Goal: Information Seeking & Learning: Check status

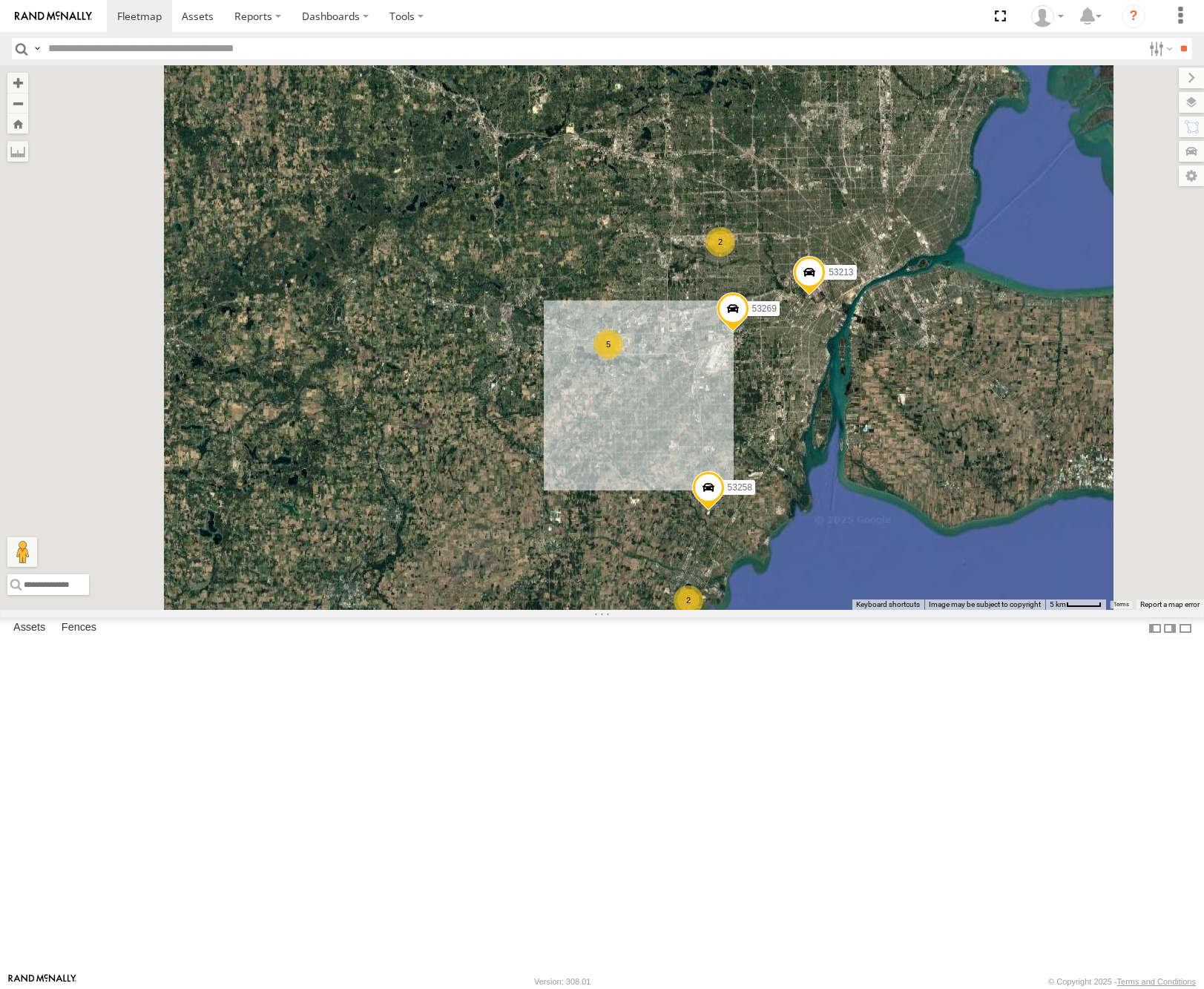
drag, startPoint x: 1008, startPoint y: 286, endPoint x: 1000, endPoint y: 345, distance: 59.5
click at [1000, 345] on div "53152 53249 53146 53144 53280 53216 53275 53271 53279 53229 53204 53266 53268 5…" at bounding box center [602, 338] width 1204 height 545
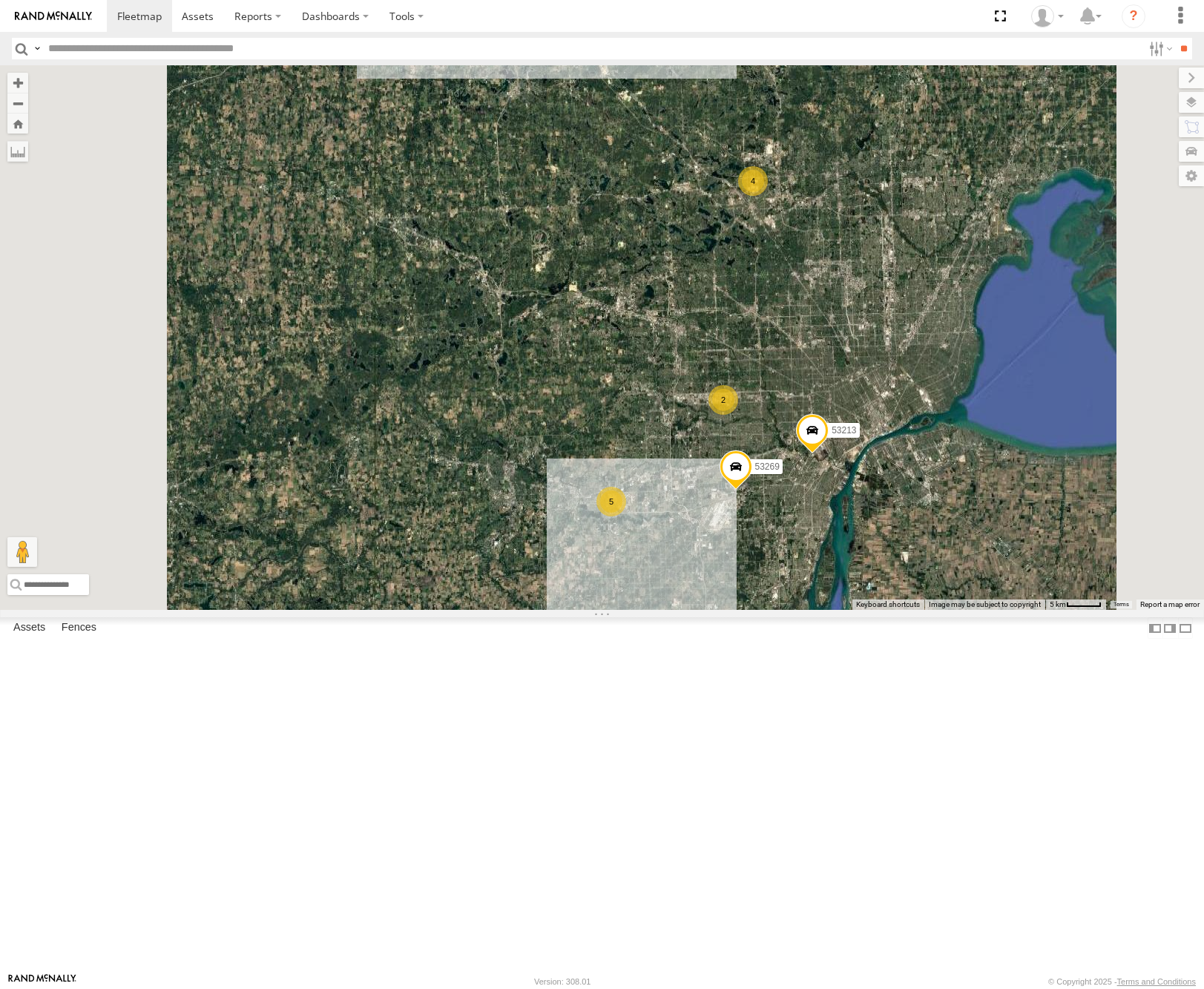
drag, startPoint x: 808, startPoint y: 273, endPoint x: 820, endPoint y: 322, distance: 50.4
click at [823, 333] on div "53152 53249 53146 53144 53280 53216 53275 53271 53279 53229 53204 53266 53268 5…" at bounding box center [602, 338] width 1204 height 545
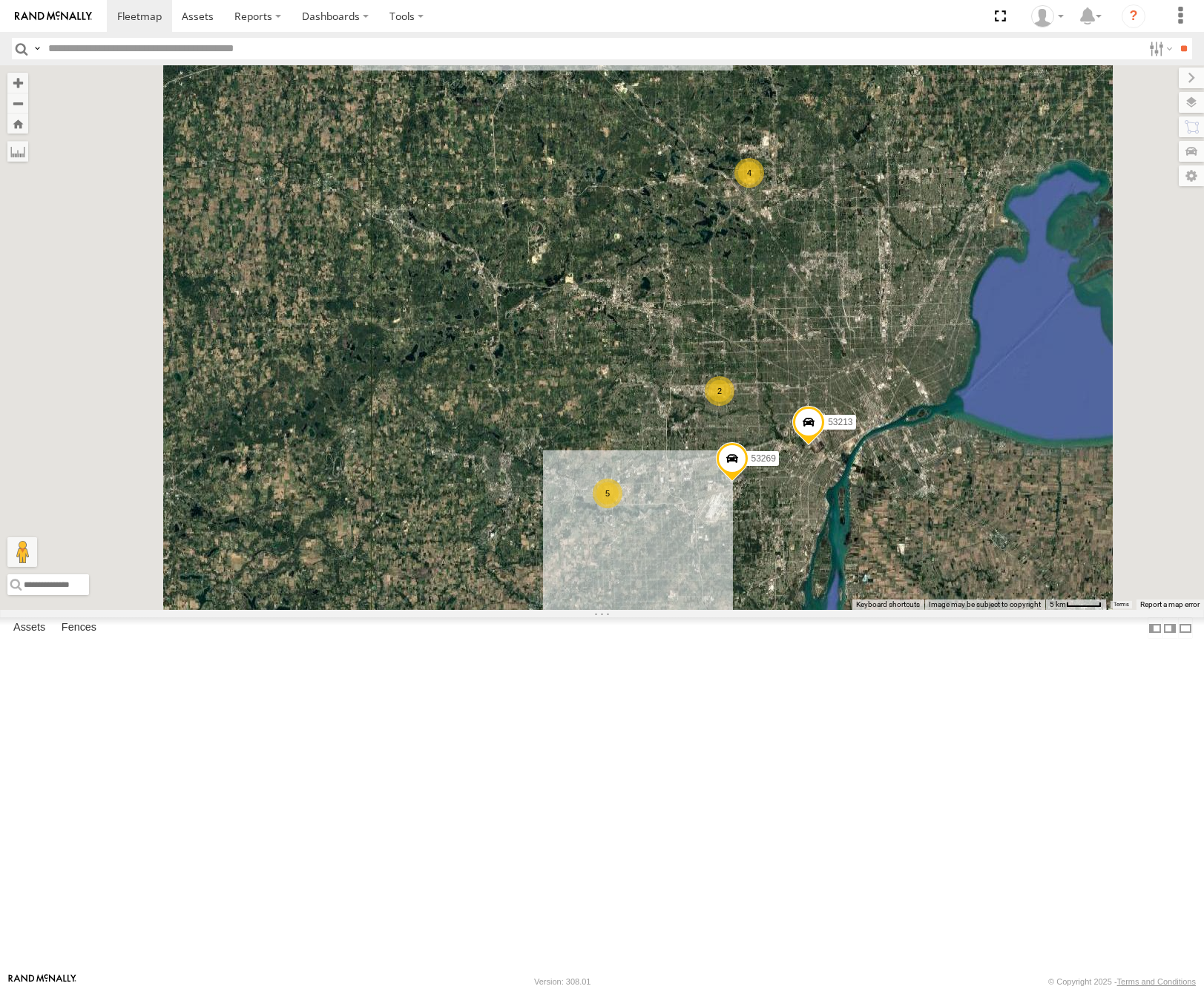
drag, startPoint x: 1016, startPoint y: 473, endPoint x: 1048, endPoint y: 396, distance: 83.4
click at [1048, 398] on div "53152 53249 53146 53144 53280 53216 53275 53271 53279 53229 53204 53266 53268 5…" at bounding box center [602, 338] width 1204 height 545
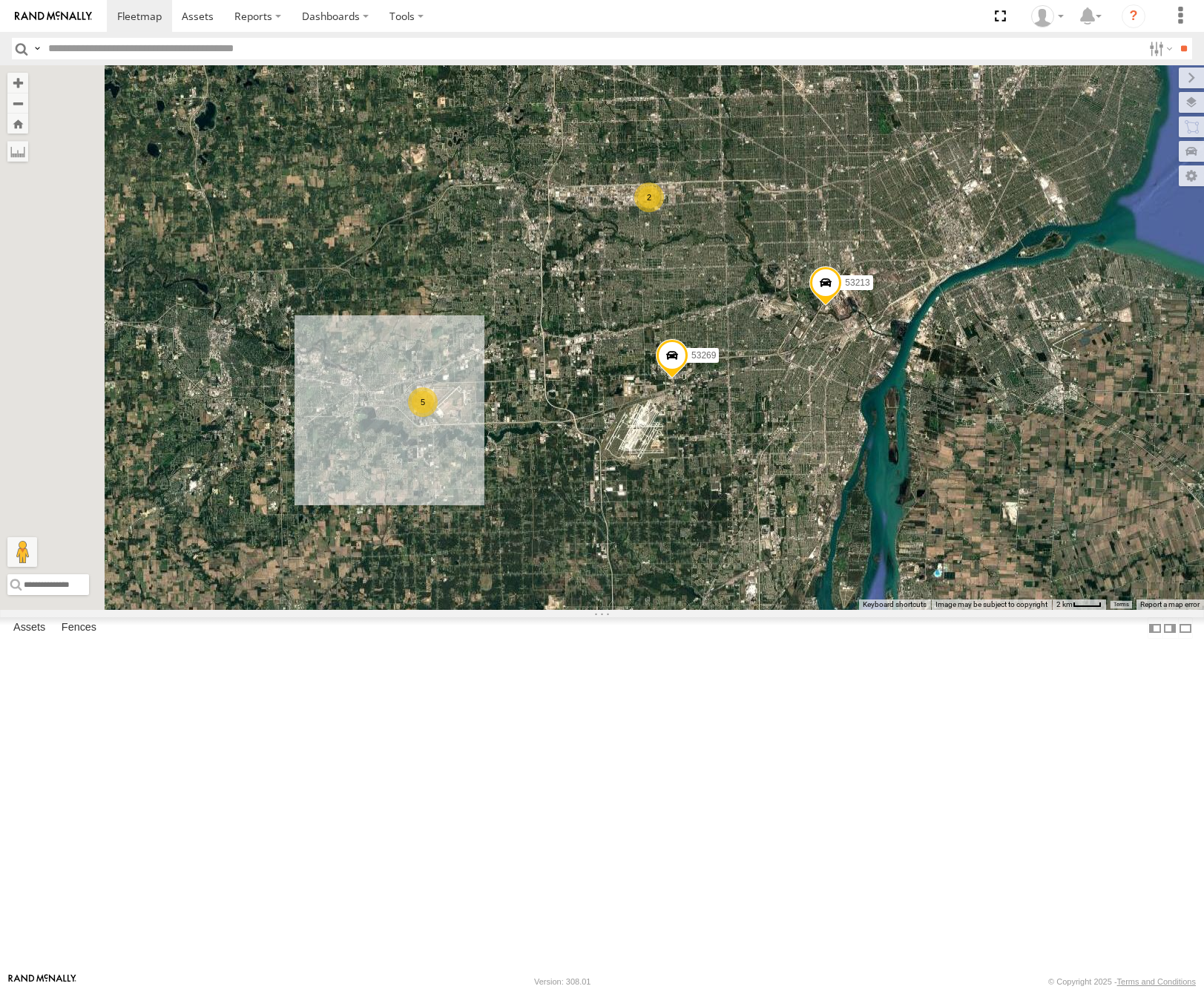
drag, startPoint x: 879, startPoint y: 364, endPoint x: 891, endPoint y: 424, distance: 61.2
click at [891, 424] on div "53152 53249 53146 53144 53280 53216 53275 53271 53279 53229 53204 53266 53268 5…" at bounding box center [602, 338] width 1204 height 545
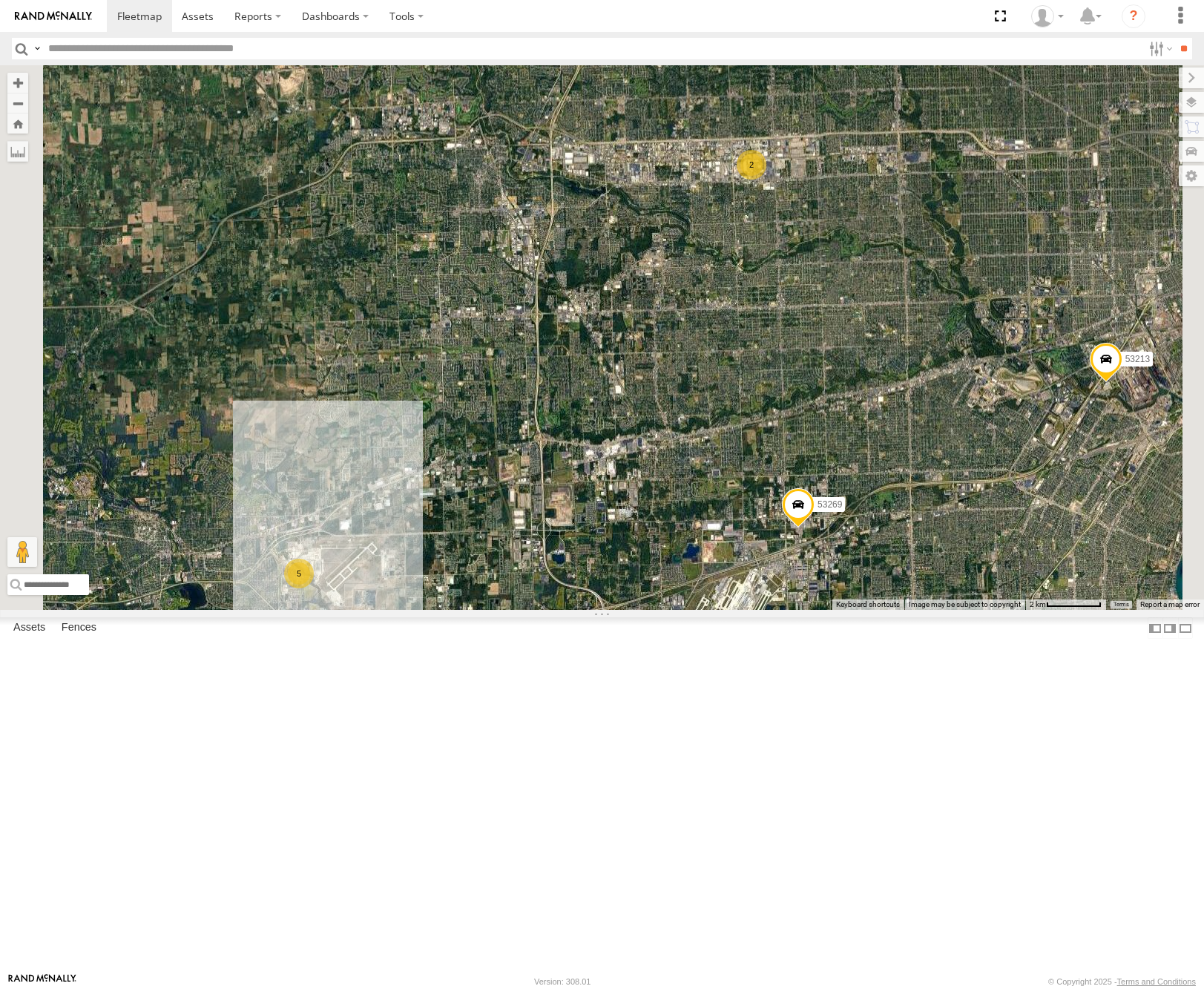
drag, startPoint x: 843, startPoint y: 502, endPoint x: 869, endPoint y: 392, distance: 113.0
click at [870, 398] on div "53152 53249 53146 53144 53280 53216 53275 53271 53279 53229 53204 53266 53268 5…" at bounding box center [602, 338] width 1204 height 545
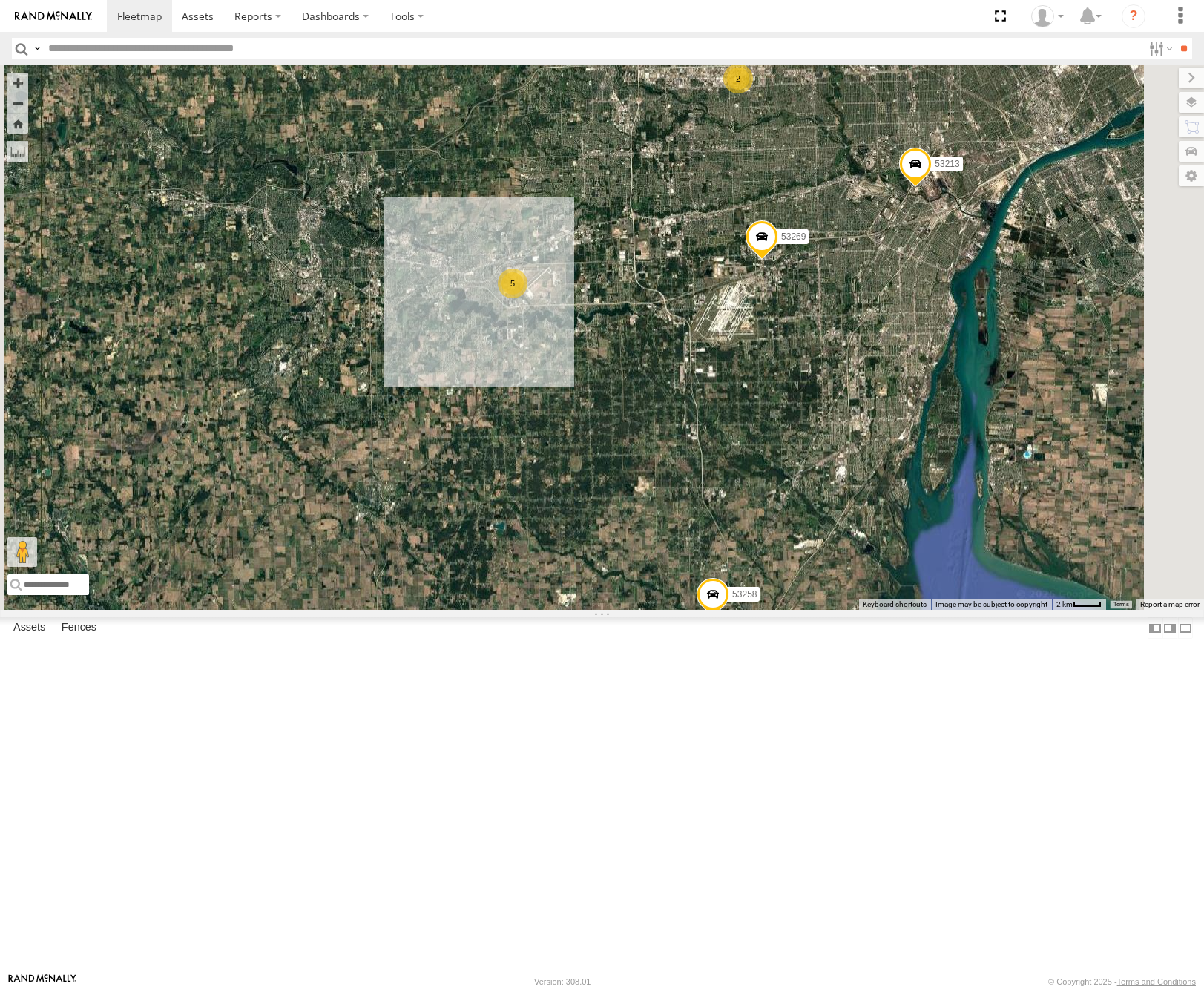
drag, startPoint x: 826, startPoint y: 373, endPoint x: 776, endPoint y: 488, distance: 125.4
click at [776, 488] on div "53152 53249 53146 53144 53280 53216 53275 53271 53279 53229 53204 53266 53268 5…" at bounding box center [602, 338] width 1204 height 545
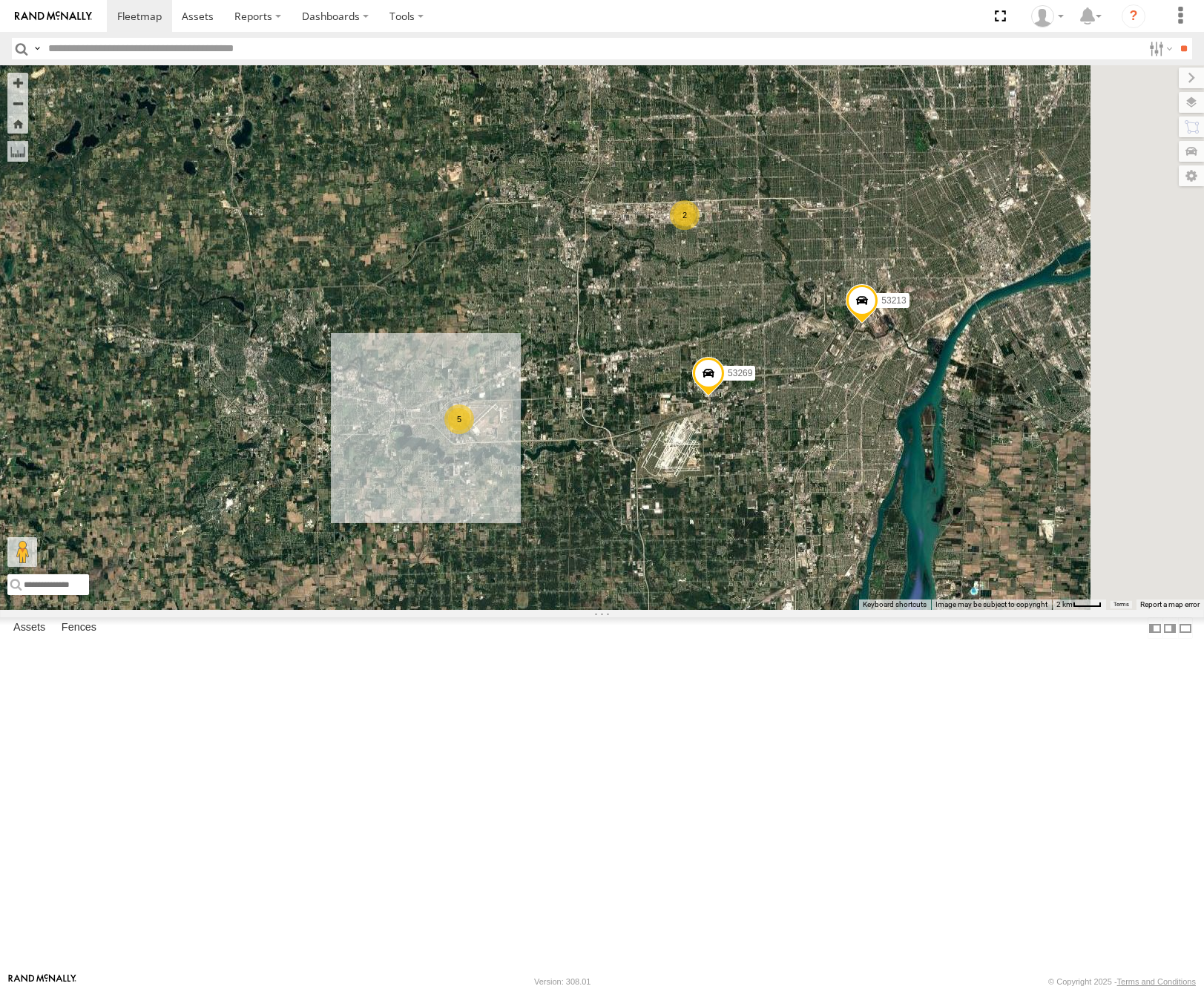
drag, startPoint x: 948, startPoint y: 432, endPoint x: 939, endPoint y: 494, distance: 62.6
click at [944, 495] on div "53152 53249 53146 53144 53280 53216 53275 53271 53279 53229 53204 53266 53268 5…" at bounding box center [602, 338] width 1204 height 545
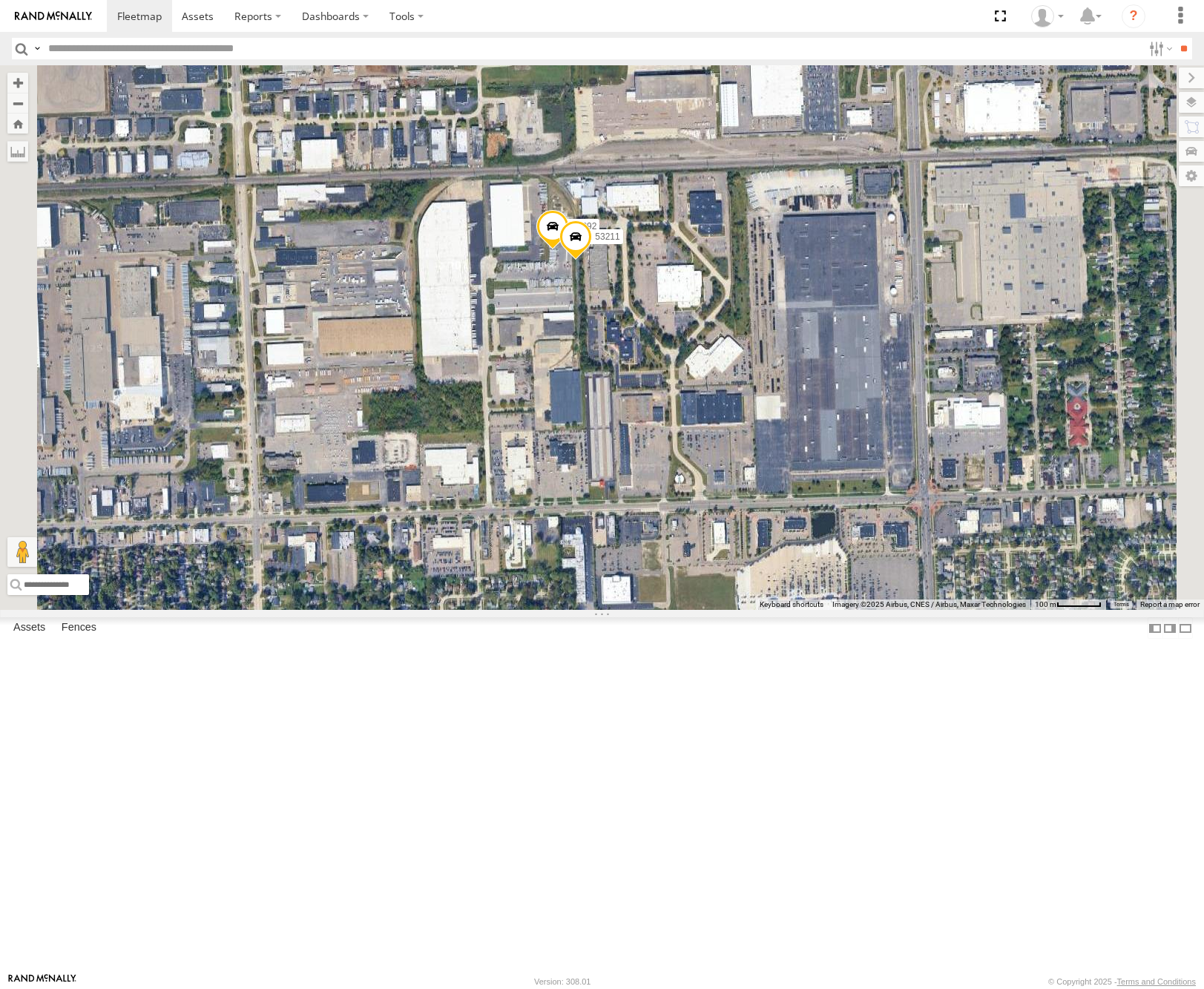
drag, startPoint x: 803, startPoint y: 512, endPoint x: 812, endPoint y: 517, distance: 10.3
click at [810, 517] on div "53152 53249 53146 53144 53280 53216 53275 53271 53279 53229 53204 53266 53268 5…" at bounding box center [602, 338] width 1204 height 545
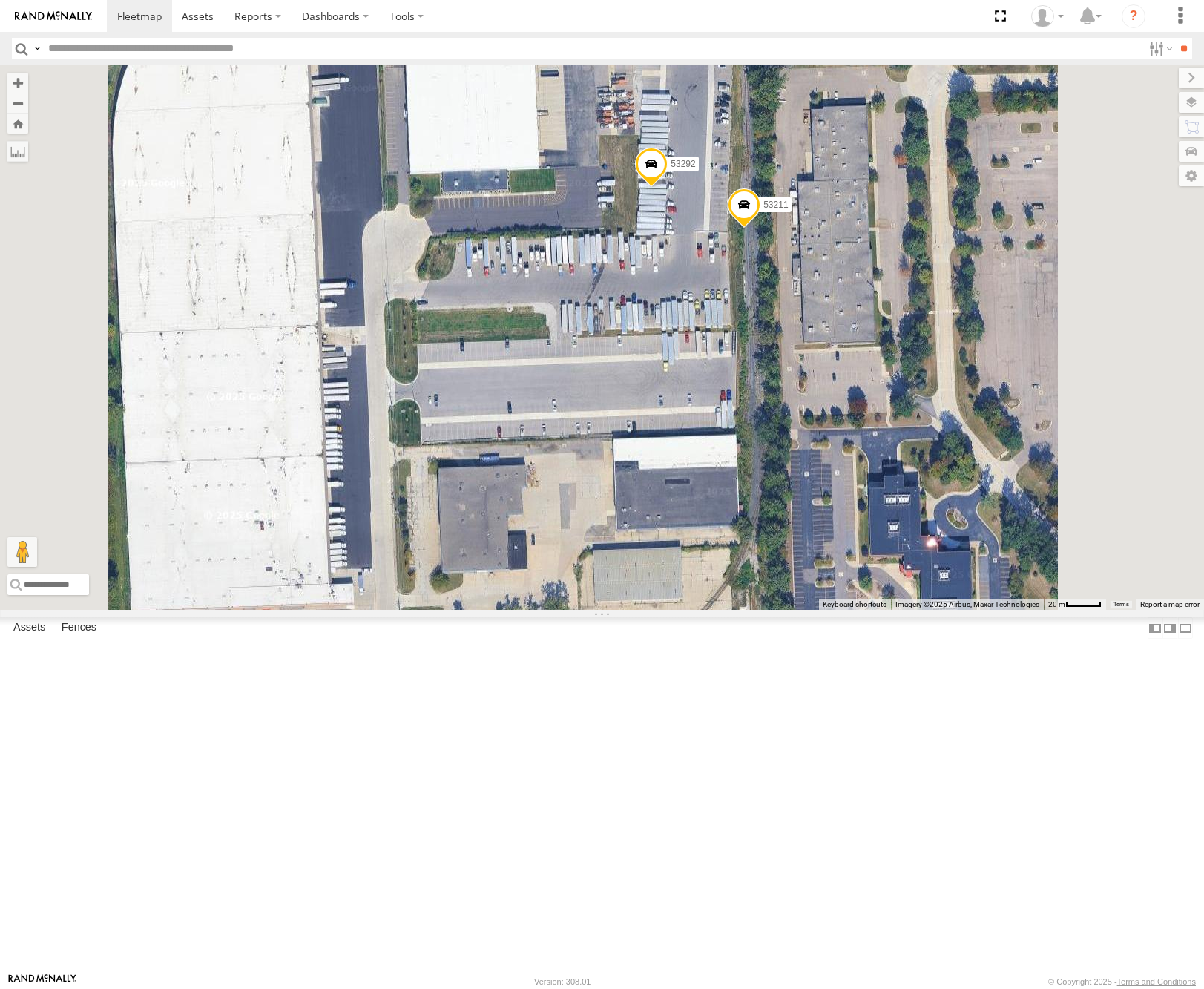
drag, startPoint x: 984, startPoint y: 588, endPoint x: 970, endPoint y: 497, distance: 92.1
click at [971, 505] on div "53152 53249 53146 53144 53280 53216 53275 53271 53279 53229 53204 53266 53268 5…" at bounding box center [602, 338] width 1204 height 545
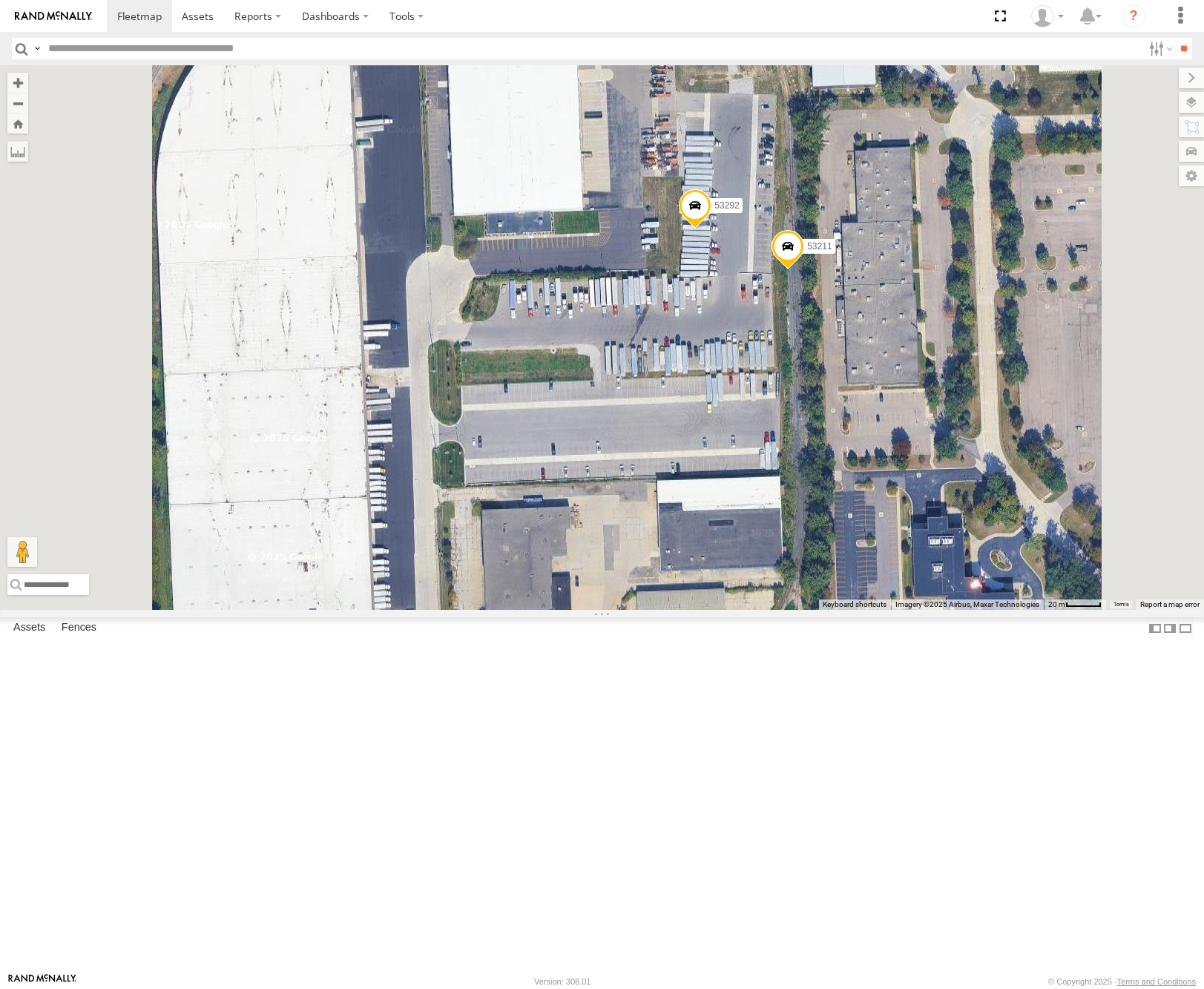
drag, startPoint x: 978, startPoint y: 560, endPoint x: 924, endPoint y: 550, distance: 54.9
click at [926, 550] on div "53152 53249 53146 53144 53280 53216 53275 53271 53279 53229 53204 53266 53268 5…" at bounding box center [602, 338] width 1204 height 545
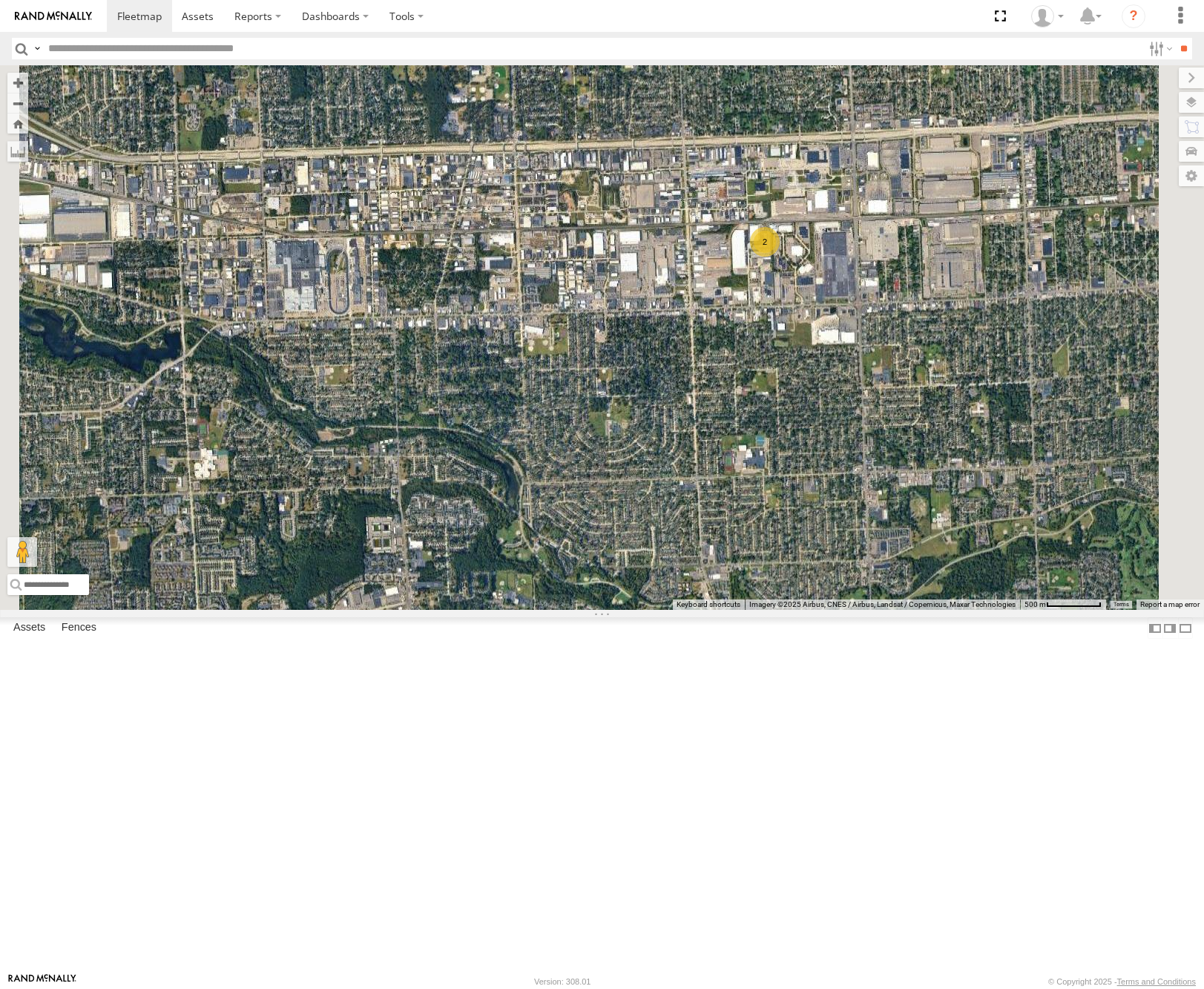
drag, startPoint x: 1027, startPoint y: 645, endPoint x: 1022, endPoint y: 572, distance: 73.2
click at [1023, 574] on div "53152 53249 53146 53144 53280 53216 53275 53271 53279 53229 53204 53266 53268 5…" at bounding box center [602, 338] width 1204 height 545
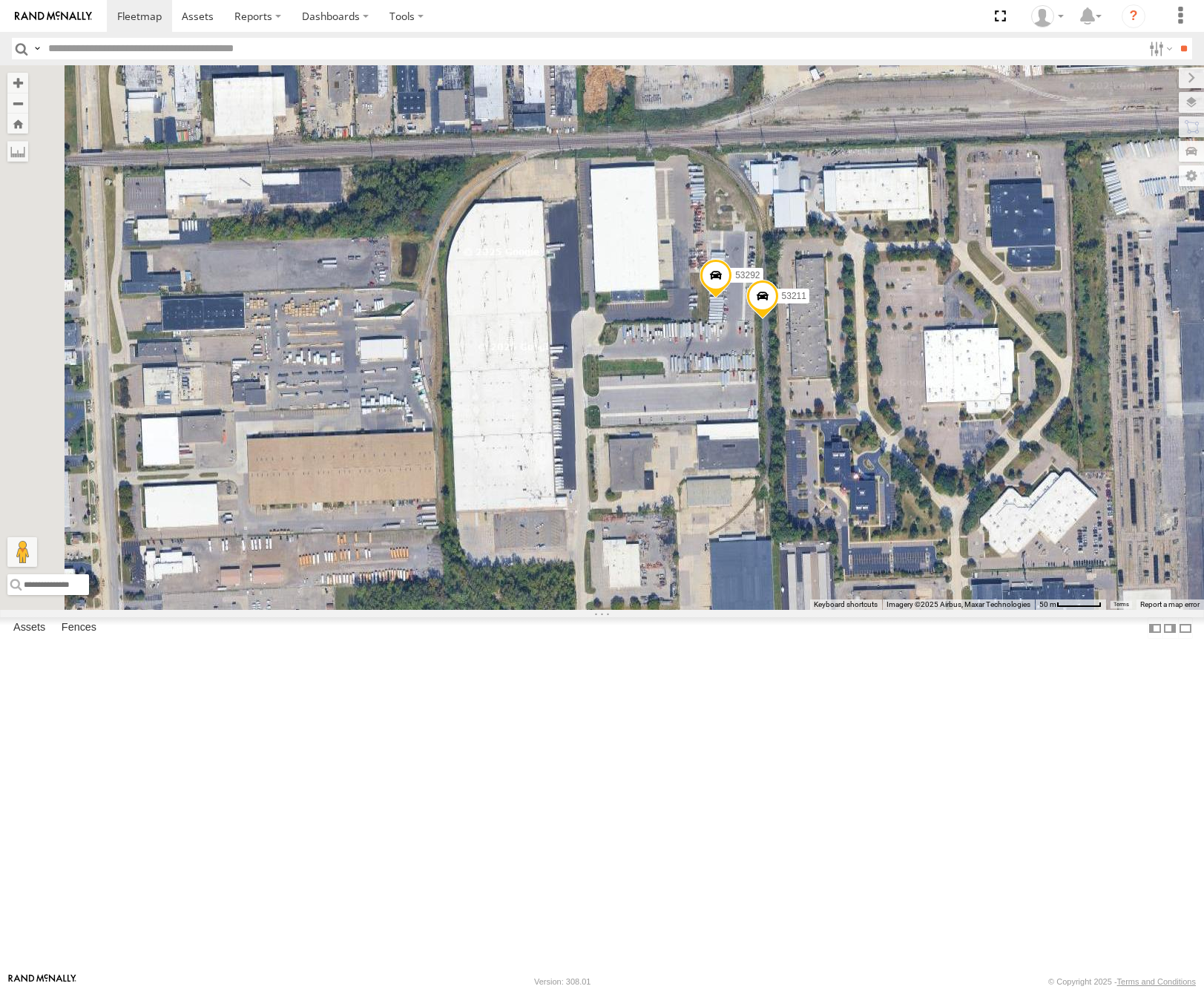
drag, startPoint x: 971, startPoint y: 609, endPoint x: 973, endPoint y: 631, distance: 22.1
click at [973, 610] on div "53269 53292 53211" at bounding box center [602, 338] width 1204 height 545
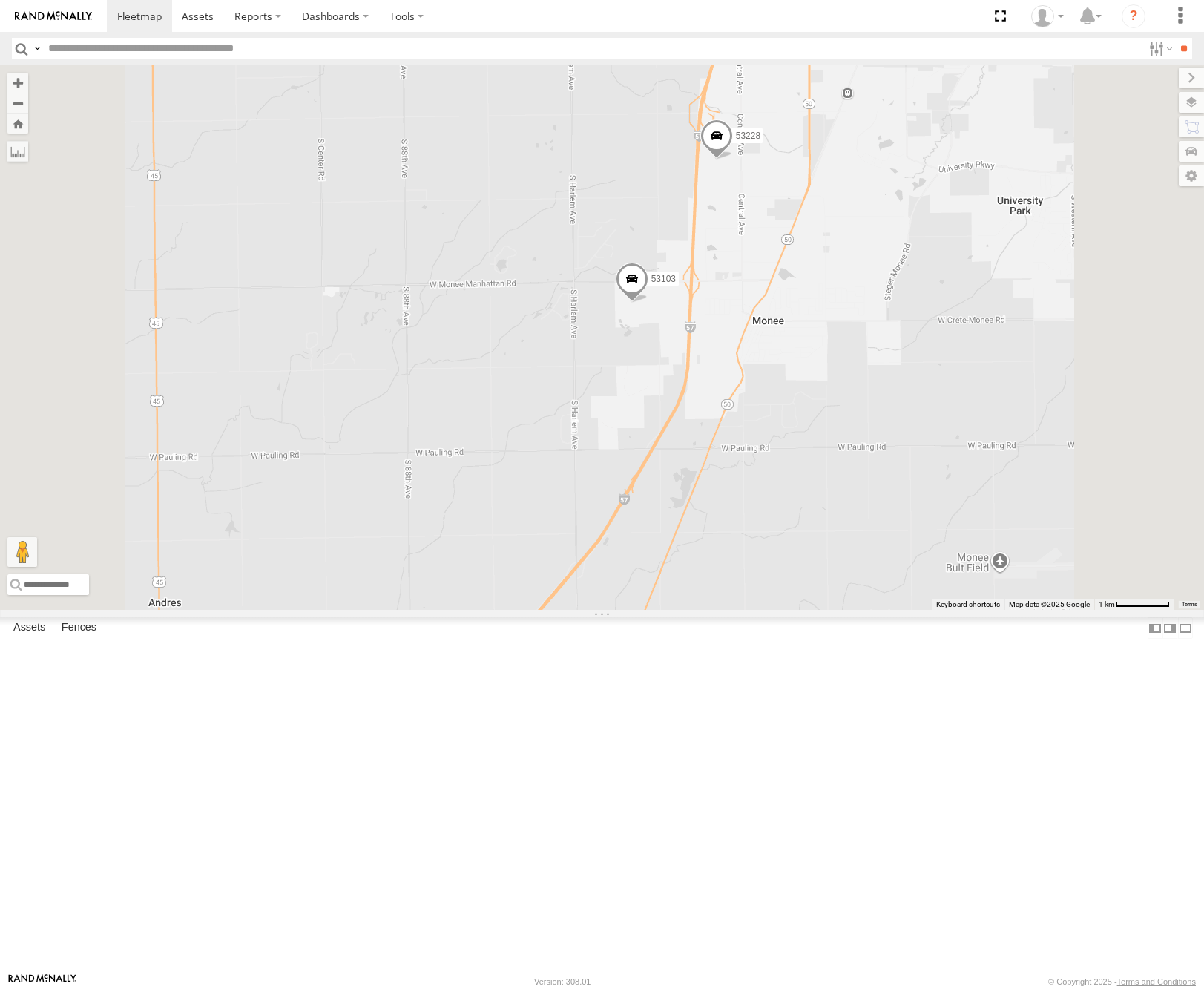
drag, startPoint x: 861, startPoint y: 397, endPoint x: 897, endPoint y: 404, distance: 36.7
click at [897, 404] on div "53280 53216 53275 53152 53249 53146 53144 53271 53279 53229 53204 53266 53268 5…" at bounding box center [602, 338] width 1204 height 545
click at [1196, 103] on label at bounding box center [1178, 103] width 54 height 21
click at [0, 0] on span "Basemaps" at bounding box center [0, 0] width 0 height 0
click at [0, 0] on span "Satellite" at bounding box center [0, 0] width 0 height 0
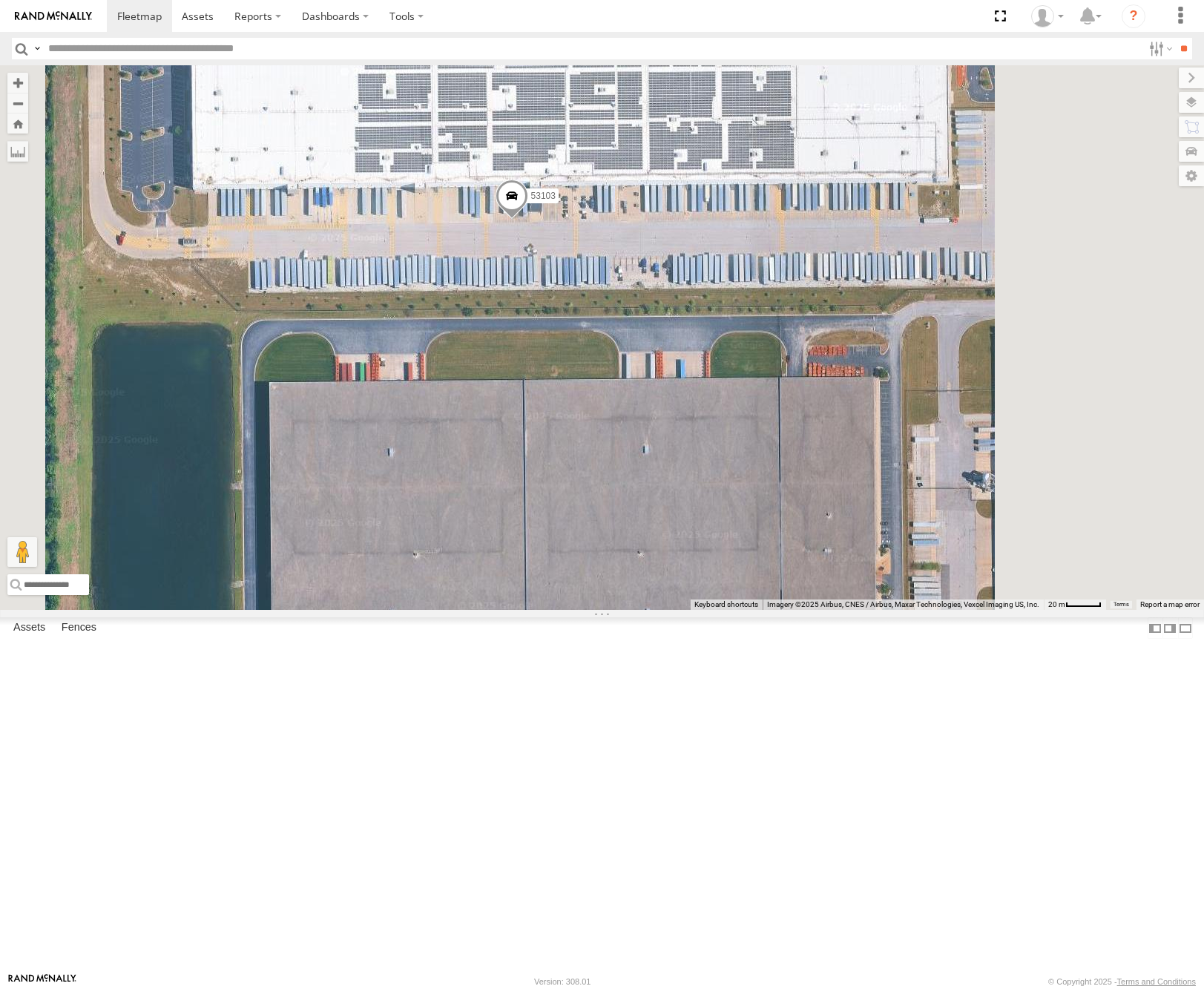
drag, startPoint x: 797, startPoint y: 488, endPoint x: 705, endPoint y: 553, distance: 112.6
click at [709, 553] on div "53280 53216 53275 53152 53249 53146 53144 53271 53279 53229 53204 53266 53268 5…" at bounding box center [602, 338] width 1204 height 545
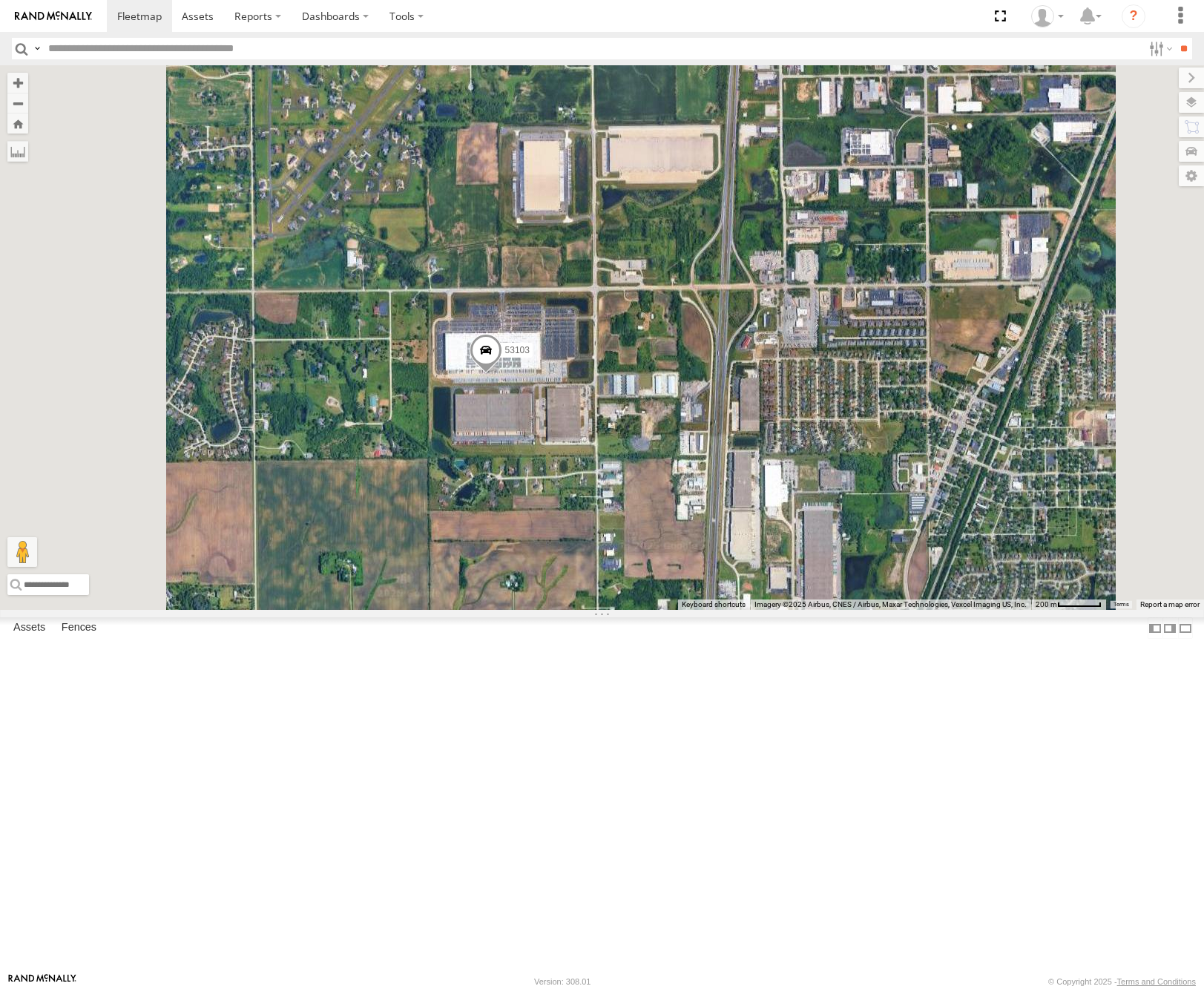
drag, startPoint x: 845, startPoint y: 390, endPoint x: 738, endPoint y: 502, distance: 154.9
click at [738, 502] on div "53280 53216 53275 53152 53249 53146 53144 53271 53279 53229 53204 53266 53268 5…" at bounding box center [602, 338] width 1204 height 545
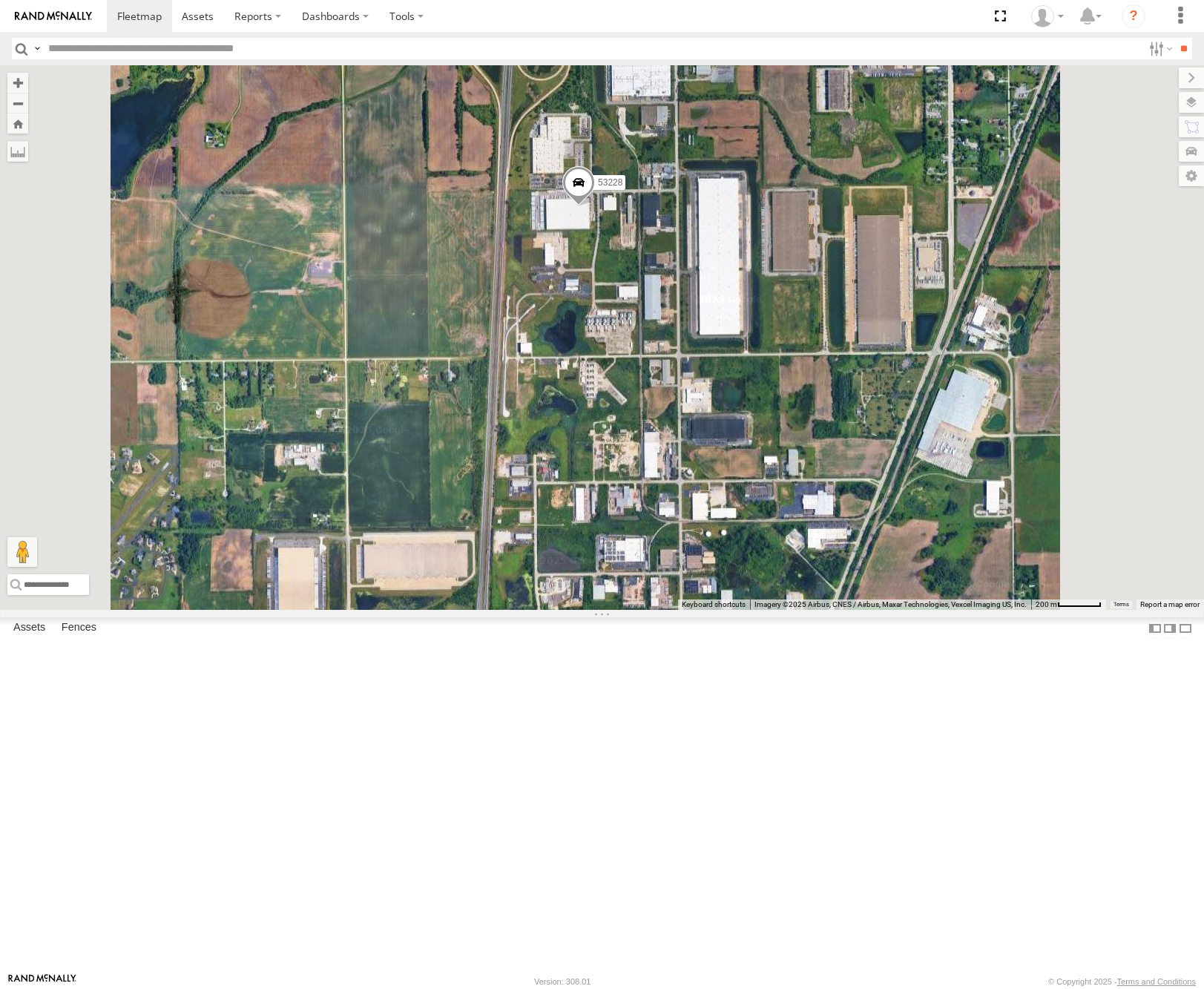
drag, startPoint x: 763, startPoint y: 560, endPoint x: 818, endPoint y: 492, distance: 87.5
click at [818, 493] on div "53280 53216 53275 53152 53249 53146 53144 53271 53279 53229 53204 53266 53268 5…" at bounding box center [602, 338] width 1204 height 545
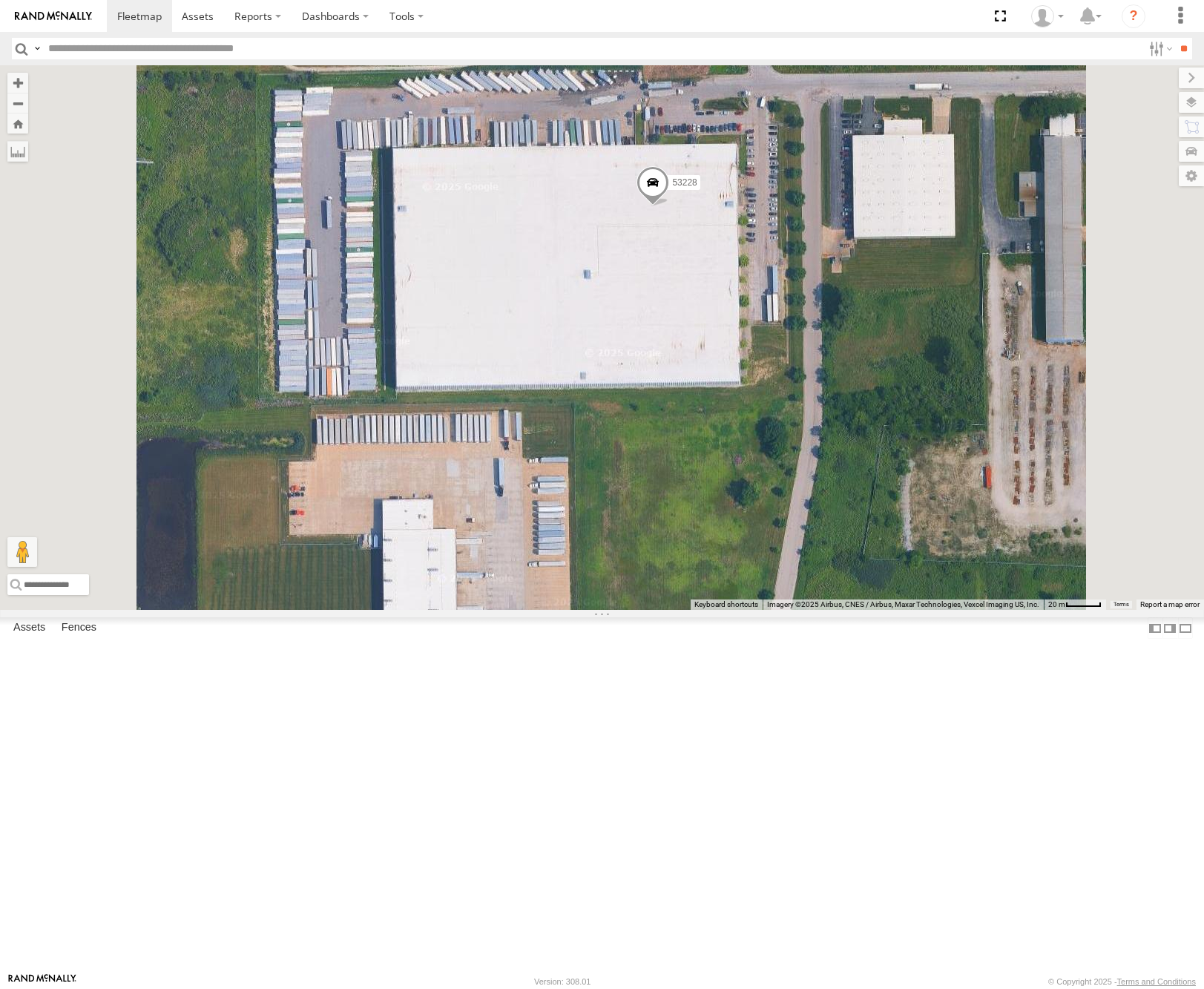
click at [669, 206] on span at bounding box center [653, 186] width 32 height 40
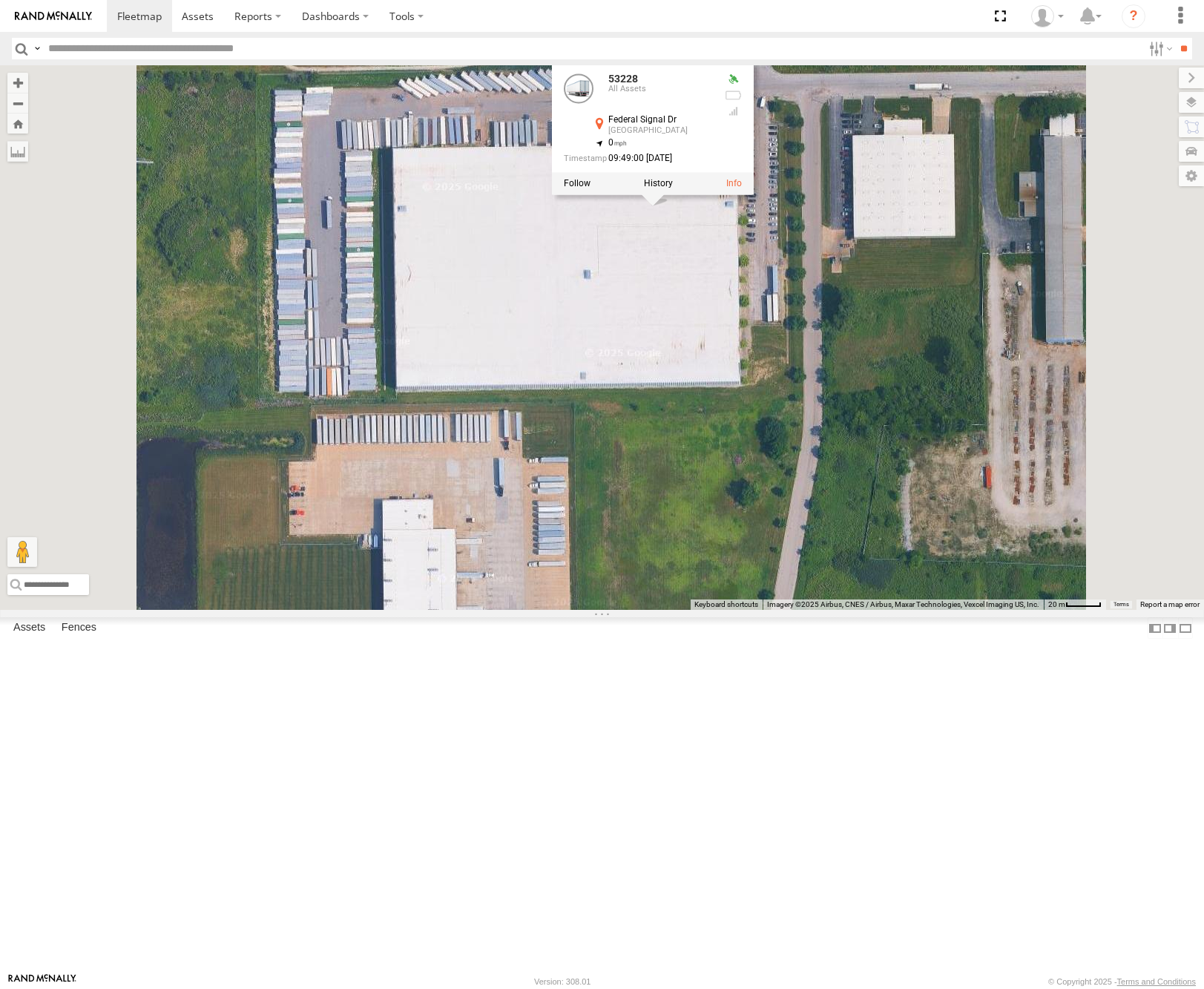
click at [822, 530] on div "53280 53216 53275 53152 53249 53146 53144 53271 53279 53229 53204 53266 53268 5…" at bounding box center [602, 338] width 1204 height 545
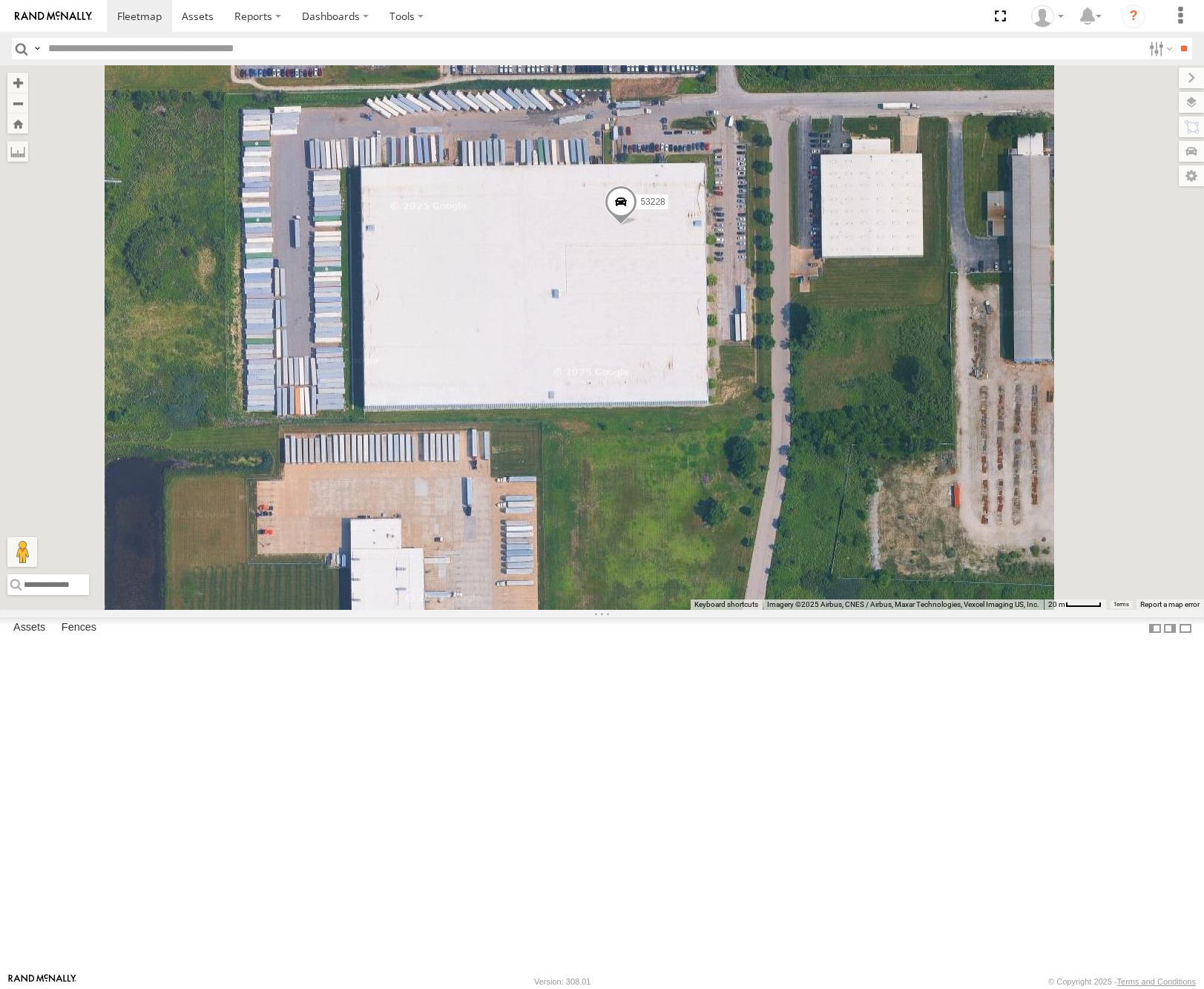
drag, startPoint x: 936, startPoint y: 507, endPoint x: 908, endPoint y: 523, distance: 32.2
click at [908, 523] on div "53280 53216 53275 53152 53249 53146 53144 53271 53279 53229 53204 53266 53268 5…" at bounding box center [602, 338] width 1204 height 545
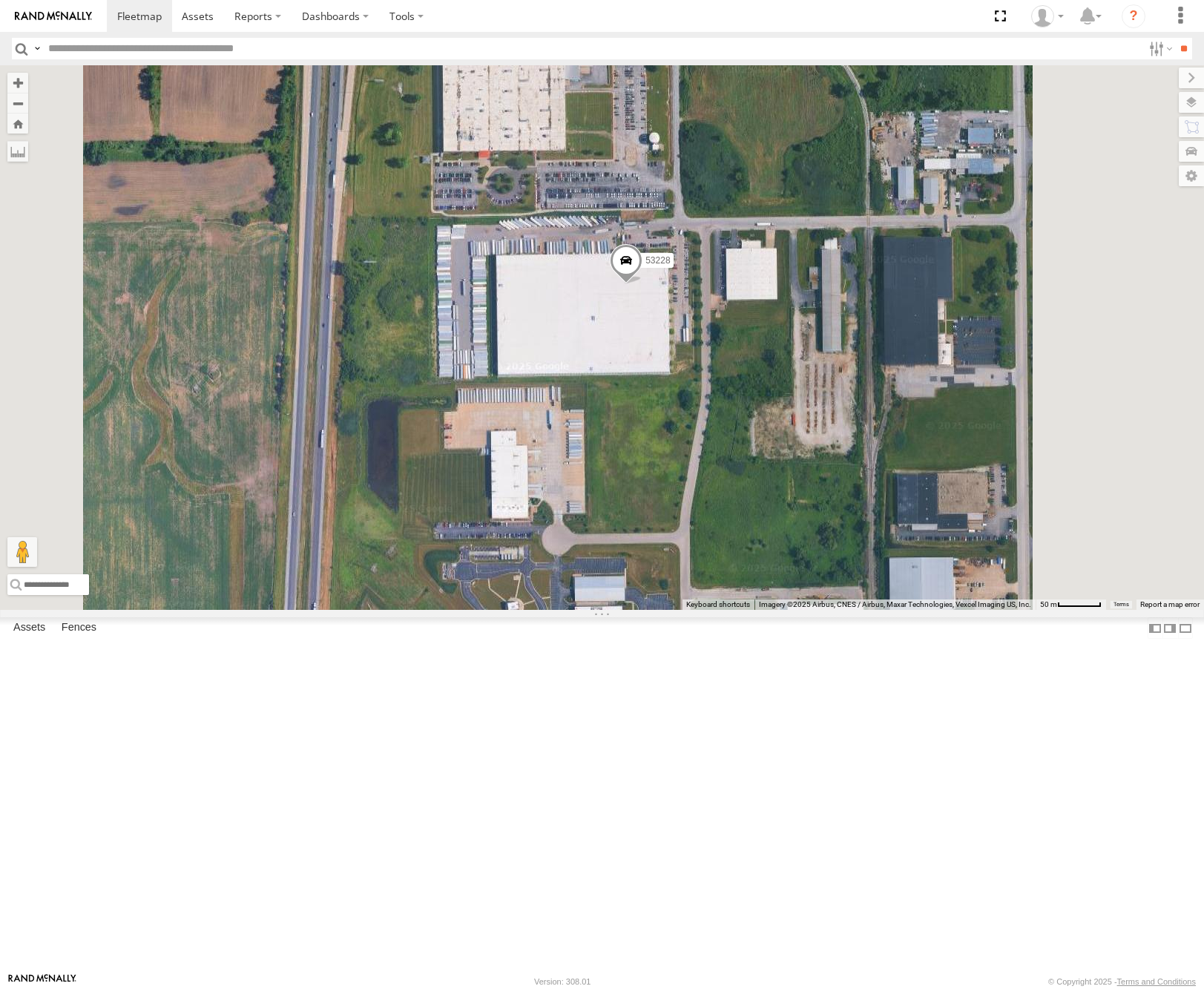
drag, startPoint x: 840, startPoint y: 523, endPoint x: 822, endPoint y: 532, distance: 20.1
click at [822, 532] on div "53280 53216 53275 53152 53249 53146 53144 53271 53279 53229 53204 53266 53268 5…" at bounding box center [602, 338] width 1204 height 545
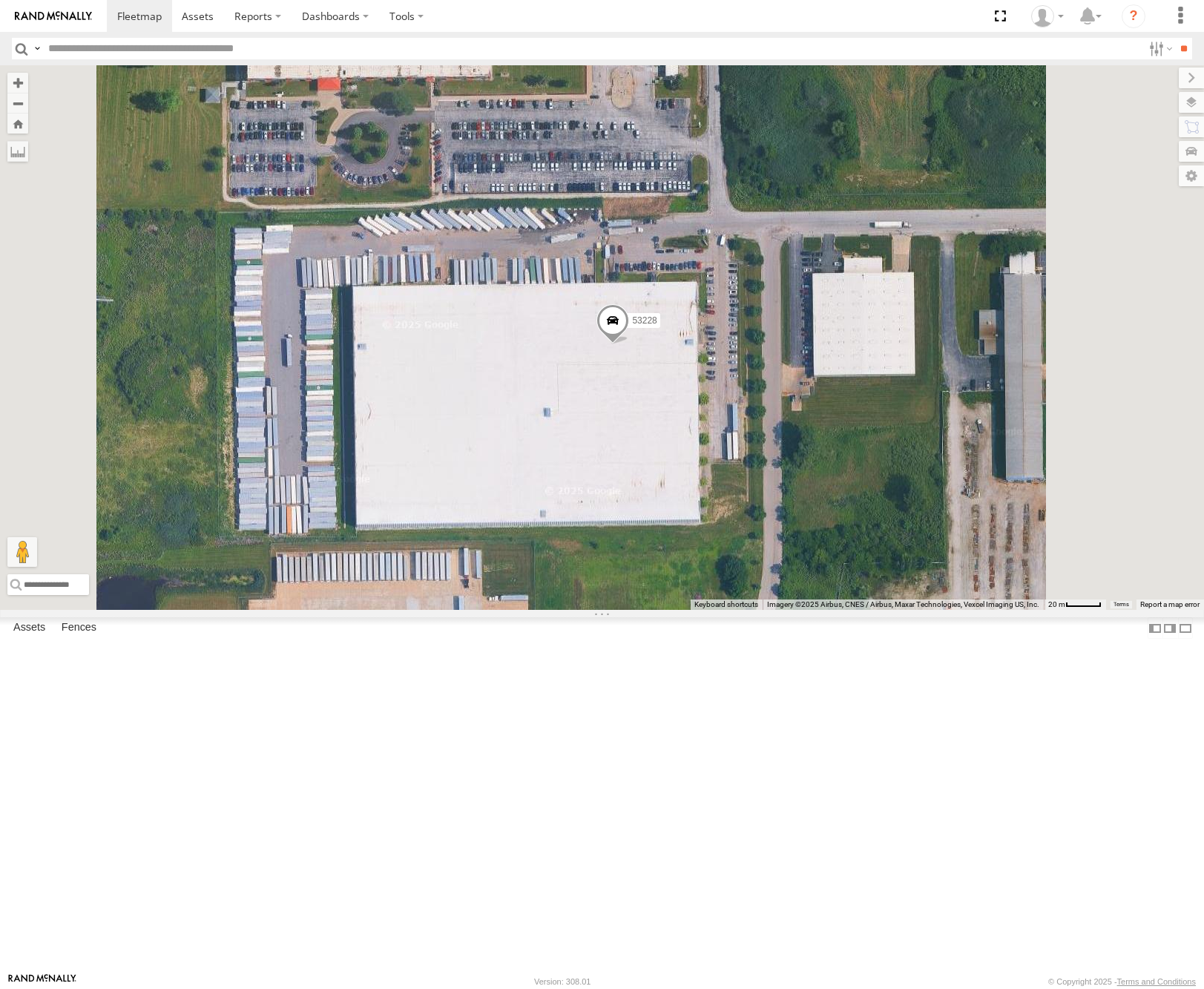
click at [0, 0] on div "Basemaps Roadmap Terrain Satellite Satellite + Roadmap" at bounding box center [0, 0] width 0 height 0
click at [0, 0] on span "Roadmap" at bounding box center [0, 0] width 0 height 0
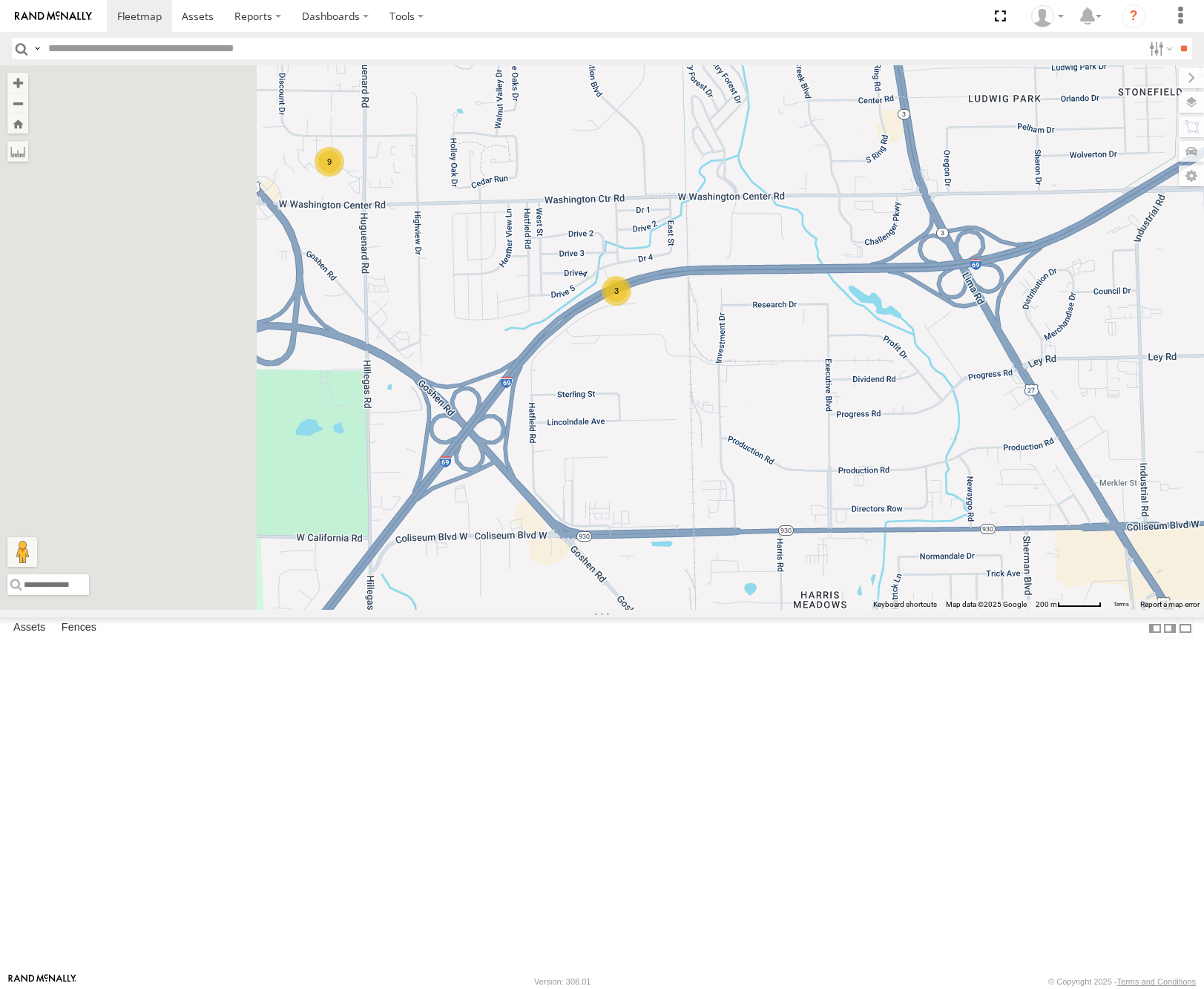
drag, startPoint x: 877, startPoint y: 387, endPoint x: 933, endPoint y: 410, distance: 60.5
click at [933, 410] on div "53280 53216 53275 53229 53152 53249 53146 53144 53271 53266 53268 53253 53284 5…" at bounding box center [602, 338] width 1204 height 545
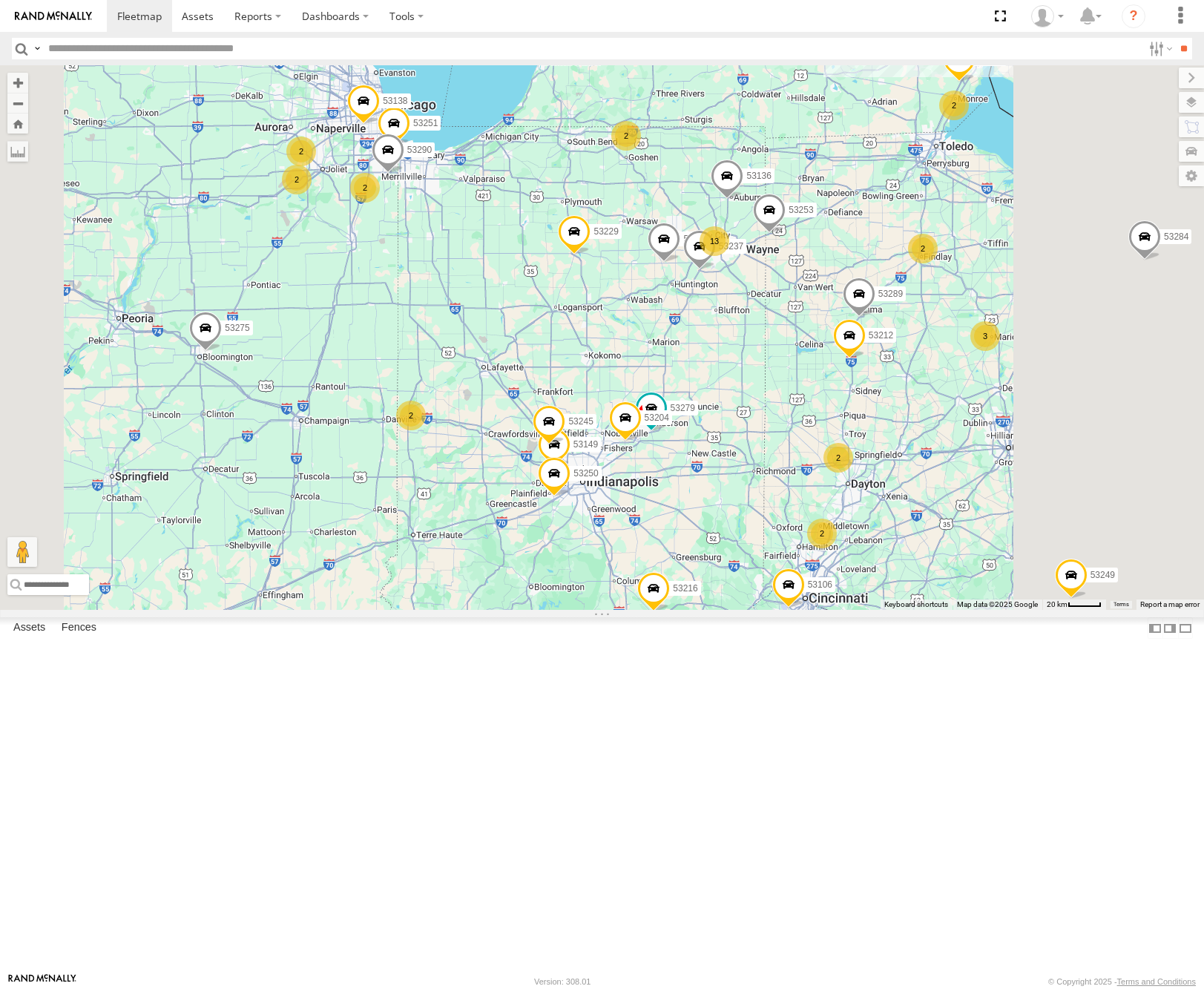
drag, startPoint x: 944, startPoint y: 659, endPoint x: 911, endPoint y: 560, distance: 104.4
click at [911, 561] on div "53280 53216 53275 53229 53152 53249 53146 53144 53271 53266 53268 53253 53284 5…" at bounding box center [602, 338] width 1204 height 545
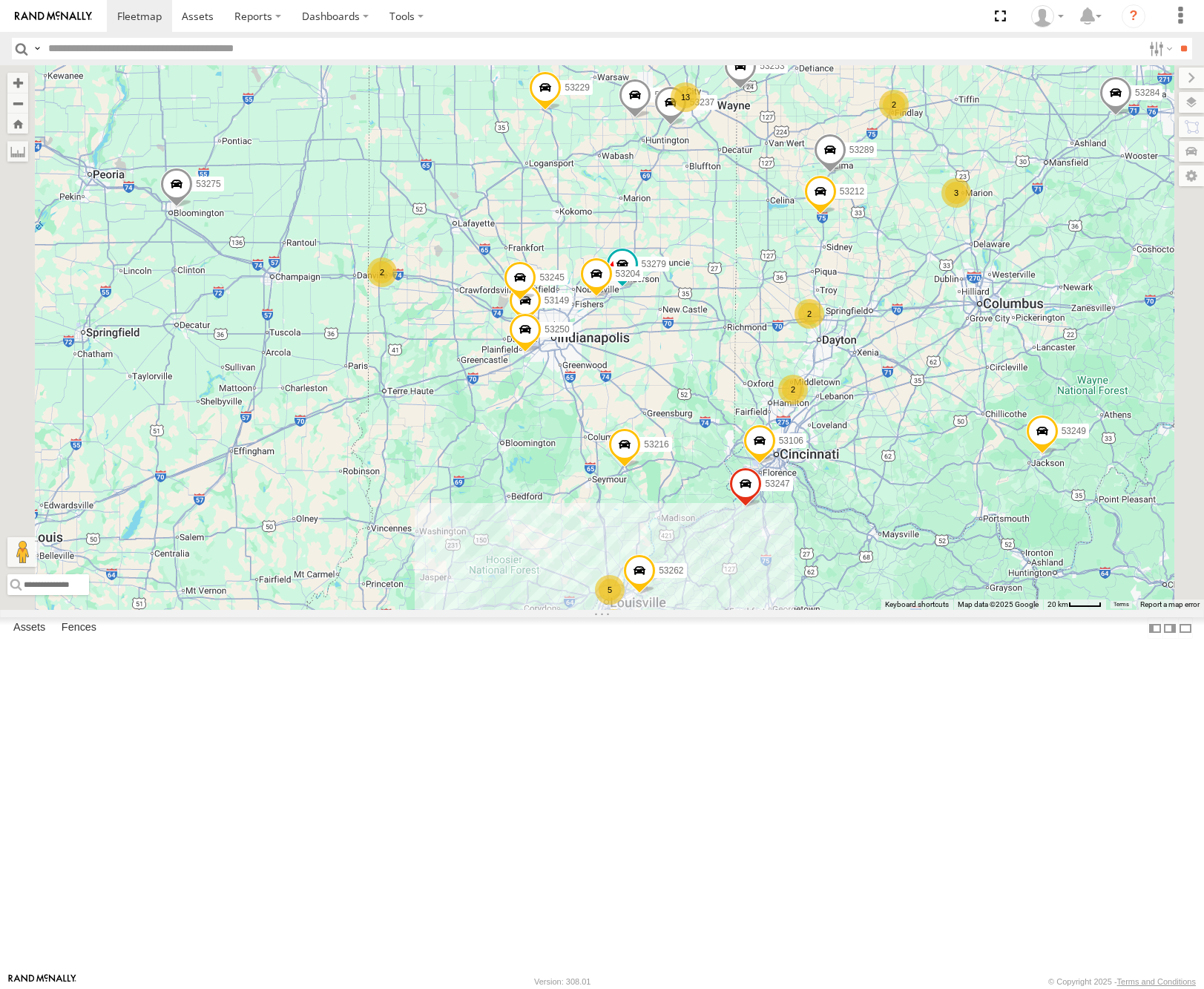
drag, startPoint x: 868, startPoint y: 646, endPoint x: 870, endPoint y: 616, distance: 30.1
click at [874, 610] on div "53280 53216 53275 53229 53152 53249 53146 53144 53271 53266 53268 53253 53284 5…" at bounding box center [602, 338] width 1204 height 545
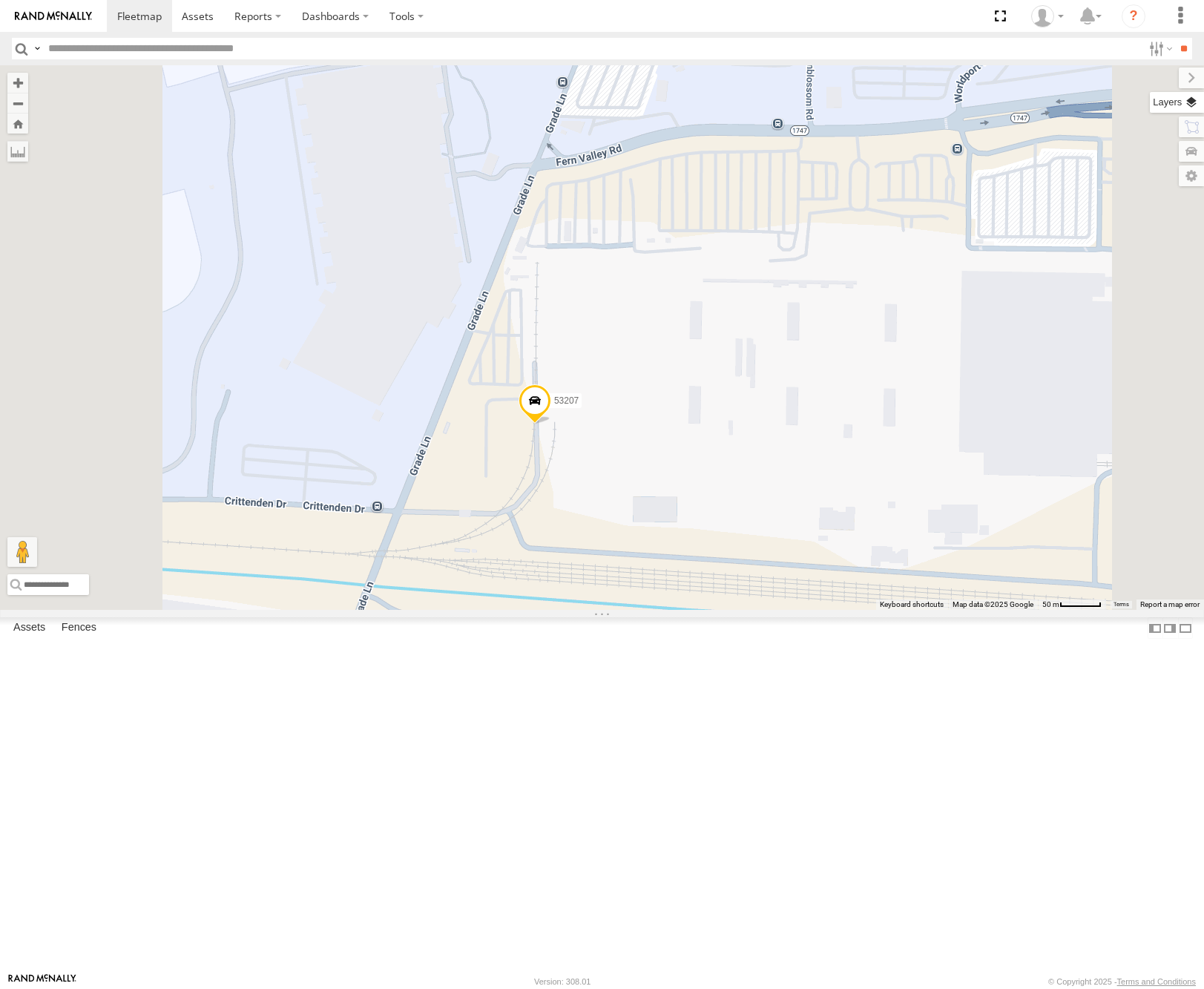
click at [1193, 105] on label at bounding box center [1178, 103] width 54 height 21
click at [0, 0] on span "Basemaps" at bounding box center [0, 0] width 0 height 0
click at [0, 0] on span "Satellite" at bounding box center [0, 0] width 0 height 0
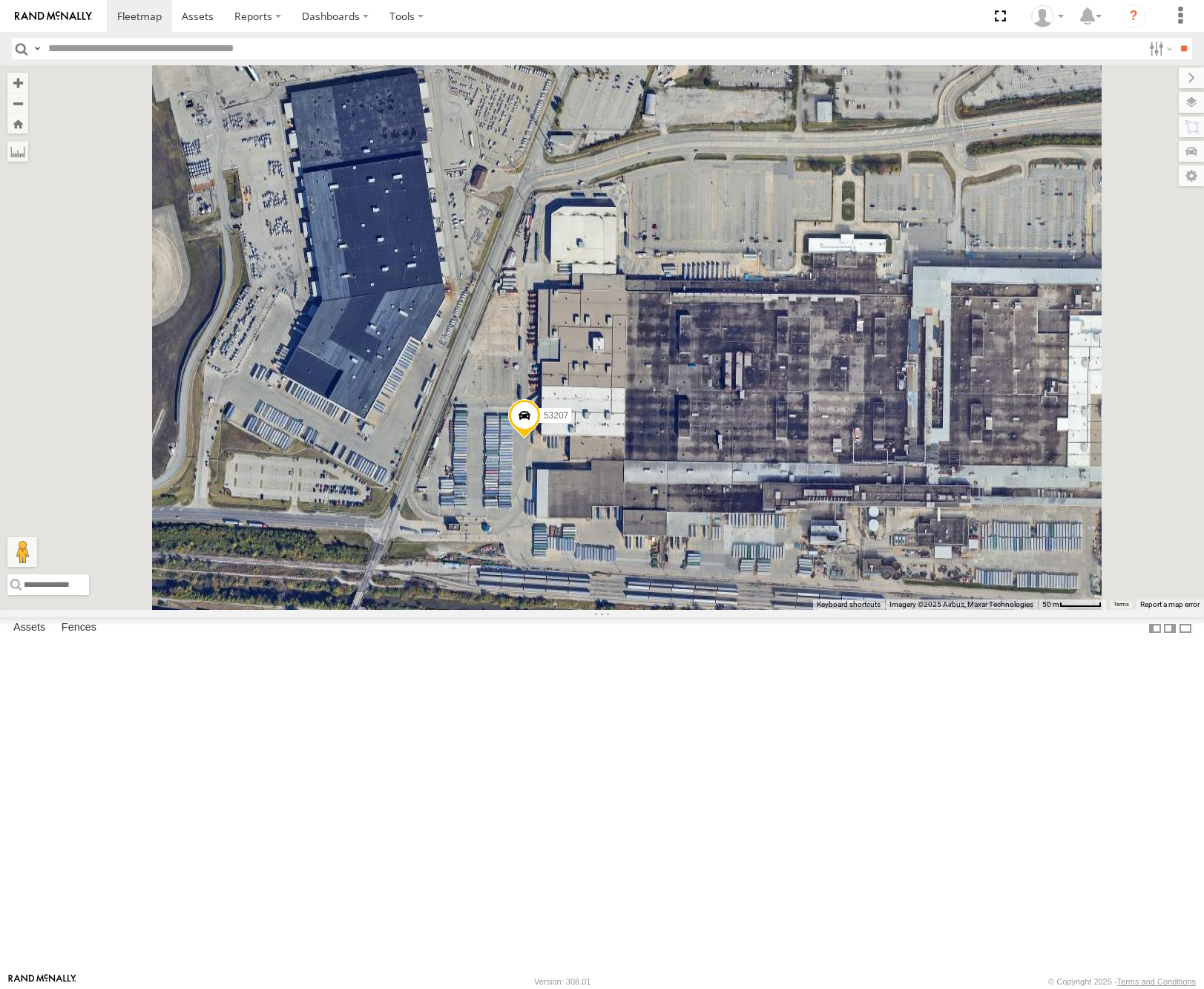
click at [540, 439] on span at bounding box center [524, 419] width 32 height 40
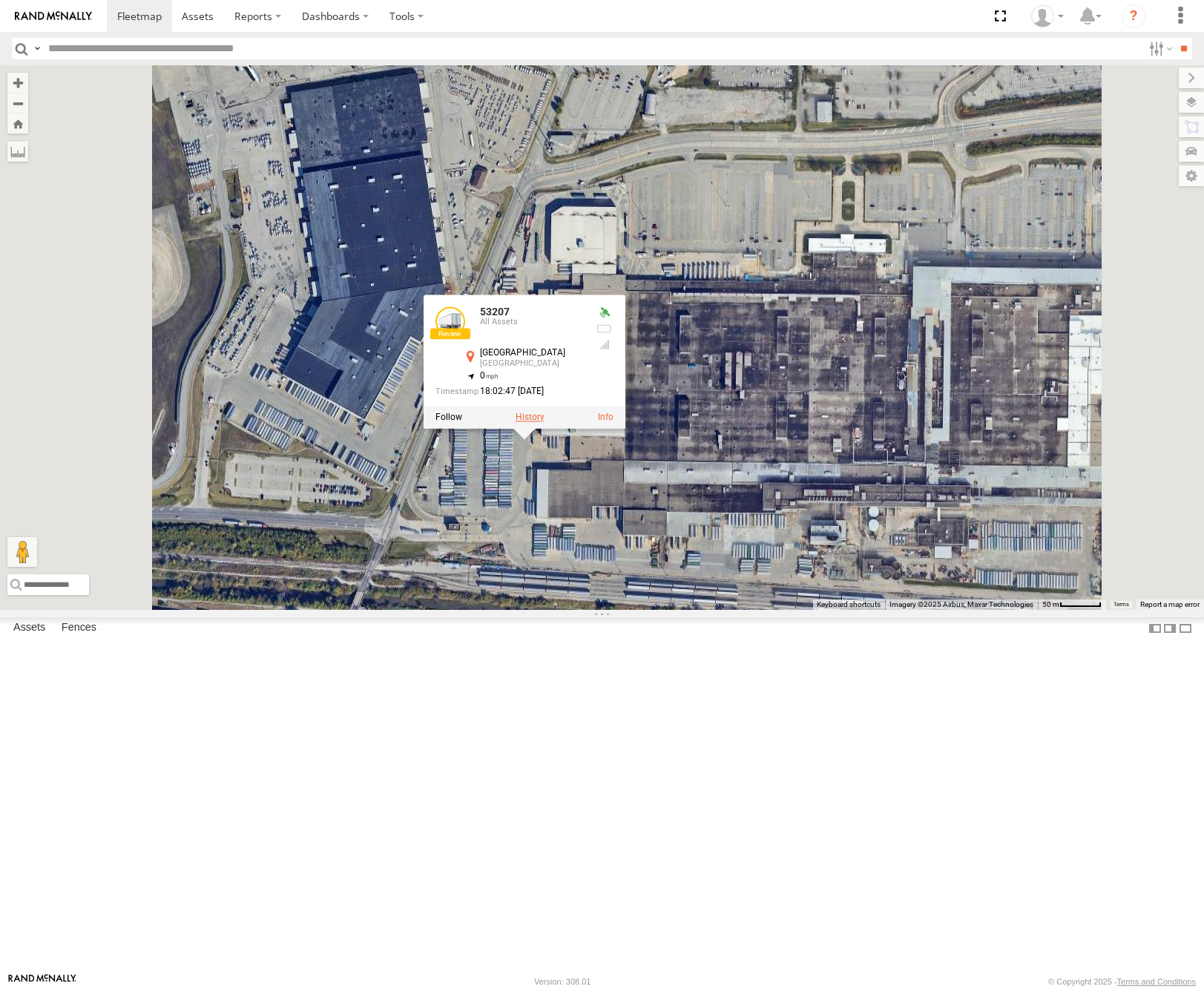
click at [544, 422] on label at bounding box center [530, 417] width 29 height 11
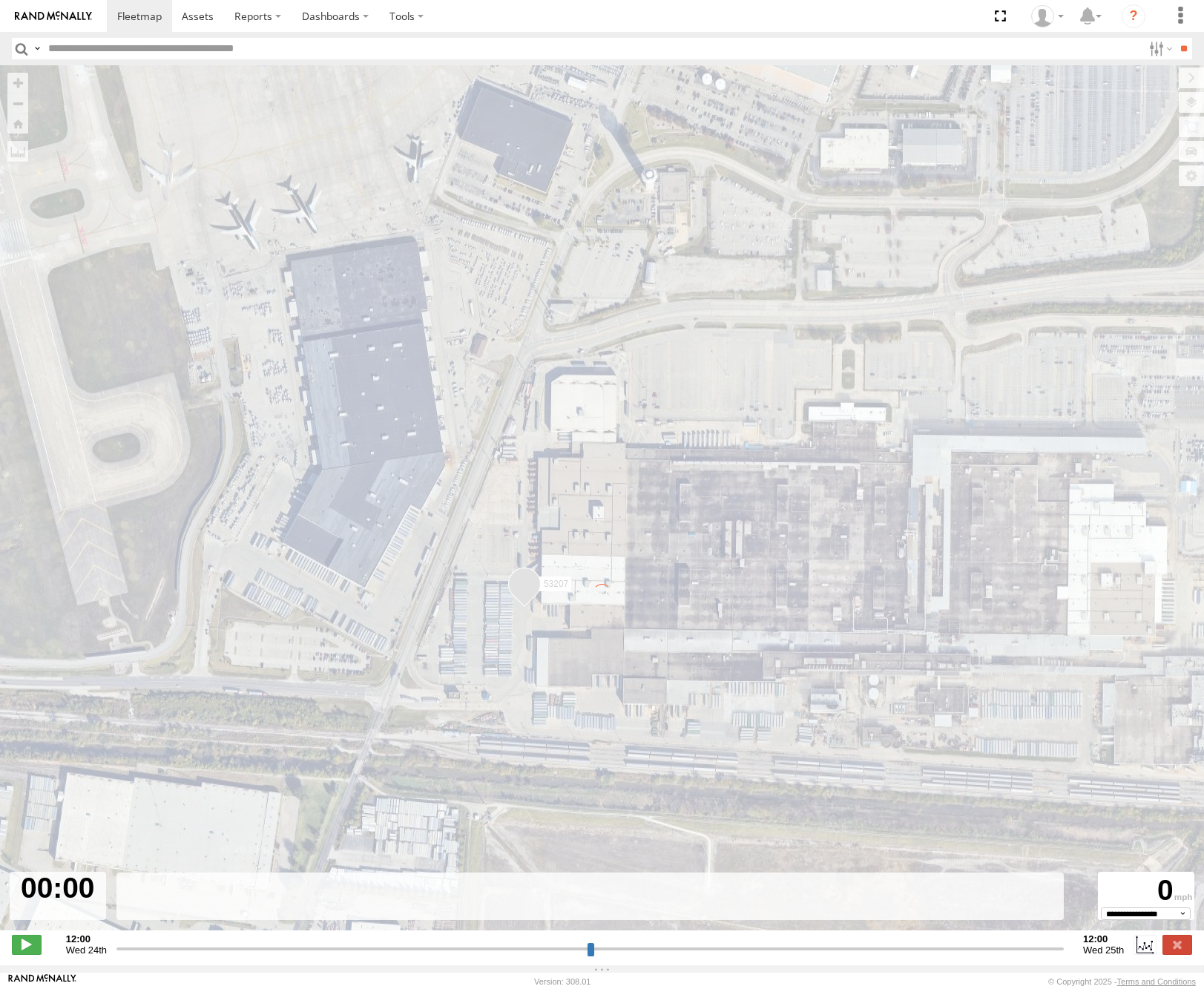
type input "**********"
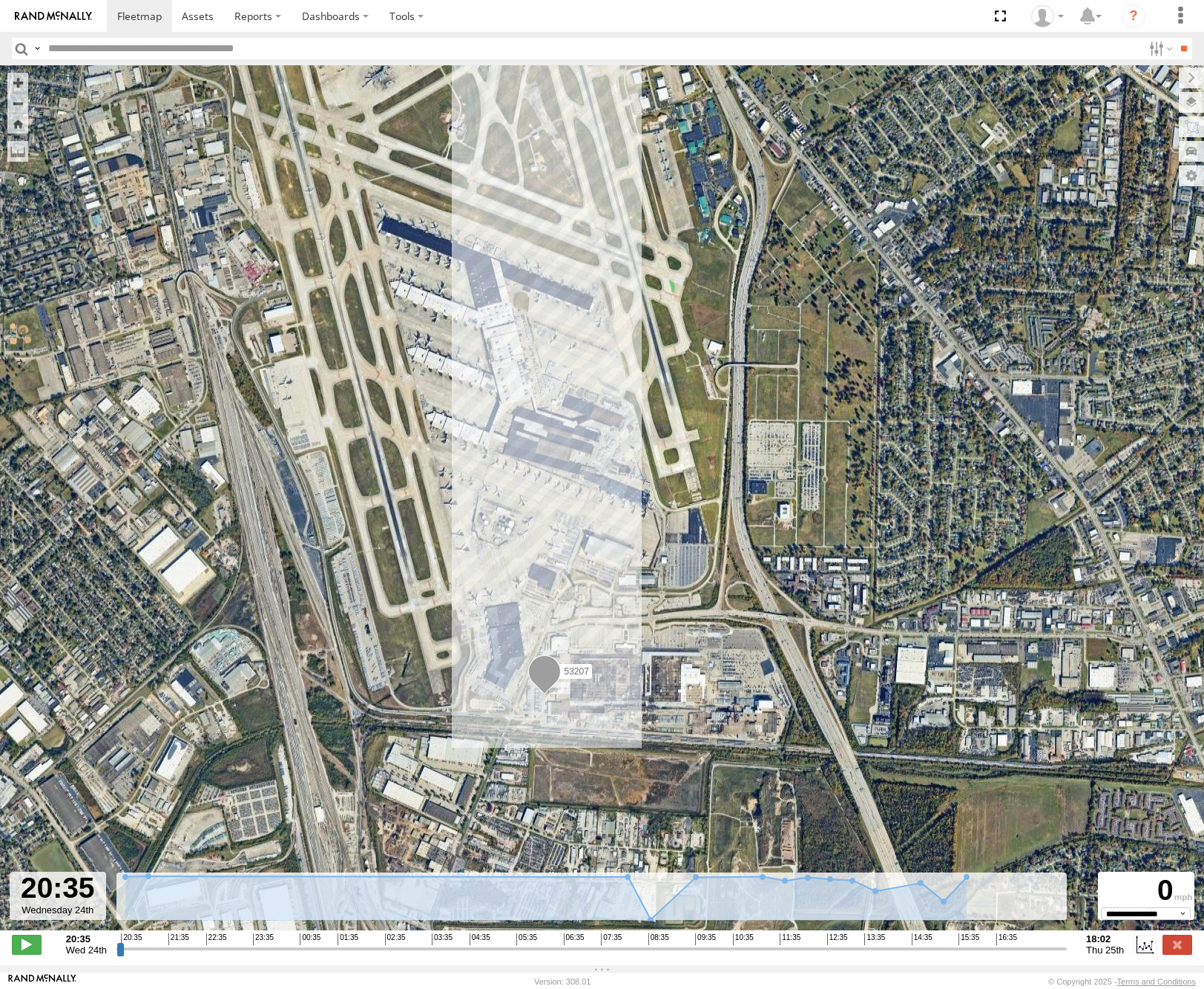
click at [0, 0] on span "Roadmap" at bounding box center [0, 0] width 0 height 0
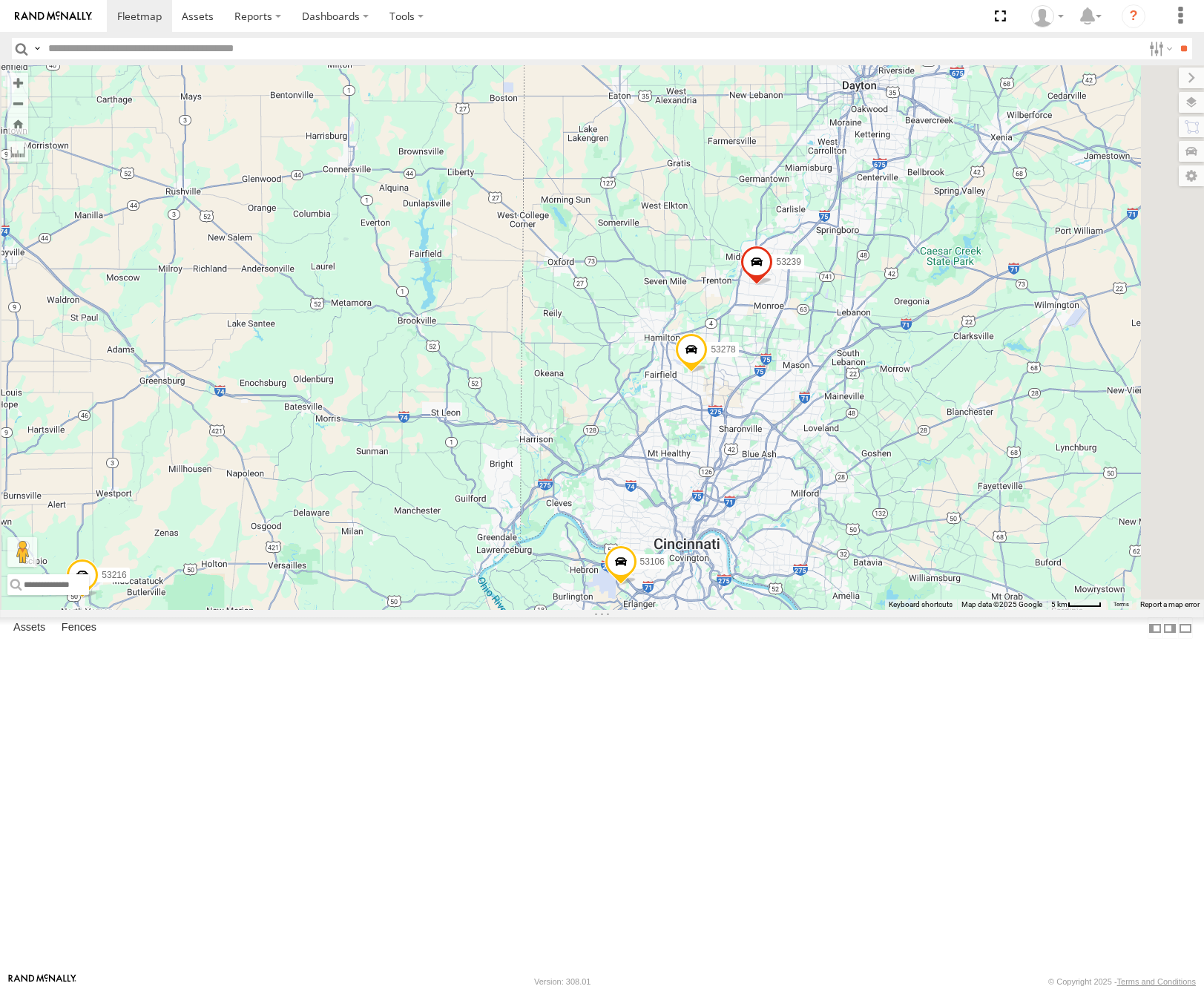
drag, startPoint x: 976, startPoint y: 502, endPoint x: 937, endPoint y: 659, distance: 161.8
click at [938, 610] on div "53280 53216 53275 53229 53152 53249 53146 53144 53212 53289 53266 53253 53284 5…" at bounding box center [602, 338] width 1204 height 545
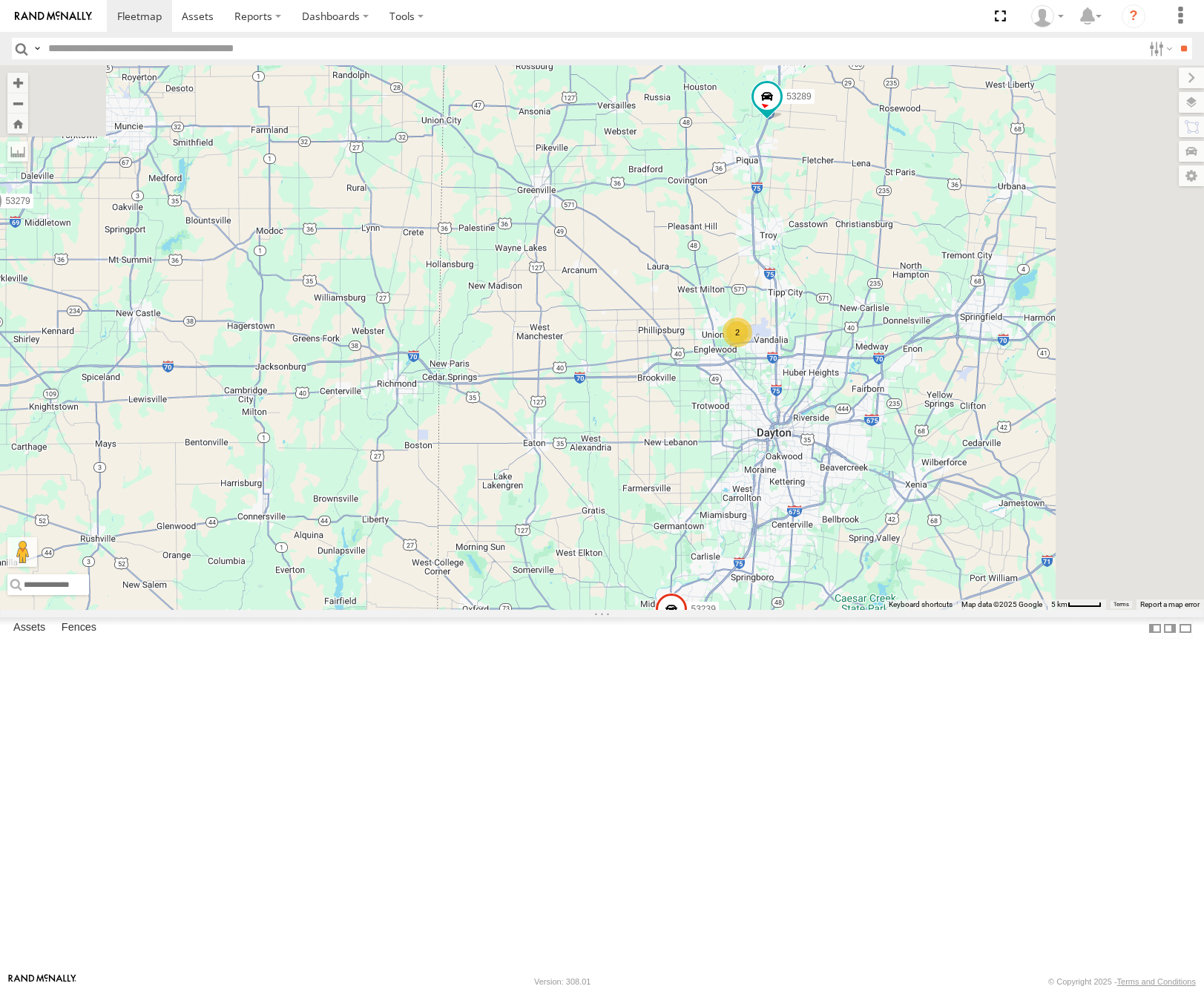
drag, startPoint x: 958, startPoint y: 458, endPoint x: 953, endPoint y: 571, distance: 113.1
click at [941, 575] on div "53280 53216 53275 53229 53152 53249 53146 53144 53212 53289 53266 53253 53284 5…" at bounding box center [602, 338] width 1204 height 545
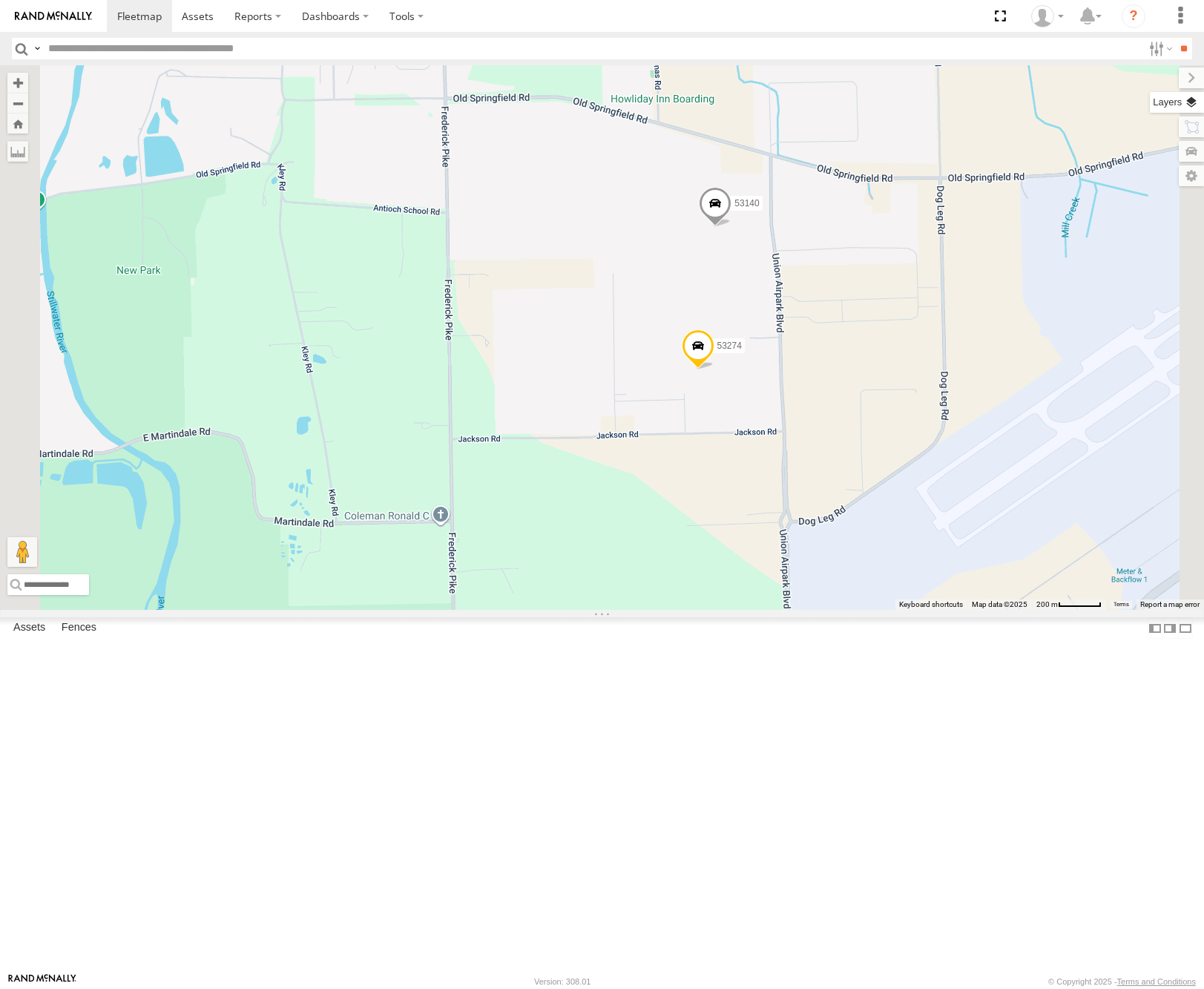
click at [1196, 106] on label at bounding box center [1178, 103] width 54 height 21
click at [0, 0] on div "Basemaps" at bounding box center [0, 0] width 0 height 0
click at [0, 0] on span "Basemaps" at bounding box center [0, 0] width 0 height 0
click at [0, 0] on span "Satellite" at bounding box center [0, 0] width 0 height 0
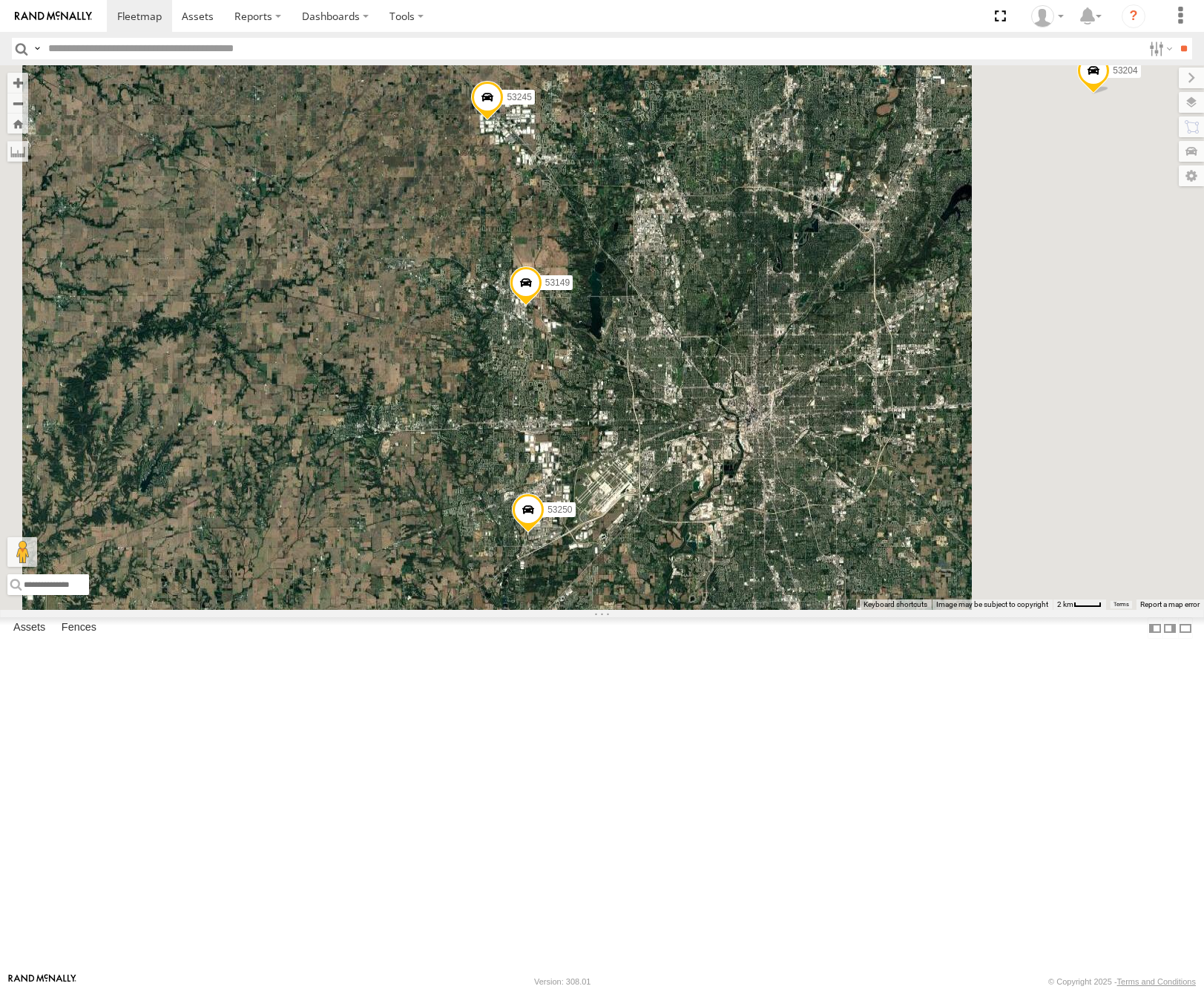
drag, startPoint x: 964, startPoint y: 641, endPoint x: 880, endPoint y: 589, distance: 98.8
click at [880, 591] on div "53280 53216 53275 53229 53152 53249 53146 53144 53212 53289 53266 53253 53284 5…" at bounding box center [602, 338] width 1204 height 545
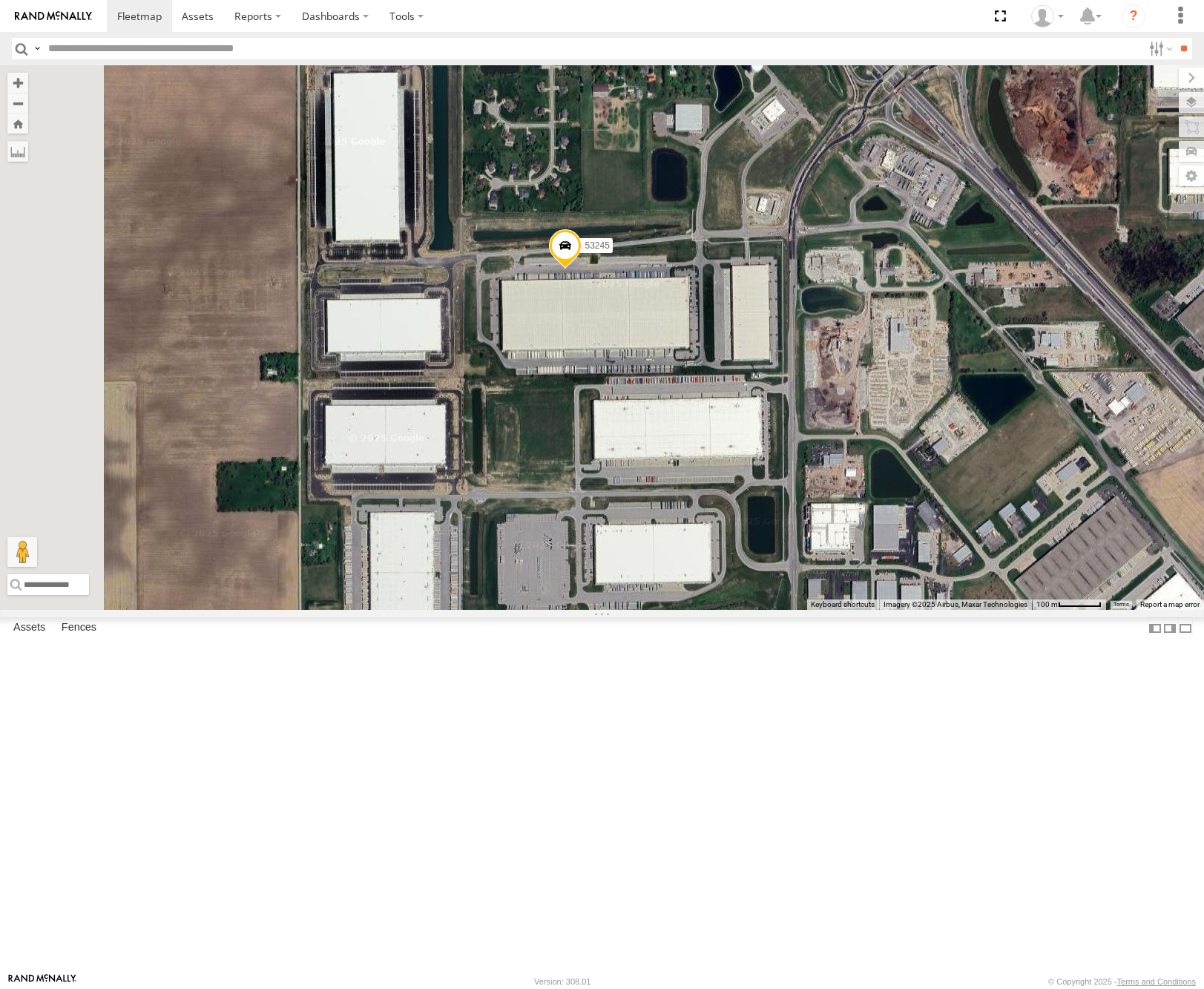
drag, startPoint x: 845, startPoint y: 448, endPoint x: 866, endPoint y: 504, distance: 59.8
click at [866, 504] on div "53280 53216 53275 53229 53152 53249 53146 53144 53212 53289 53266 53253 53284 5…" at bounding box center [602, 338] width 1204 height 545
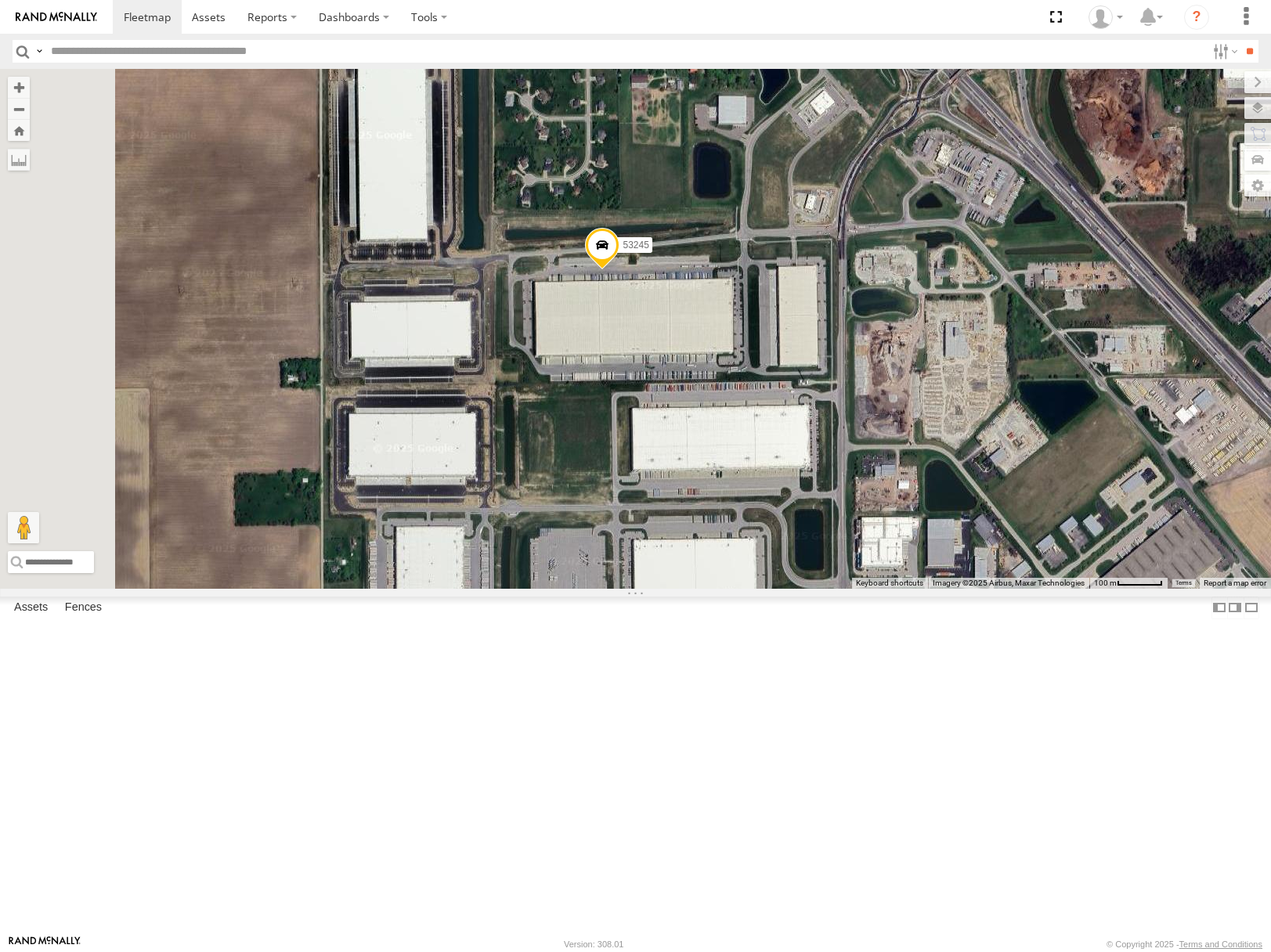
click at [205, 54] on input "text" at bounding box center [625, 51] width 1162 height 23
click at [1241, 40] on input "**" at bounding box center [1249, 51] width 18 height 23
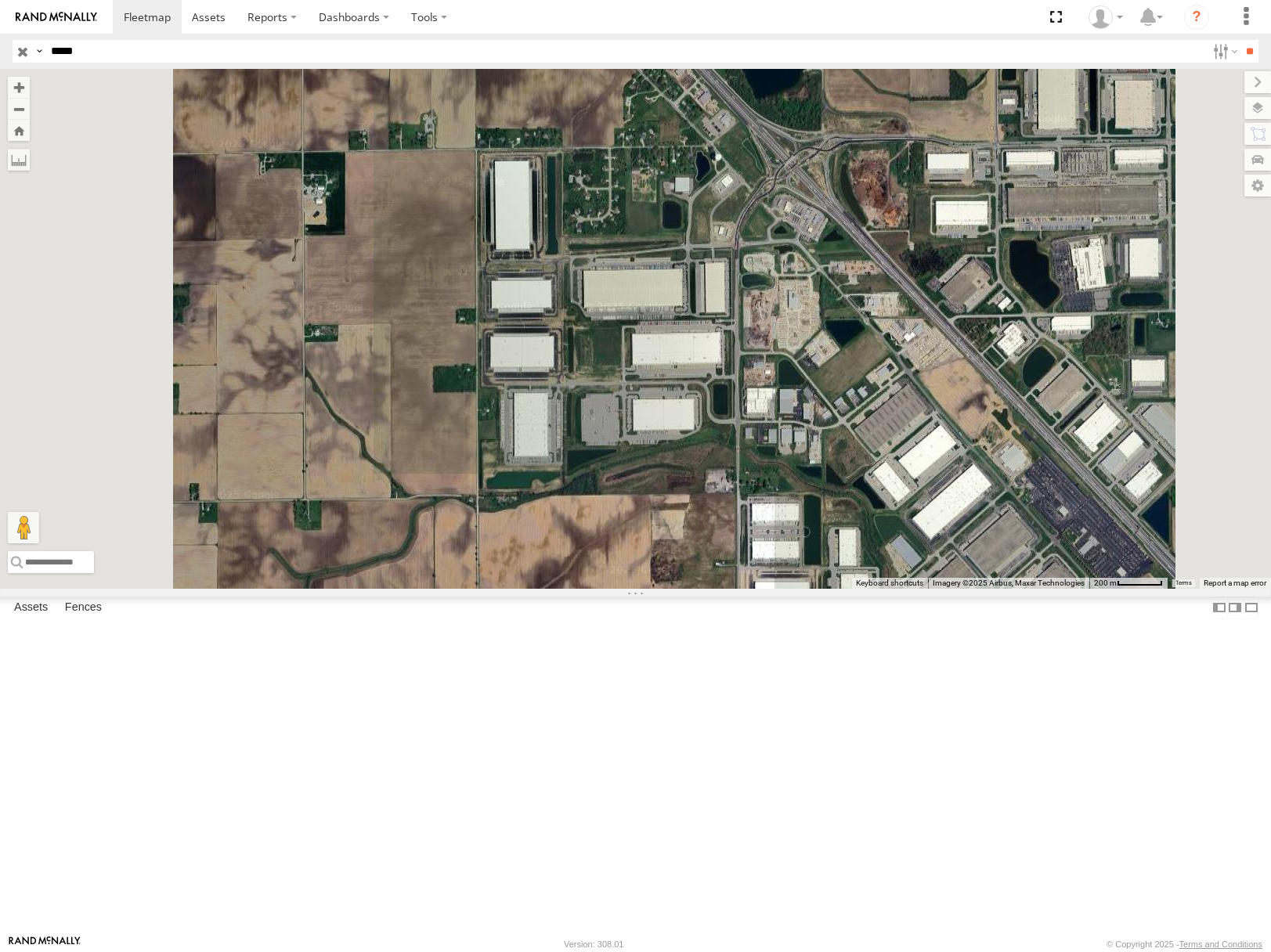
click at [0, 0] on div "All Assets" at bounding box center [0, 0] width 0 height 0
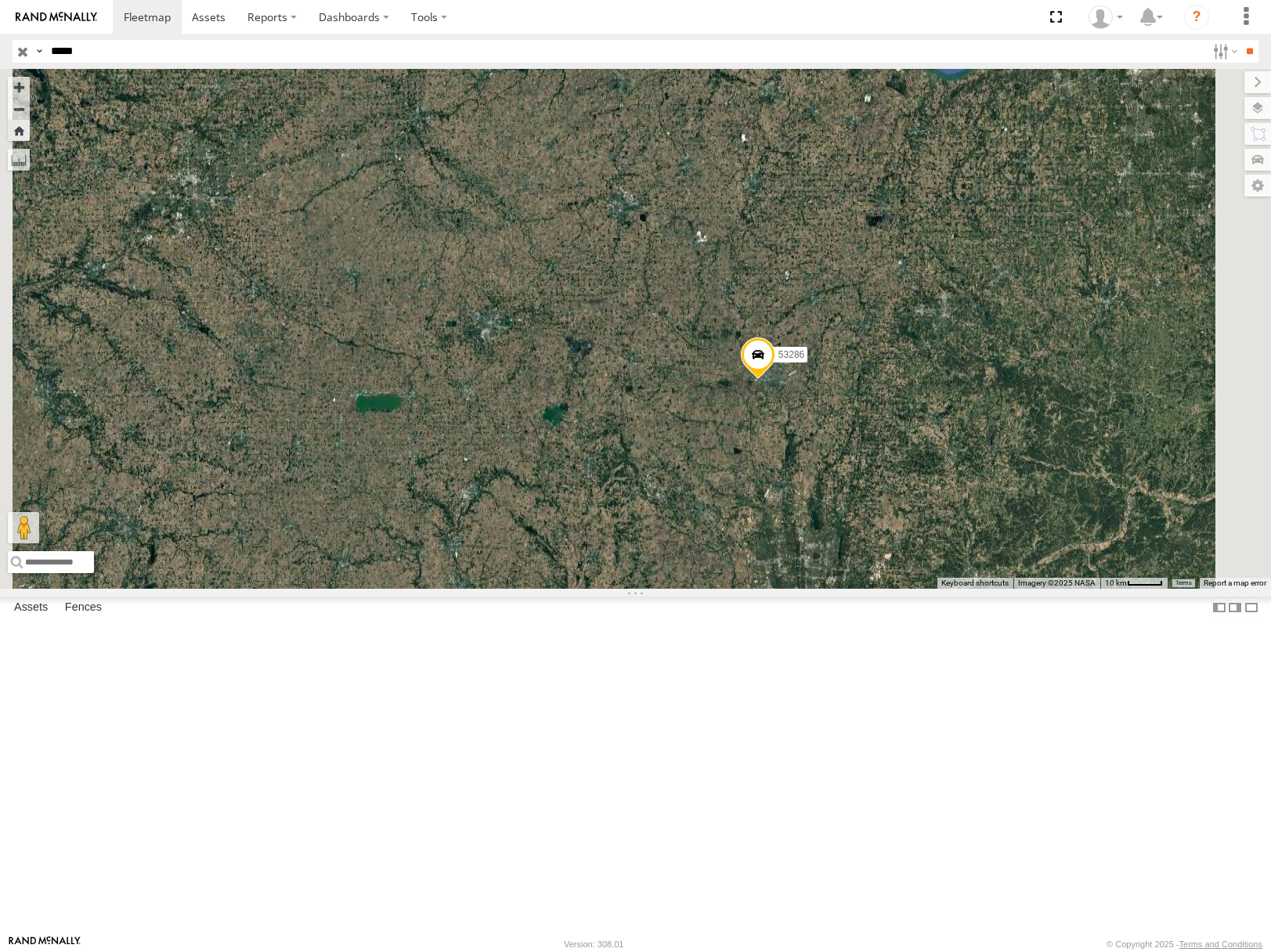
click at [186, 56] on input "*****" at bounding box center [625, 51] width 1162 height 23
click at [1241, 40] on input "**" at bounding box center [1249, 51] width 18 height 23
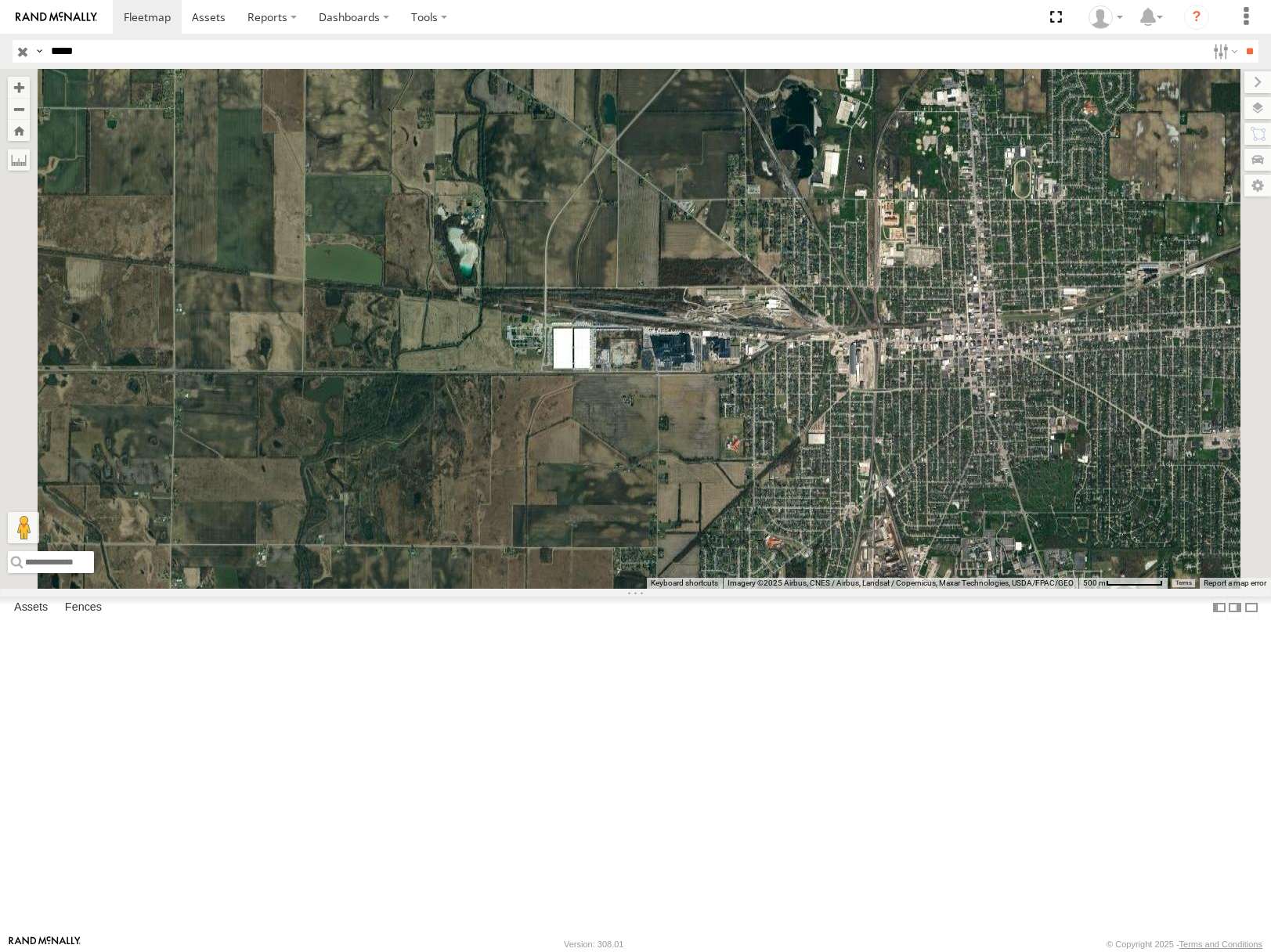
click at [0, 0] on div "All Assets" at bounding box center [0, 0] width 0 height 0
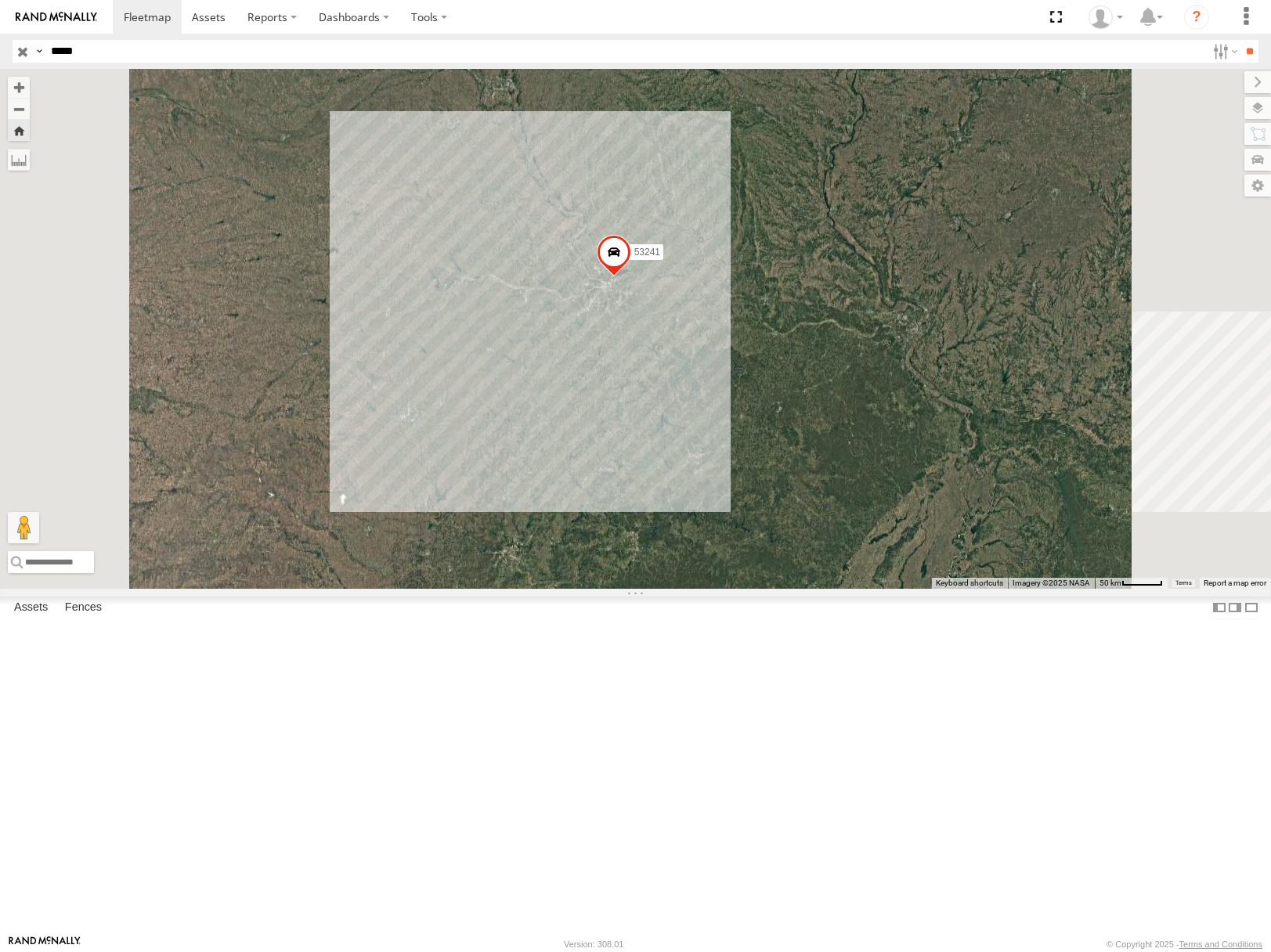
click at [135, 57] on input "*****" at bounding box center [625, 51] width 1162 height 23
click at [1241, 40] on input "**" at bounding box center [1249, 51] width 18 height 23
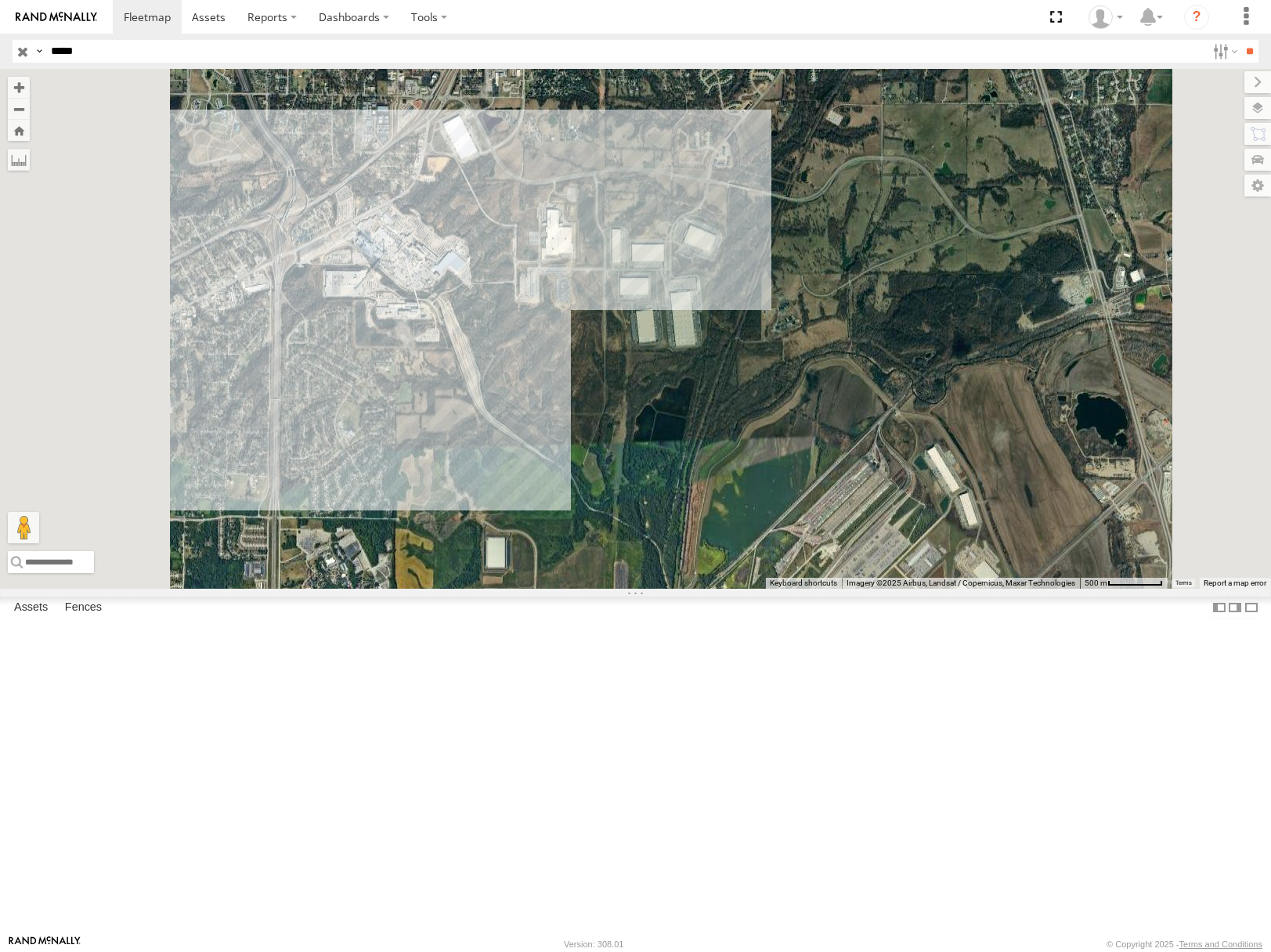
click at [0, 0] on div "53271" at bounding box center [0, 0] width 0 height 0
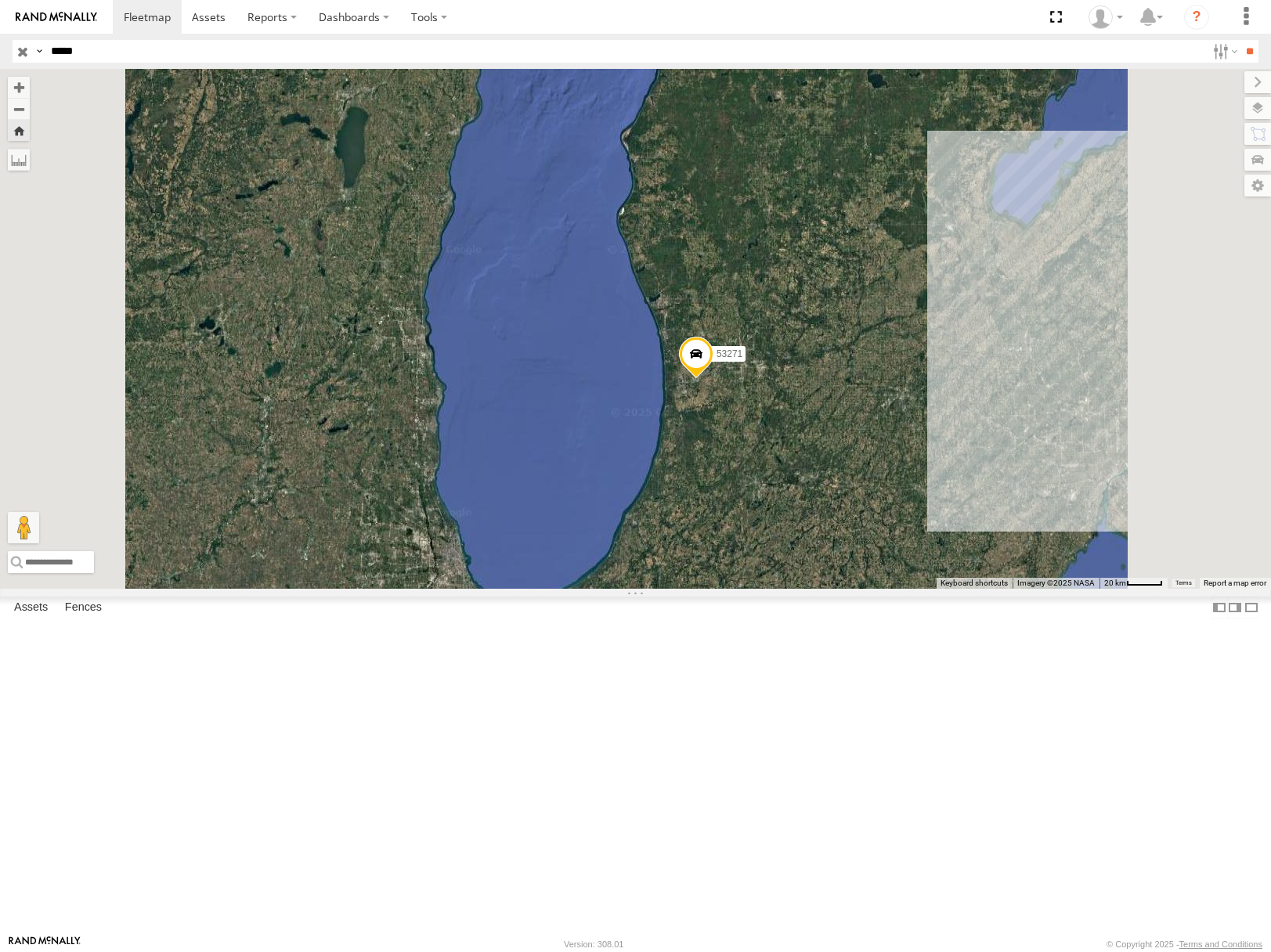
click at [111, 50] on input "*****" at bounding box center [625, 51] width 1162 height 23
type input "*****"
click at [1241, 40] on input "**" at bounding box center [1249, 51] width 18 height 23
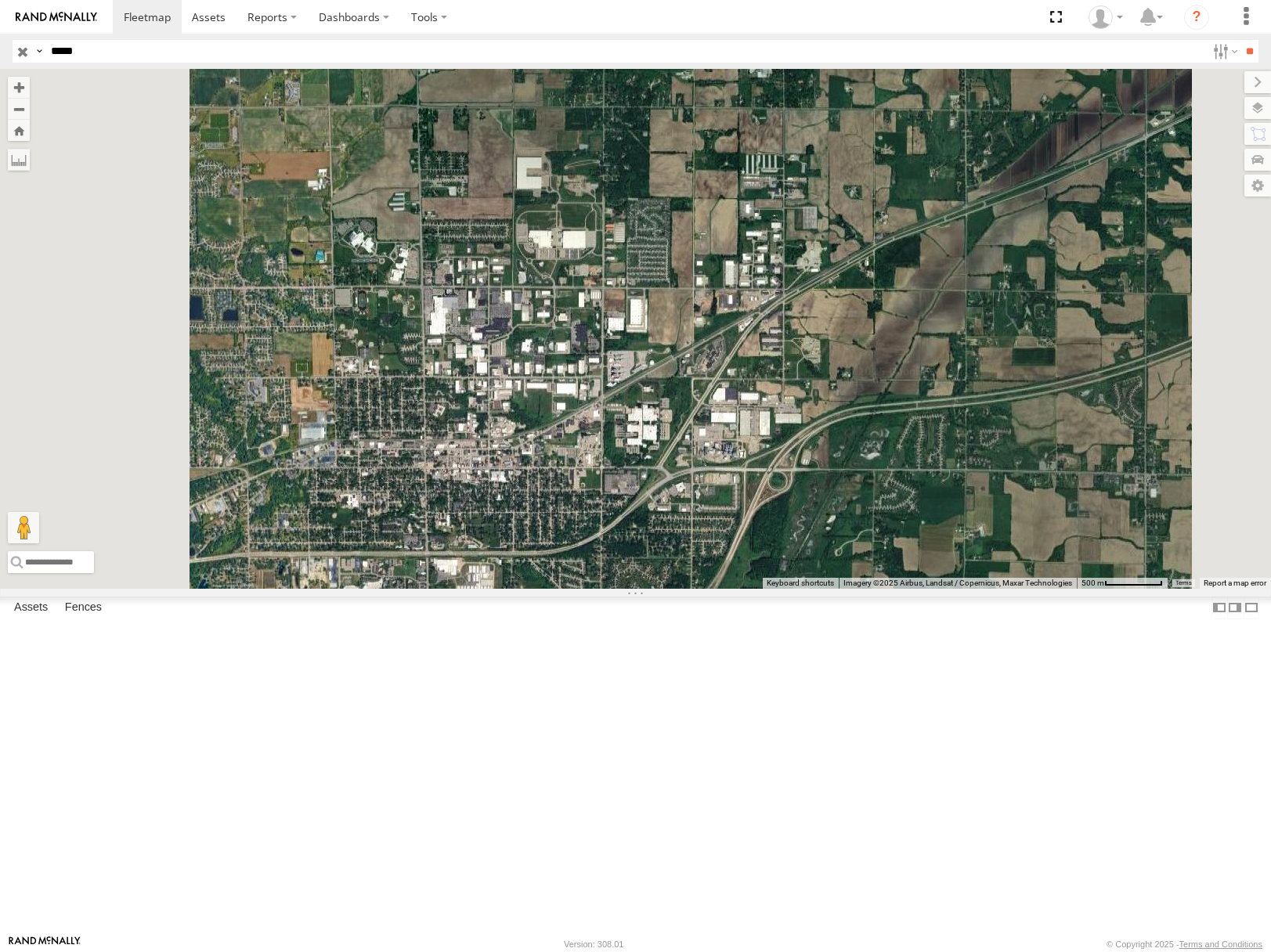
click at [0, 0] on div "53217" at bounding box center [0, 0] width 0 height 0
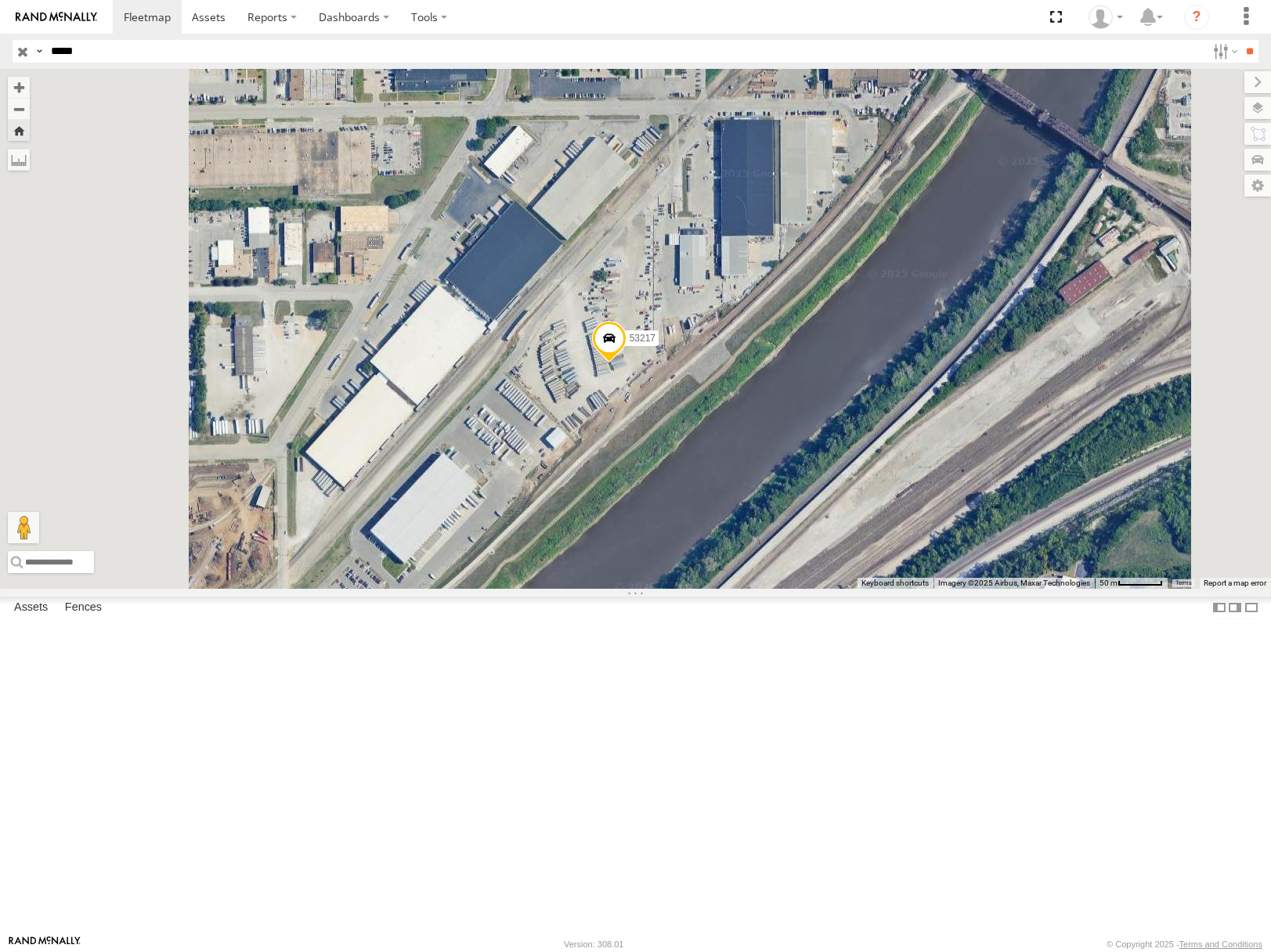
click at [21, 51] on input "button" at bounding box center [23, 51] width 21 height 23
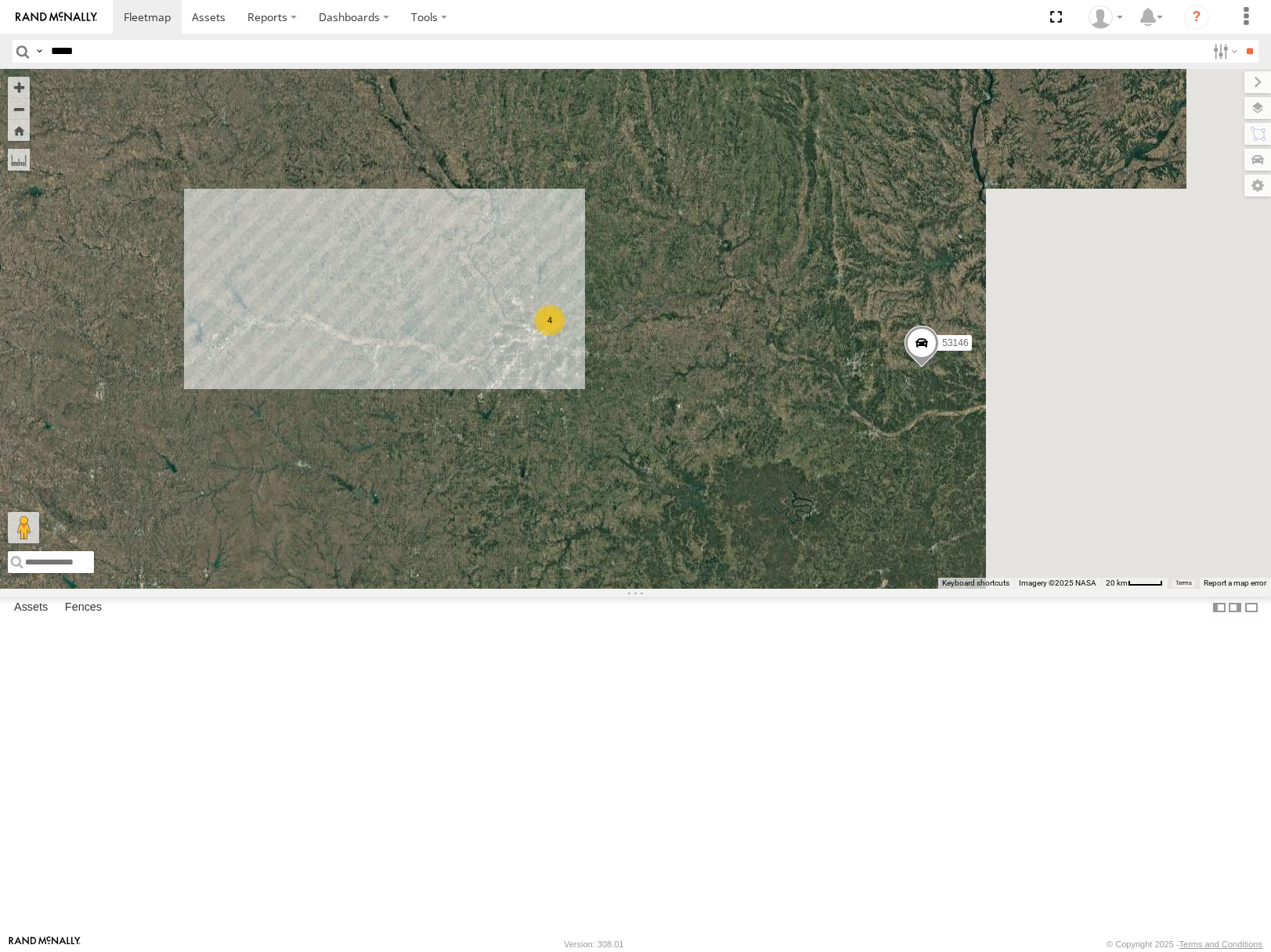
drag, startPoint x: 936, startPoint y: 340, endPoint x: 768, endPoint y: 435, distance: 193.0
click at [770, 435] on div "4 53146" at bounding box center [636, 329] width 1271 height 519
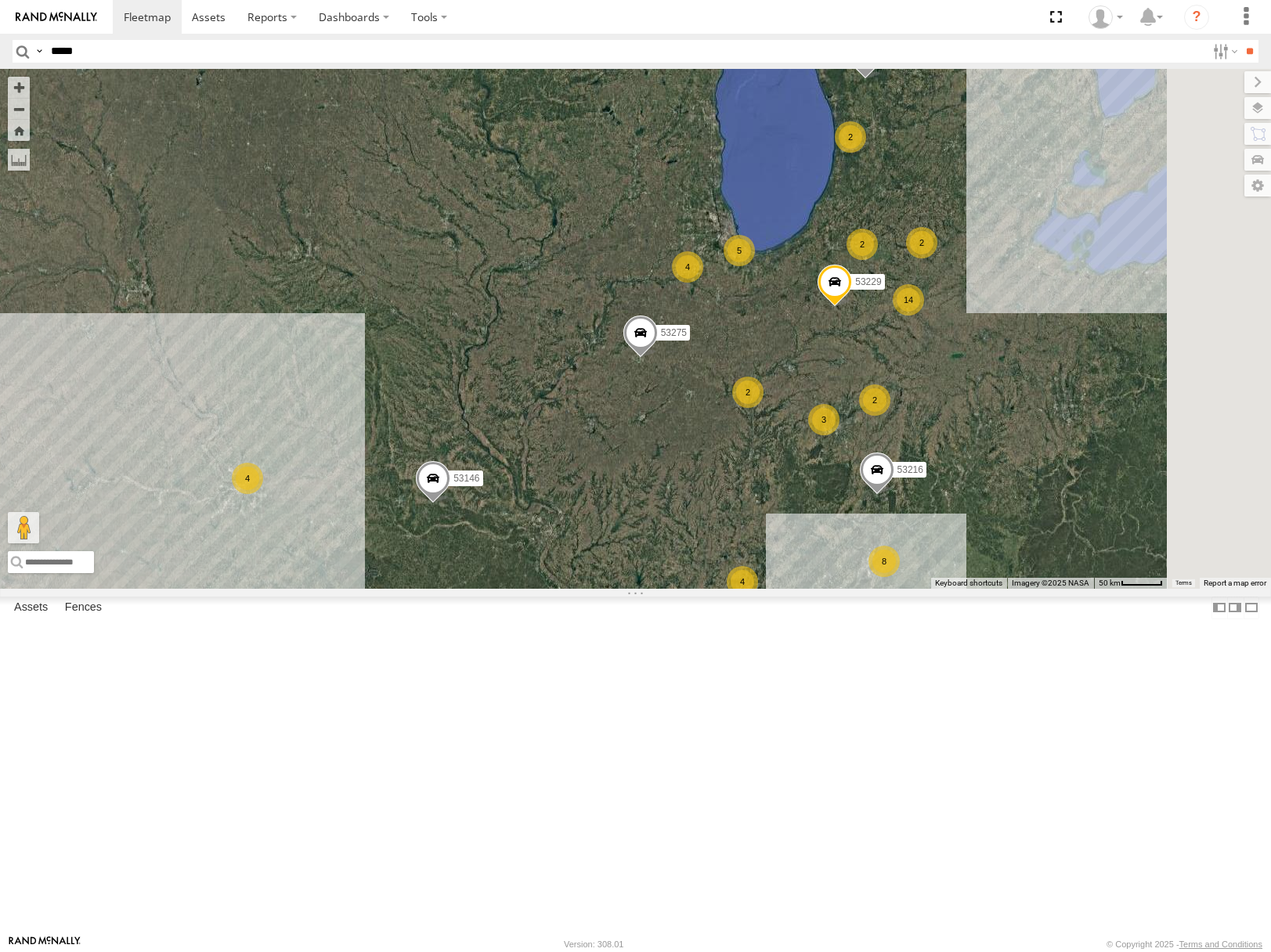
drag, startPoint x: 886, startPoint y: 366, endPoint x: 745, endPoint y: 486, distance: 185.2
click at [732, 488] on div "53146 4 4 14 2 53280 53216 4 3 8 2 53275 53229 5 2 2 2 53144" at bounding box center [636, 329] width 1271 height 519
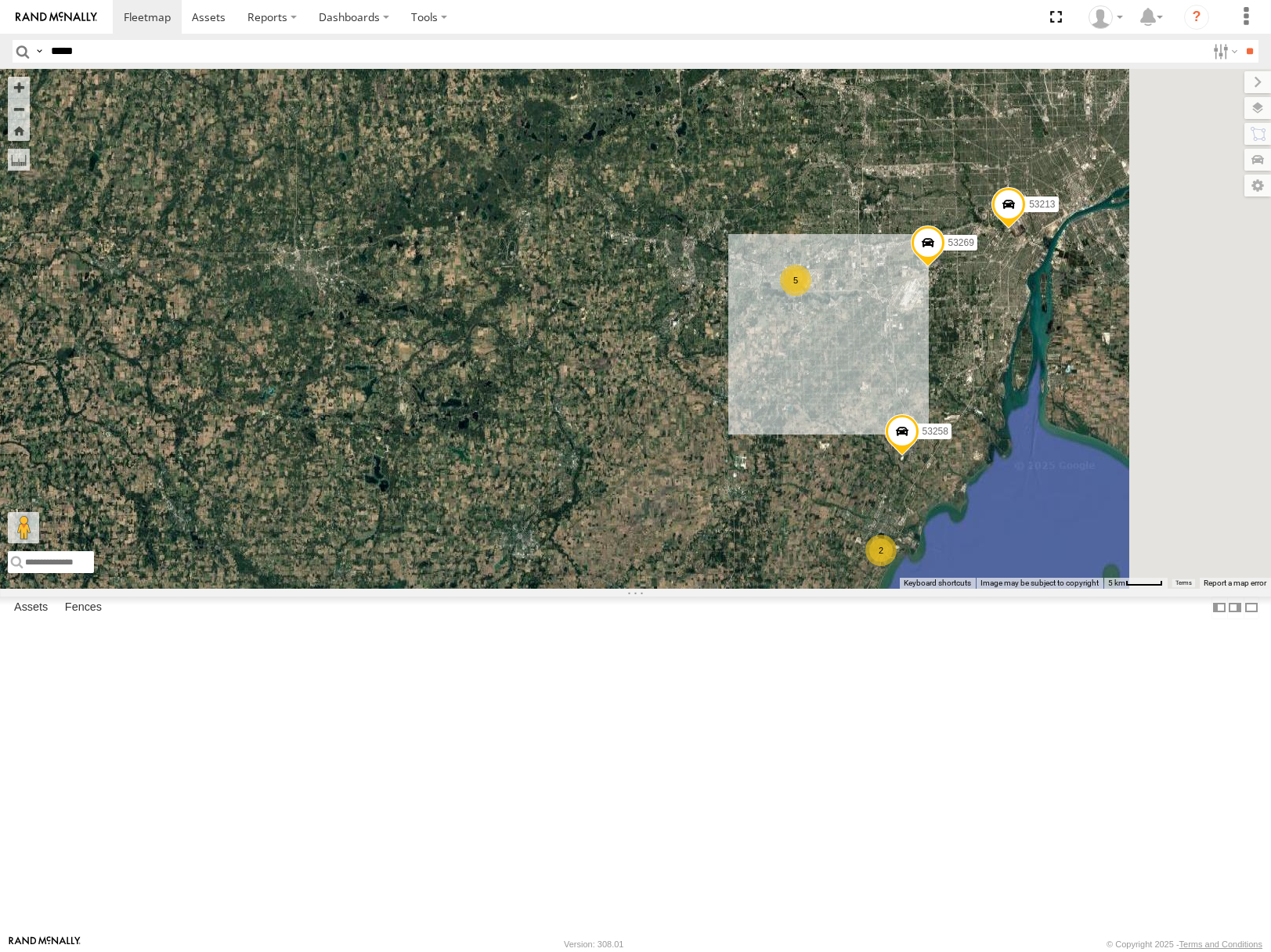
drag, startPoint x: 901, startPoint y: 451, endPoint x: 858, endPoint y: 464, distance: 44.9
click at [858, 464] on div "53146 53280 53216 53275 53229 53144 53212 53289 53253 53249 53284 53271 53149 5…" at bounding box center [636, 329] width 1271 height 519
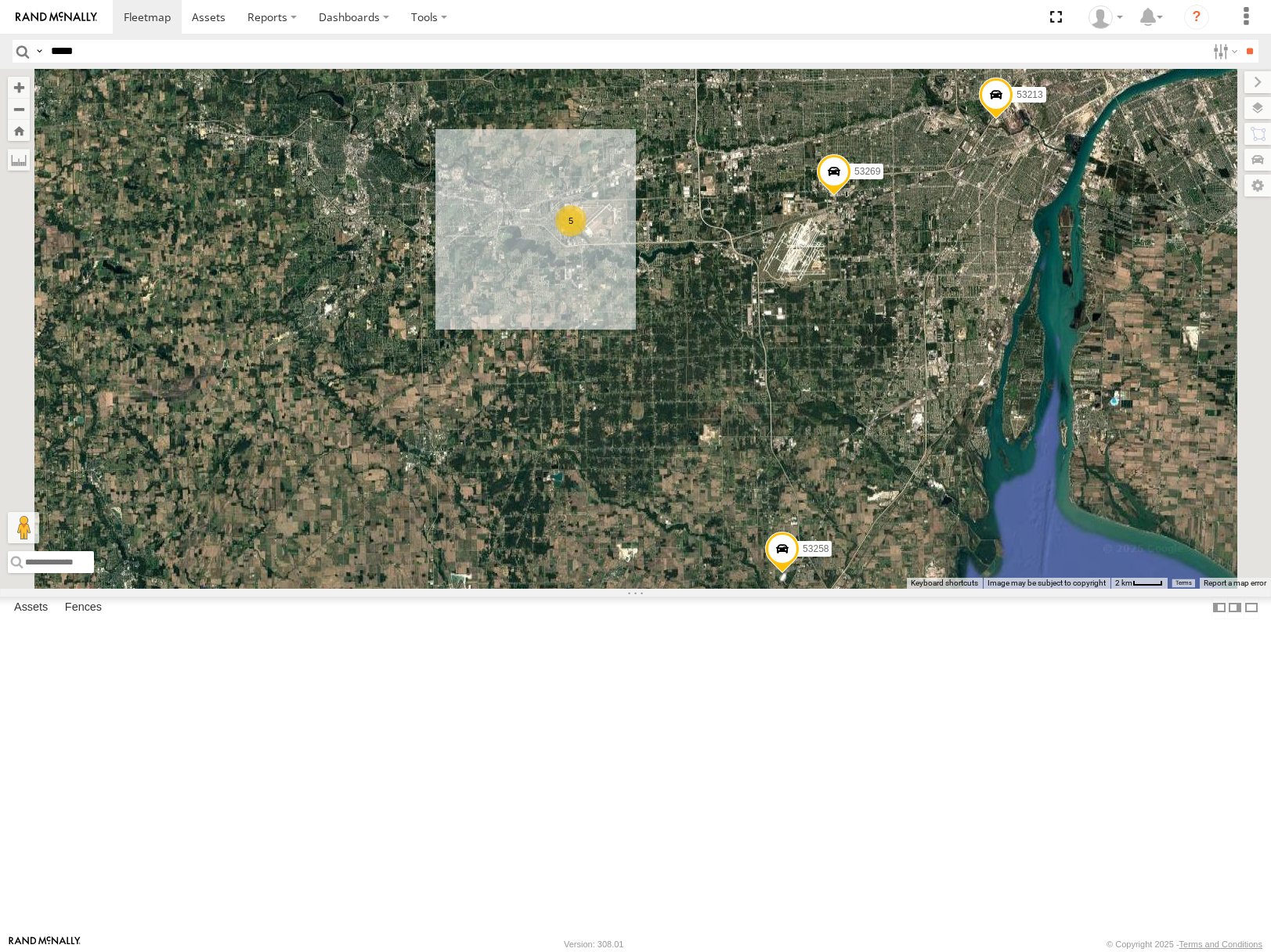
drag, startPoint x: 1024, startPoint y: 657, endPoint x: 1030, endPoint y: 549, distance: 108.2
click at [1030, 549] on div "53146 53280 53216 53275 53229 53144 53212 53289 53253 53249 53284 53271 53149 5…" at bounding box center [636, 329] width 1271 height 519
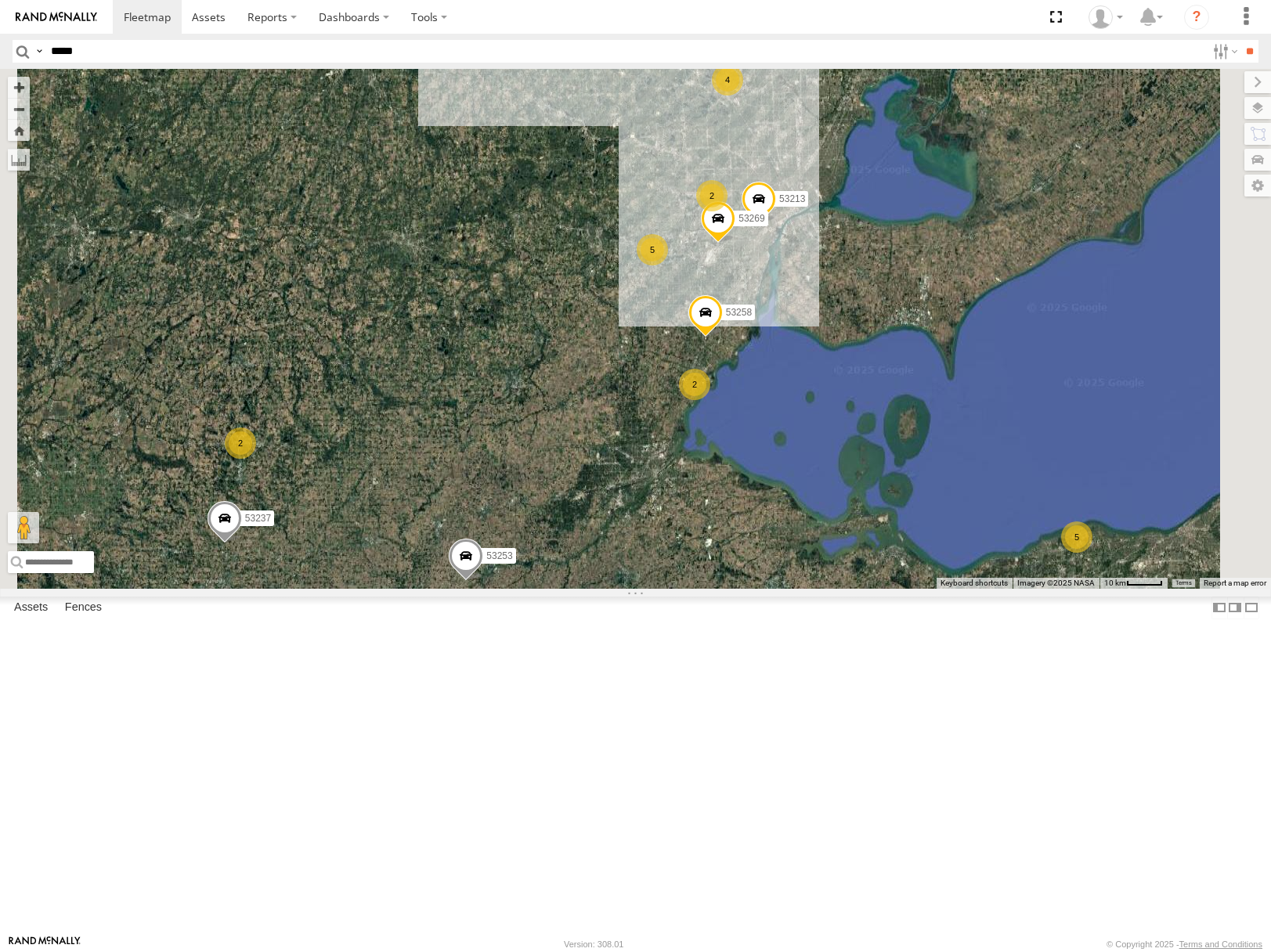
drag, startPoint x: 929, startPoint y: 410, endPoint x: 900, endPoint y: 398, distance: 31.4
click at [900, 398] on div "53146 53280 53216 53275 53229 53144 53212 53289 53253 53249 53284 53271 53149 5…" at bounding box center [636, 329] width 1271 height 519
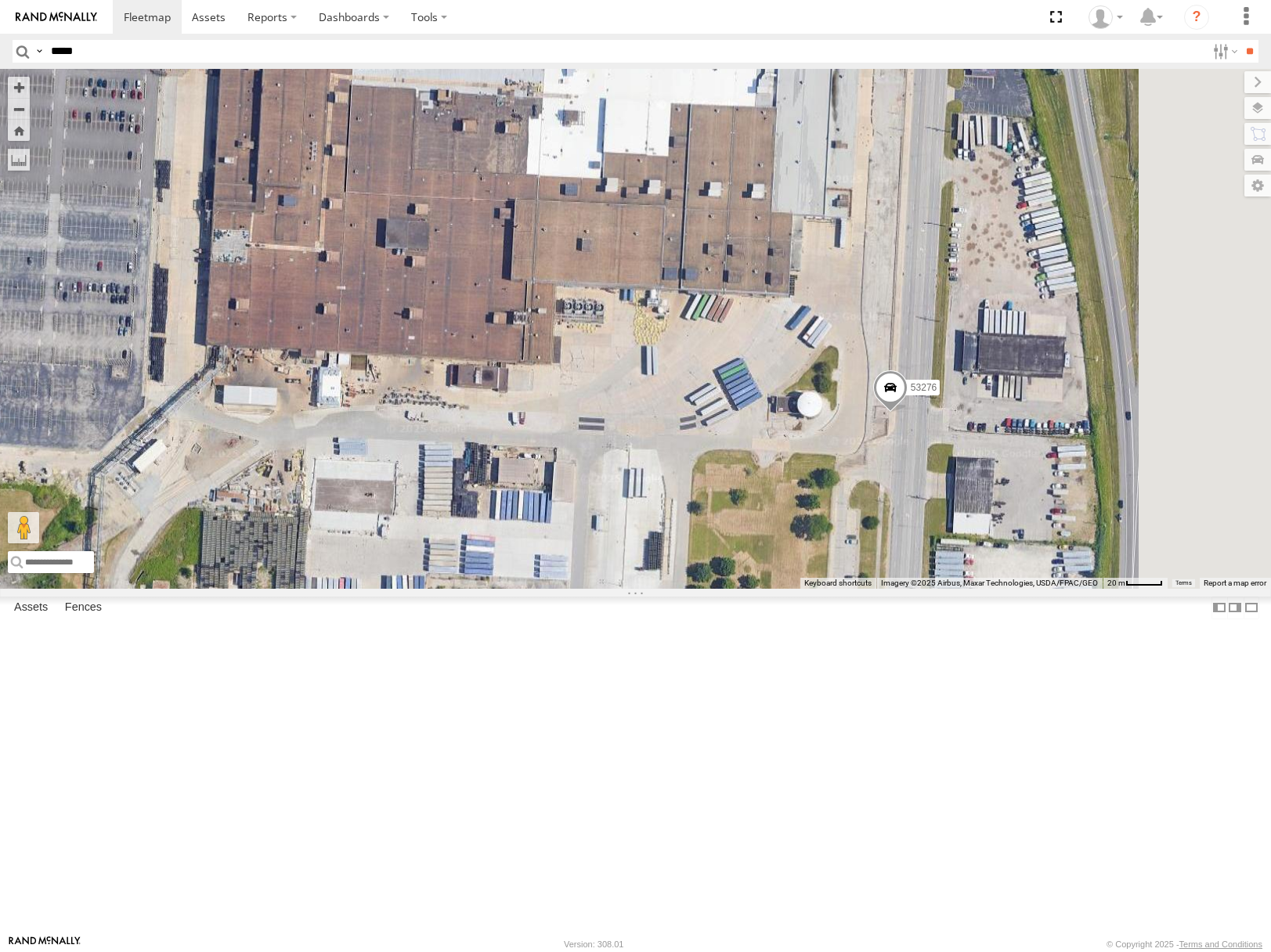
drag, startPoint x: 1221, startPoint y: 569, endPoint x: 1097, endPoint y: 631, distance: 138.6
click at [1097, 588] on div "53146 53280 53216 53275 53229 53144 53212 53289 53253 53249 53284 53271 53149 5…" at bounding box center [636, 329] width 1271 height 519
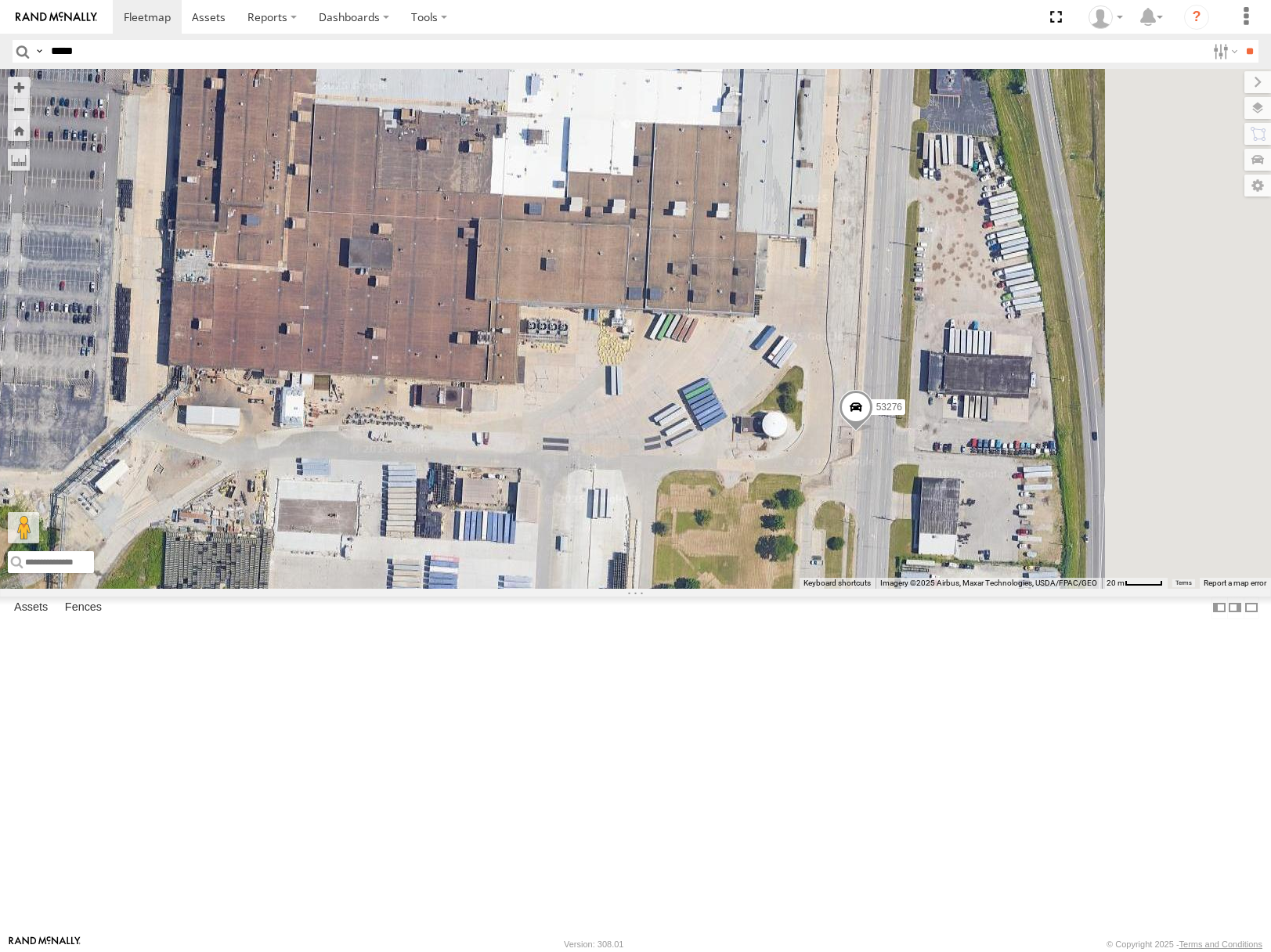
click at [873, 432] on span at bounding box center [855, 411] width 34 height 42
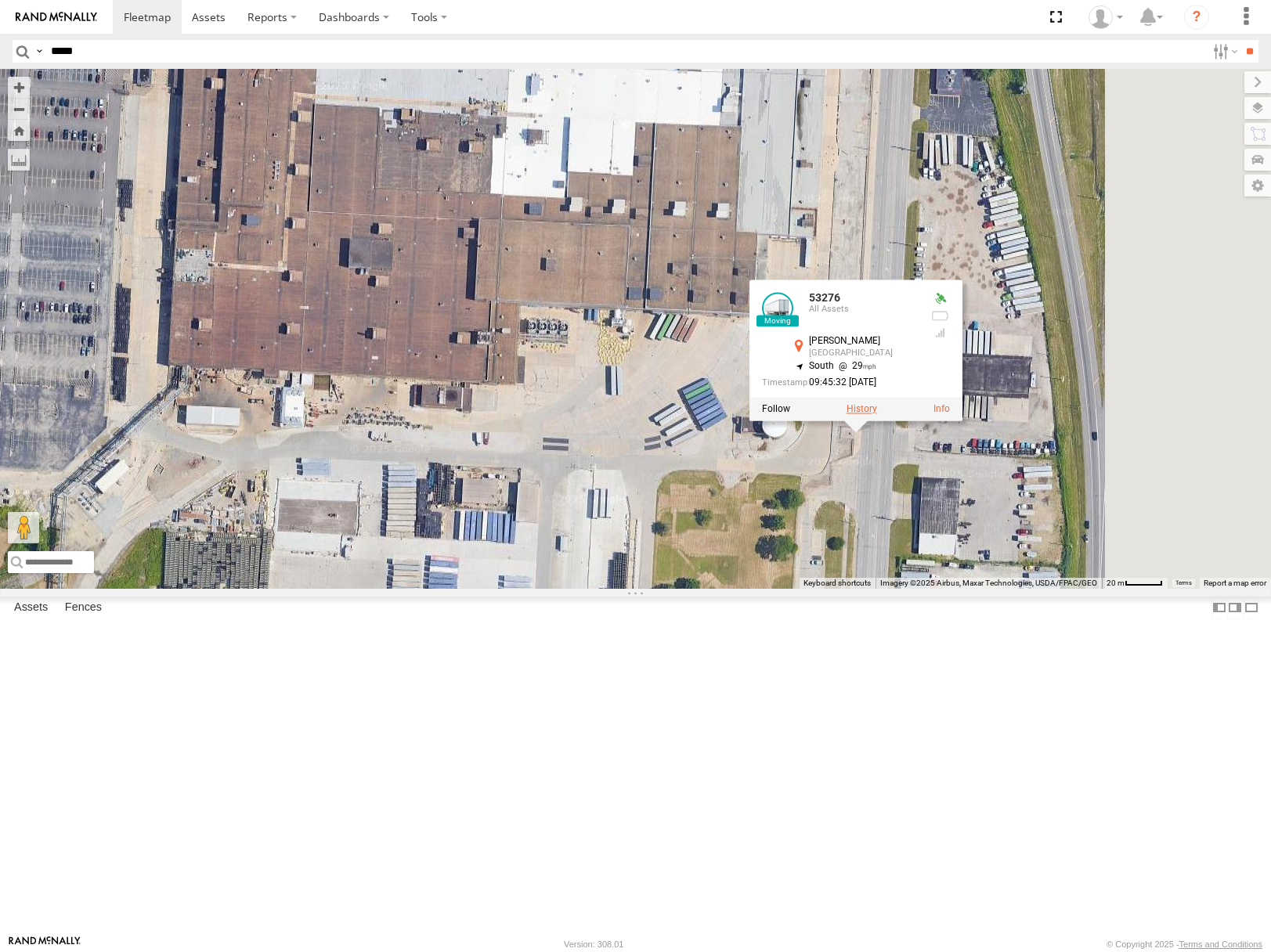
click at [877, 414] on label at bounding box center [861, 409] width 30 height 11
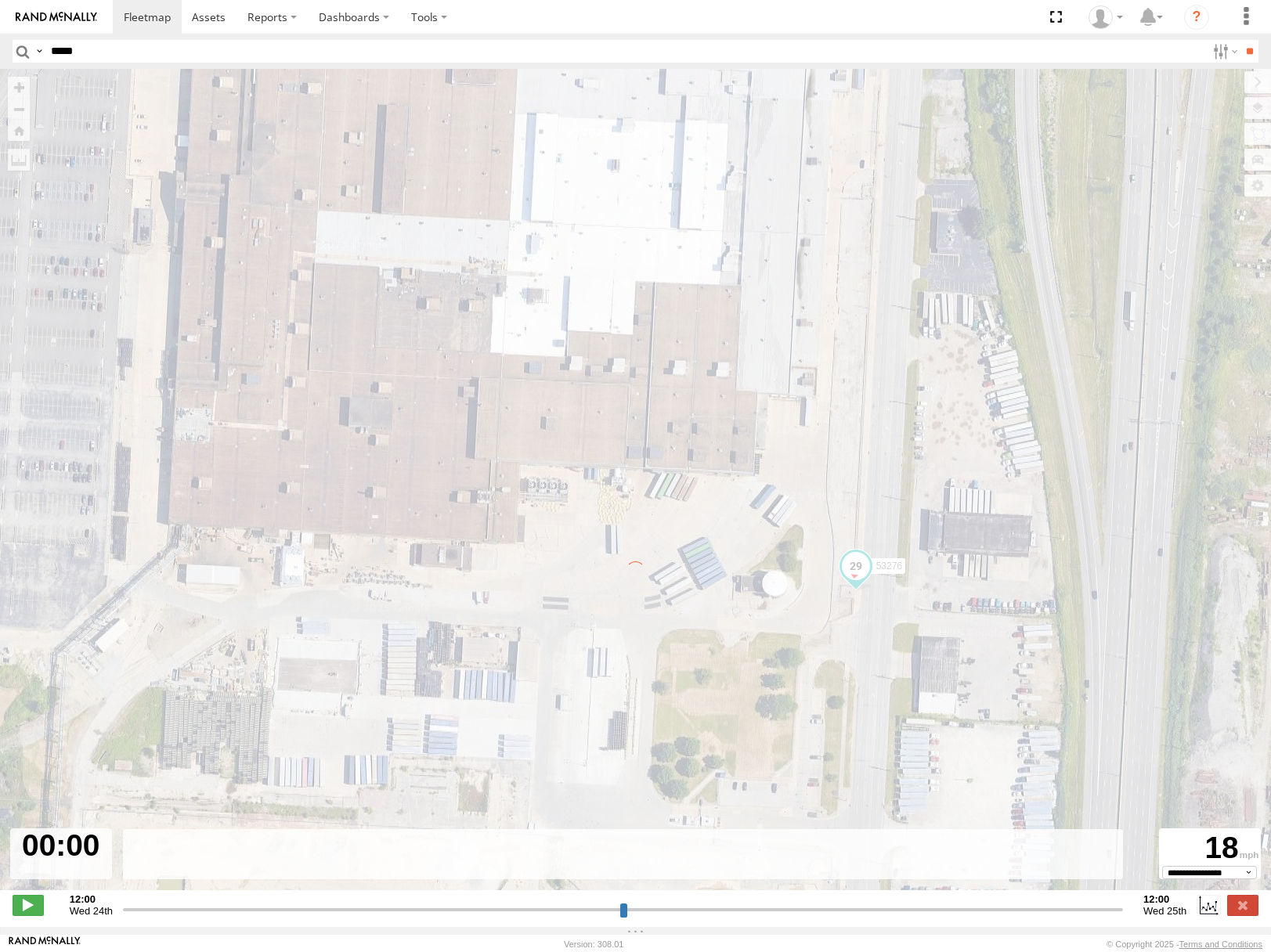
type input "**********"
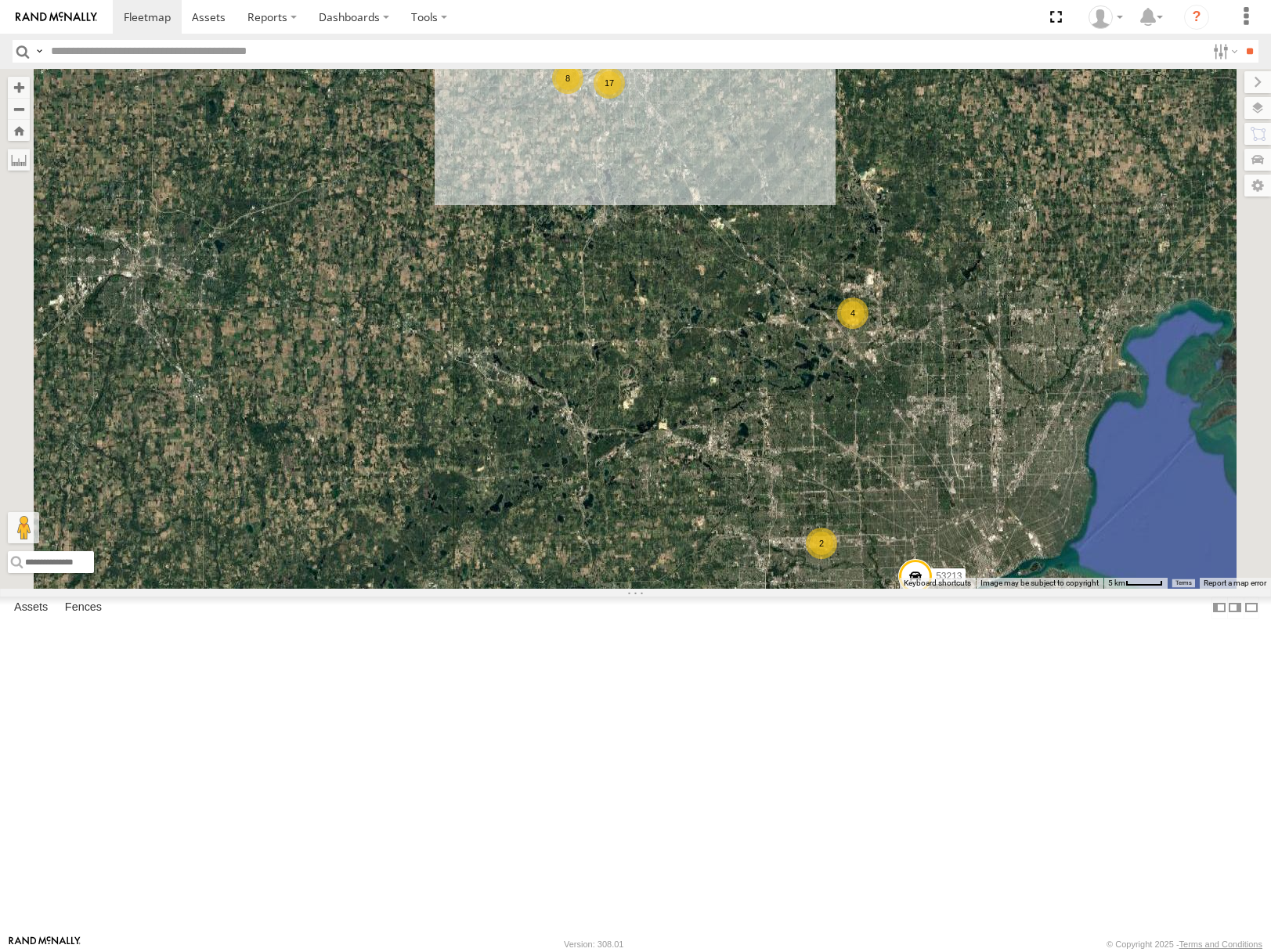
drag, startPoint x: 930, startPoint y: 329, endPoint x: 953, endPoint y: 423, distance: 96.8
click at [953, 422] on div "53280 53216 53275 53229 53212 53152 53249 53284 53146 53144 53271 53204 53237 5…" at bounding box center [636, 329] width 1271 height 519
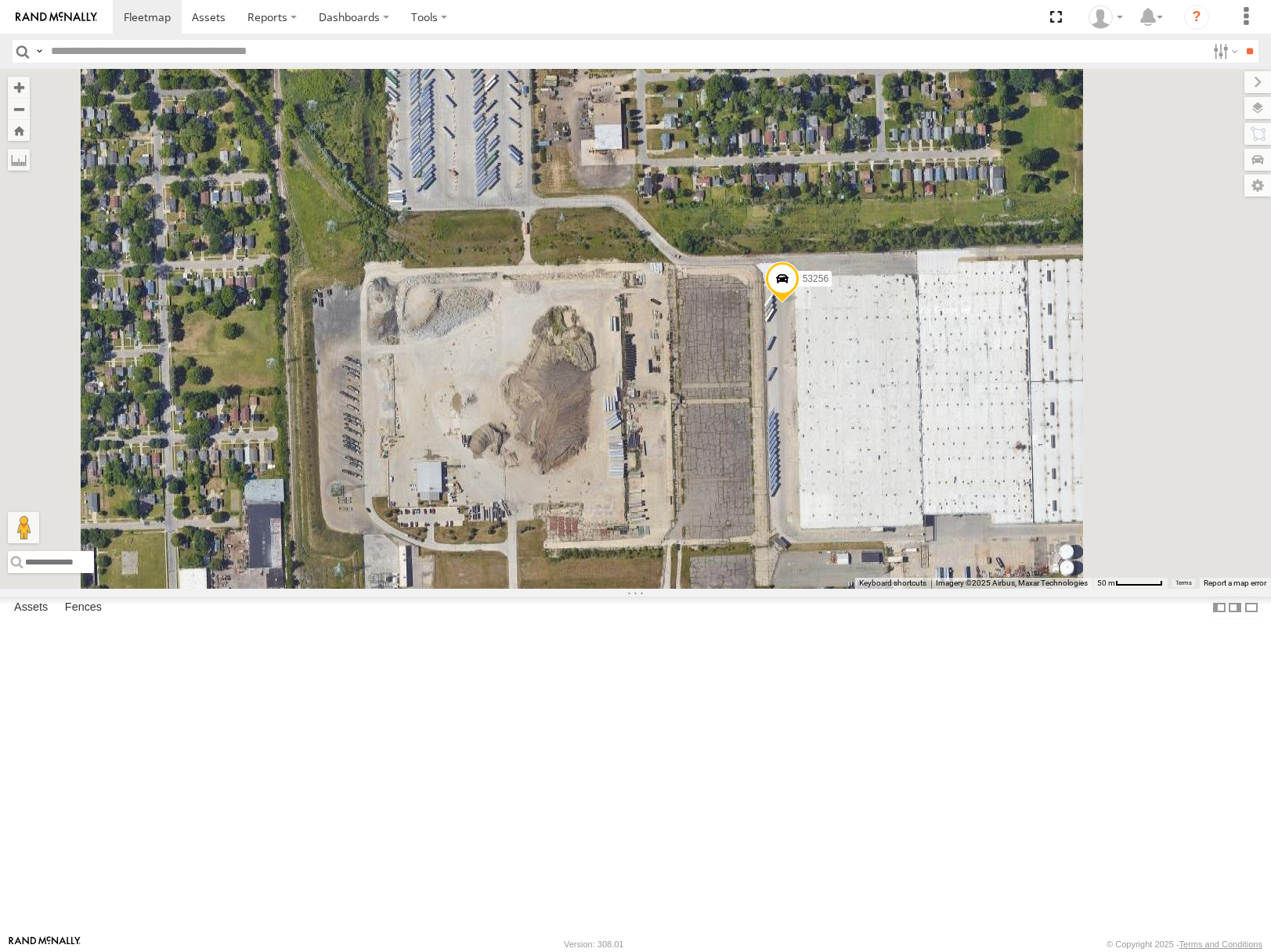
click at [799, 304] on span at bounding box center [781, 283] width 34 height 42
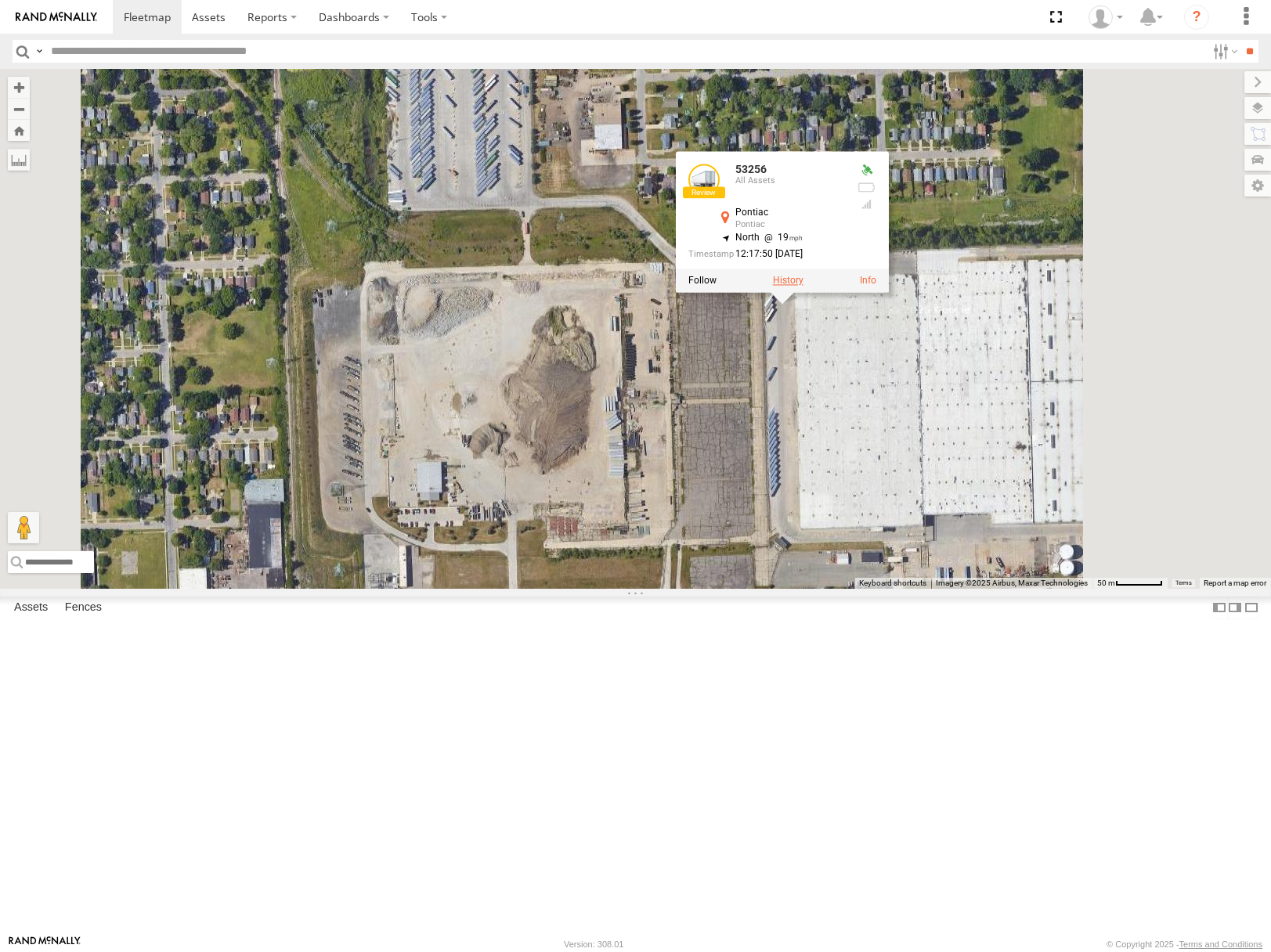
click at [803, 286] on label at bounding box center [788, 280] width 30 height 11
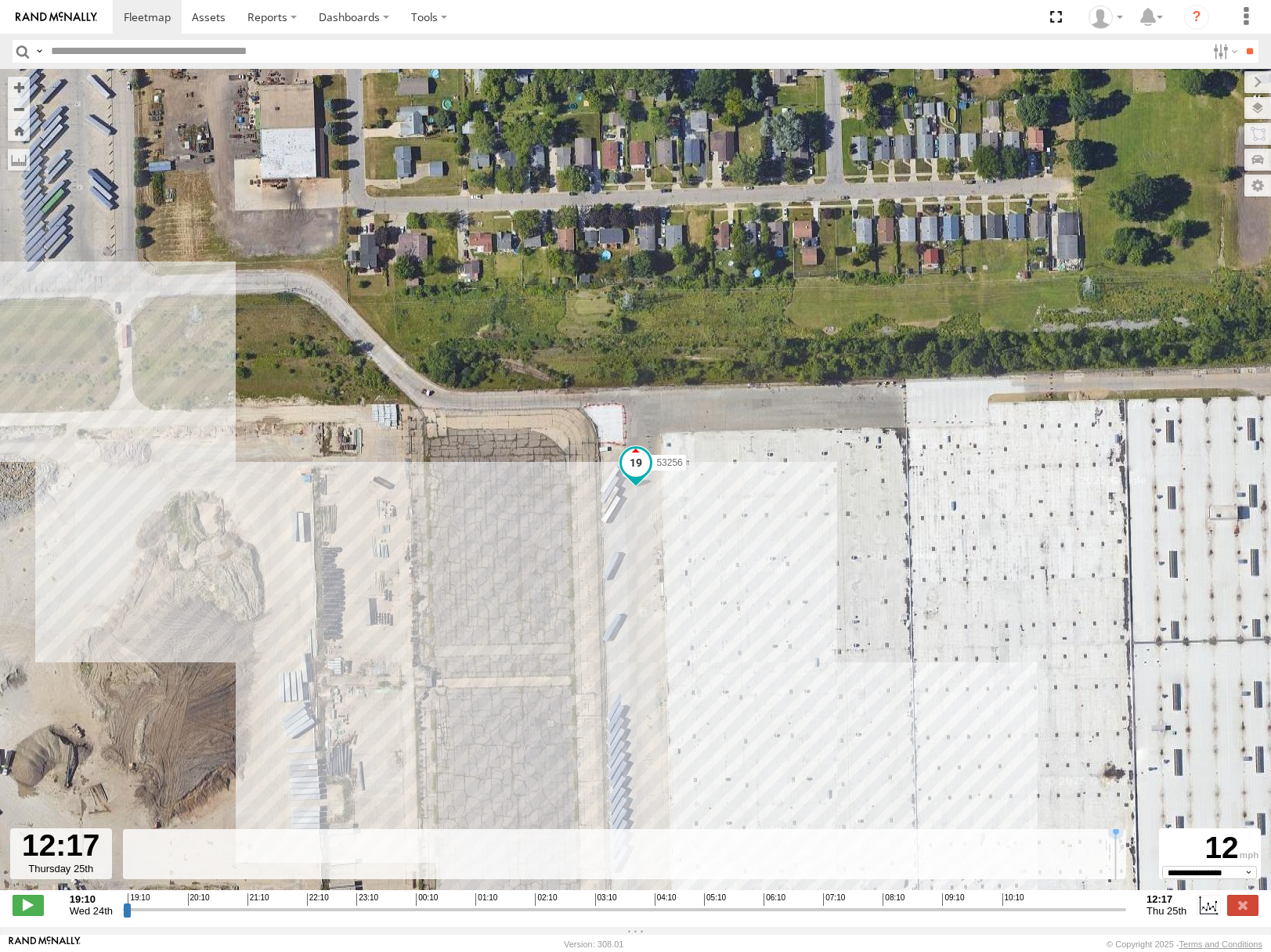
drag, startPoint x: 129, startPoint y: 920, endPoint x: 1154, endPoint y: 963, distance: 1025.9
type input "**********"
click at [1126, 917] on input "range" at bounding box center [624, 909] width 1003 height 15
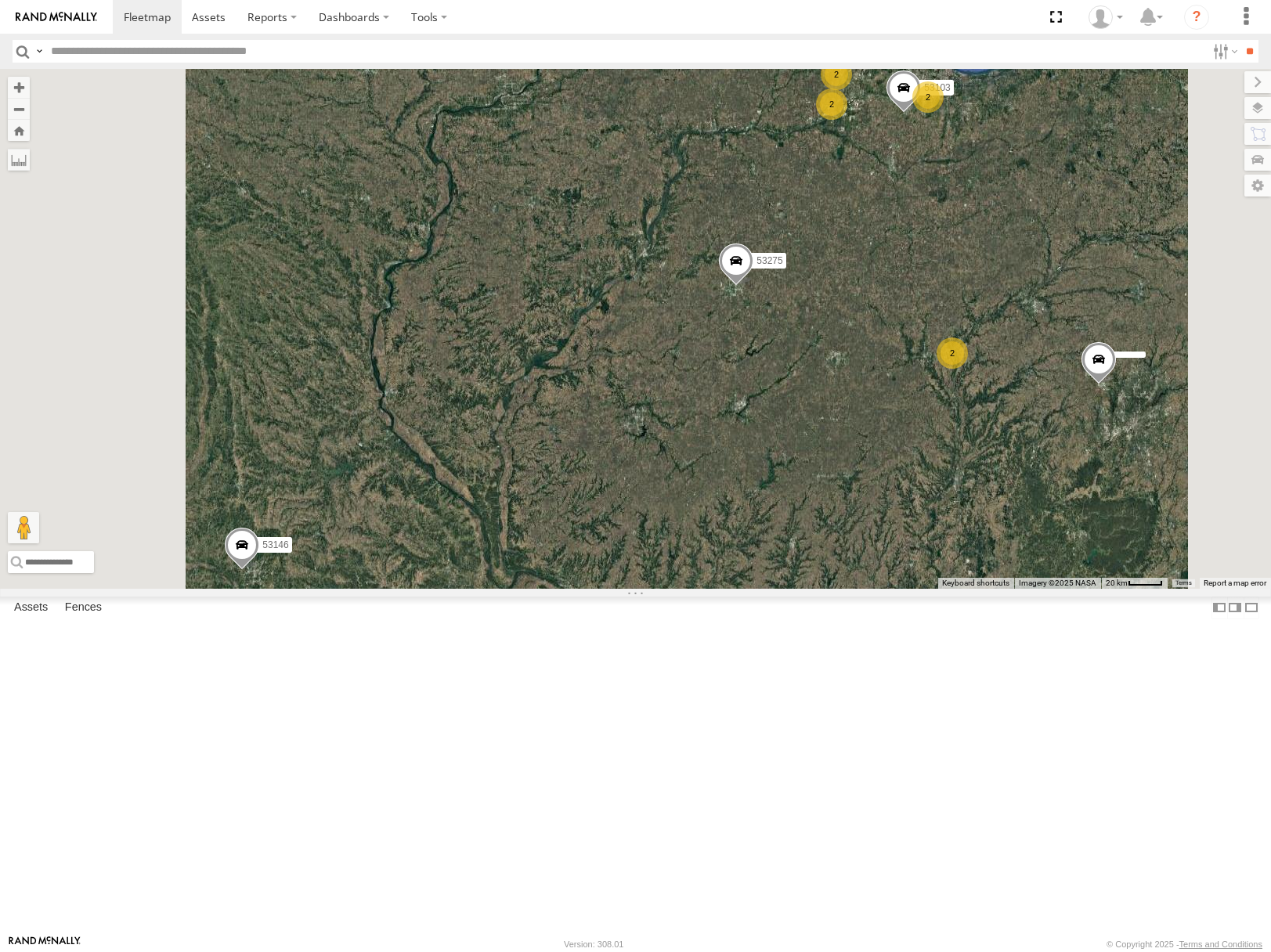
drag, startPoint x: 744, startPoint y: 387, endPoint x: 734, endPoint y: 394, distance: 12.2
click at [734, 394] on div "4 2 53275 53251 2 53103 2 53138 2 53146" at bounding box center [636, 329] width 1271 height 519
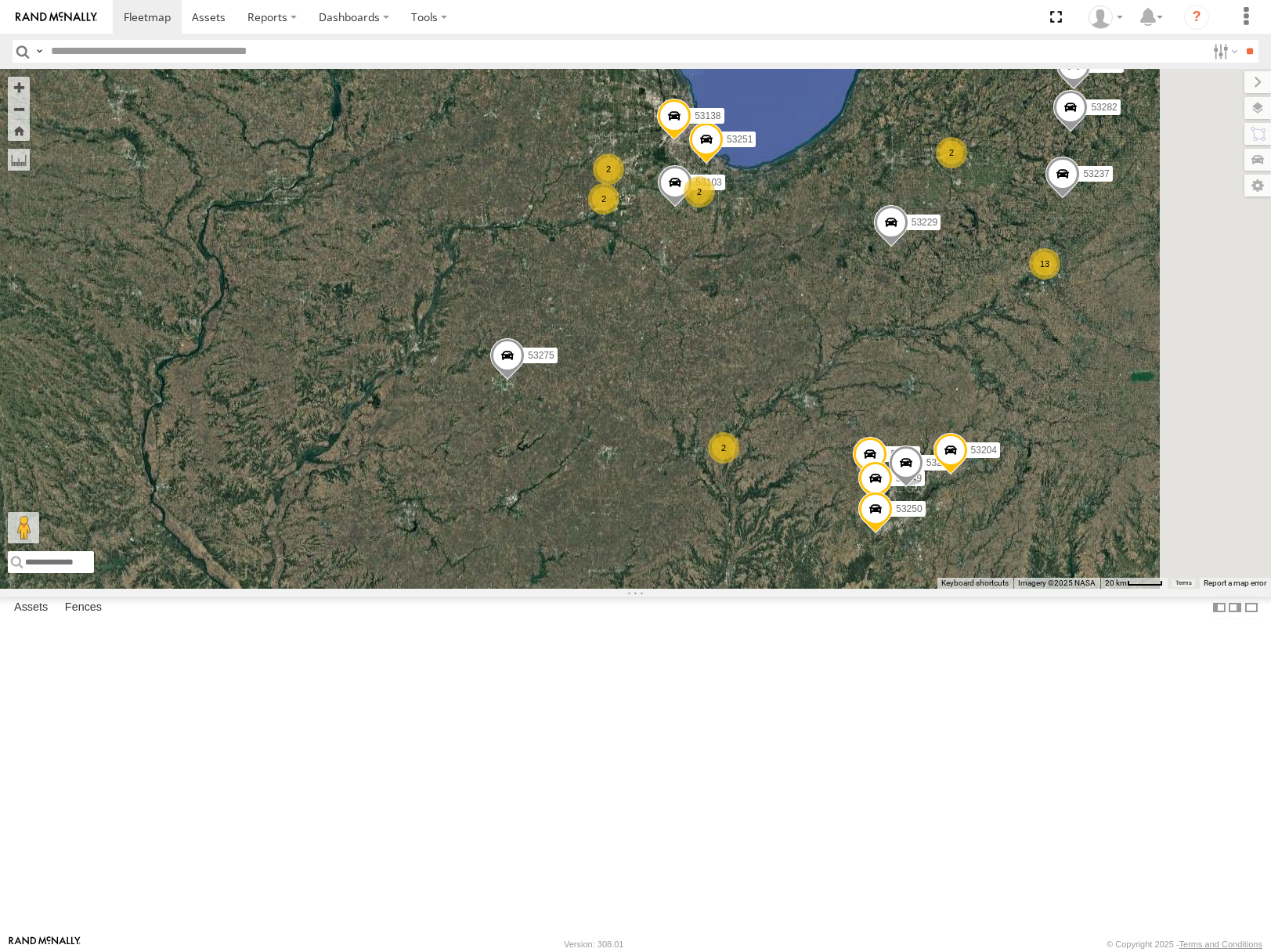
drag, startPoint x: 987, startPoint y: 353, endPoint x: 813, endPoint y: 509, distance: 233.7
click at [815, 509] on div "4 2 53275 53251 2 53103 2 53138 2 53245 53146 13 53271 53216 53149 53279 5 5322…" at bounding box center [636, 329] width 1271 height 519
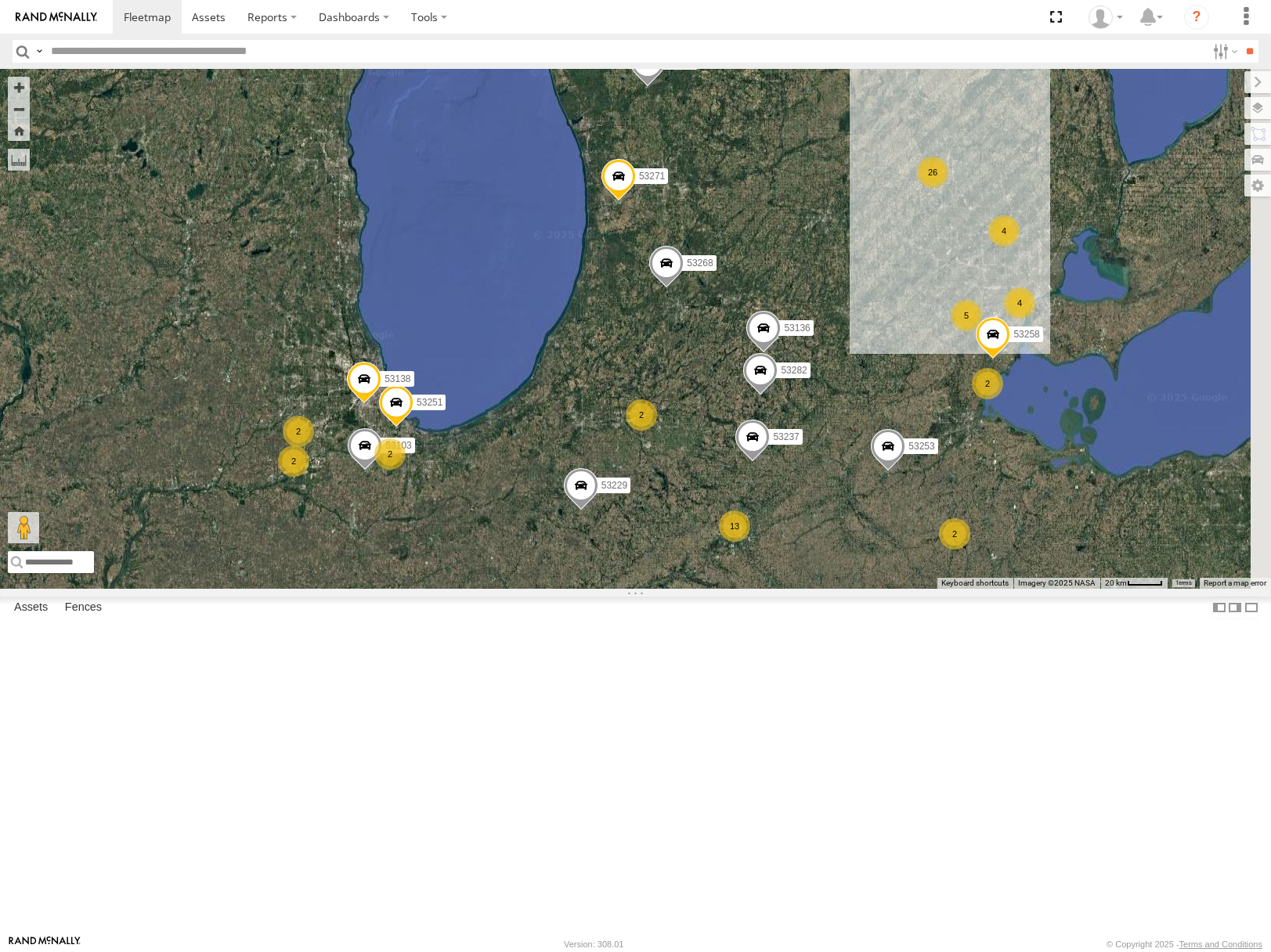
drag, startPoint x: 1122, startPoint y: 389, endPoint x: 1052, endPoint y: 466, distance: 104.1
click at [1052, 466] on div "4 2 53275 53251 2 53103 2 53138 2 53245 53146 13 53271 53216 53149 53279 5 5322…" at bounding box center [636, 329] width 1271 height 519
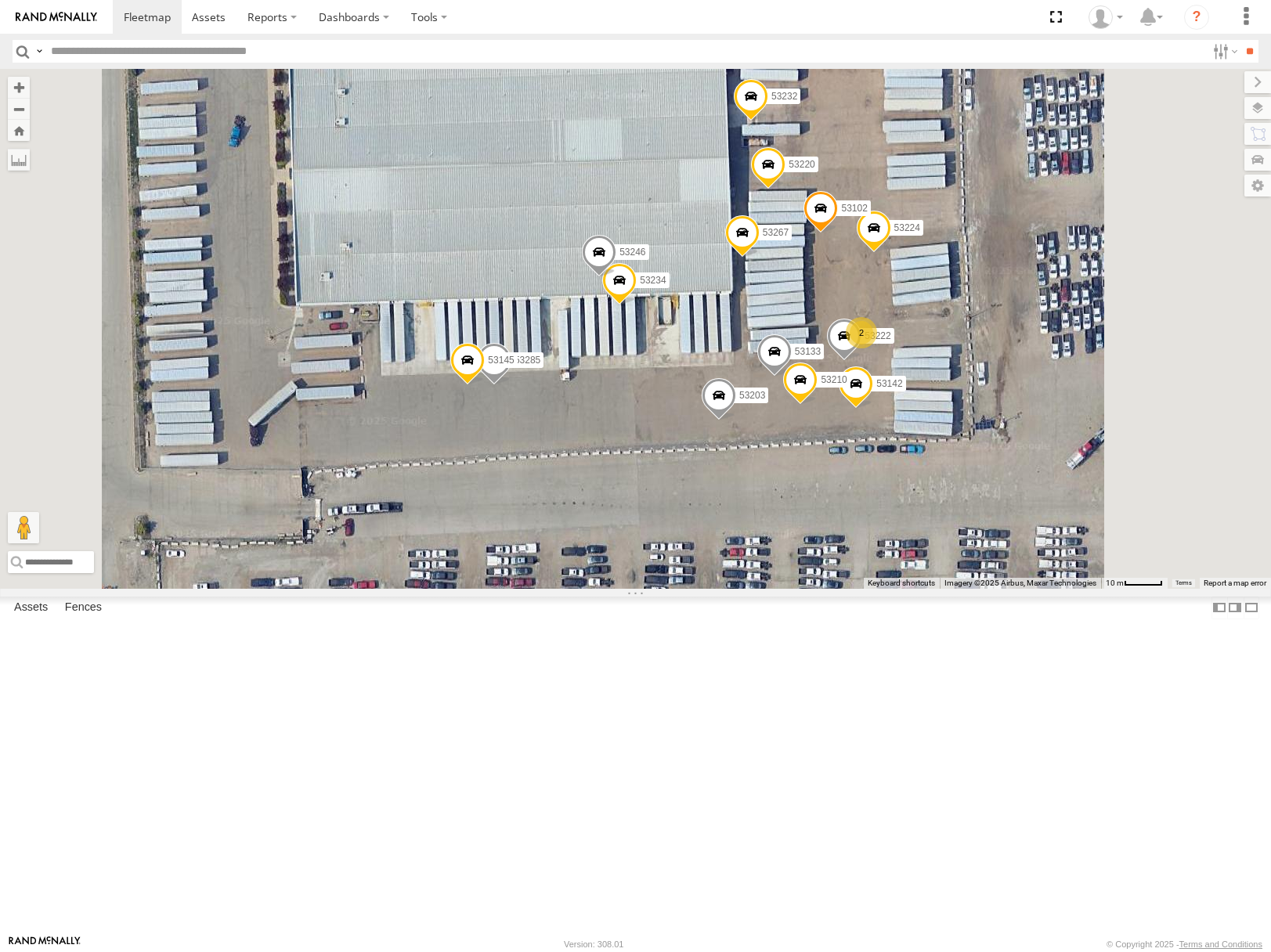
click at [1073, 322] on div "53275 53251 53103 53138 53245 53146 53271 53216 53149 53279 53229 53204 53237 5…" at bounding box center [636, 329] width 1271 height 519
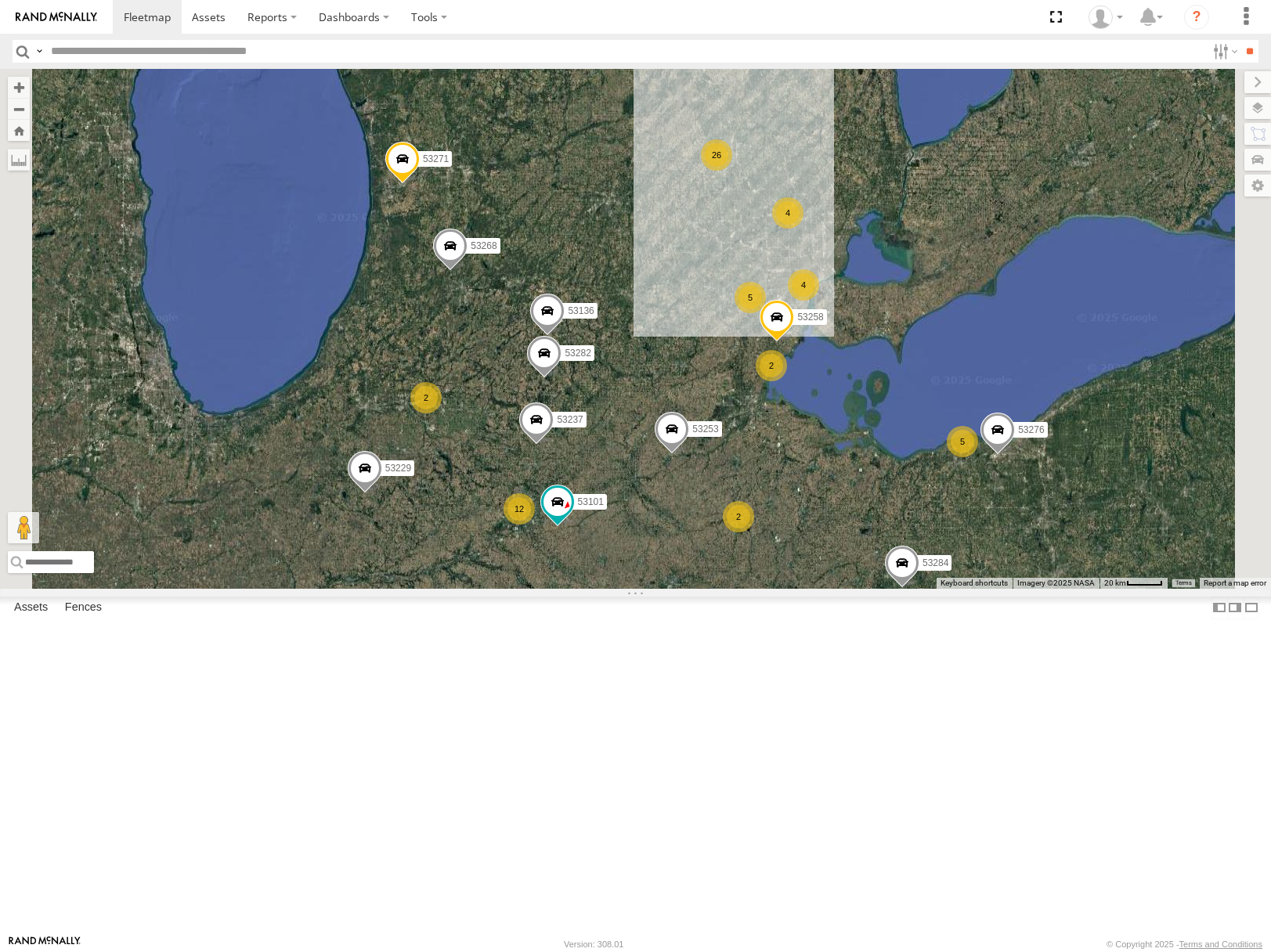
drag, startPoint x: 957, startPoint y: 512, endPoint x: 973, endPoint y: 393, distance: 120.1
click at [974, 395] on div "26 12 53271 2 53280 5 3 5 53229 53237 4 53258 2 4 53212 2 53101 53268 53253 532…" at bounding box center [636, 329] width 1271 height 519
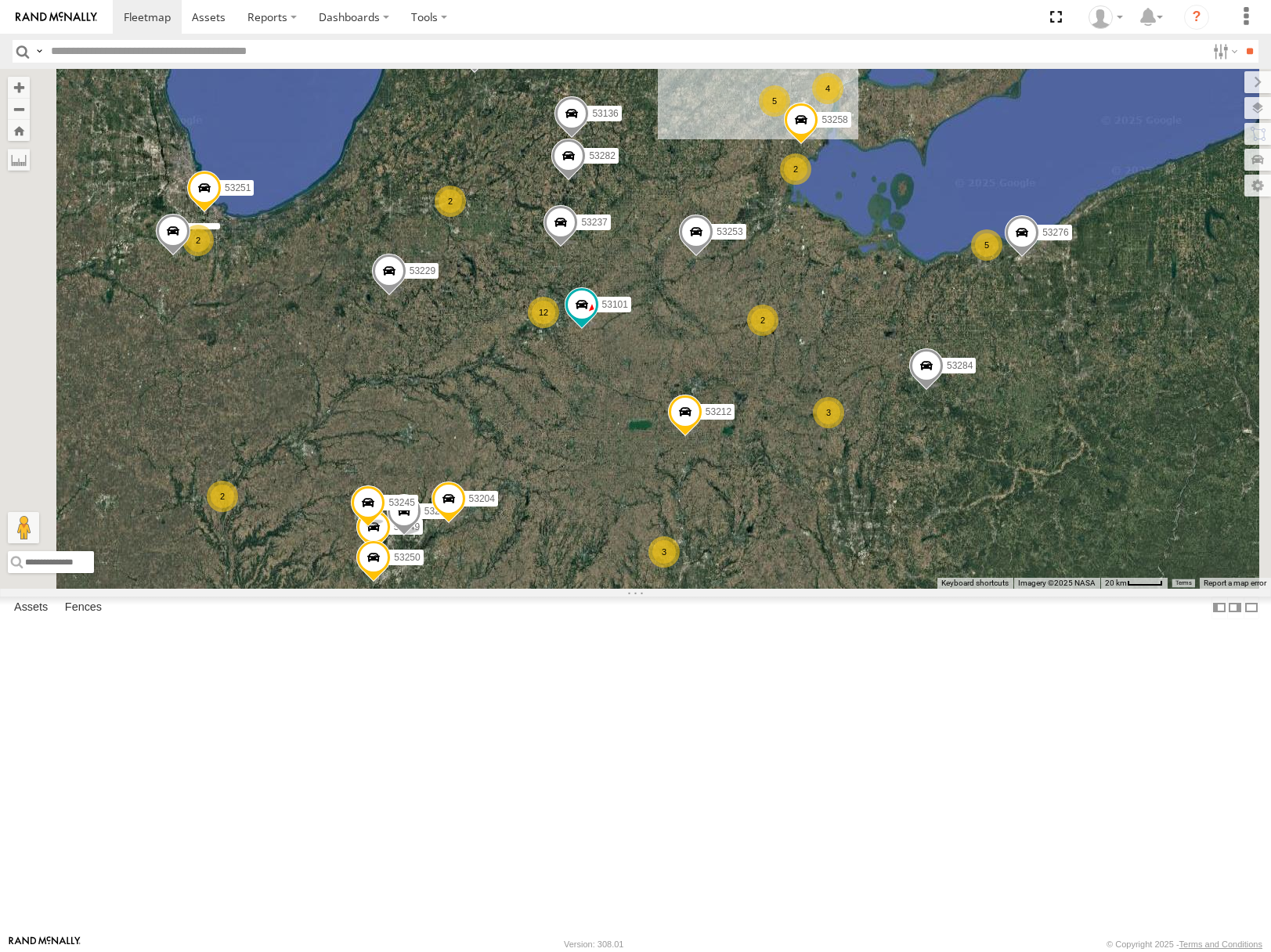
drag, startPoint x: 833, startPoint y: 575, endPoint x: 862, endPoint y: 528, distance: 55.2
click at [862, 528] on div "26 12 53271 2 53280 5 3 5 53229 53237 4 53258 2 4 53212 2 53101 53268 53253 532…" at bounding box center [636, 329] width 1271 height 519
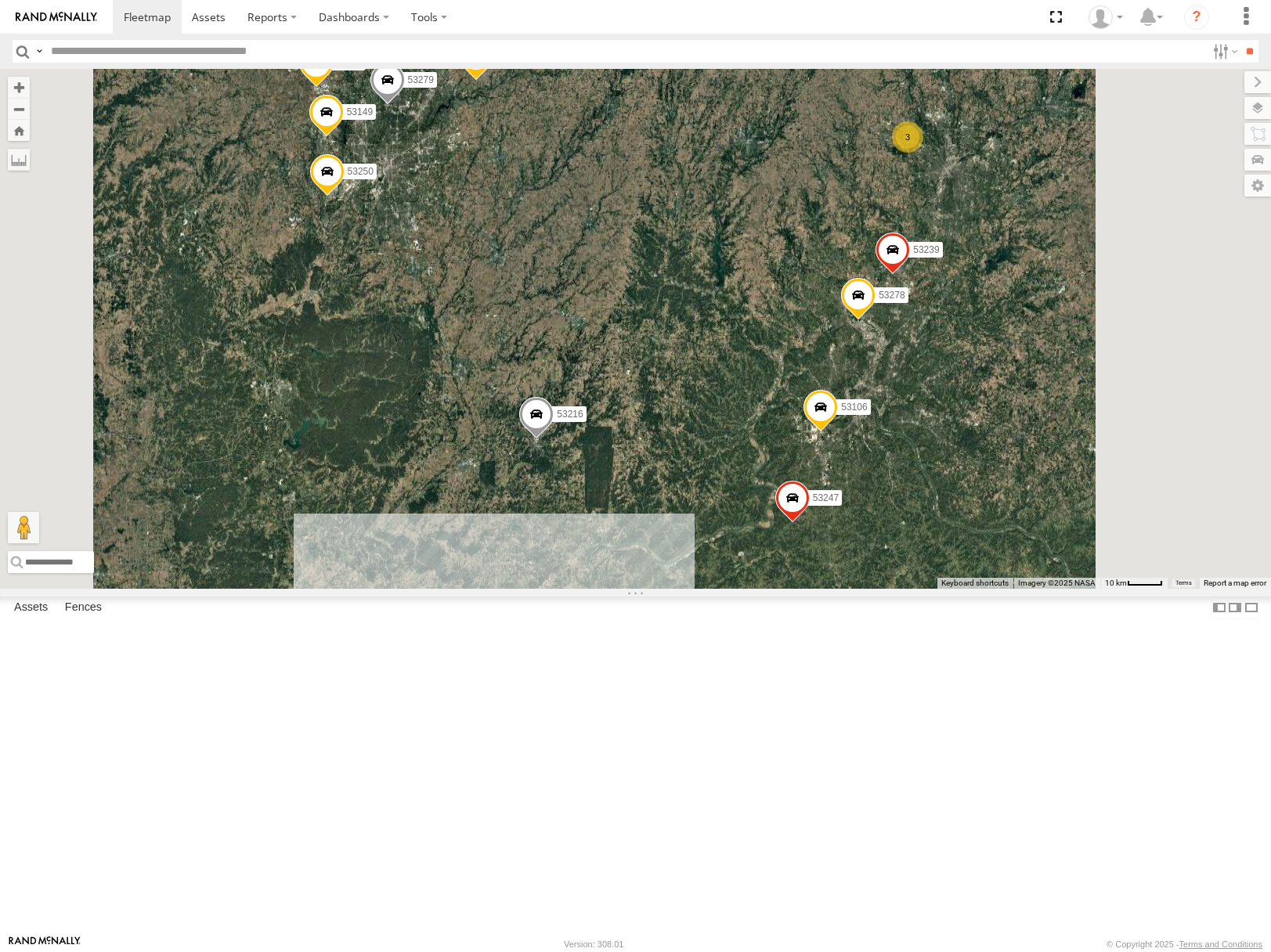
drag, startPoint x: 861, startPoint y: 709, endPoint x: 931, endPoint y: 521, distance: 200.6
click at [931, 521] on div "53271 53280 53229 53237 53258 53212 53101 53268 53253 53276 53284 53282 53136 5…" at bounding box center [636, 329] width 1271 height 519
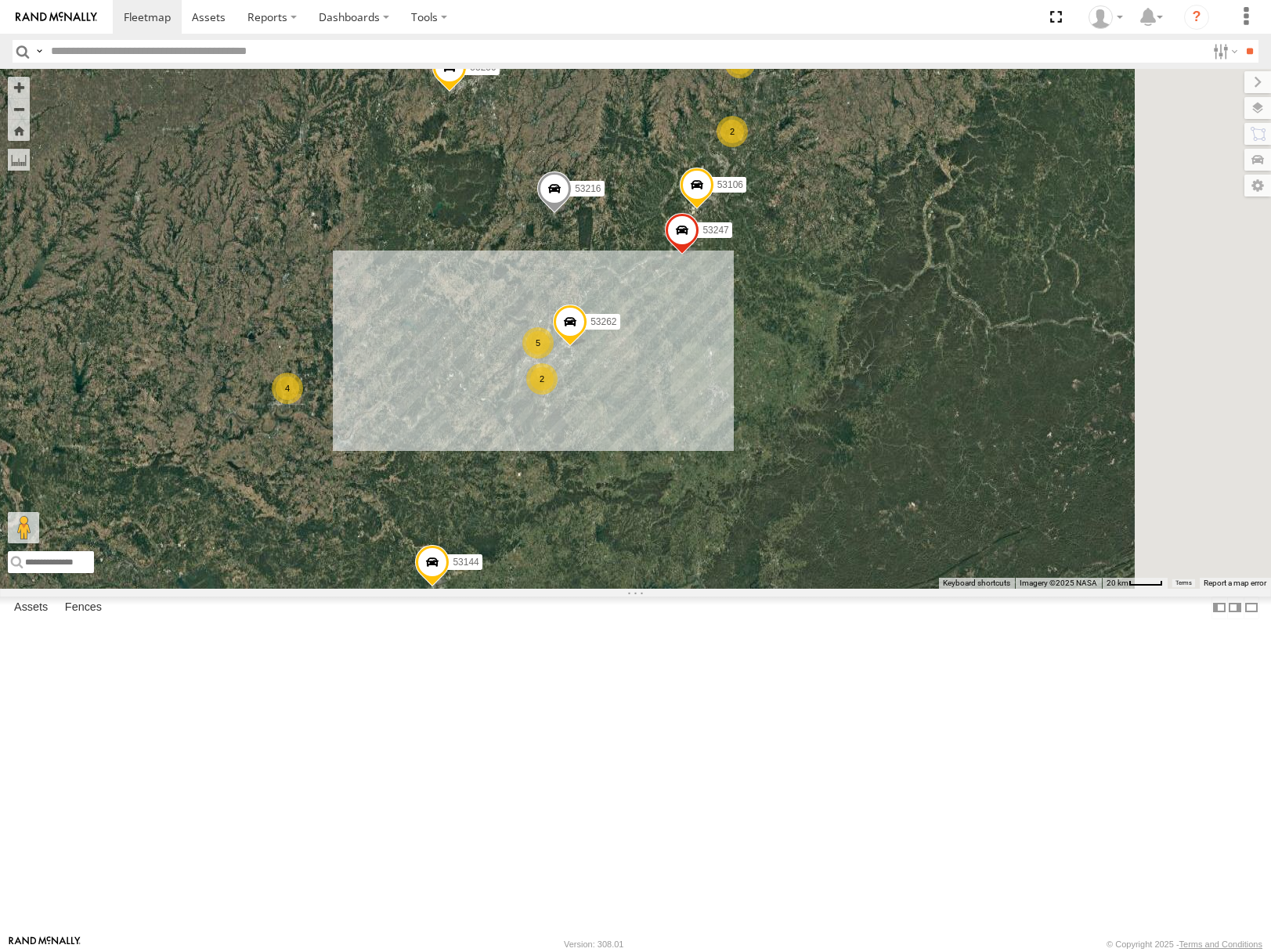
drag, startPoint x: 1081, startPoint y: 320, endPoint x: 925, endPoint y: 506, distance: 242.8
click at [925, 506] on div "4 53216 53106 53149 53262 53279 53247 5 2 53250 2 3 53144" at bounding box center [636, 329] width 1271 height 519
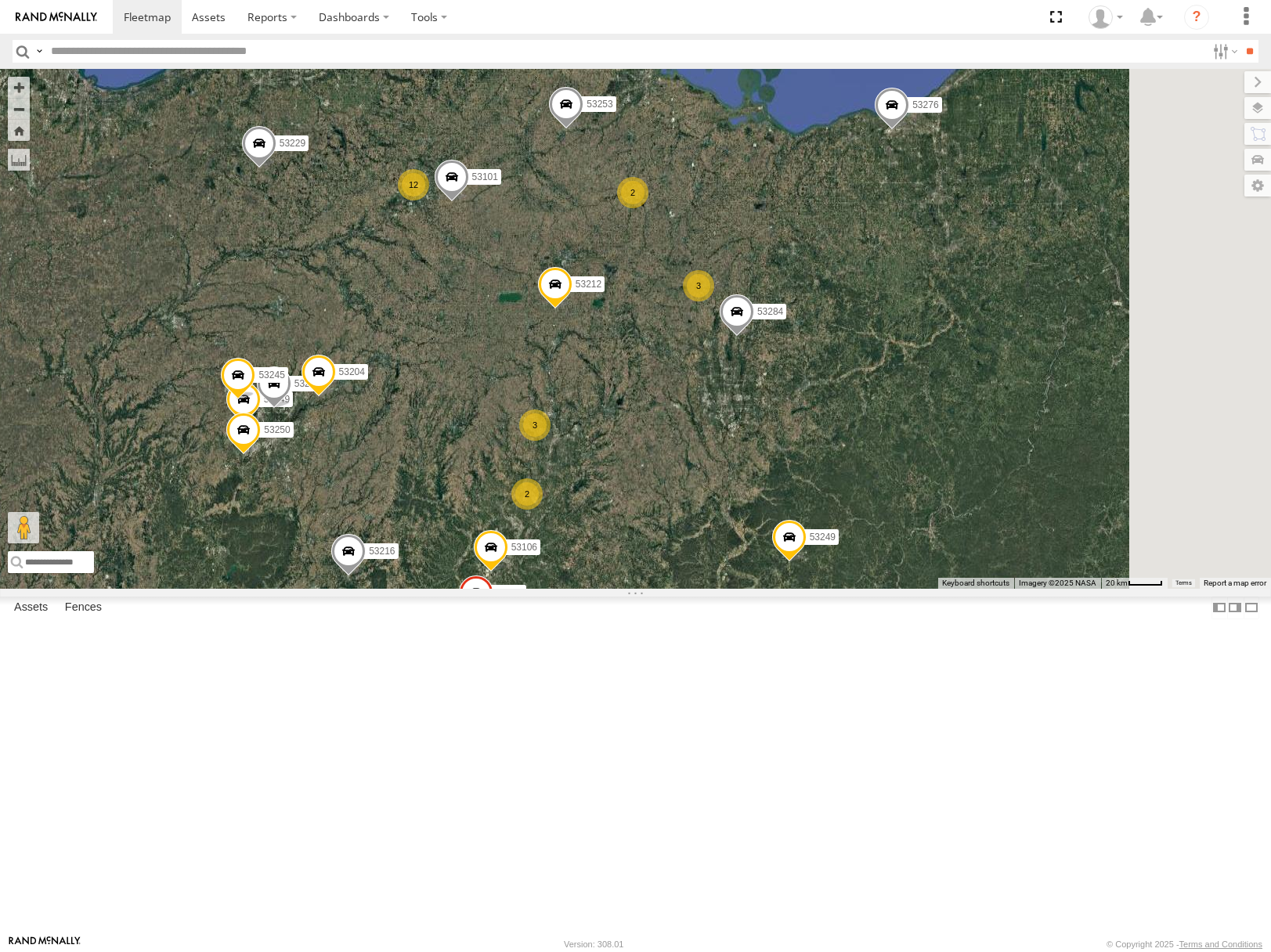
drag, startPoint x: 874, startPoint y: 545, endPoint x: 858, endPoint y: 584, distance: 42.2
click at [858, 587] on div "4 53216 53106 53149 53262 53279 53247 5 2 53250 2 3 53144 12 3 53229 53204 5321…" at bounding box center [636, 329] width 1271 height 519
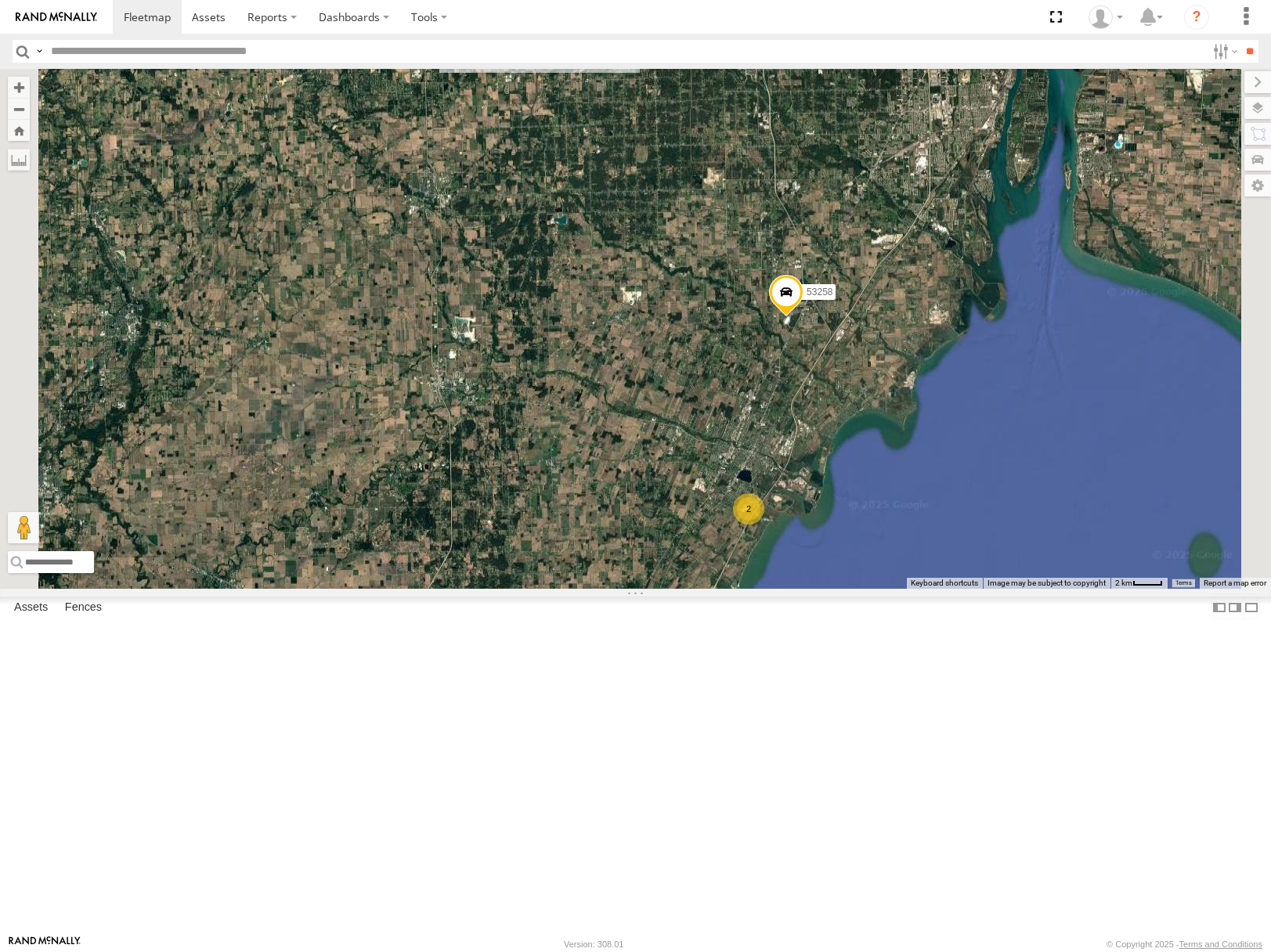
drag, startPoint x: 786, startPoint y: 279, endPoint x: 952, endPoint y: 617, distance: 376.6
click at [924, 588] on div "53216 53106 53149 53262 53279 53247 53250 53144 53229 53204 53212 53101 53253 5…" at bounding box center [636, 329] width 1271 height 519
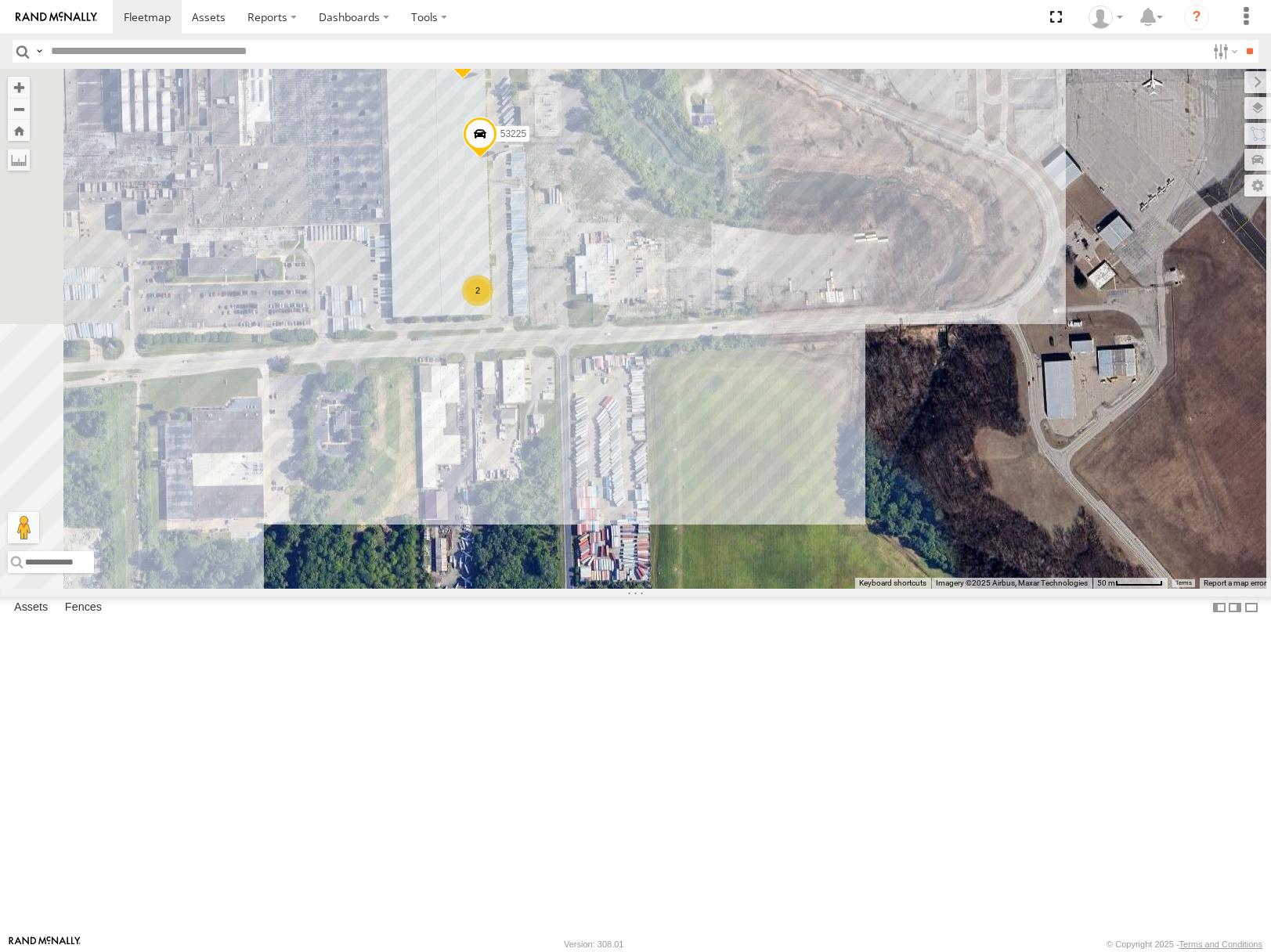
click at [819, 384] on div "53216 53106 53149 53262 53279 53247 53250 53144 53229 53204 53212 53101 53253 5…" at bounding box center [636, 329] width 1271 height 519
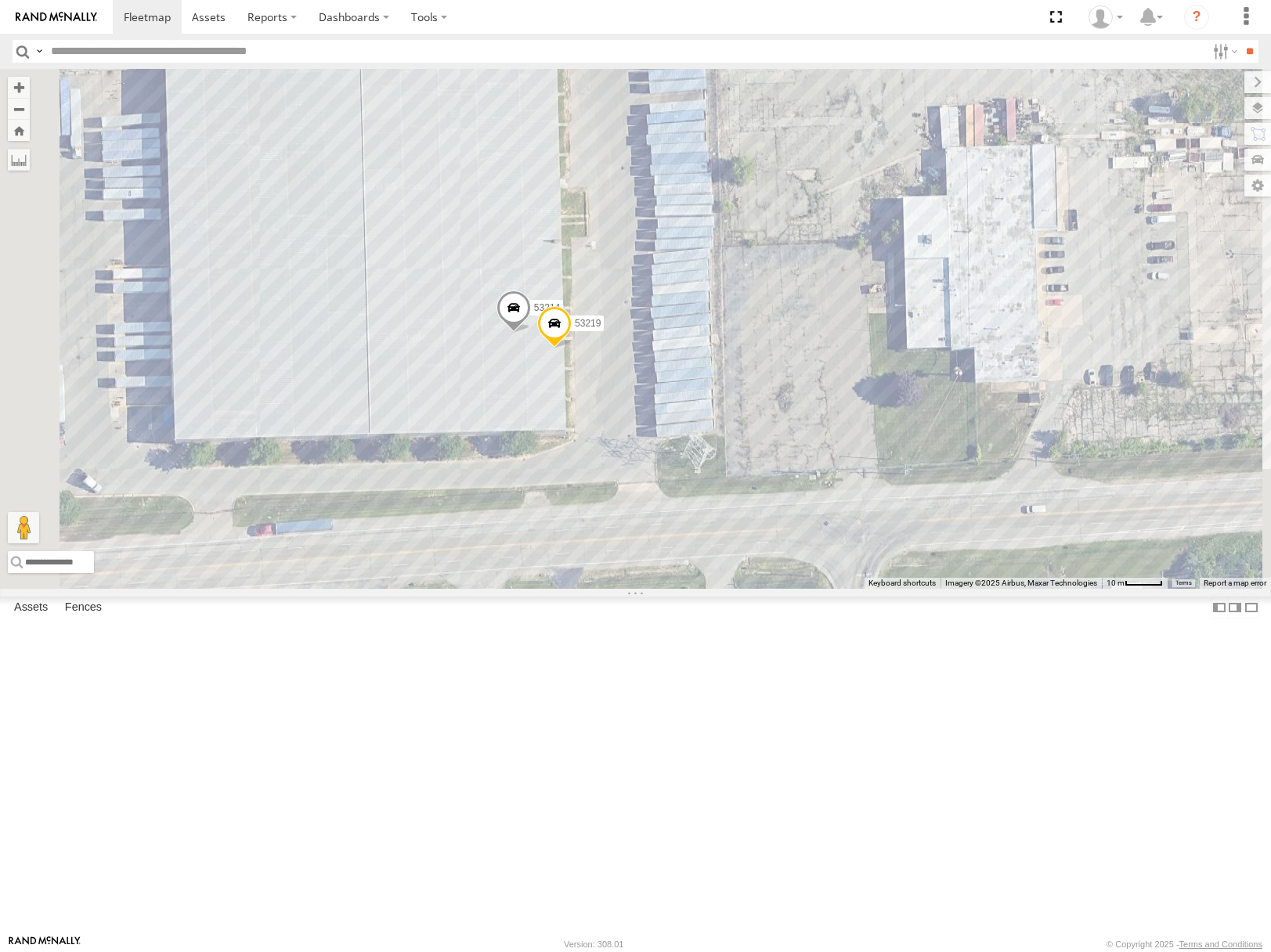
drag, startPoint x: 890, startPoint y: 400, endPoint x: 982, endPoint y: 461, distance: 110.4
click at [982, 461] on div "53216 53106 53149 53262 53279 53247 53250 53144 53229 53204 53212 53101 53253 5…" at bounding box center [636, 329] width 1271 height 519
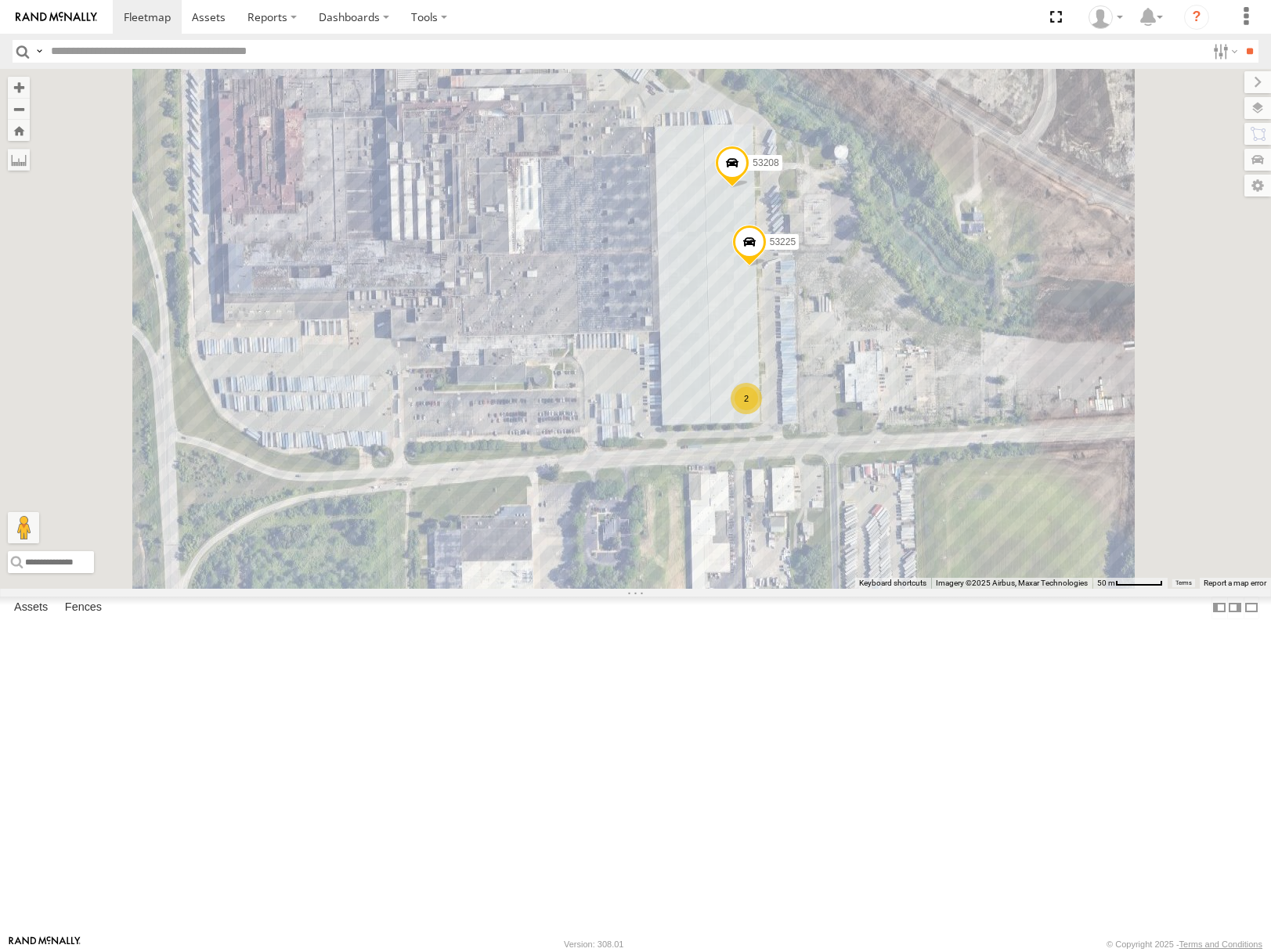
drag, startPoint x: 1038, startPoint y: 486, endPoint x: 1042, endPoint y: 497, distance: 11.7
click at [1042, 497] on div "53225 53208 2 53236" at bounding box center [636, 329] width 1271 height 519
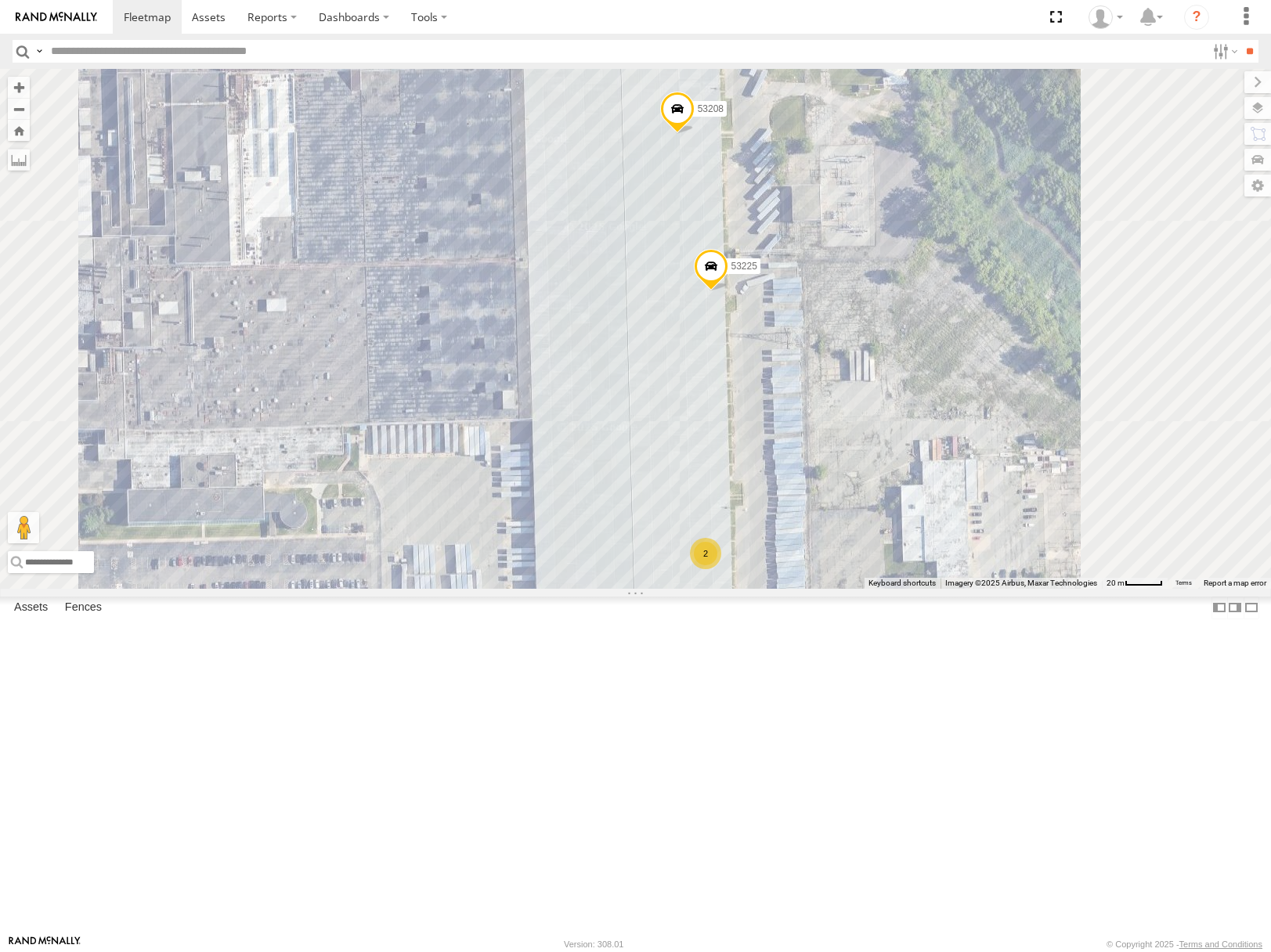
drag, startPoint x: 1044, startPoint y: 527, endPoint x: 1038, endPoint y: 446, distance: 81.2
click at [1048, 438] on div "53225 53208 53236 2" at bounding box center [636, 329] width 1271 height 519
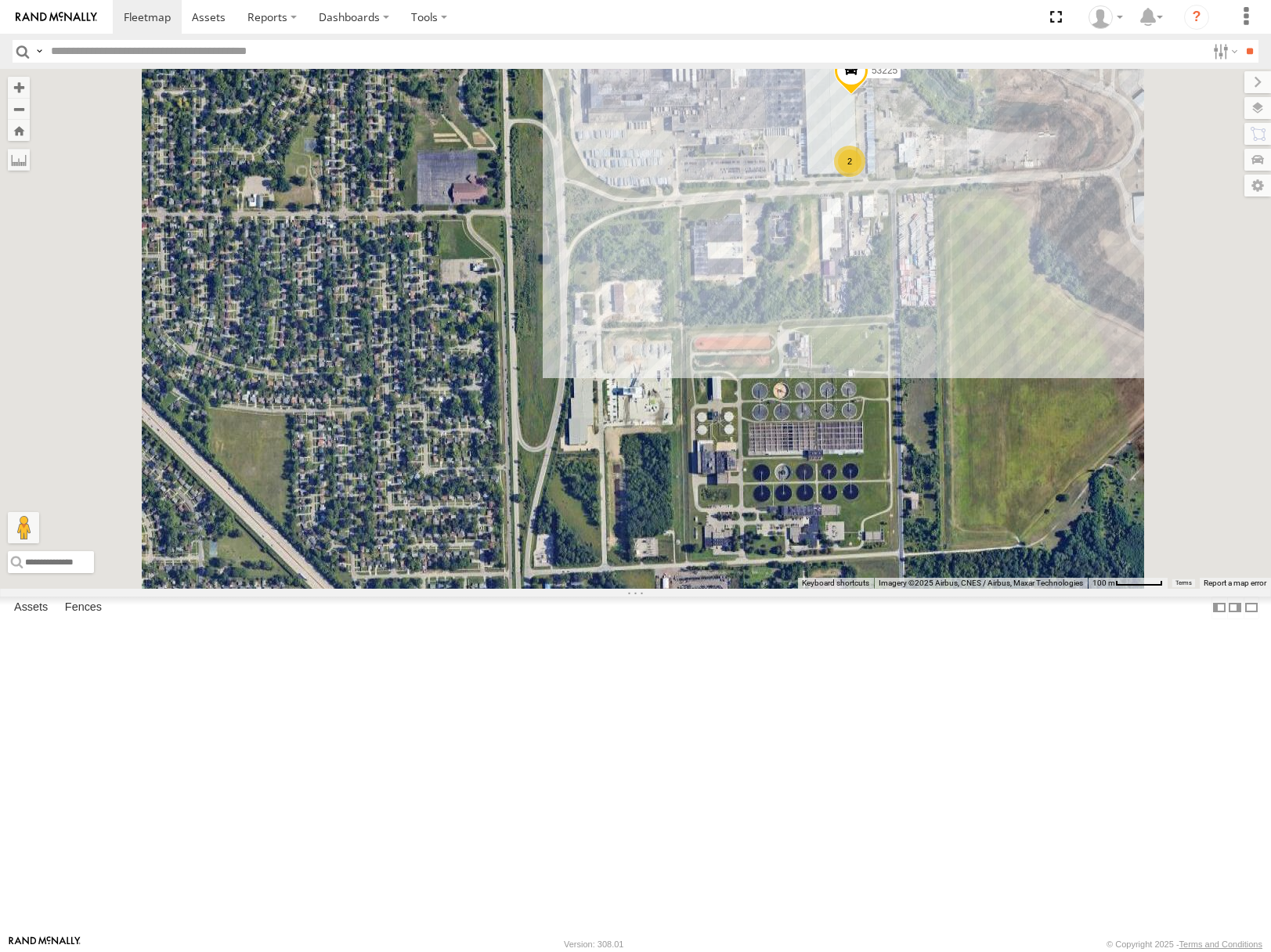
drag, startPoint x: 1124, startPoint y: 149, endPoint x: 1074, endPoint y: 228, distance: 93.5
click at [1074, 228] on div "53225 53208 53236 2" at bounding box center [636, 329] width 1271 height 519
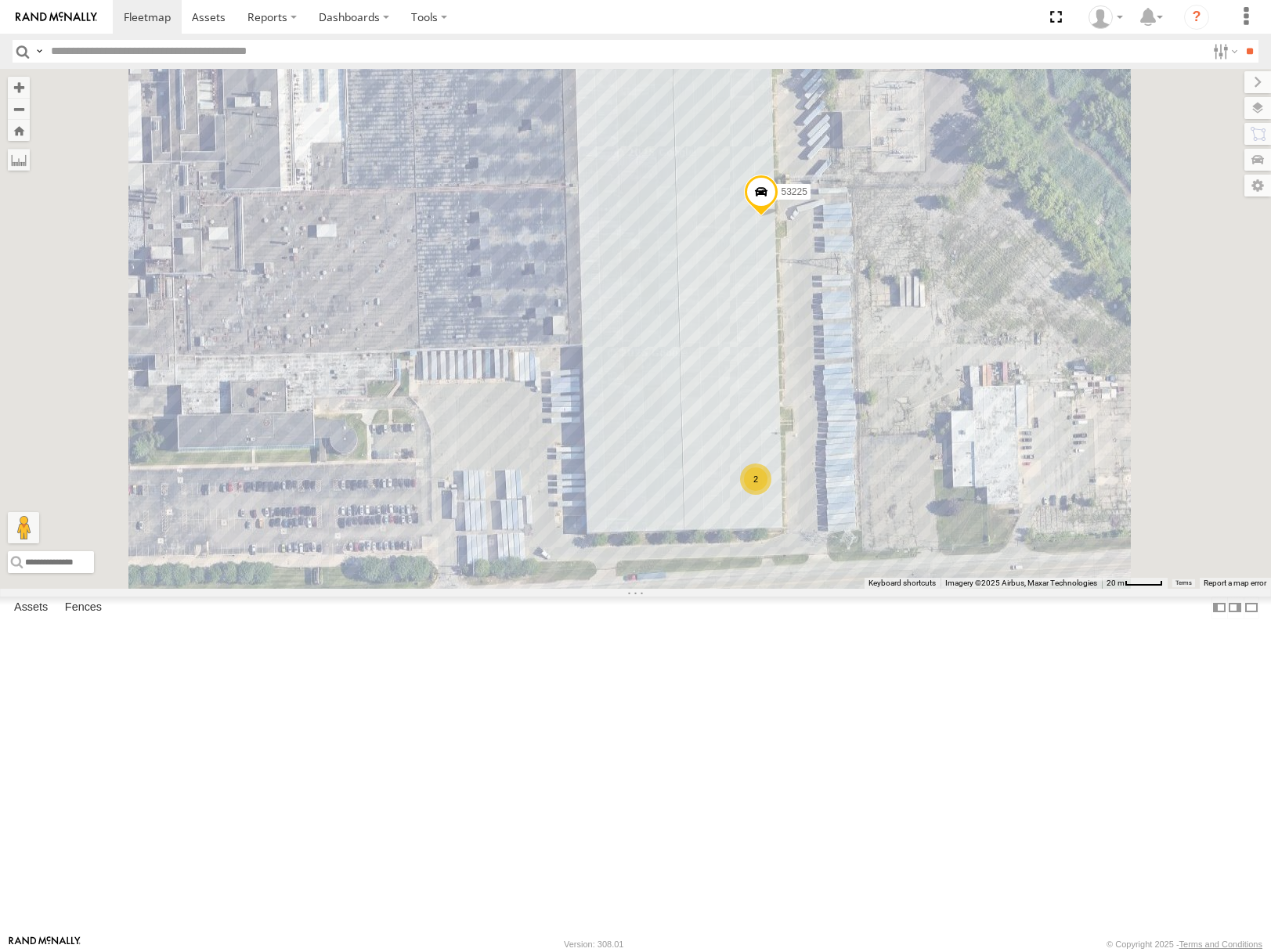
drag, startPoint x: 1074, startPoint y: 451, endPoint x: 1062, endPoint y: 482, distance: 33.2
click at [1065, 479] on div "53225 53208 53236 2" at bounding box center [636, 329] width 1271 height 519
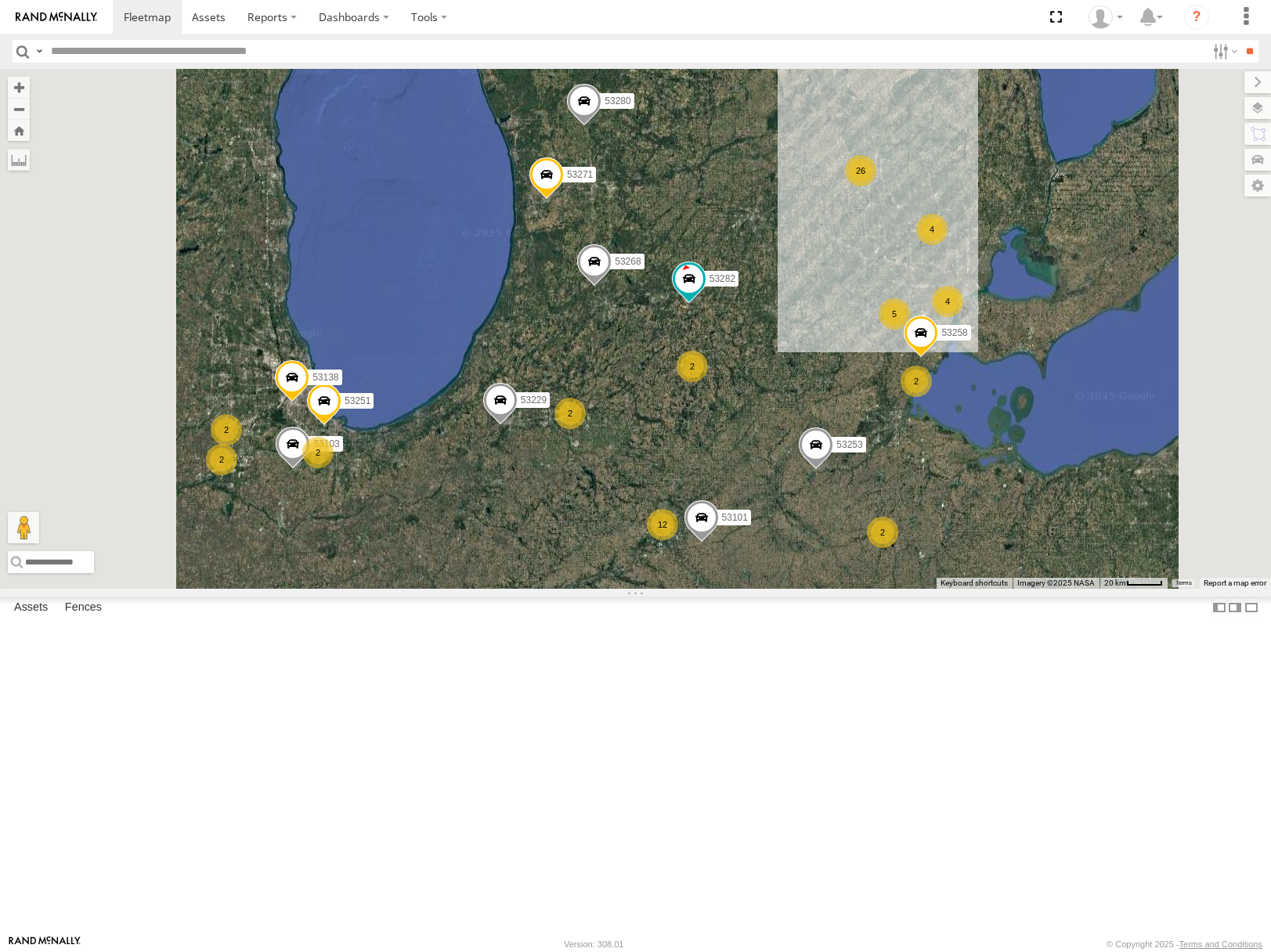
drag, startPoint x: 1142, startPoint y: 618, endPoint x: 940, endPoint y: 568, distance: 208.1
click at [943, 568] on div "26 12 53271 2 53280 2 3 5 53229 53251 53204 2 2 4 53258 53103 2 4 53212 2 53101…" at bounding box center [636, 329] width 1271 height 519
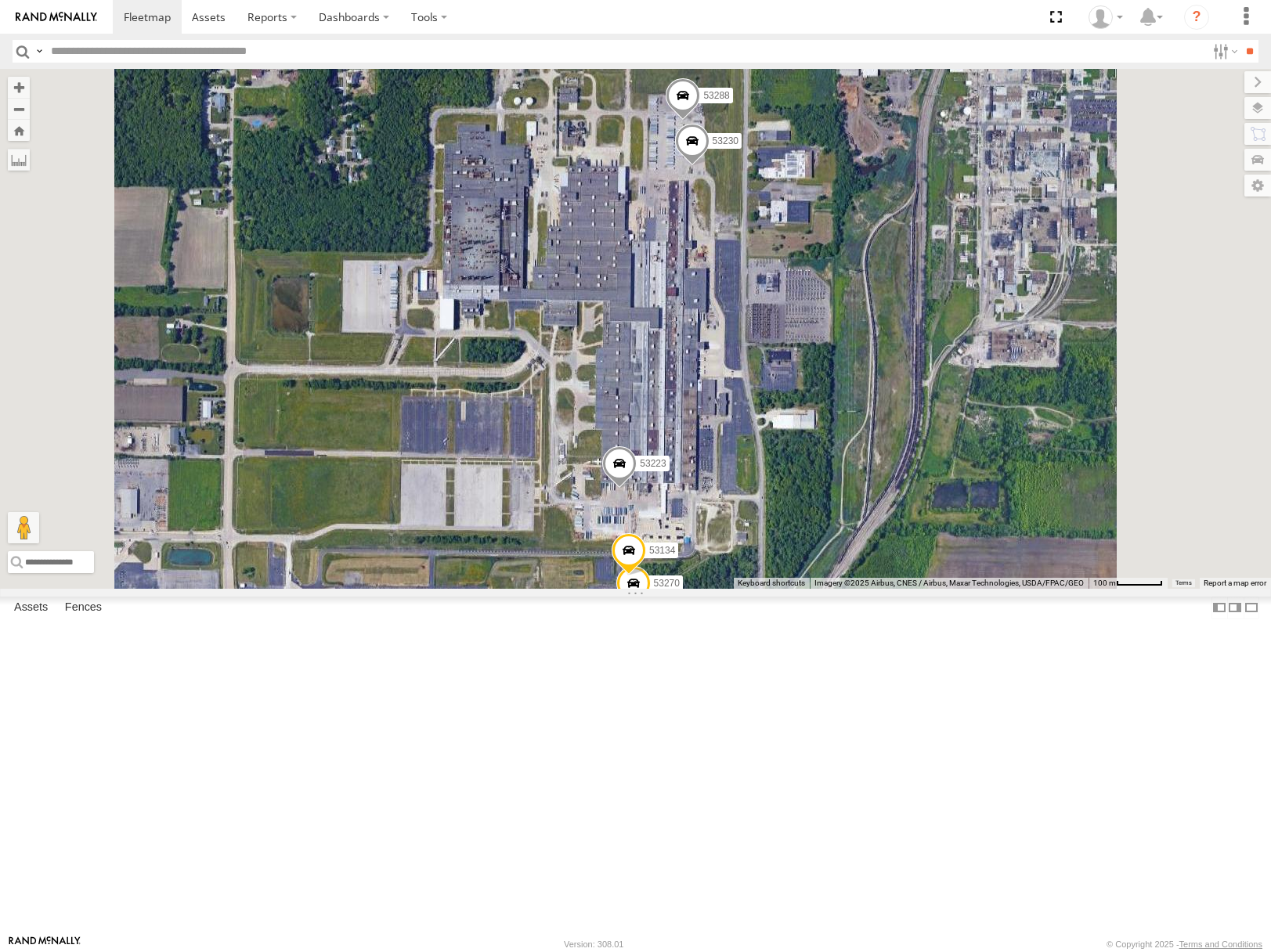
drag, startPoint x: 908, startPoint y: 484, endPoint x: 919, endPoint y: 469, distance: 18.6
click at [919, 469] on div "53271 53280 53149 53229 53251 53204 53258 53103 53212 53101 53268 53253 53138 5…" at bounding box center [636, 329] width 1271 height 519
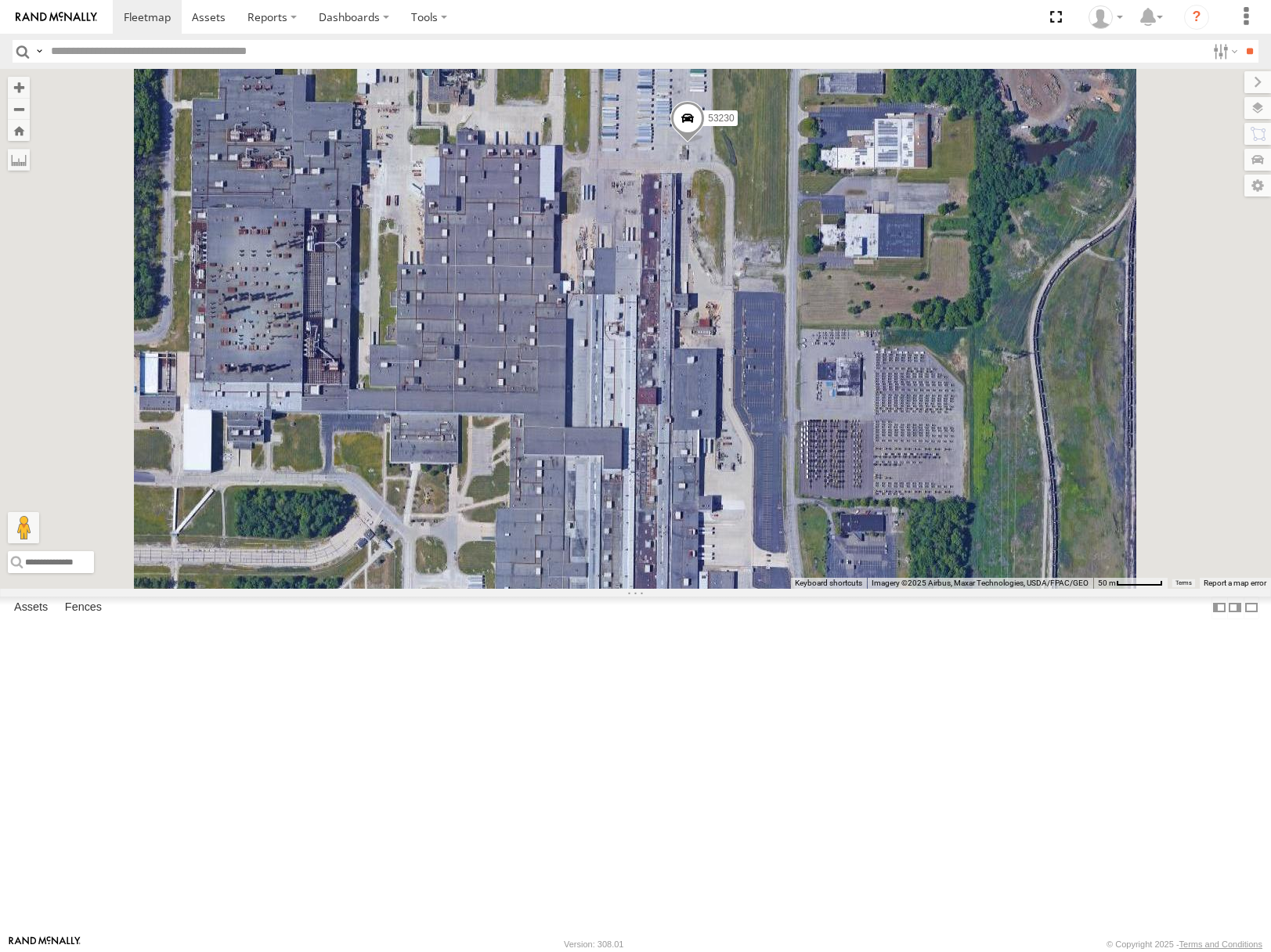
click at [705, 143] on span at bounding box center [687, 122] width 34 height 42
click at [709, 125] on label at bounding box center [694, 120] width 30 height 11
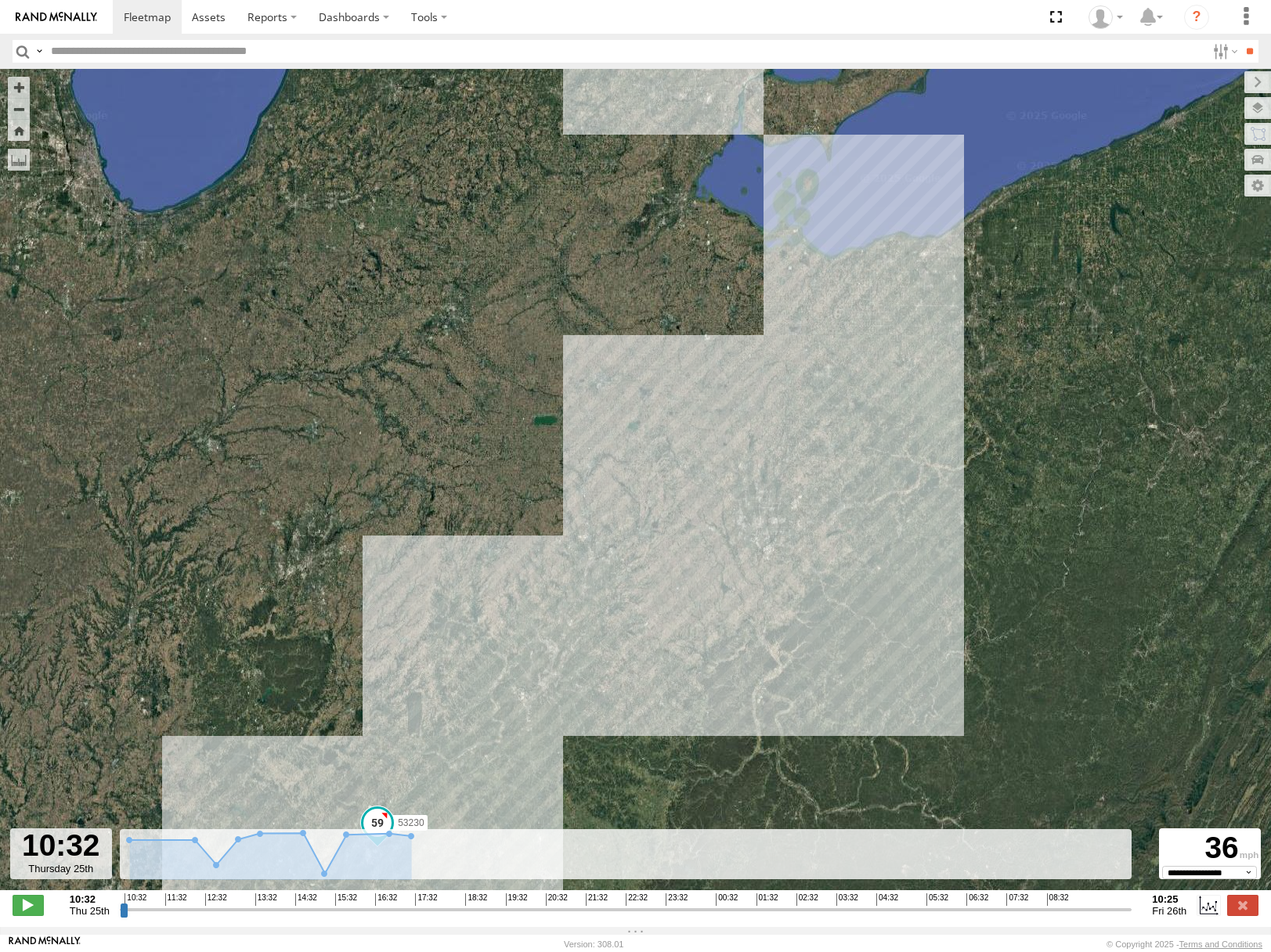
drag, startPoint x: 987, startPoint y: 342, endPoint x: 1027, endPoint y: 540, distance: 202.0
click at [1027, 542] on div "53230" at bounding box center [636, 488] width 1271 height 837
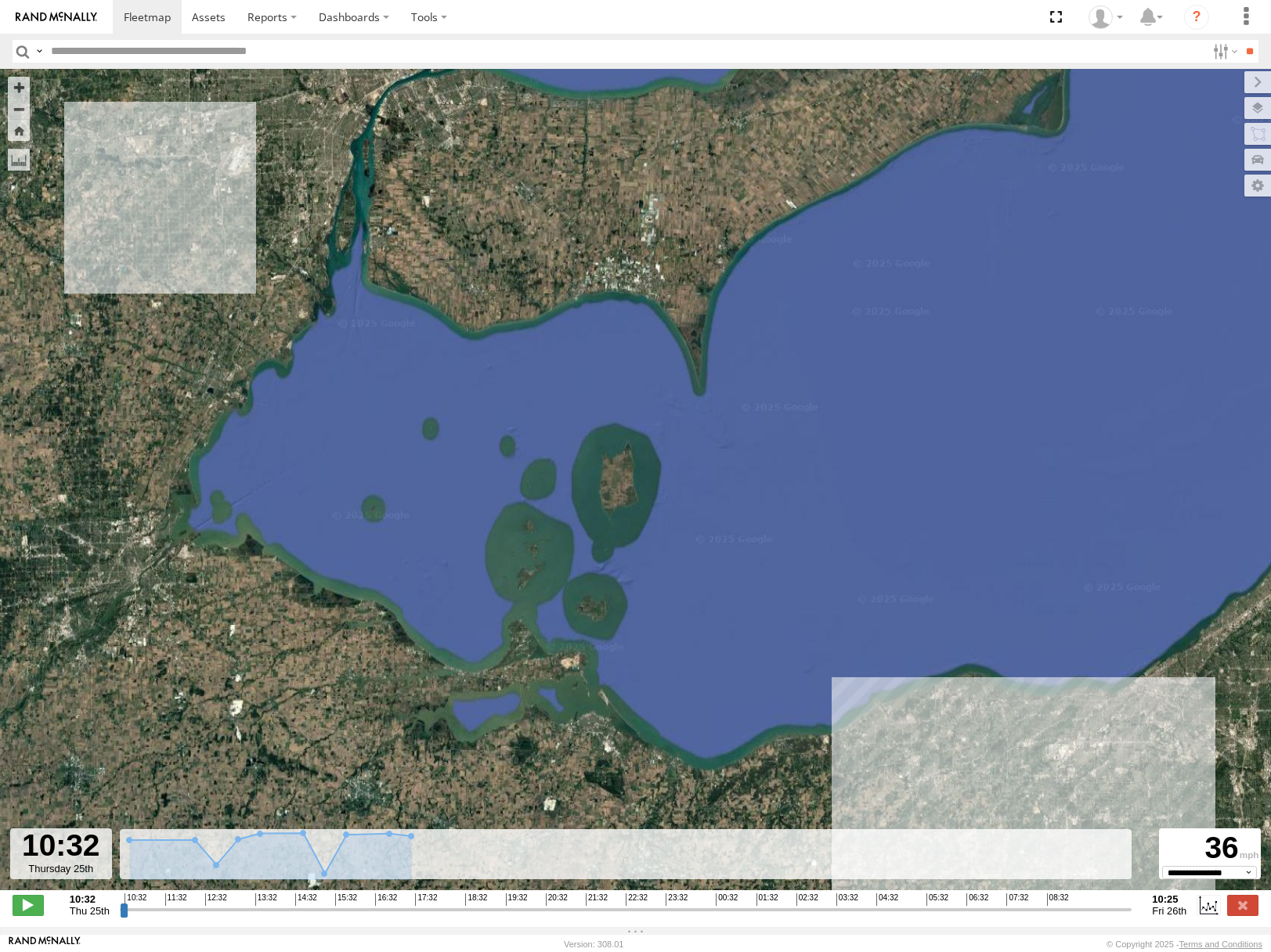
drag, startPoint x: 1027, startPoint y: 638, endPoint x: 1045, endPoint y: 303, distance: 335.5
click at [1045, 308] on div "53230" at bounding box center [636, 488] width 1271 height 837
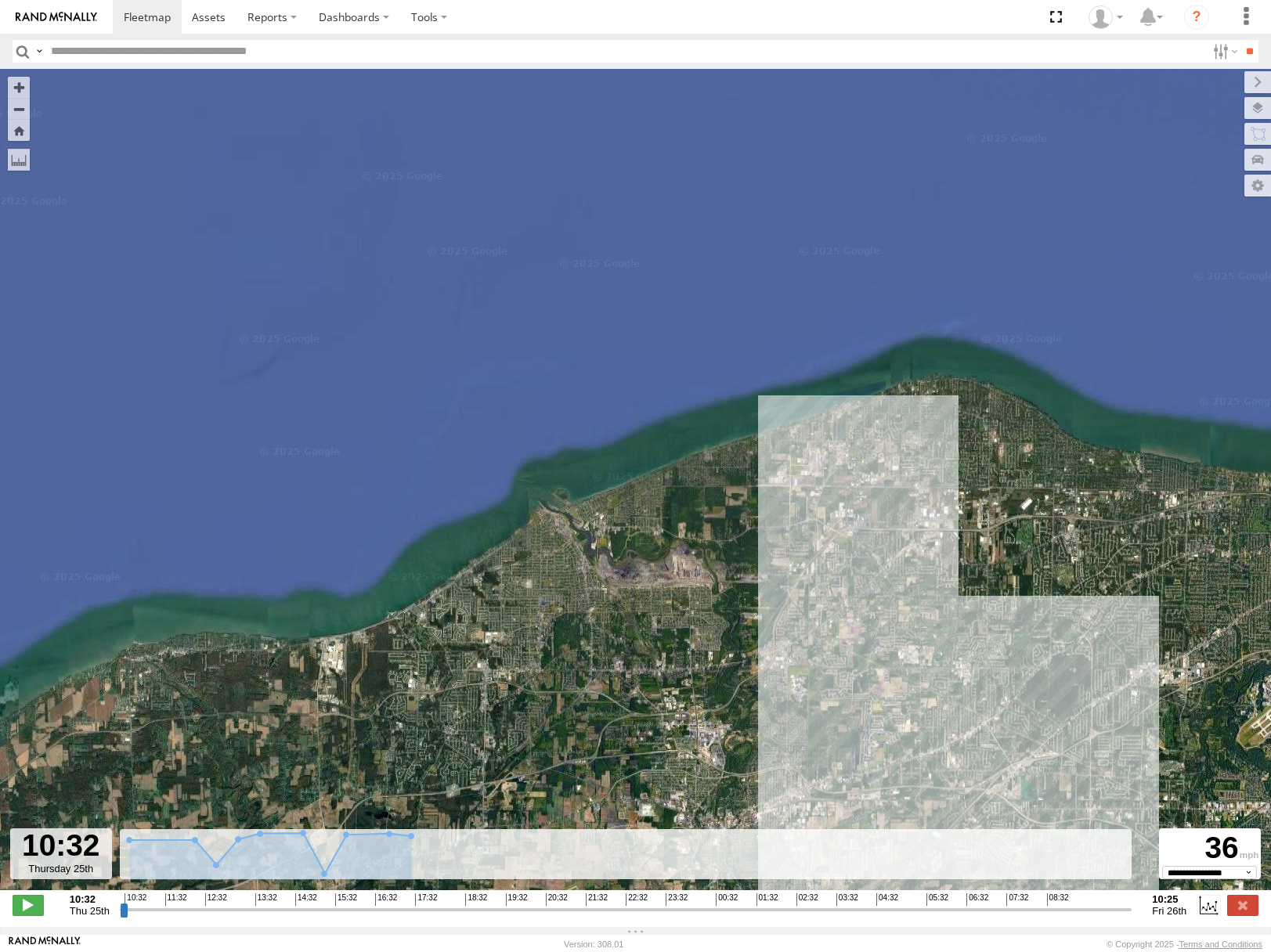
drag, startPoint x: 946, startPoint y: 479, endPoint x: 936, endPoint y: 435, distance: 45.1
click at [937, 435] on div "53230" at bounding box center [636, 488] width 1271 height 837
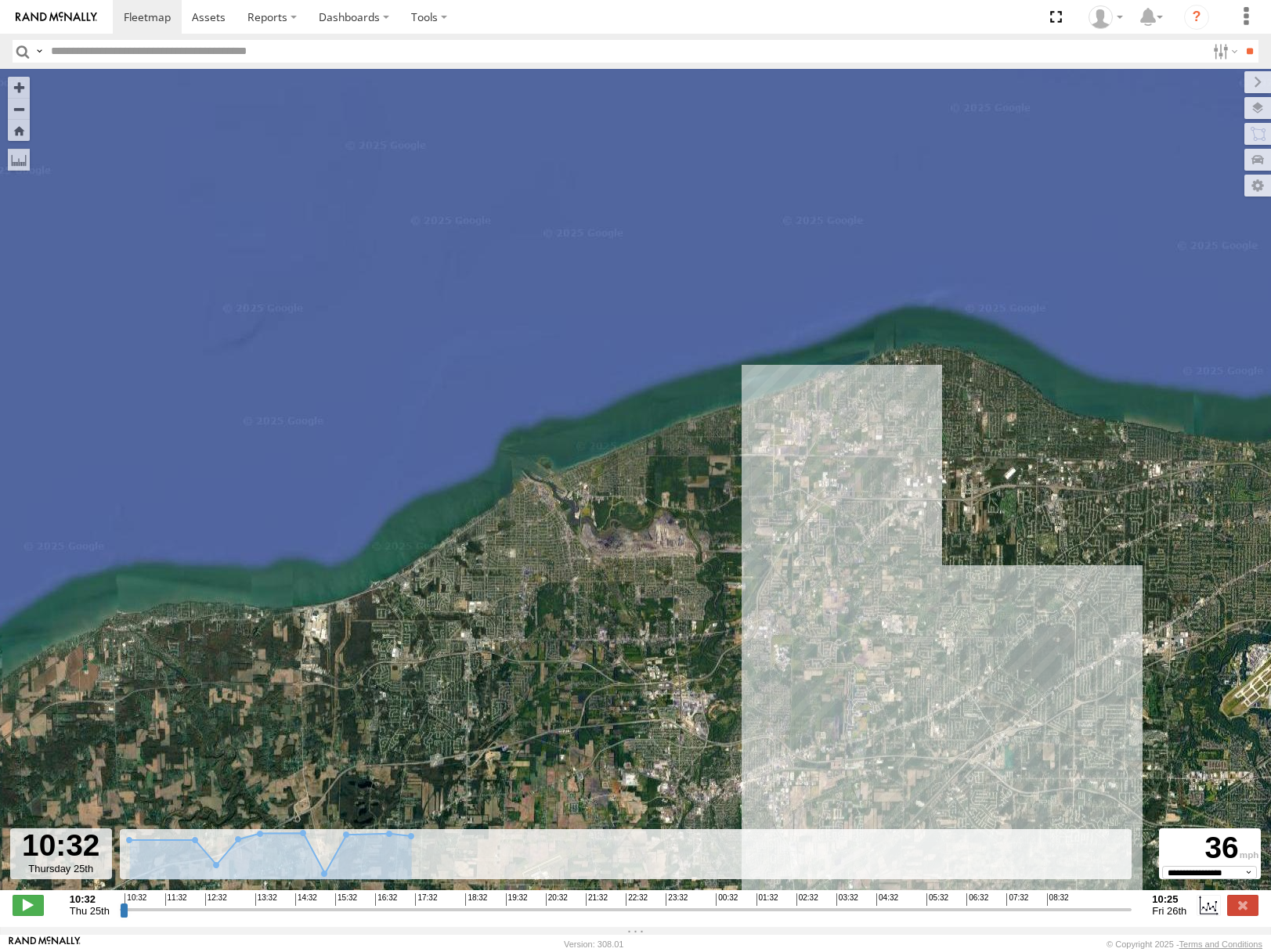
click at [1046, 456] on div "53230" at bounding box center [636, 488] width 1271 height 837
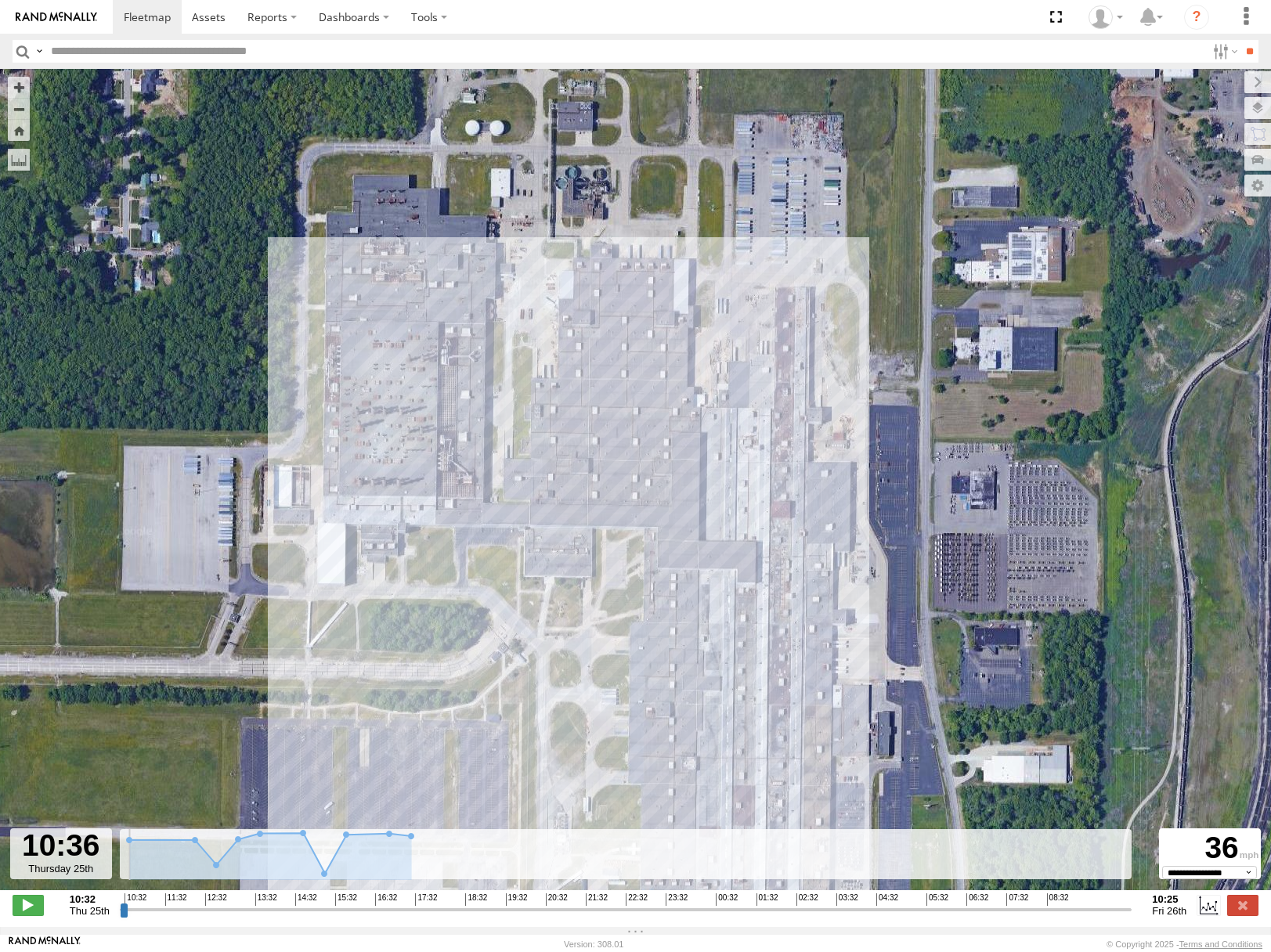
click at [126, 917] on input "range" at bounding box center [626, 909] width 1013 height 15
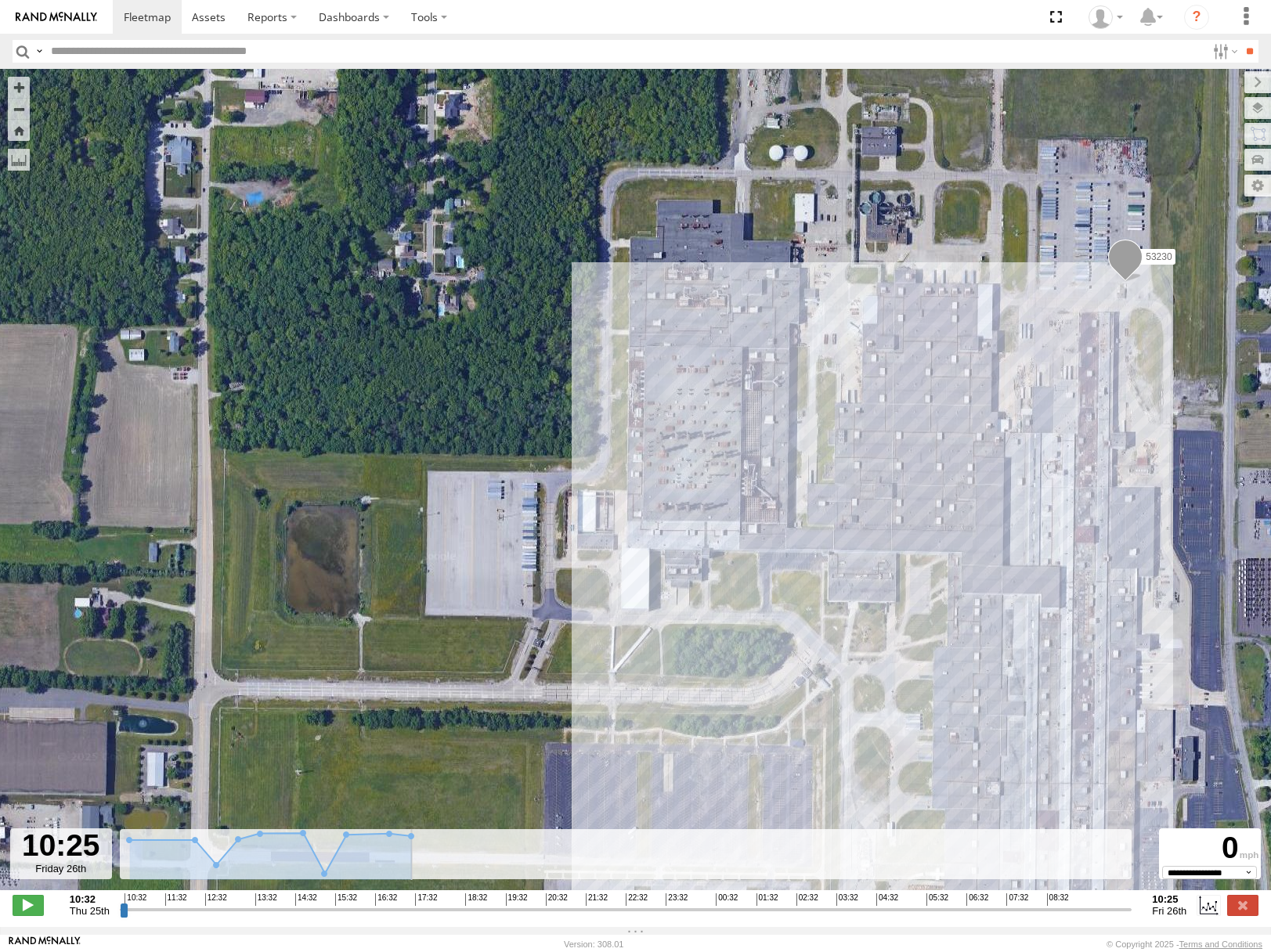
drag, startPoint x: 126, startPoint y: 919, endPoint x: 1152, endPoint y: 907, distance: 1026.1
type input "**********"
click at [1132, 907] on input "range" at bounding box center [626, 909] width 1013 height 15
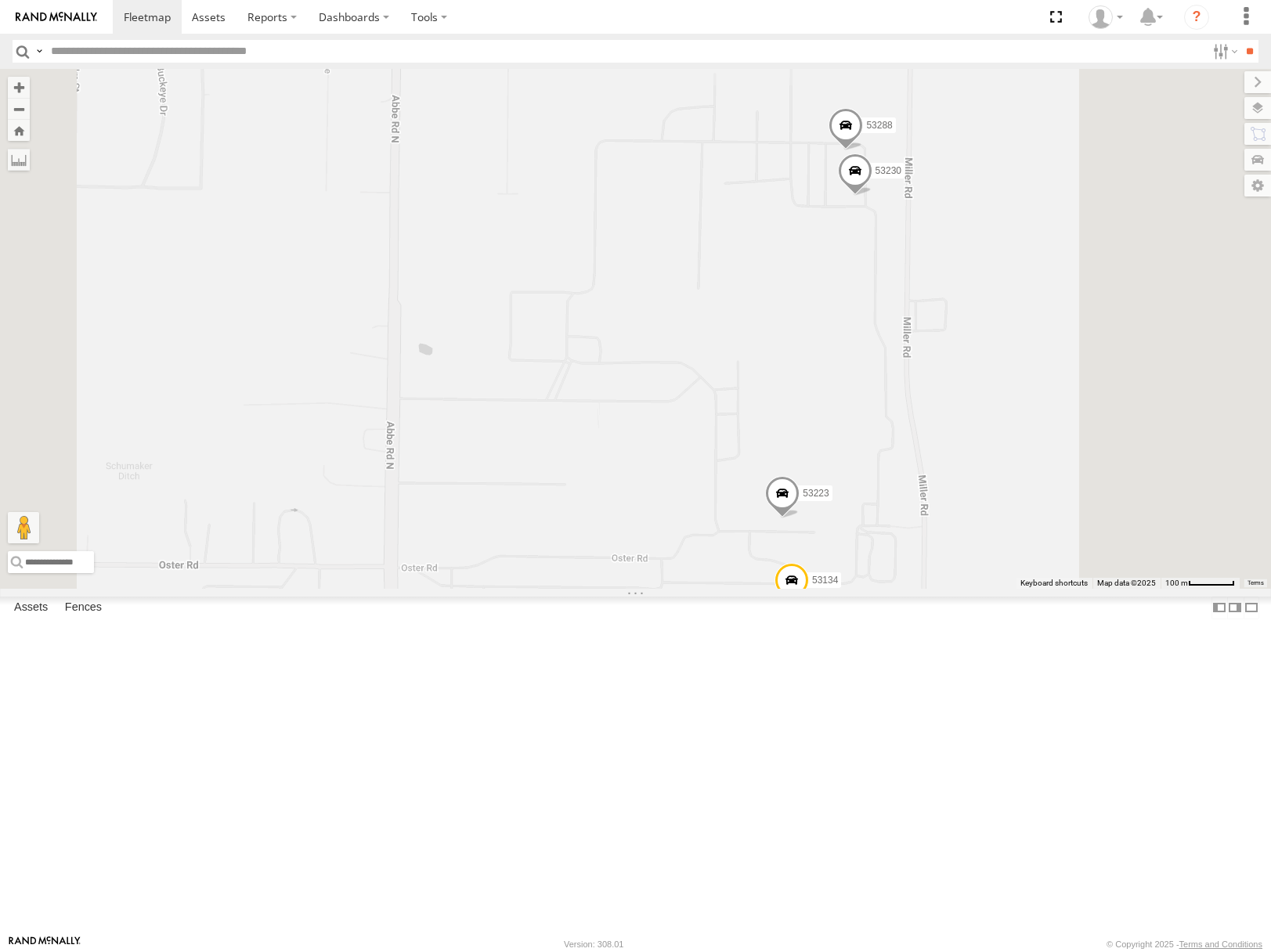
drag, startPoint x: 1166, startPoint y: 569, endPoint x: 1099, endPoint y: 523, distance: 81.3
click at [1099, 523] on div "53216 53275 53212 53152 53249 53146 53144 53271 53280 53229 53204 53268 53253 5…" at bounding box center [636, 329] width 1271 height 519
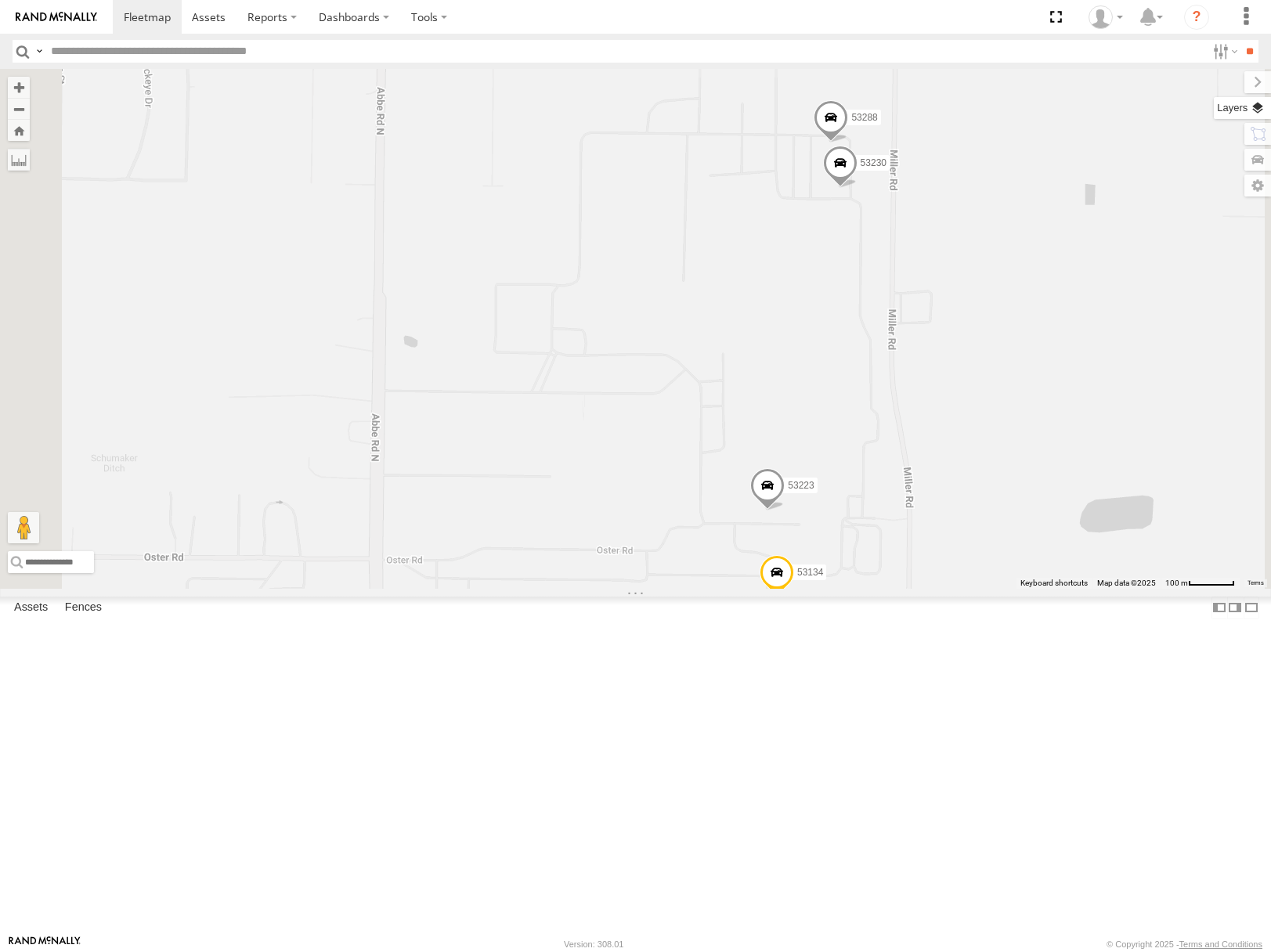
click at [1261, 107] on label at bounding box center [1243, 108] width 57 height 22
click at [0, 0] on span "Basemaps" at bounding box center [0, 0] width 0 height 0
click at [0, 0] on span "Satellite" at bounding box center [0, 0] width 0 height 0
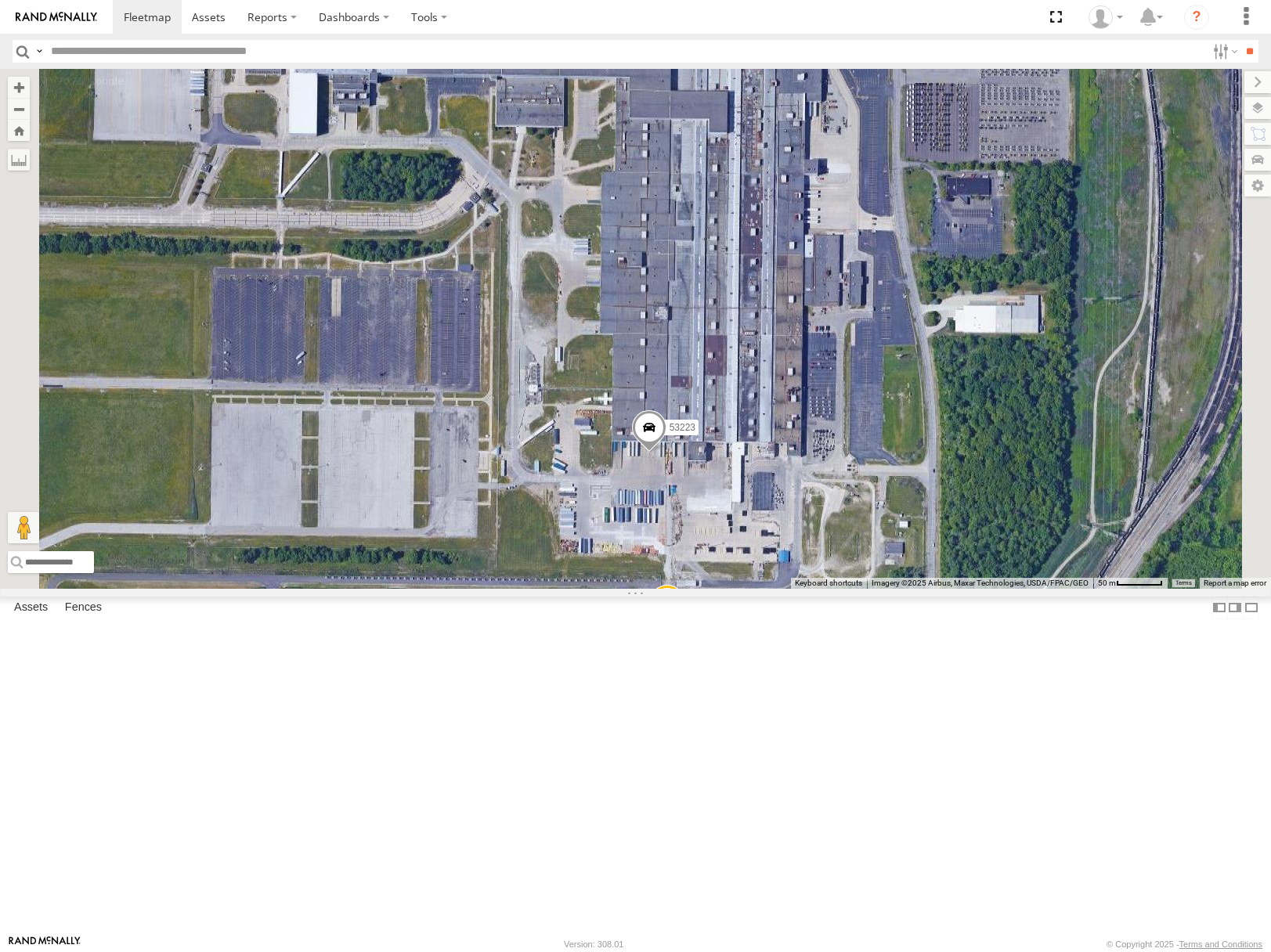
drag, startPoint x: 975, startPoint y: 688, endPoint x: 860, endPoint y: 621, distance: 133.1
click at [860, 588] on div "53216 53275 53212 53152 53249 53146 53144 53271 53280 53229 53204 53268 53253 5…" at bounding box center [636, 329] width 1271 height 519
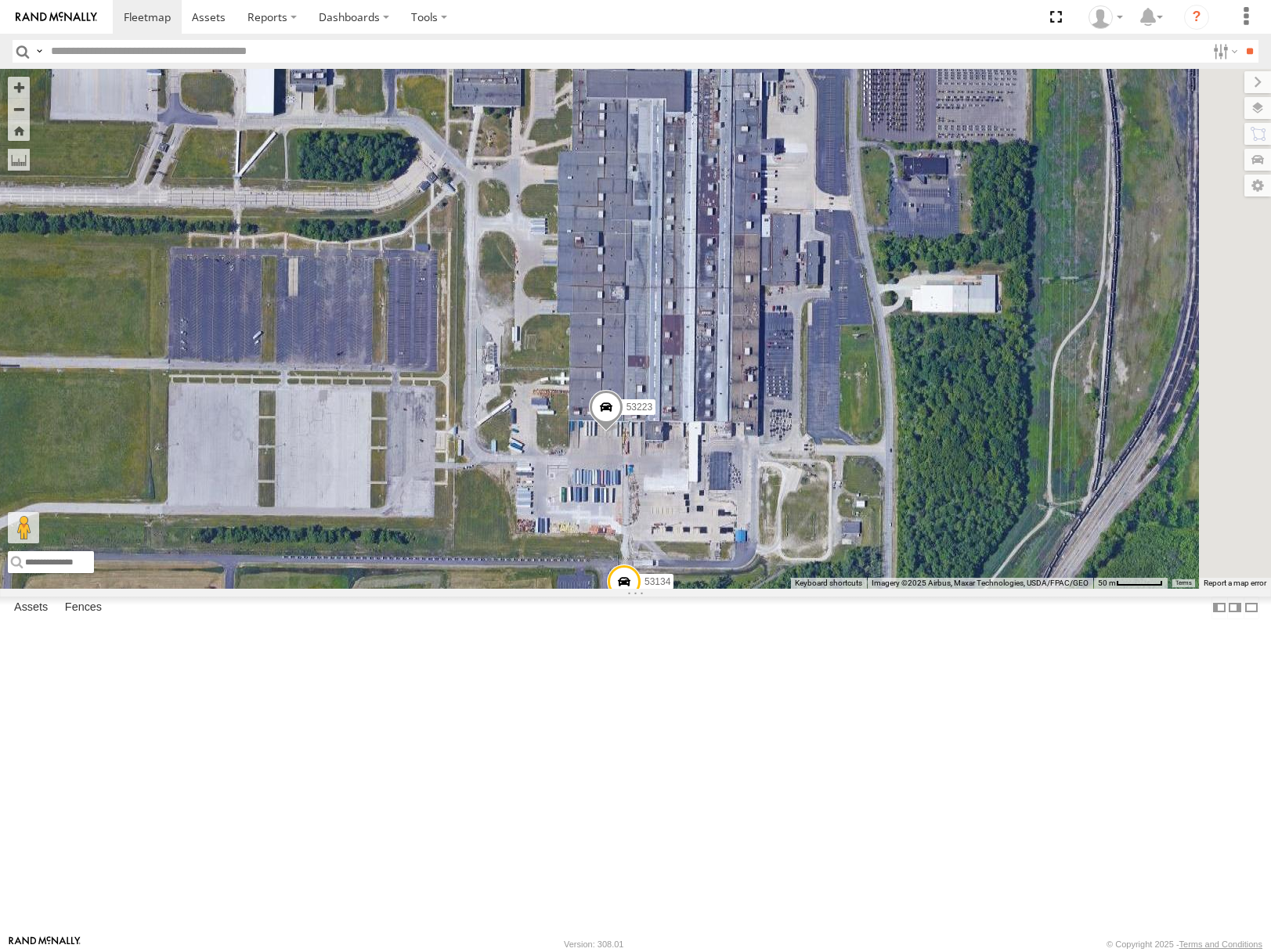
drag, startPoint x: 964, startPoint y: 598, endPoint x: 796, endPoint y: 451, distance: 223.2
click at [796, 451] on div "53216 53275 53212 53152 53249 53146 53144 53271 53280 53229 53204 53268 53253 5…" at bounding box center [636, 329] width 1271 height 519
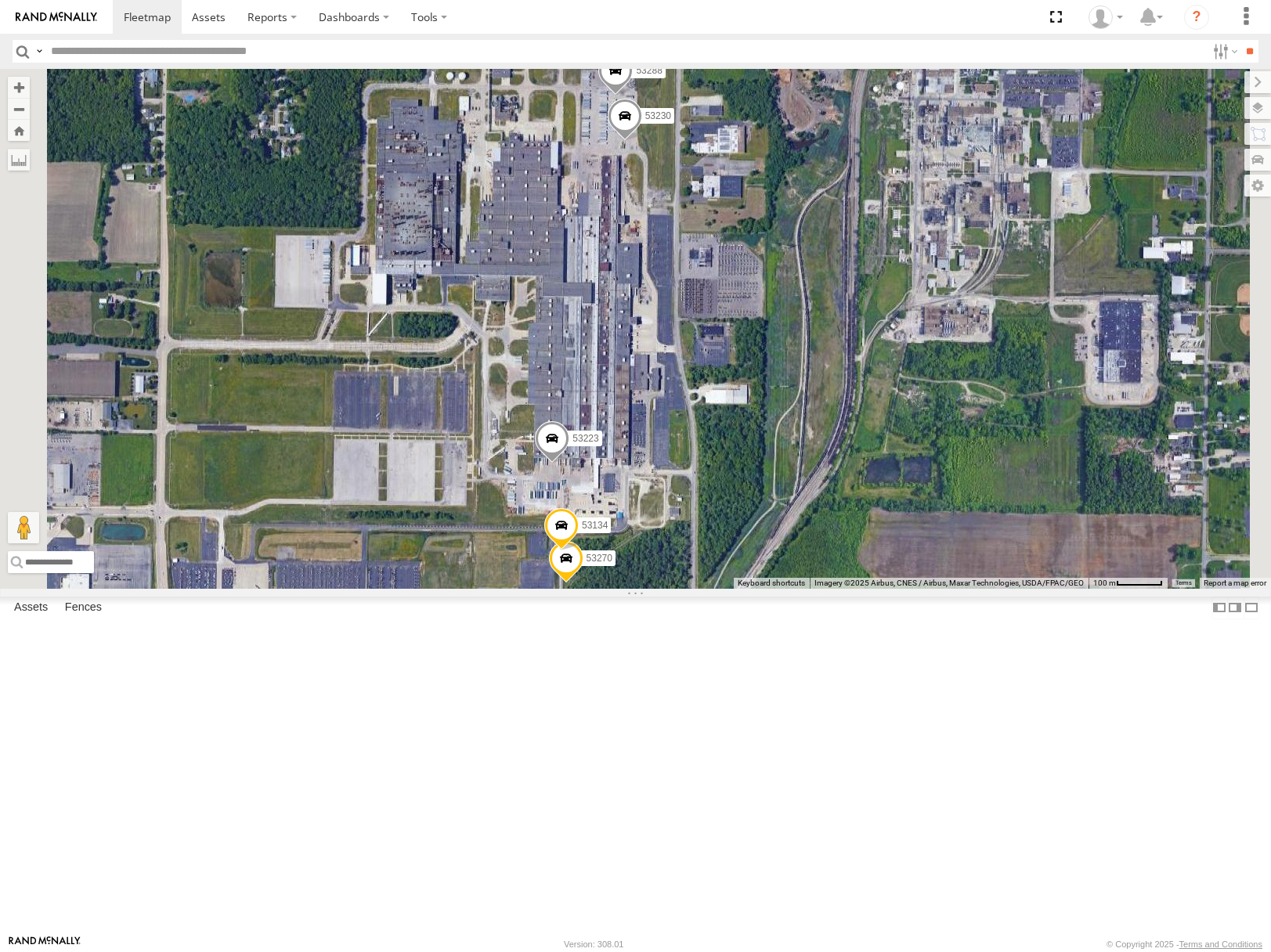
drag, startPoint x: 839, startPoint y: 435, endPoint x: 955, endPoint y: 659, distance: 252.3
click at [955, 588] on div "53216 53275 53212 53152 53249 53146 53144 53271 53280 53229 53204 53268 53253 5…" at bounding box center [636, 329] width 1271 height 519
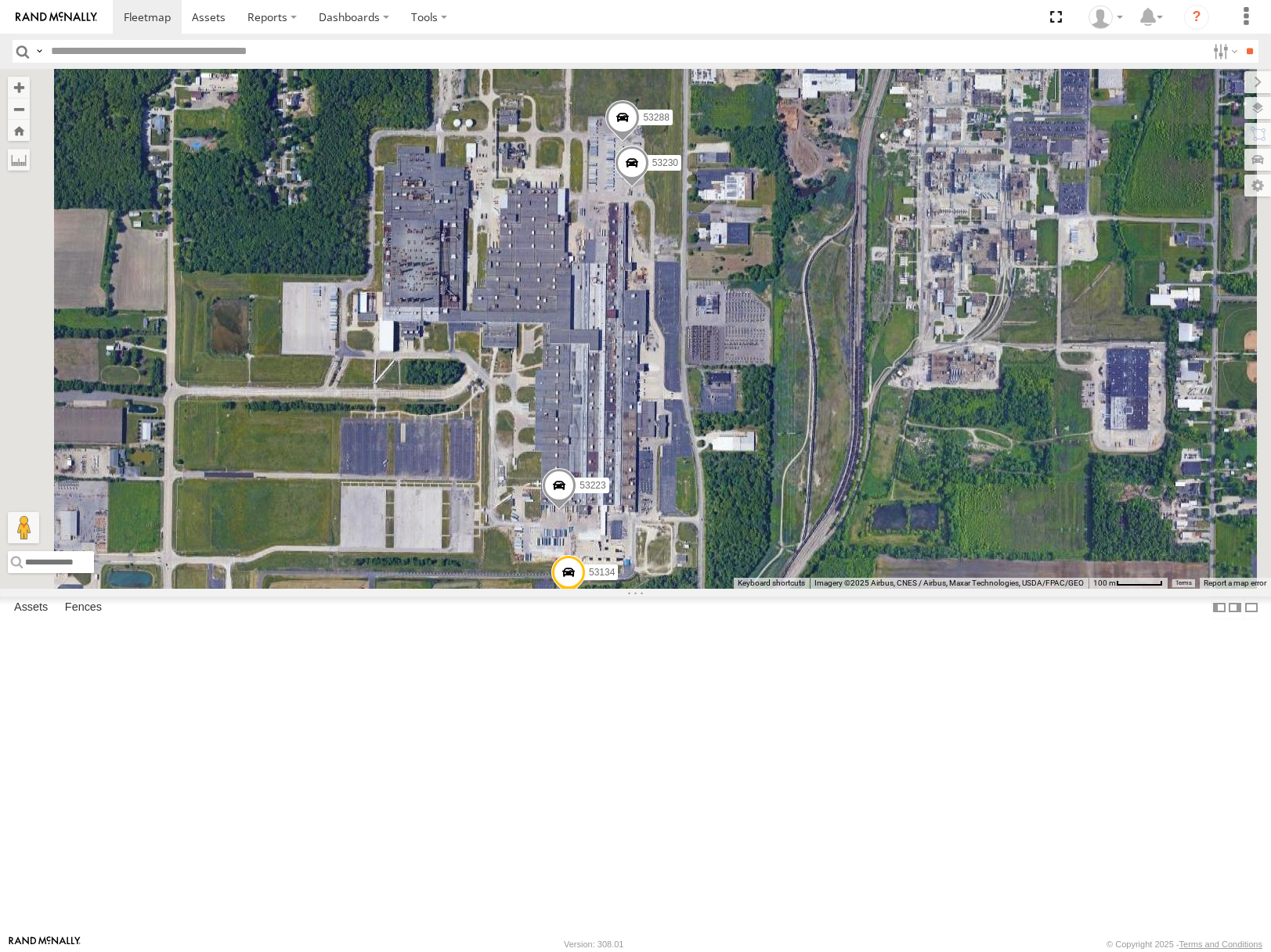
click at [118, 52] on input "text" at bounding box center [625, 51] width 1162 height 23
type input "*****"
click at [1241, 40] on input "**" at bounding box center [1249, 51] width 18 height 23
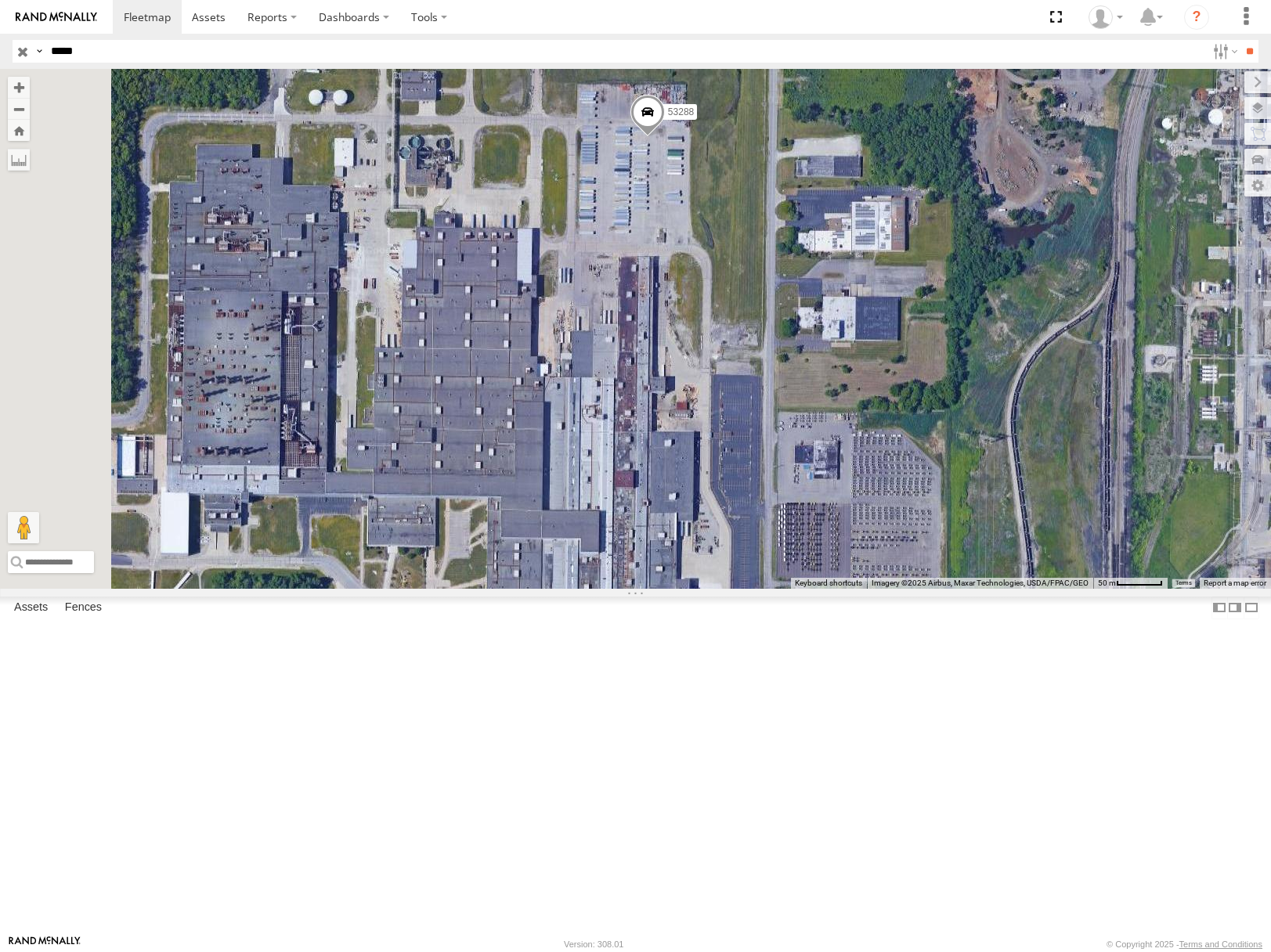
drag, startPoint x: 868, startPoint y: 383, endPoint x: 947, endPoint y: 443, distance: 99.2
click at [940, 431] on div "53288" at bounding box center [636, 329] width 1271 height 519
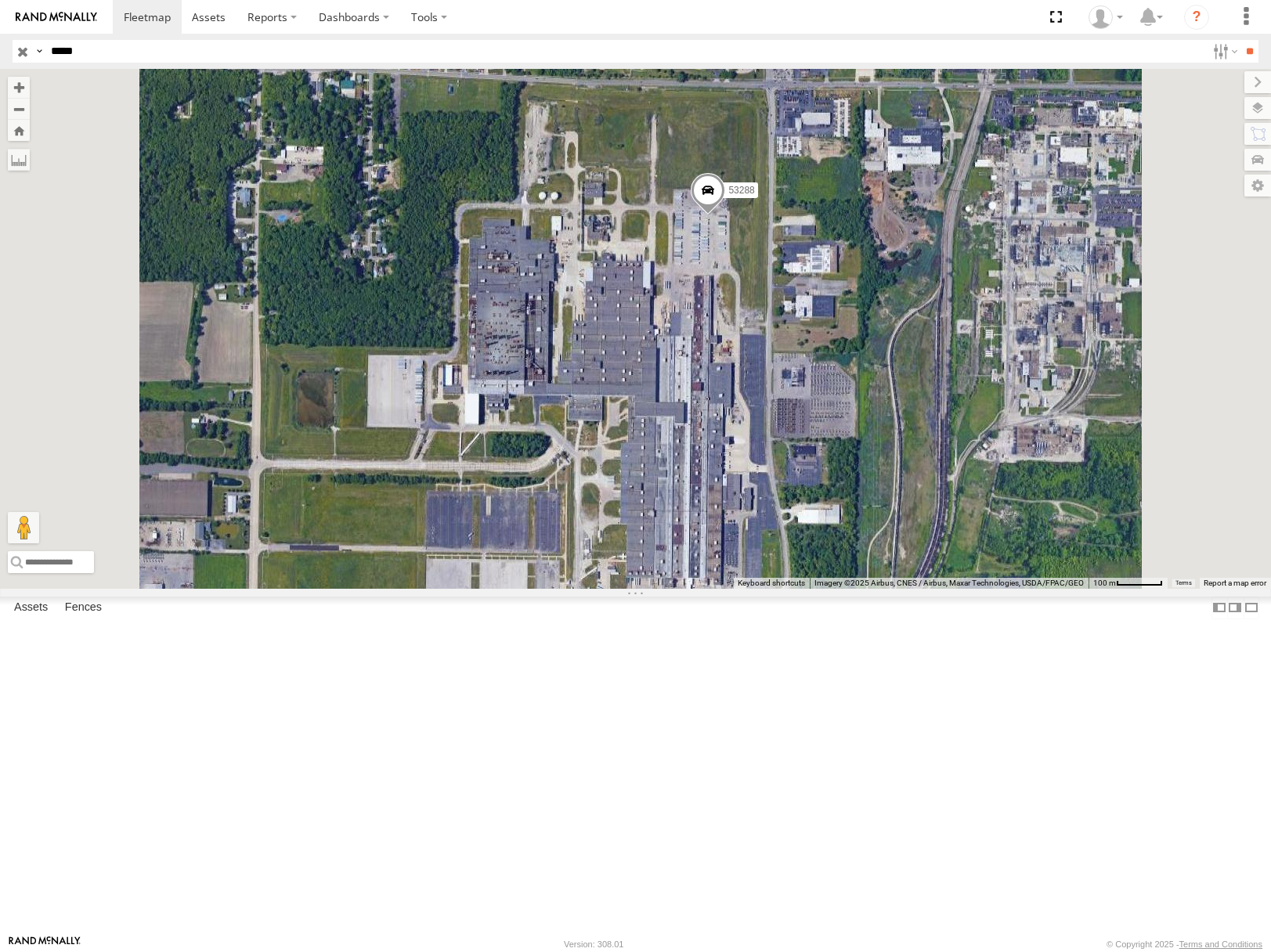
click at [24, 53] on input "button" at bounding box center [23, 51] width 21 height 23
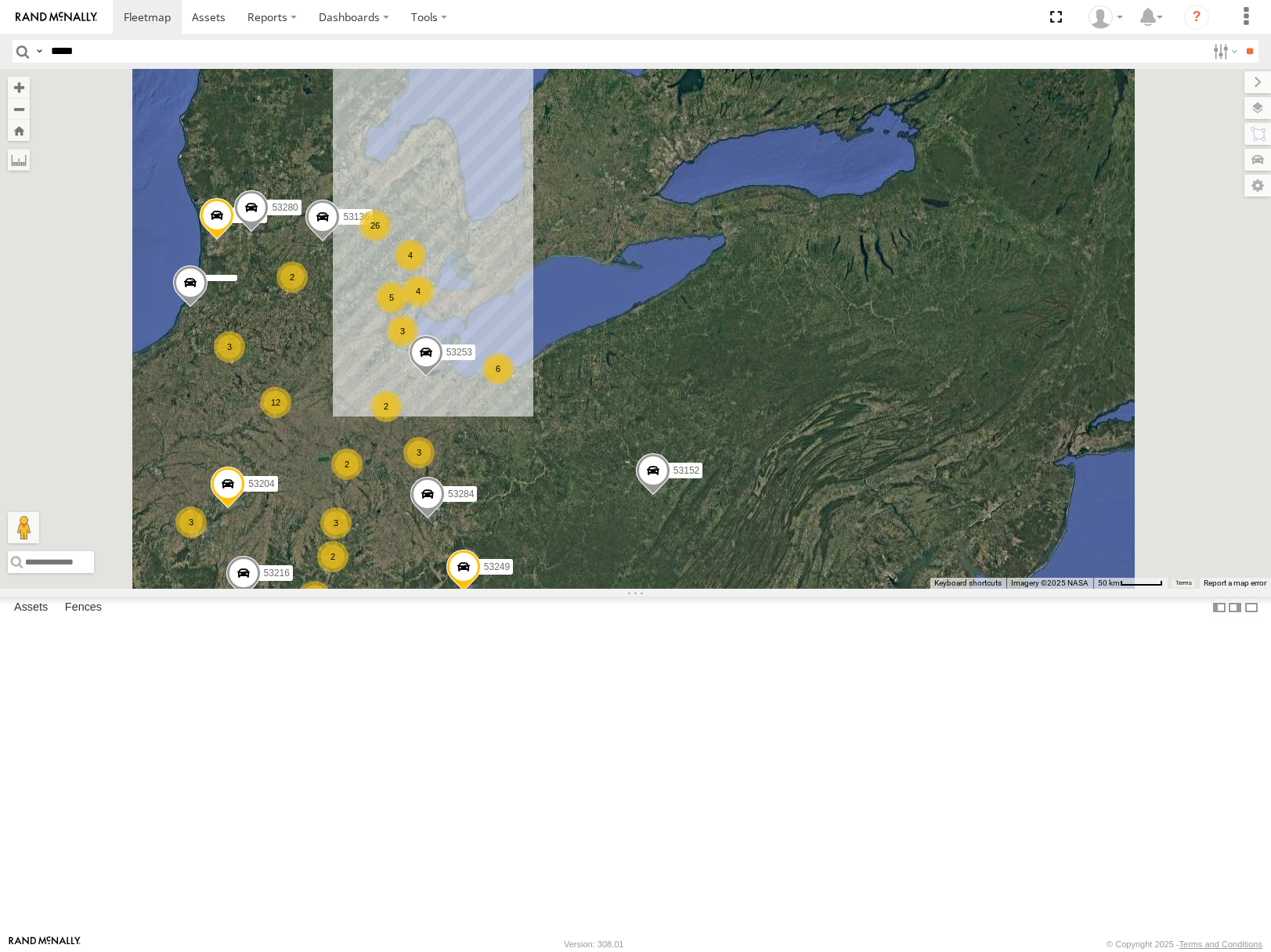
drag, startPoint x: 616, startPoint y: 521, endPoint x: 954, endPoint y: 549, distance: 339.2
click at [443, 377] on span at bounding box center [424, 356] width 34 height 42
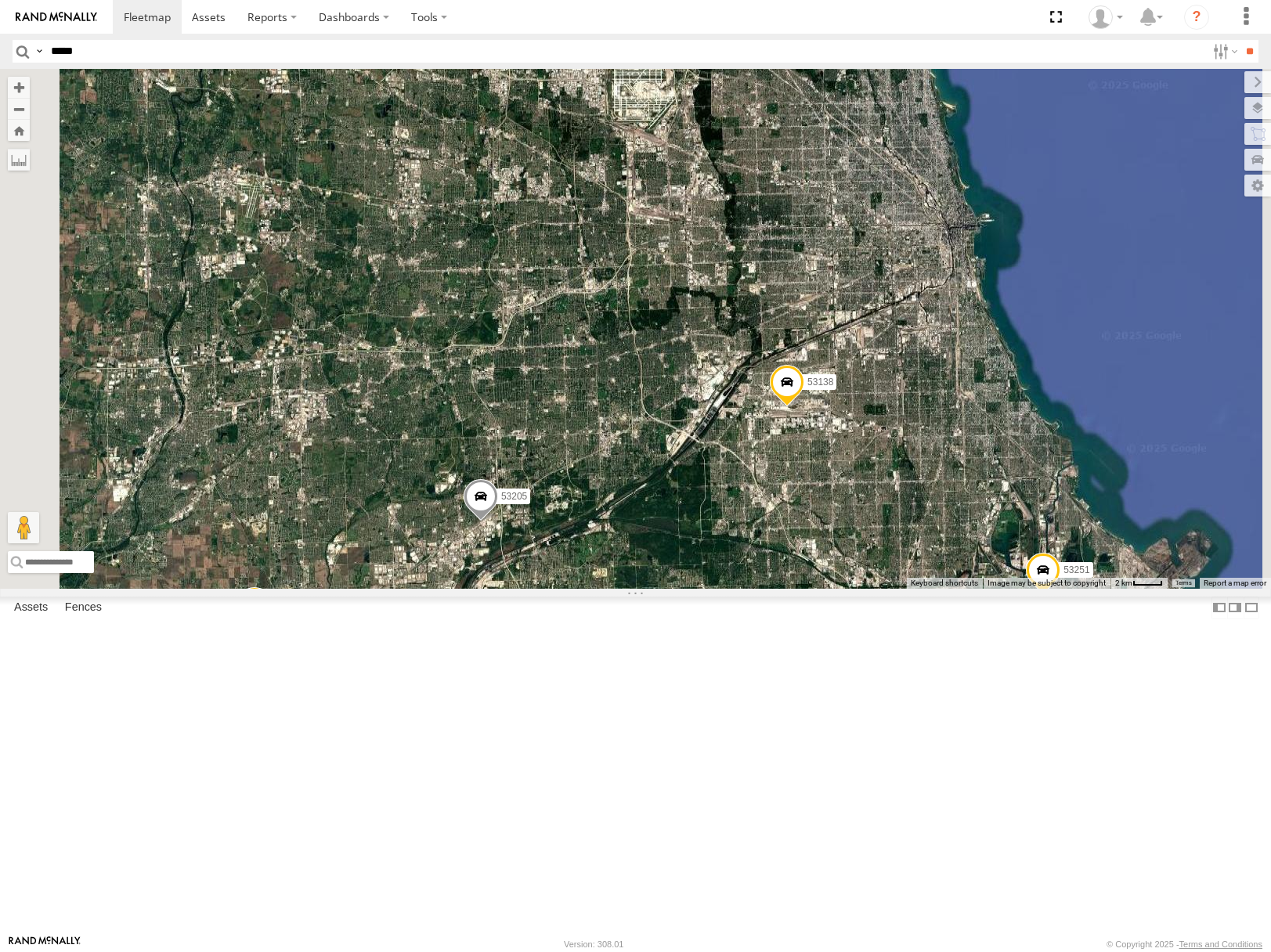
click at [0, 0] on span "Roadmap" at bounding box center [0, 0] width 0 height 0
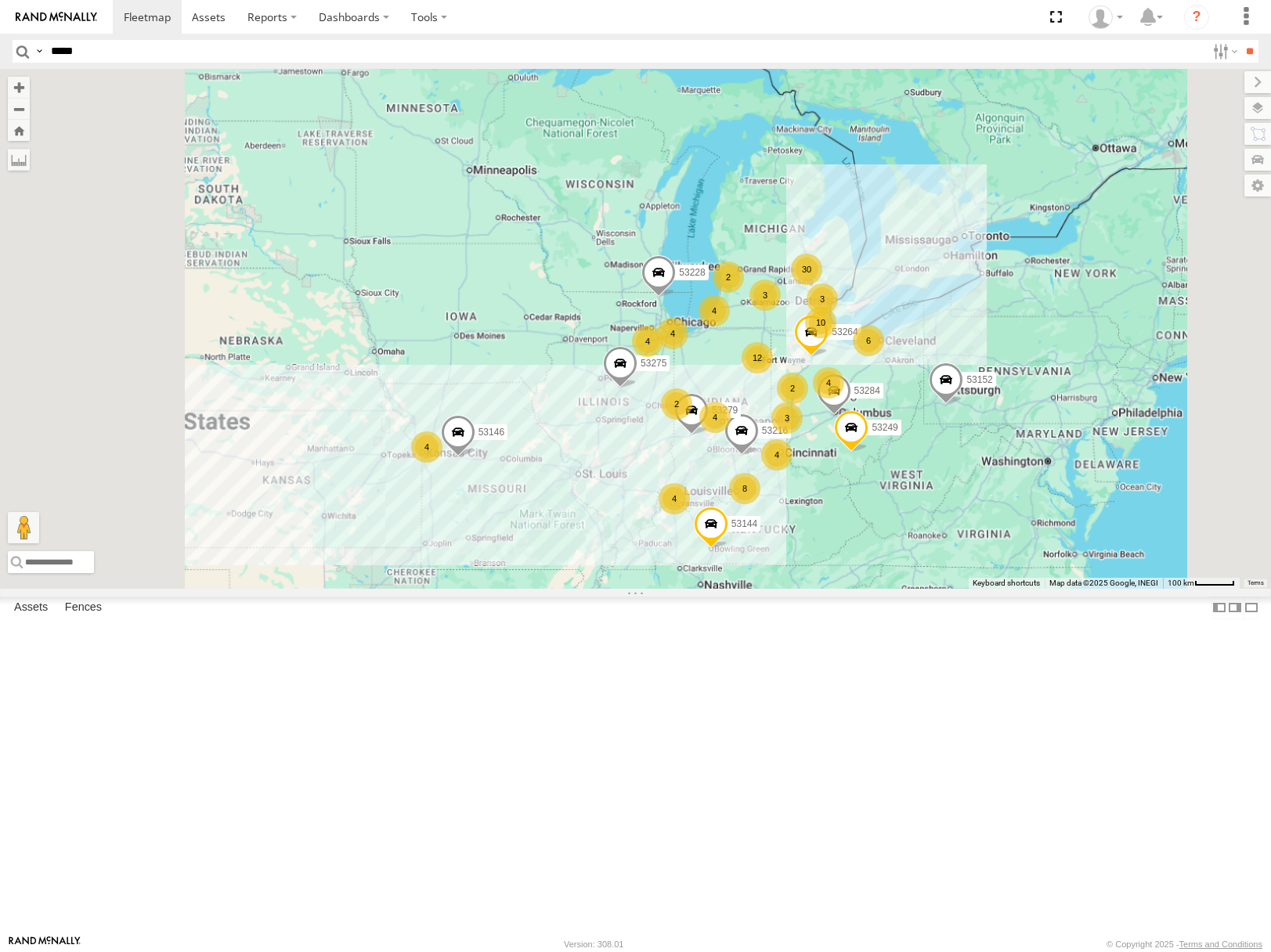
drag, startPoint x: 917, startPoint y: 661, endPoint x: 835, endPoint y: 500, distance: 180.7
click at [836, 500] on div "53216 53152 53249 53284 53144 53279 53275 53146 53228 30 4 4 12 2 10 4 4 6 4 8 …" at bounding box center [636, 329] width 1271 height 519
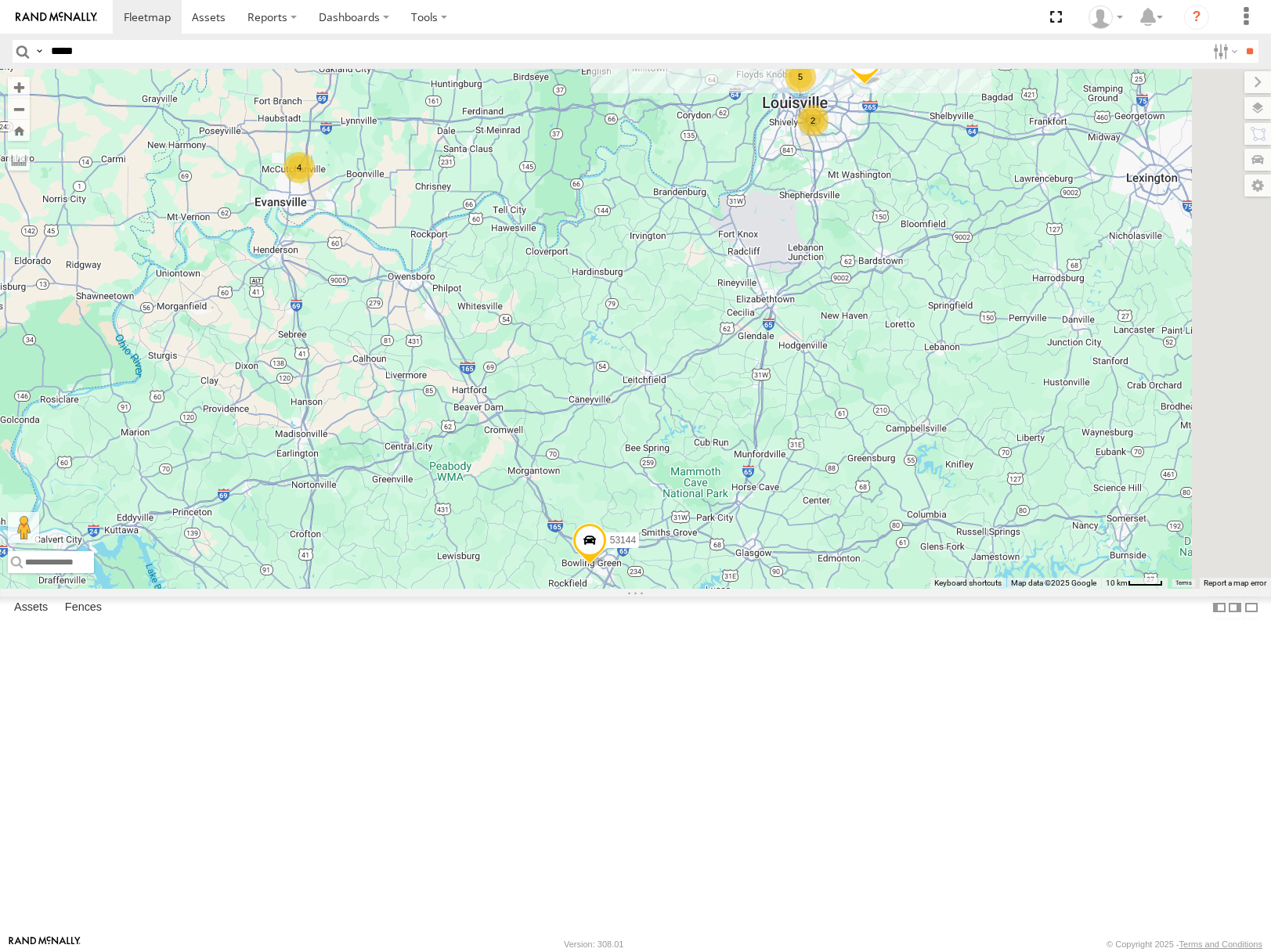
drag, startPoint x: 800, startPoint y: 431, endPoint x: 784, endPoint y: 431, distance: 16.0
click at [784, 431] on div "53216 53152 53249 53284 53144 53279 53275 53146 53228 53229 53204 53253 53290 5…" at bounding box center [636, 329] width 1271 height 519
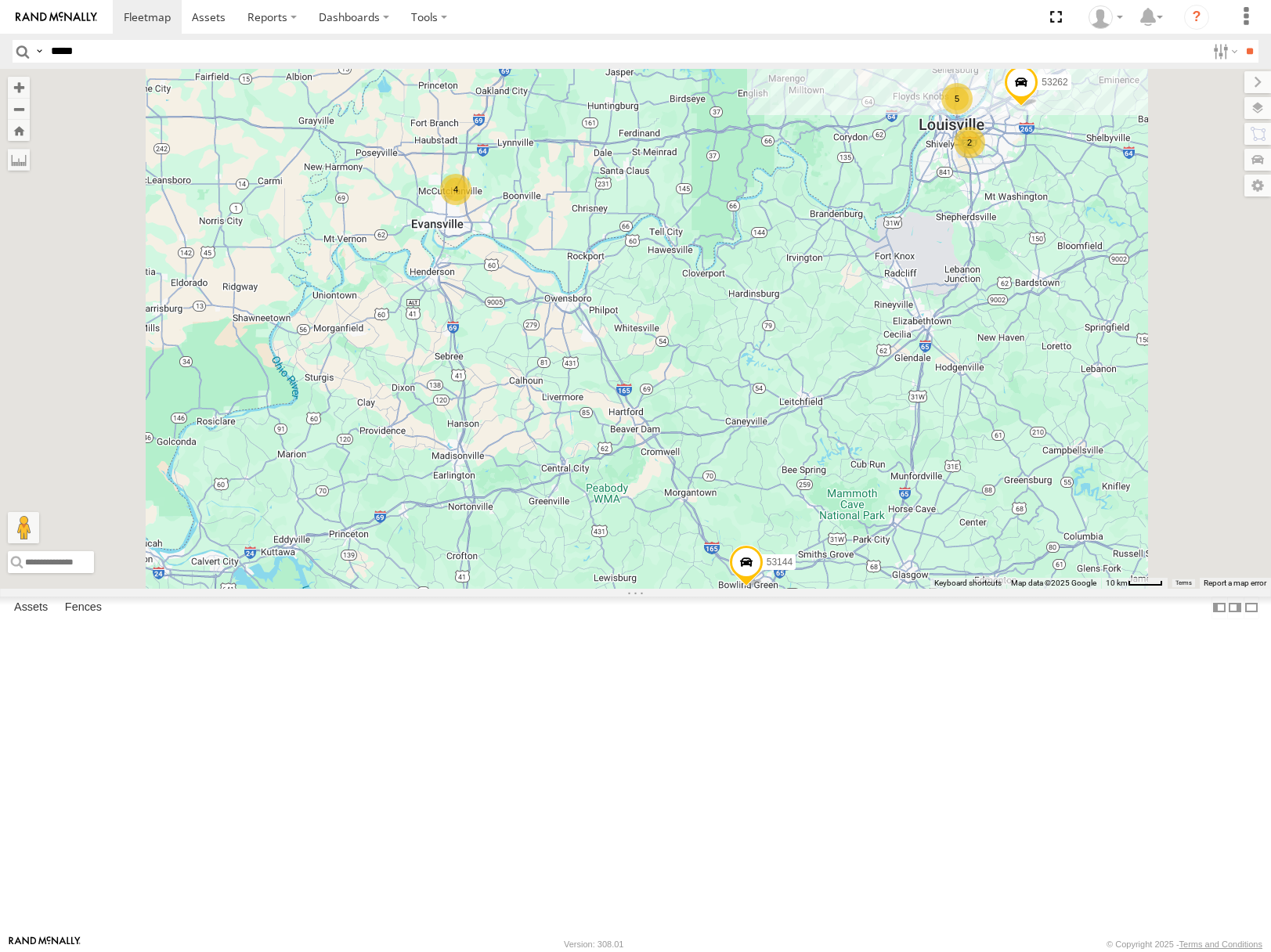
click at [909, 532] on div "53216 53152 53249 53284 53144 53279 53275 53146 53228 53229 53204 53253 53290 5…" at bounding box center [636, 329] width 1271 height 519
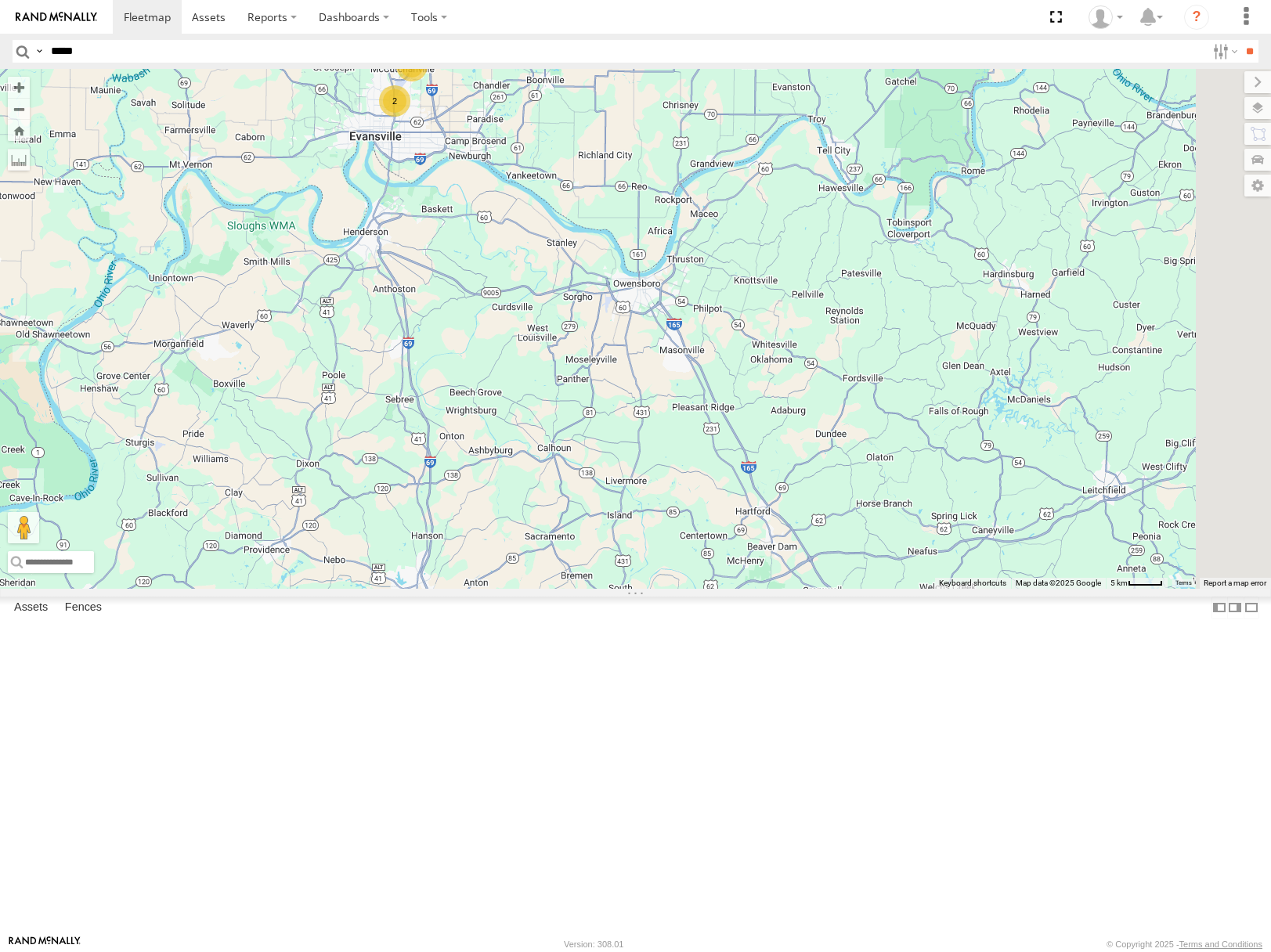
drag, startPoint x: 891, startPoint y: 520, endPoint x: 810, endPoint y: 366, distance: 174.0
click at [810, 366] on div "53216 53152 53249 53284 53144 53279 53275 53146 53228 53229 53204 53253 53290 5…" at bounding box center [636, 329] width 1271 height 519
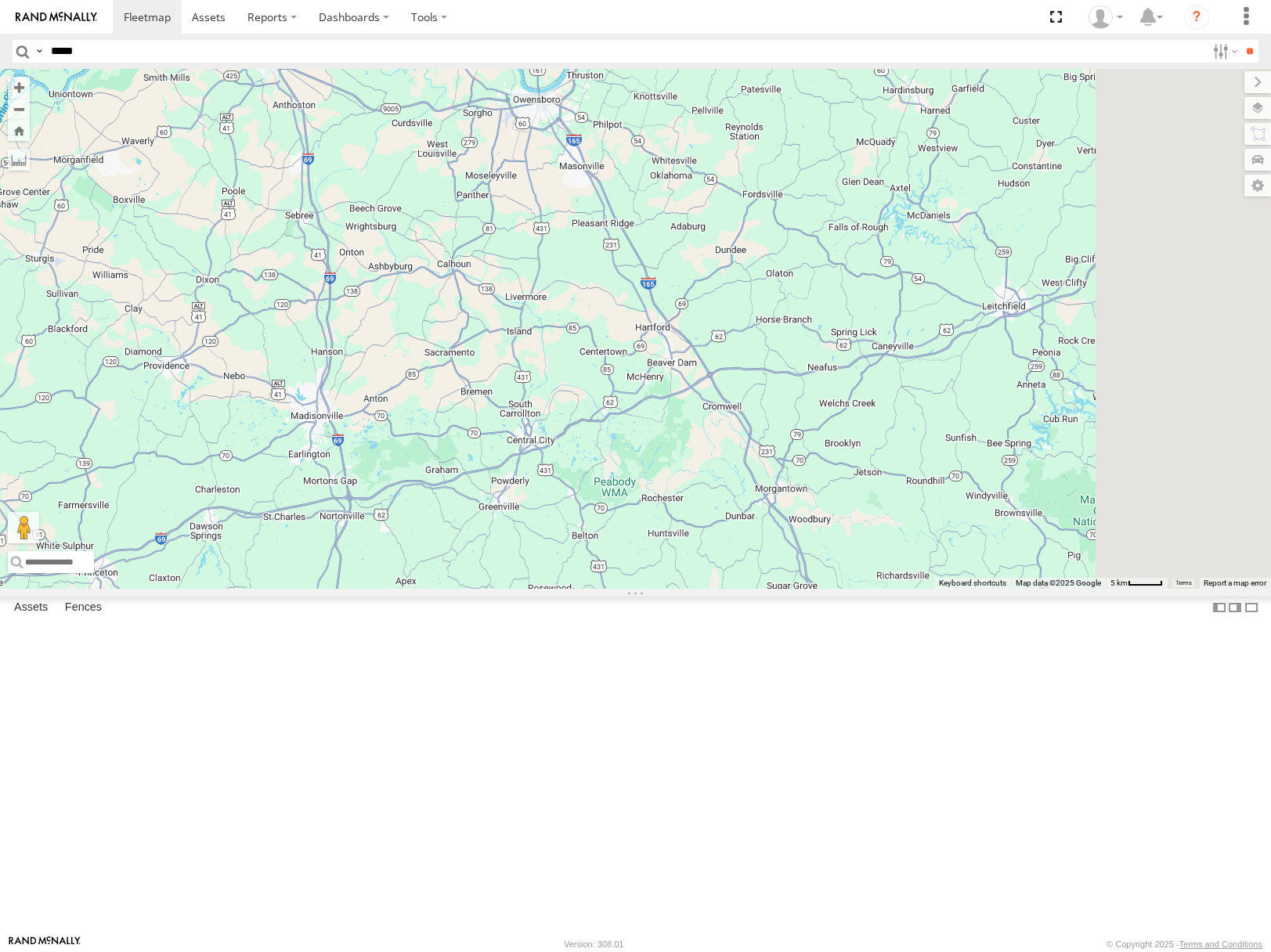
drag, startPoint x: 825, startPoint y: 488, endPoint x: 755, endPoint y: 387, distance: 122.9
click at [757, 395] on div "53216 53152 53249 53284 53144 53279 53275 53146 53228 53229 53204 53253 53290 5…" at bounding box center [636, 329] width 1271 height 519
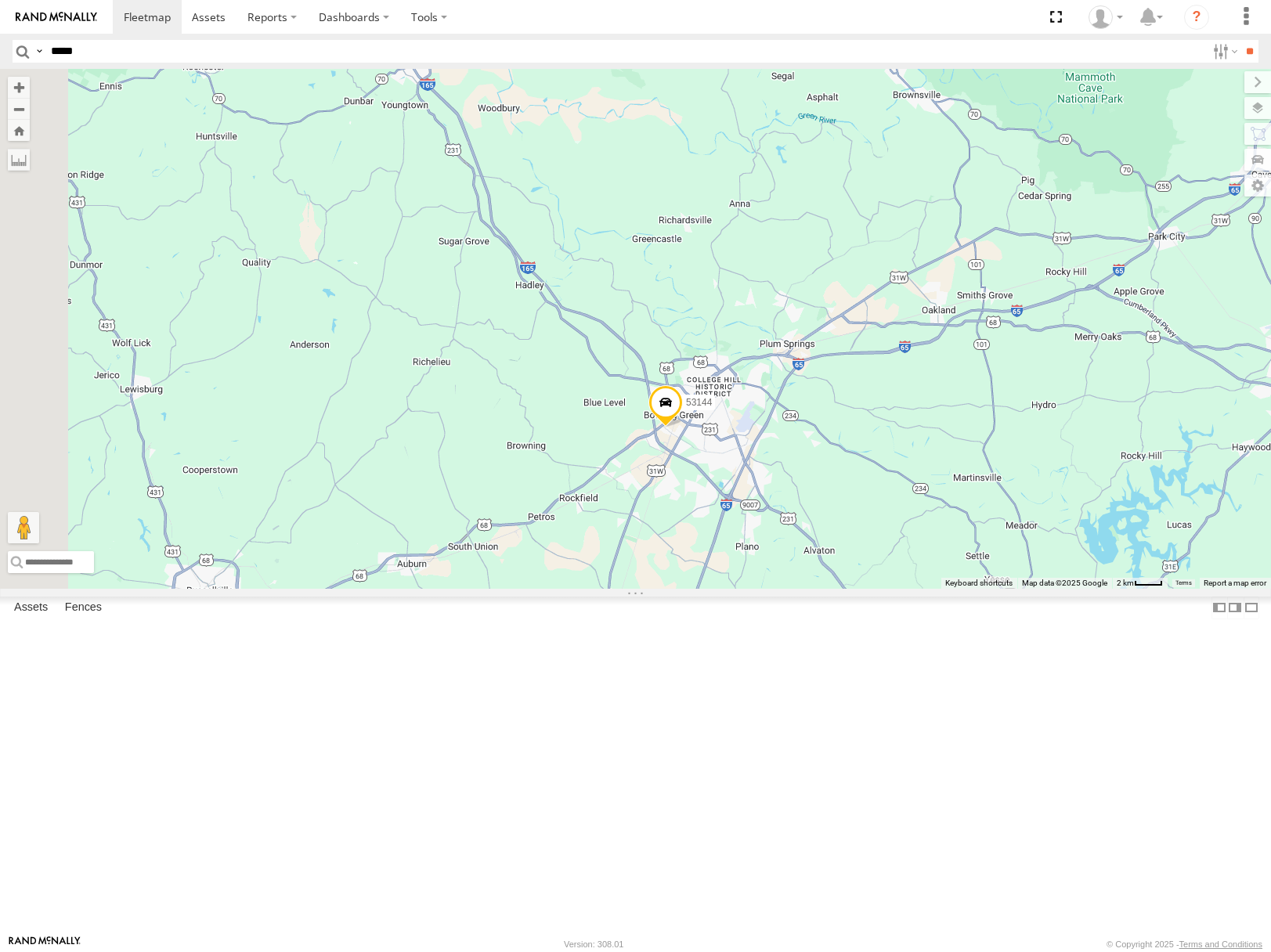
drag, startPoint x: 929, startPoint y: 433, endPoint x: 778, endPoint y: 603, distance: 227.4
click at [780, 588] on div "53216 53152 53249 53284 53144 53279 53275 53146 53228 53229 53204 53253 53290 5…" at bounding box center [636, 329] width 1271 height 519
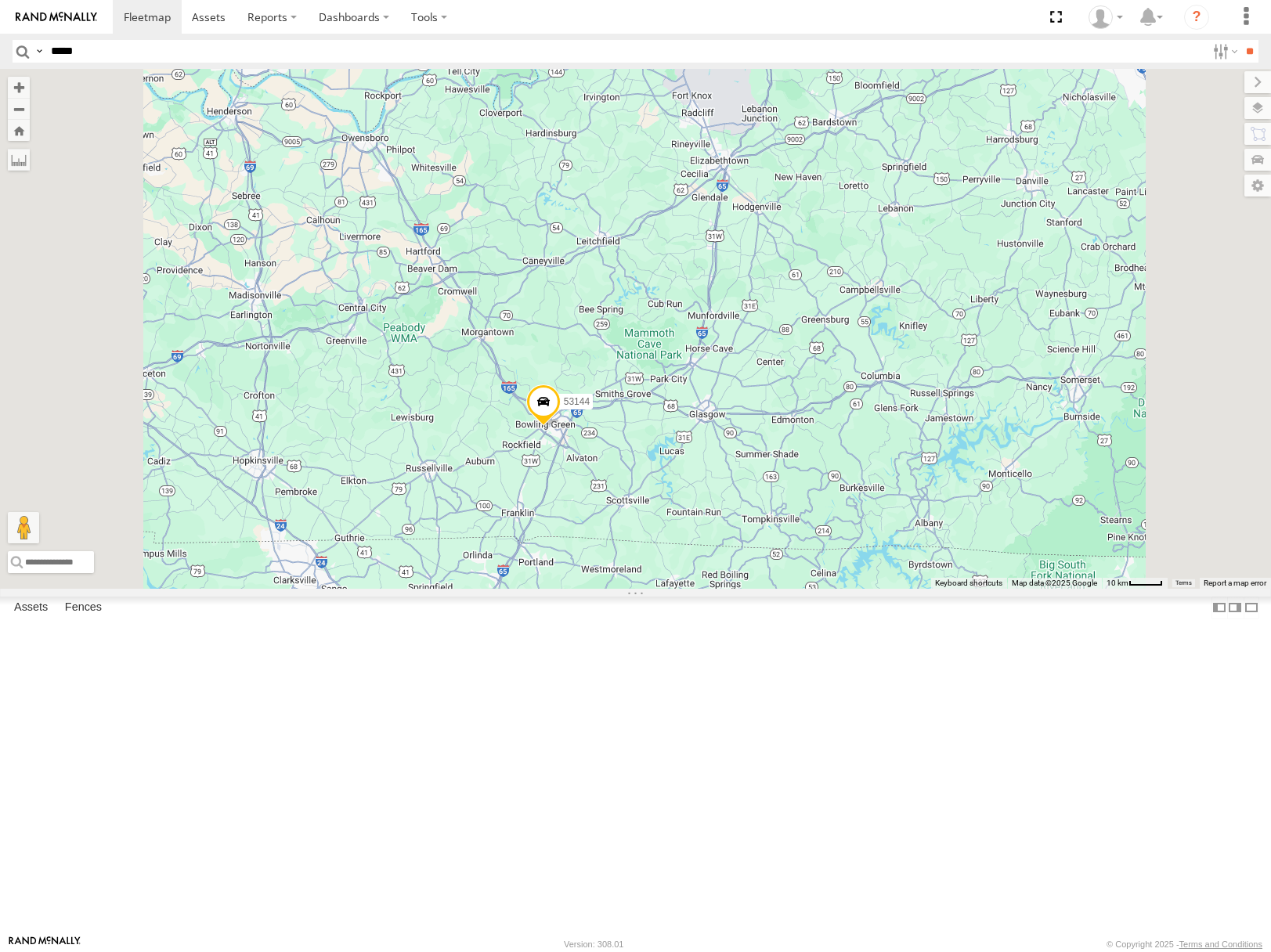
drag, startPoint x: 856, startPoint y: 369, endPoint x: 724, endPoint y: 618, distance: 281.8
click at [724, 588] on div "53216 53152 53249 53284 53144 53279 53275 53146 53228 53229 53204 53253 53290 5…" at bounding box center [636, 329] width 1271 height 519
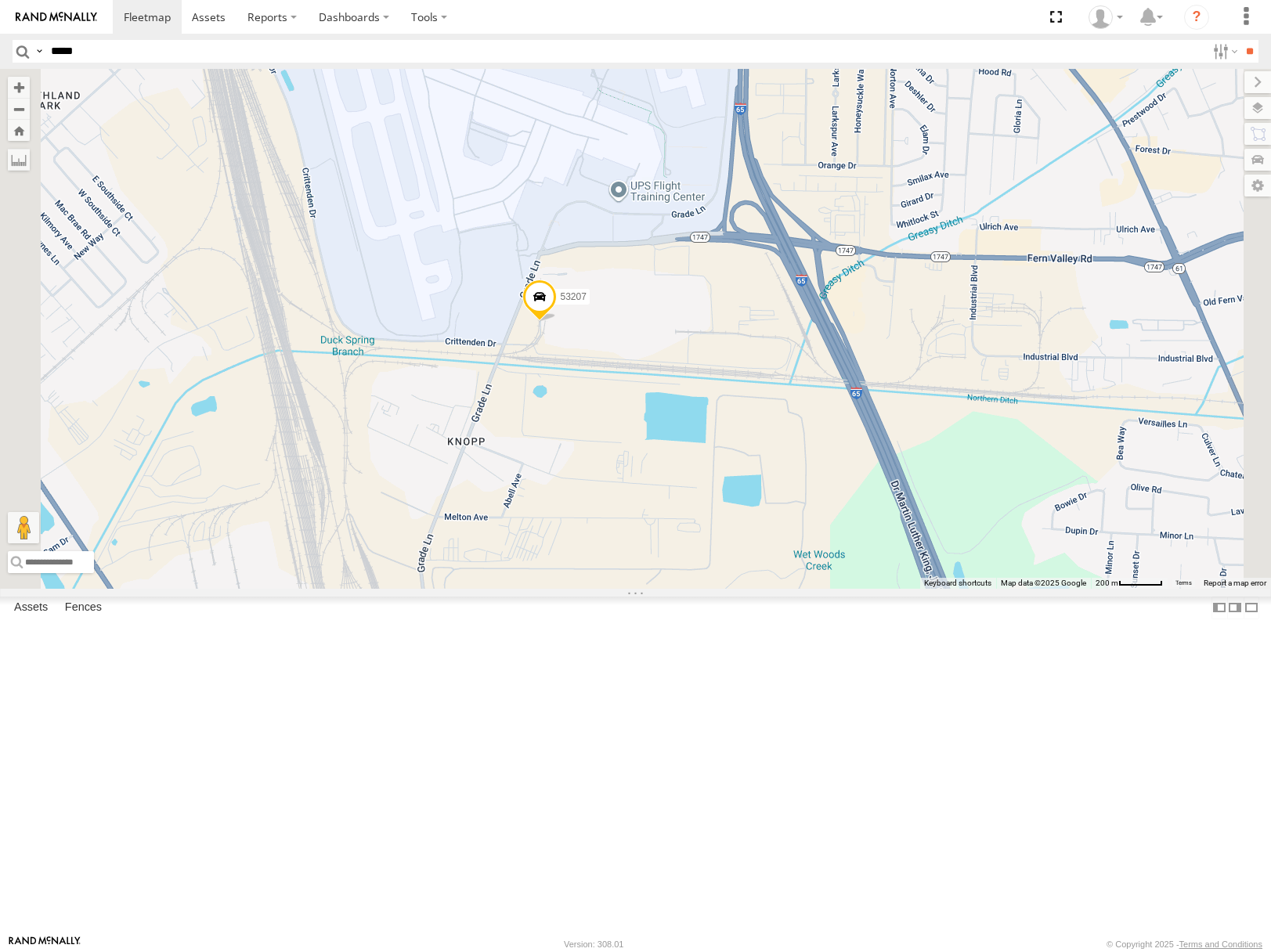
click at [0, 0] on span "Satellite" at bounding box center [0, 0] width 0 height 0
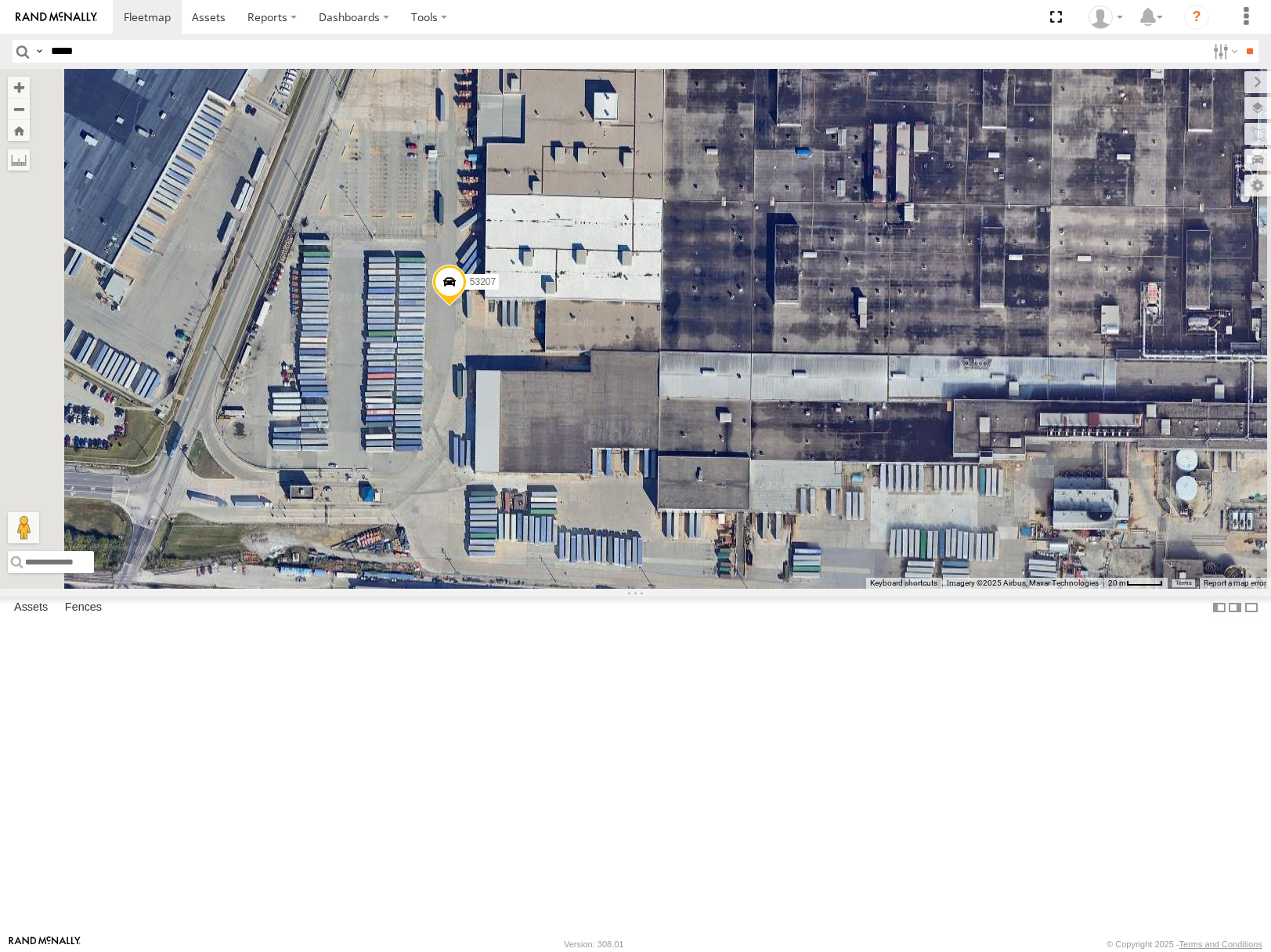
click at [851, 387] on div "53216 53152 53249 53284 53144 53279 53275 53146 53228 53229 53204 53253 53290 5…" at bounding box center [636, 329] width 1271 height 519
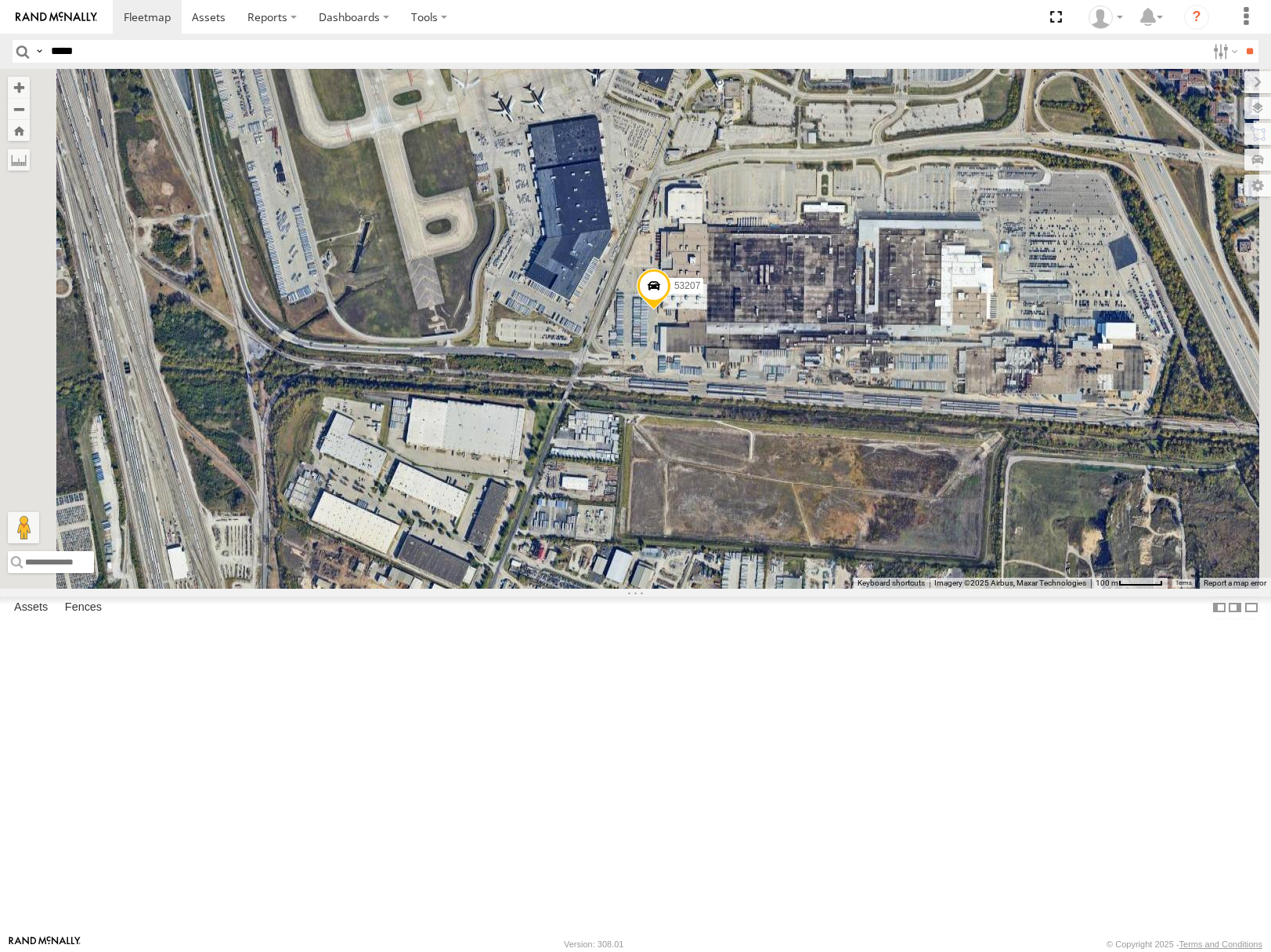
click at [0, 0] on span "Roadmap" at bounding box center [0, 0] width 0 height 0
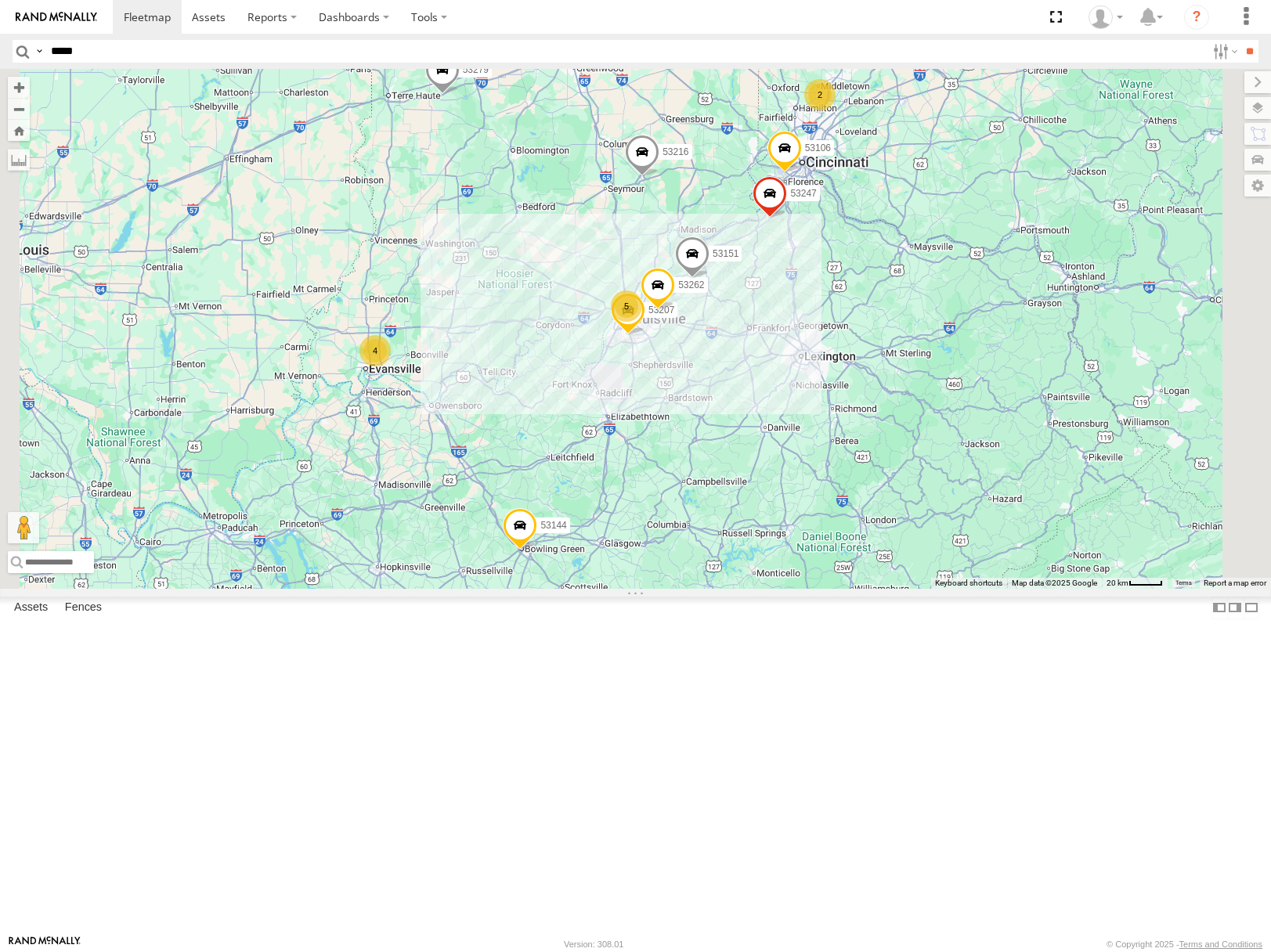
drag, startPoint x: 905, startPoint y: 599, endPoint x: 839, endPoint y: 557, distance: 78.2
click at [839, 557] on div "53207 4 53216 53106 53149 53262 53279 53247 3 5 53204 53151 2 53250 2 2 3 53245…" at bounding box center [636, 329] width 1271 height 519
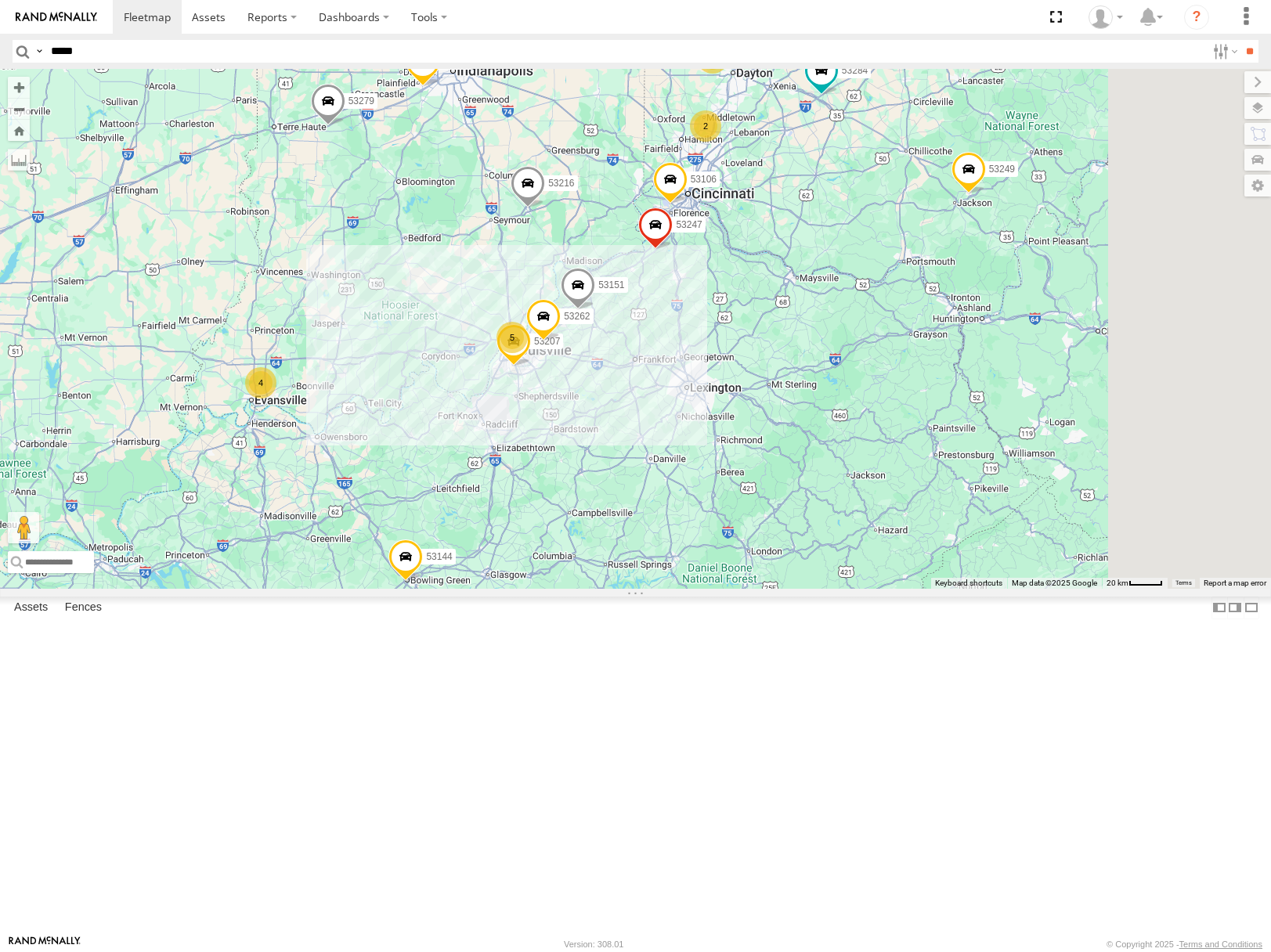
drag, startPoint x: 857, startPoint y: 452, endPoint x: 839, endPoint y: 584, distance: 133.2
click at [839, 583] on div "53207 4 53216 53106 53149 53262 53279 53247 3 5 53204 53151 2 53250 2 2 3 53245…" at bounding box center [636, 329] width 1271 height 519
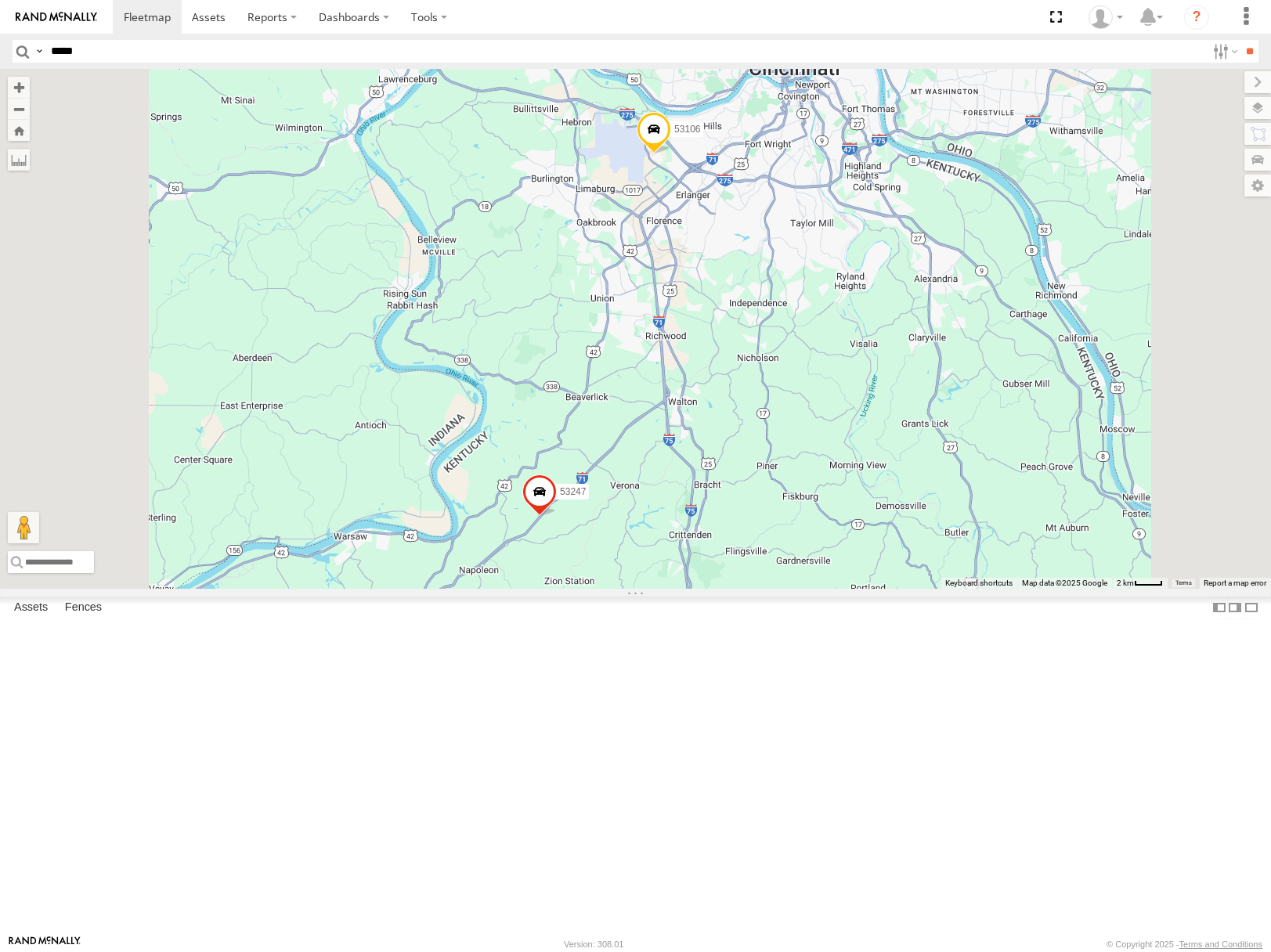
drag, startPoint x: 911, startPoint y: 357, endPoint x: 780, endPoint y: 641, distance: 312.8
click at [789, 588] on div "53207 53216 53106 53149 53262 53279 53247 53204 53151 53250 53245 53284 53144 5…" at bounding box center [636, 329] width 1271 height 519
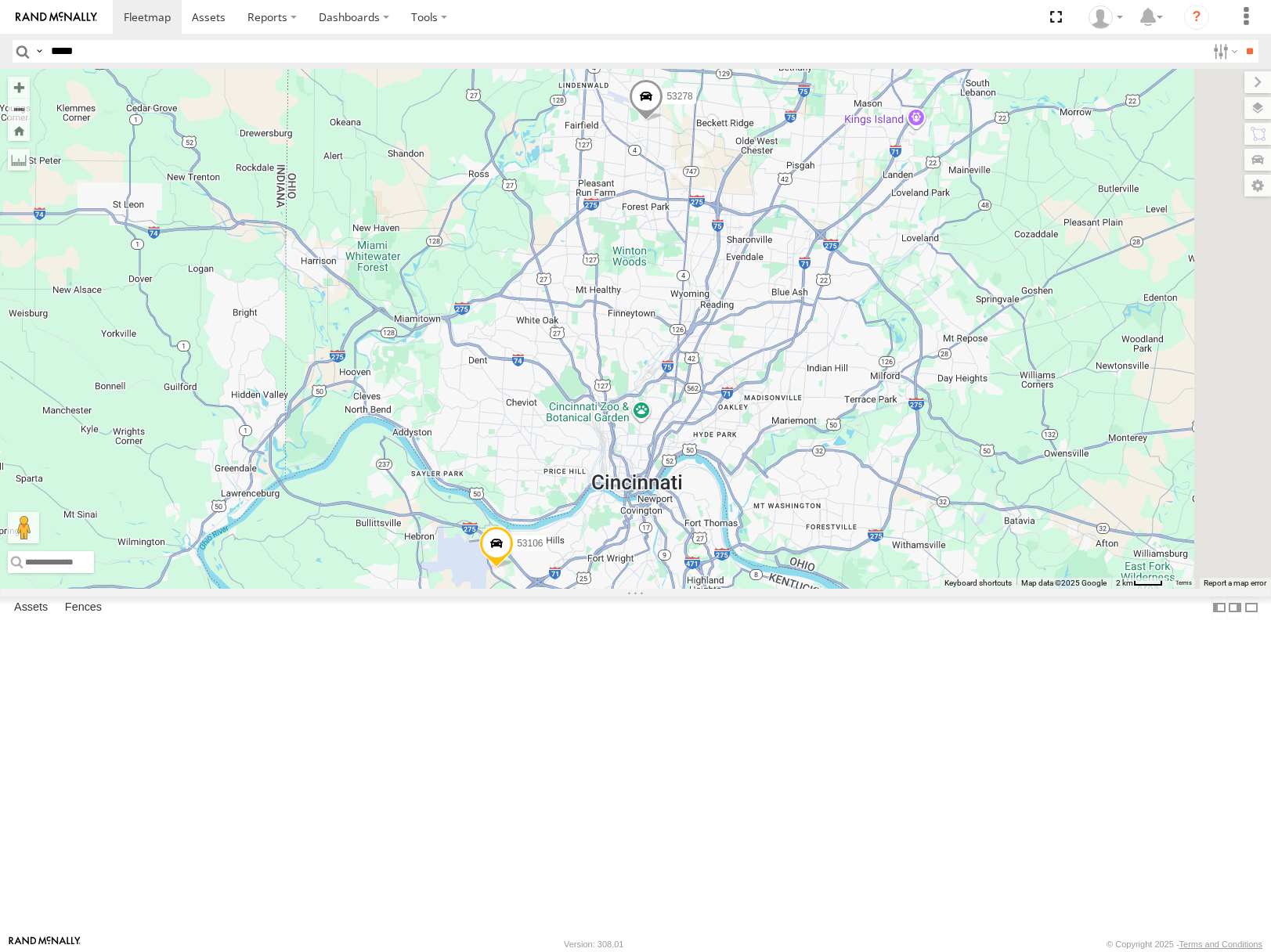
drag, startPoint x: 854, startPoint y: 413, endPoint x: 843, endPoint y: 568, distance: 155.4
click at [847, 572] on div "53207 53216 53106 53149 53262 53279 53247 53204 53151 53250 53245 53284 53144 5…" at bounding box center [636, 329] width 1271 height 519
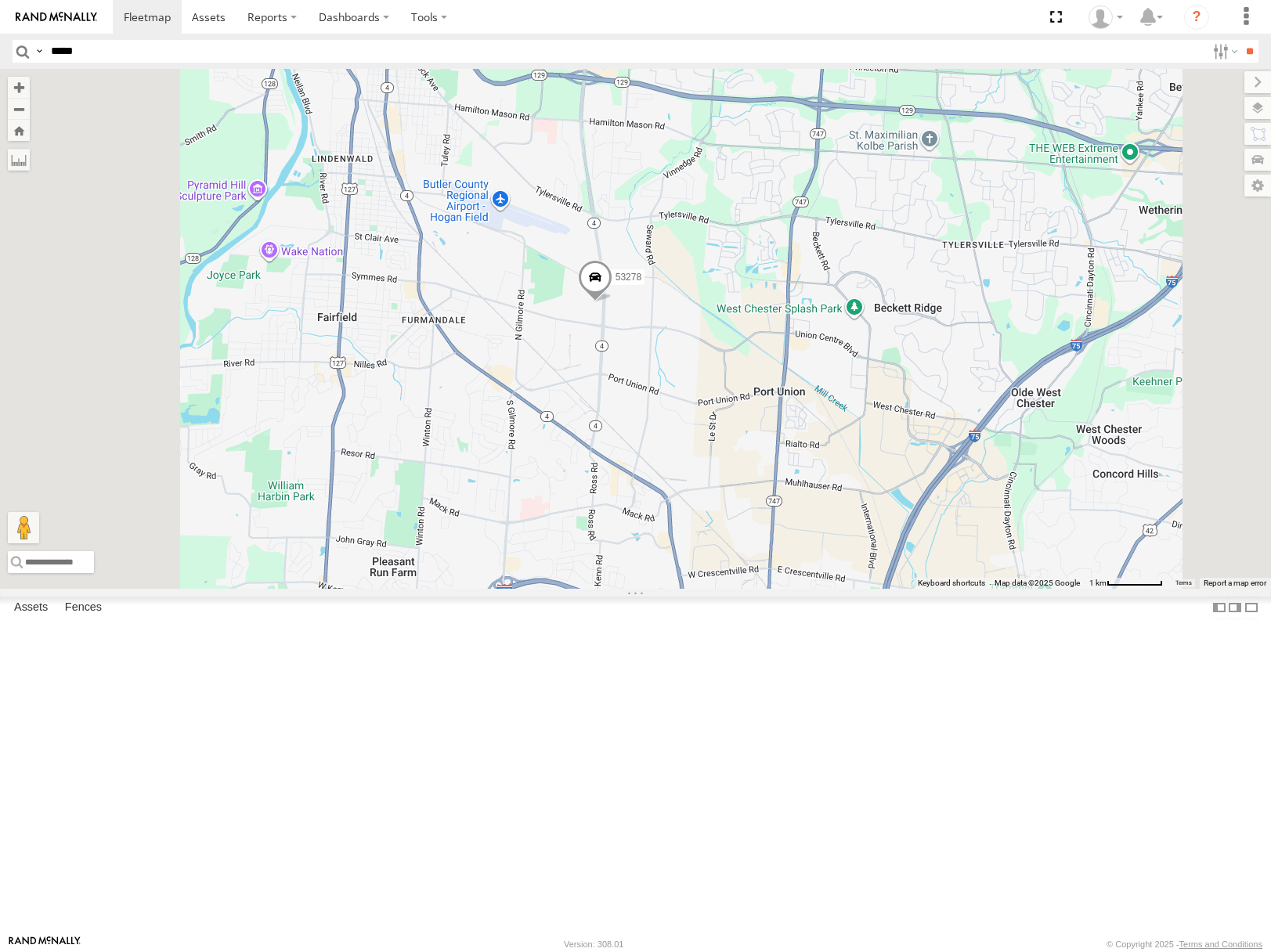
drag, startPoint x: 900, startPoint y: 351, endPoint x: 738, endPoint y: 492, distance: 214.8
click at [740, 491] on div "53207 53216 53106 53149 53262 53279 53247 53204 53151 53250 53245 53284 53144 5…" at bounding box center [636, 329] width 1271 height 519
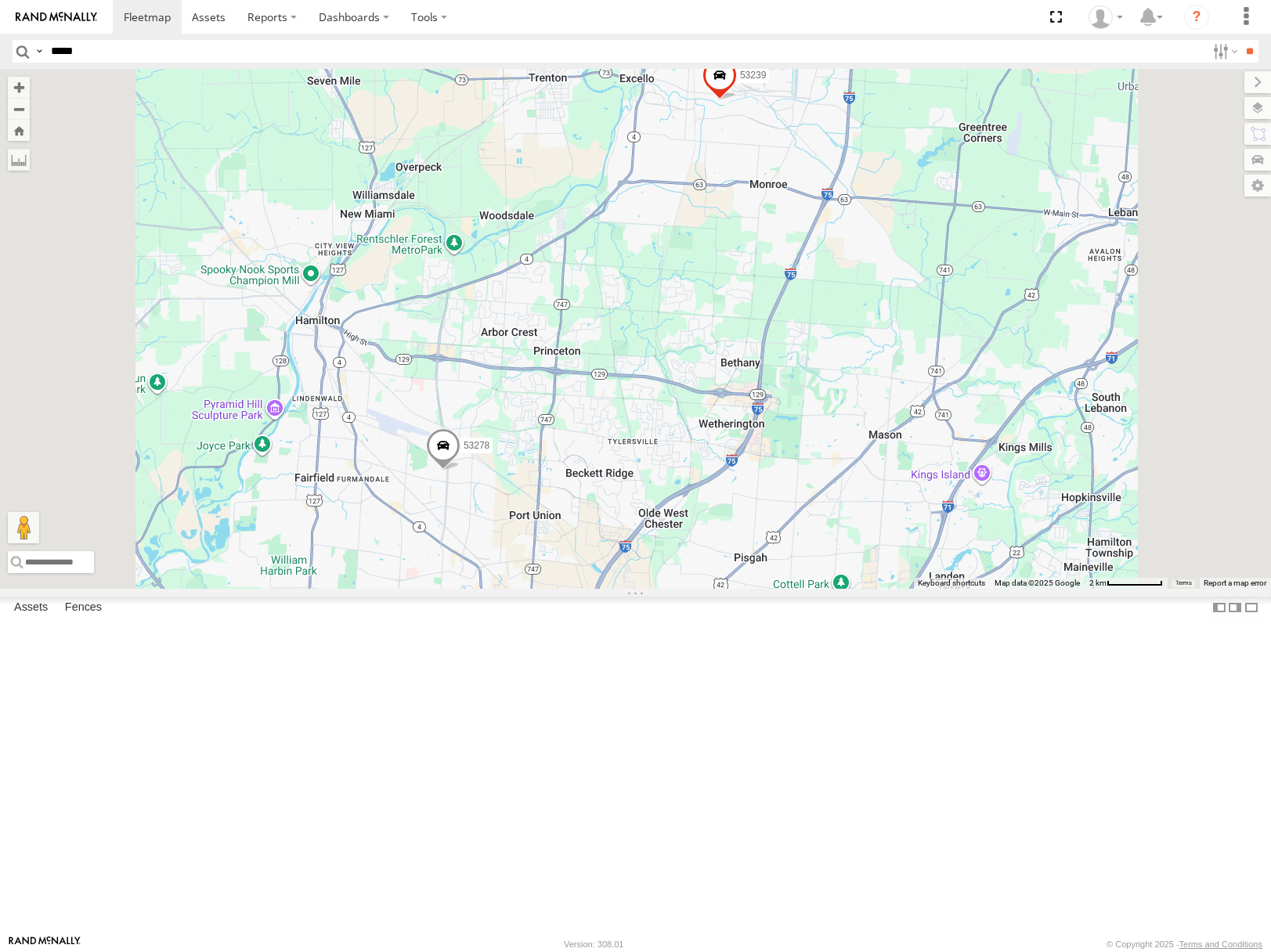
drag, startPoint x: 908, startPoint y: 333, endPoint x: 837, endPoint y: 501, distance: 182.4
click at [834, 508] on div "53207 53216 53106 53149 53262 53279 53247 53204 53151 53250 53245 53284 53144 5…" at bounding box center [636, 329] width 1271 height 519
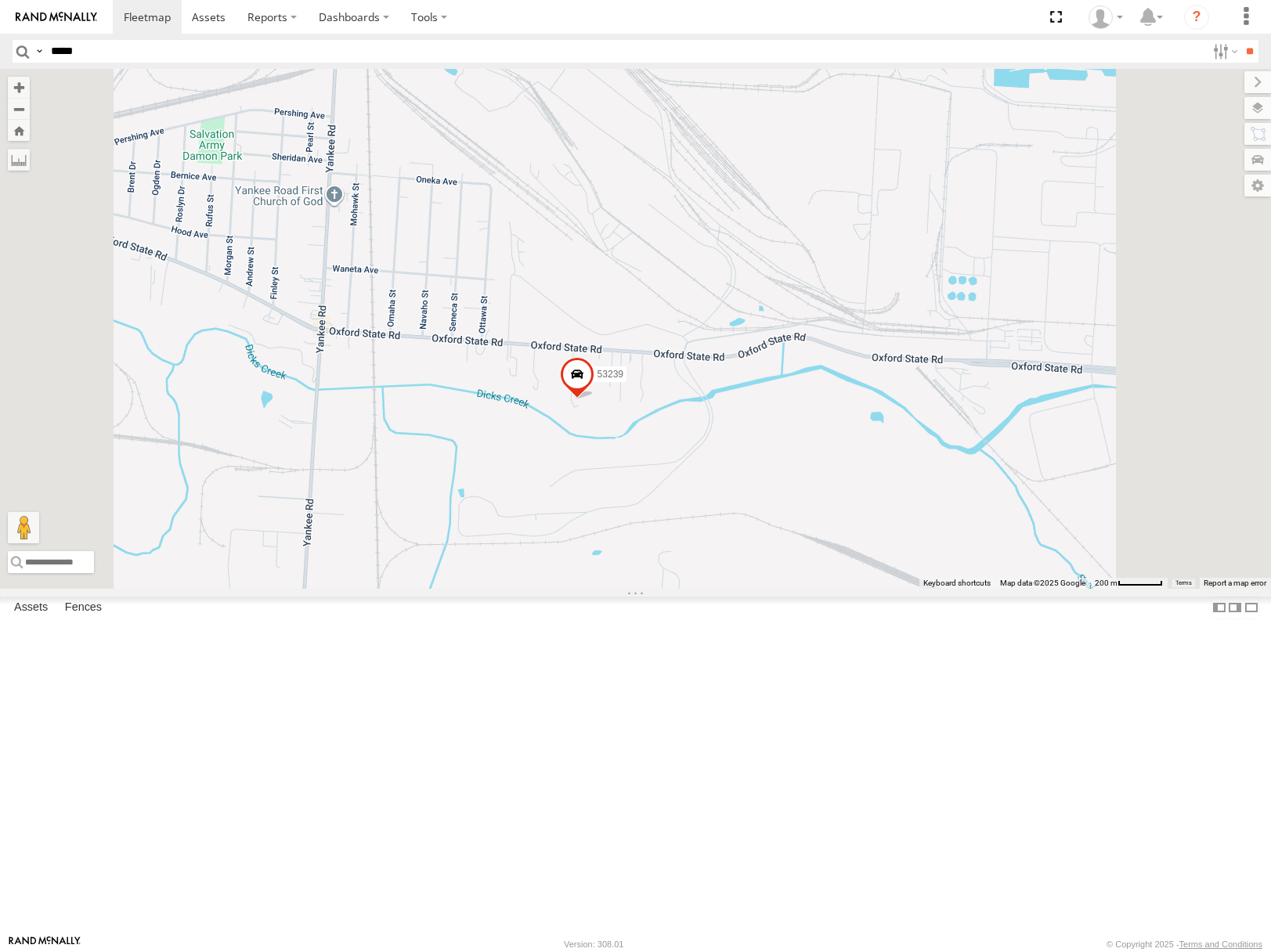
click at [0, 0] on span "Satellite" at bounding box center [0, 0] width 0 height 0
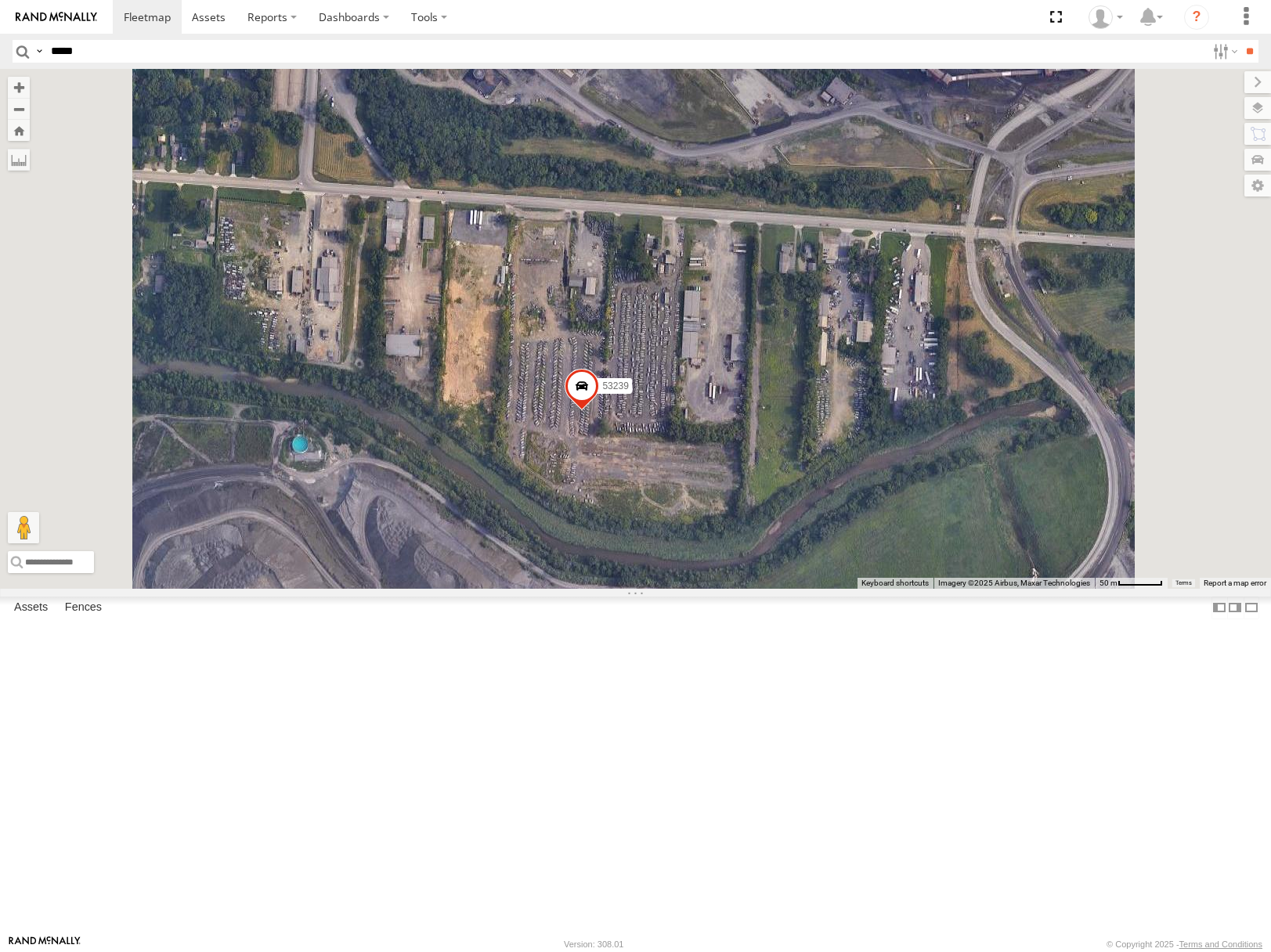
click at [0, 0] on span "Roadmap" at bounding box center [0, 0] width 0 height 0
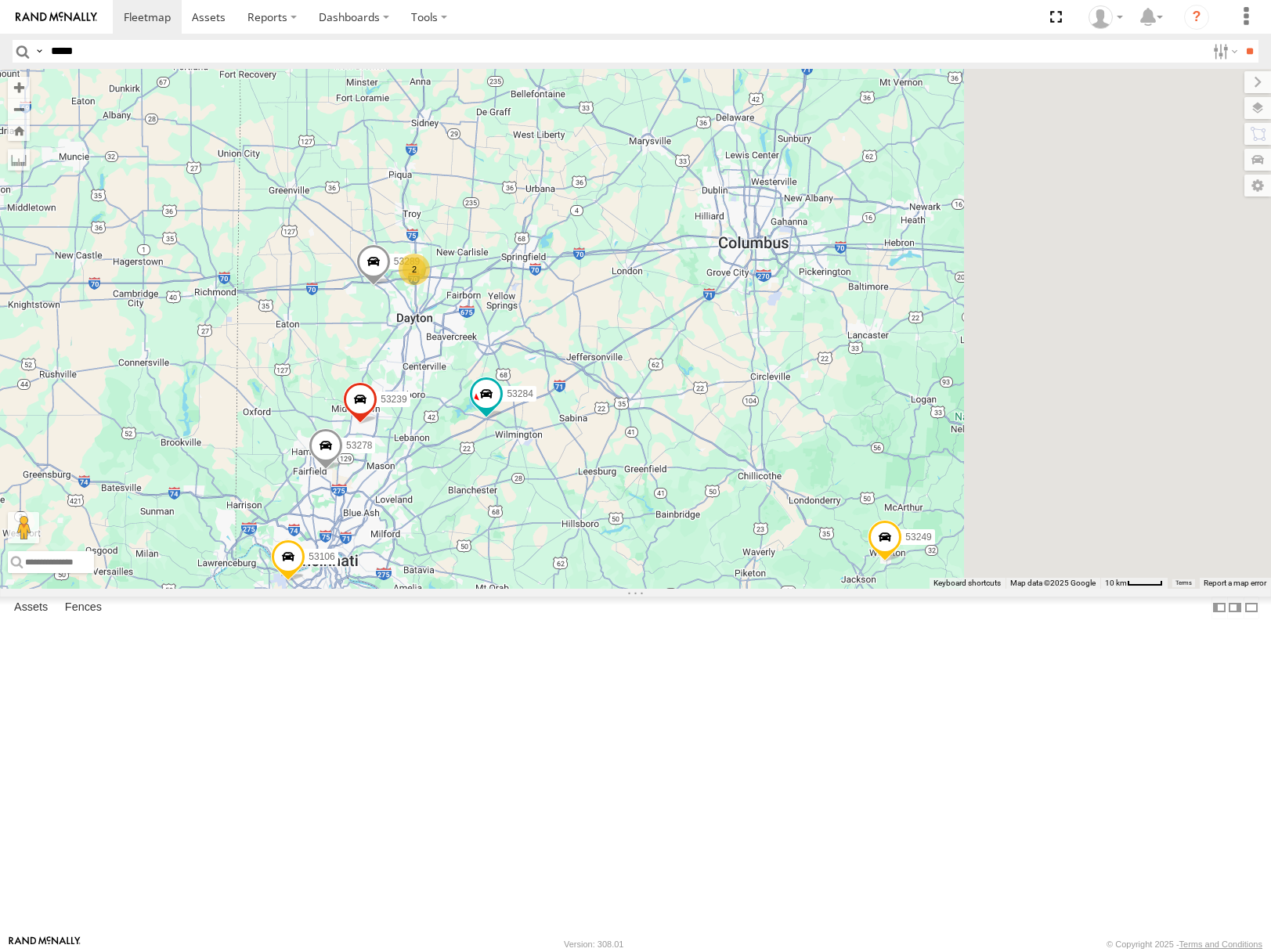
drag, startPoint x: 724, startPoint y: 435, endPoint x: 685, endPoint y: 458, distance: 45.3
click at [684, 459] on div "53239 53106 2 3 53212 53101 53289 53266 53278 2 53249 53284" at bounding box center [636, 329] width 1271 height 519
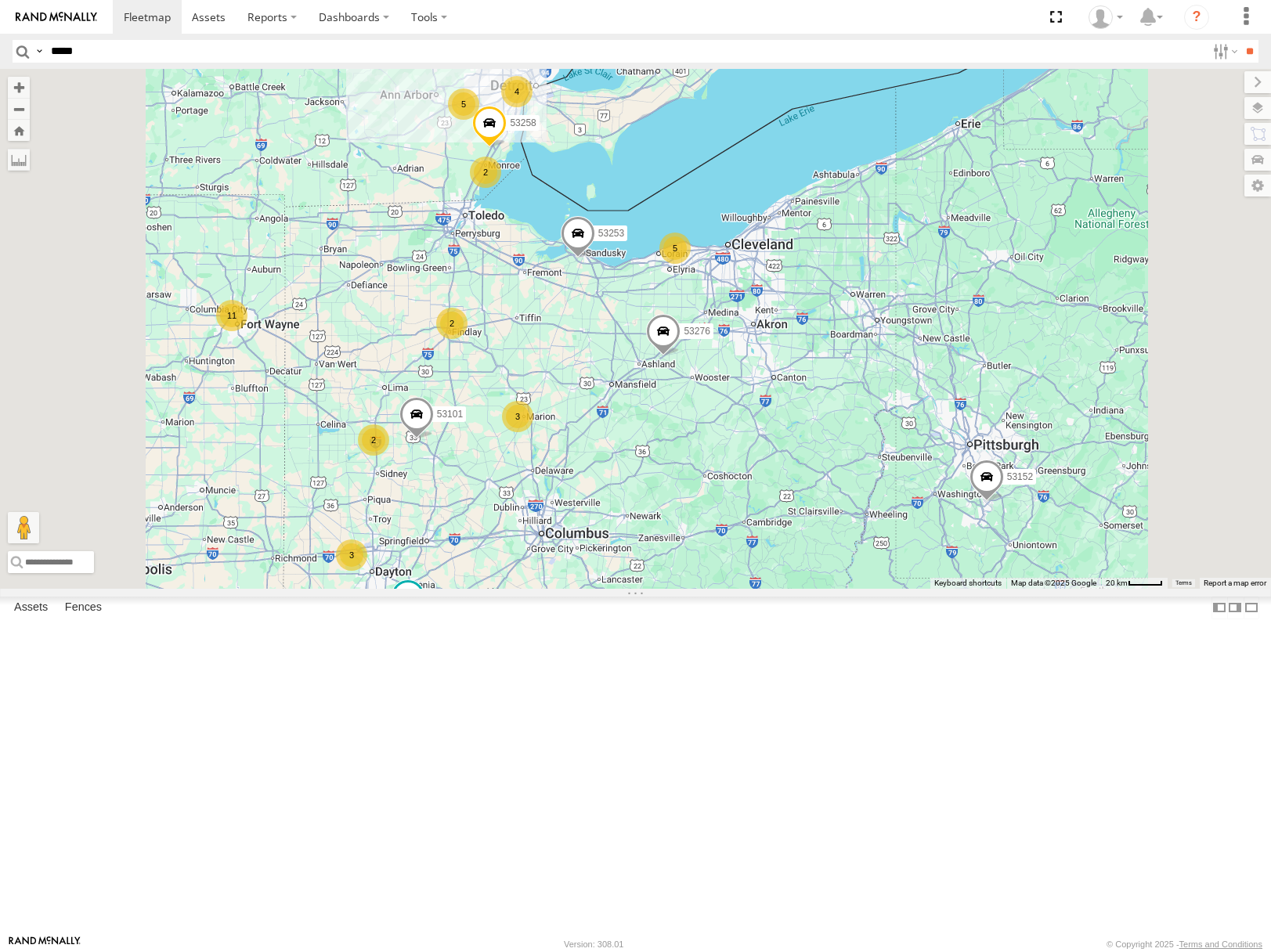
drag, startPoint x: 796, startPoint y: 474, endPoint x: 801, endPoint y: 560, distance: 86.1
click at [801, 560] on div "53106 53101 53249 53284 11 2 5 2 3 5 4 53258 2 2 2 3 53152 53253 53276" at bounding box center [636, 329] width 1271 height 519
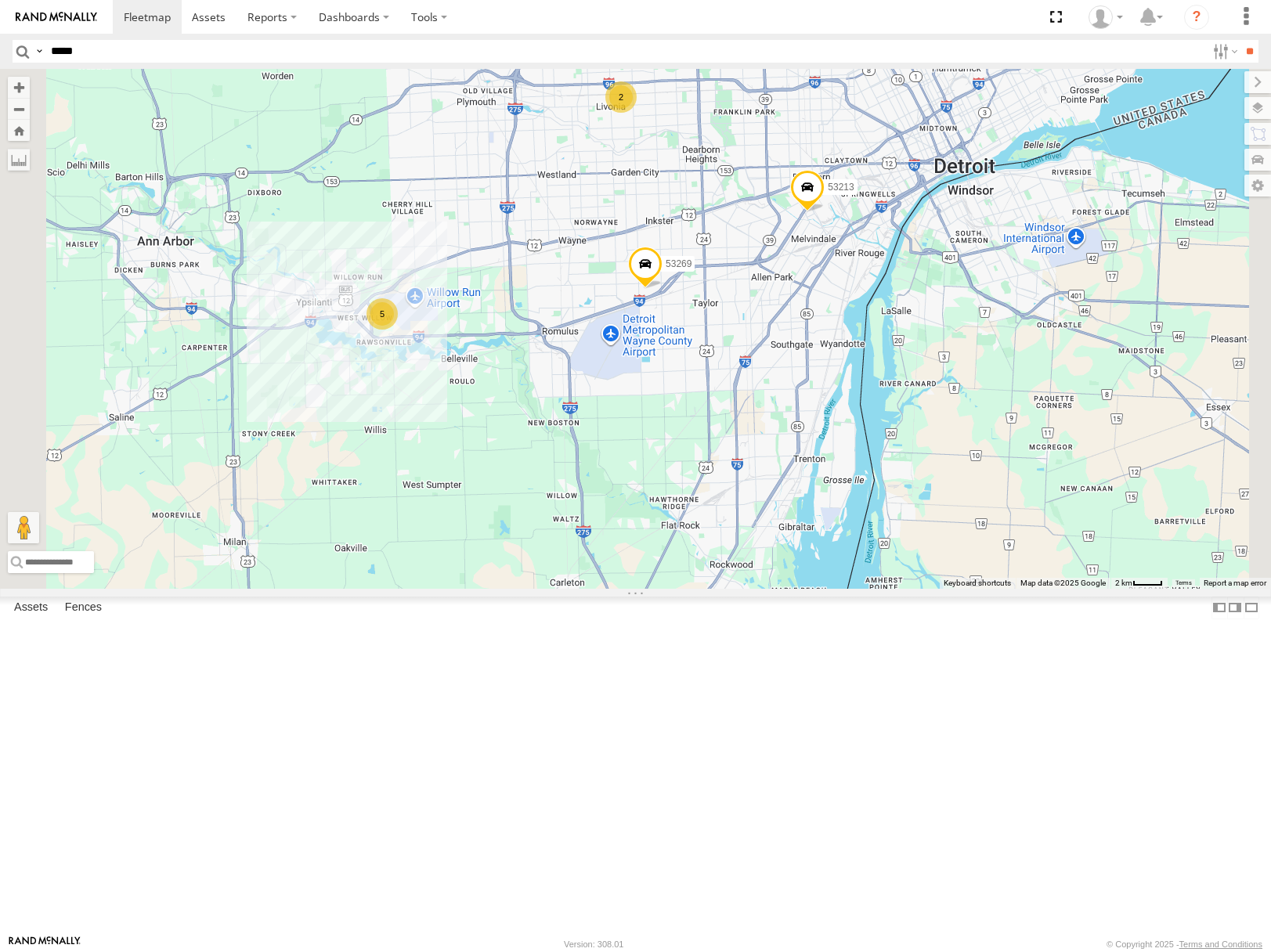
drag, startPoint x: 800, startPoint y: 311, endPoint x: 786, endPoint y: 374, distance: 64.5
click at [786, 374] on div "53106 53101 53249 53284 53258 53152 53253 53276 53282 53136 53213 53257 53269 5…" at bounding box center [636, 329] width 1271 height 519
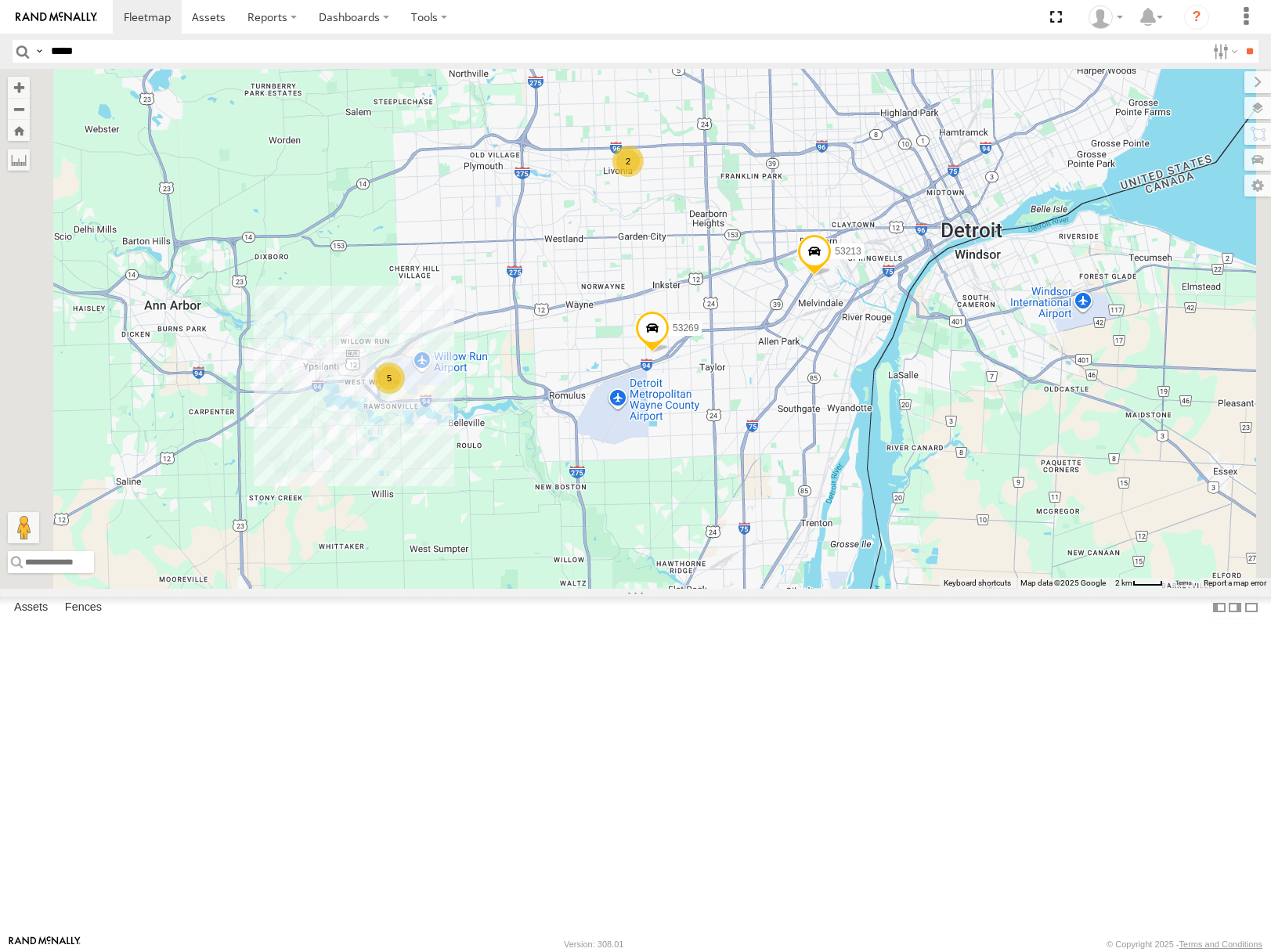
drag, startPoint x: 784, startPoint y: 372, endPoint x: 788, endPoint y: 400, distance: 28.3
click at [788, 400] on div "53106 53101 53249 53284 53258 53152 53253 53276 53282 53136 53213 53257 53269 5…" at bounding box center [636, 329] width 1271 height 519
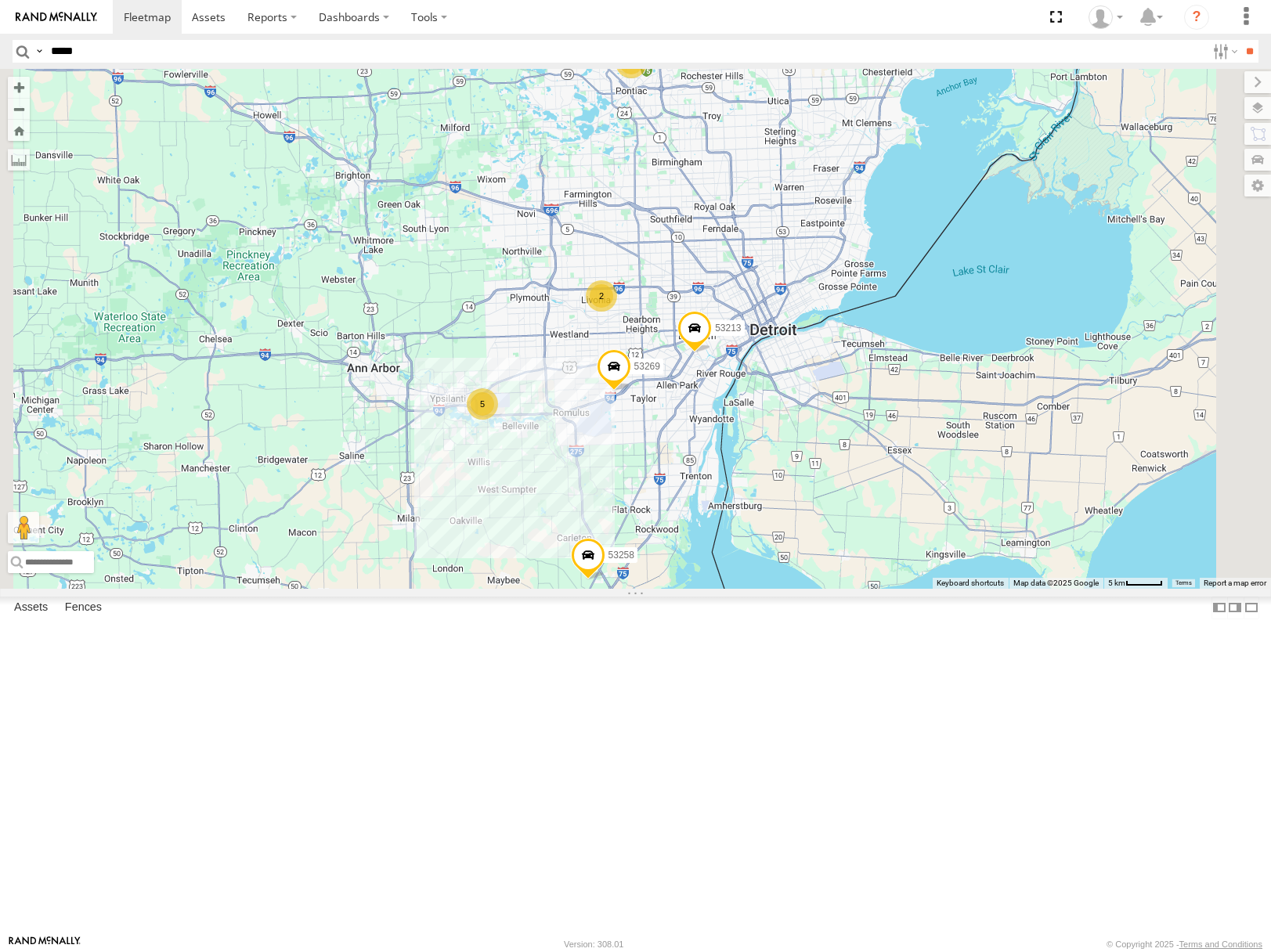
drag, startPoint x: 808, startPoint y: 209, endPoint x: 811, endPoint y: 286, distance: 77.1
click at [811, 286] on div "53106 53101 53249 53284 53258 53152 53253 53276 53282 53136 53213 53257 53269 2…" at bounding box center [636, 329] width 1271 height 519
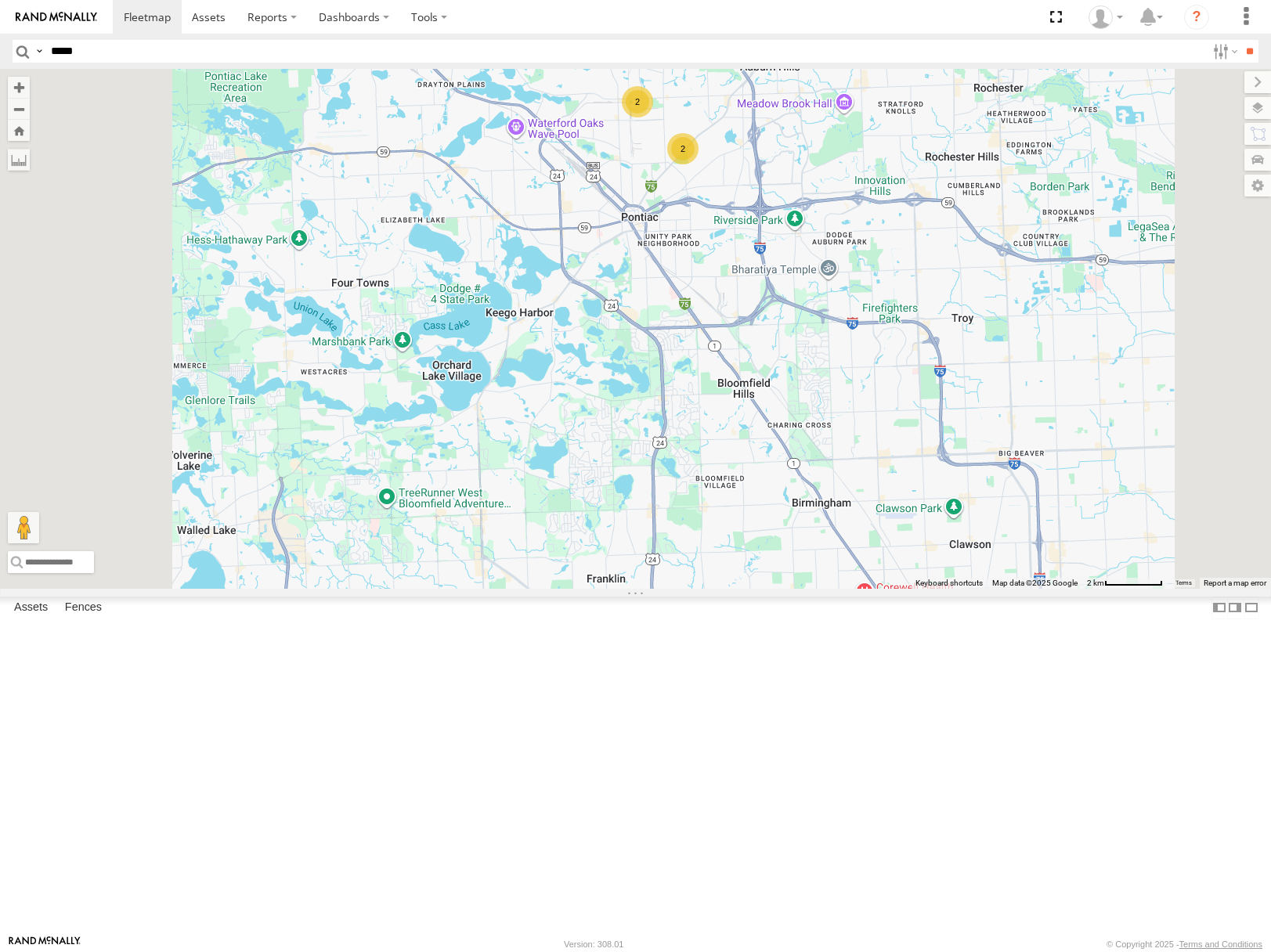
drag, startPoint x: 864, startPoint y: 525, endPoint x: 870, endPoint y: 404, distance: 121.1
click at [870, 413] on div "53106 53101 53249 53284 53258 53152 53253 53276 53282 53136 53213 53257 53269 2…" at bounding box center [636, 329] width 1271 height 519
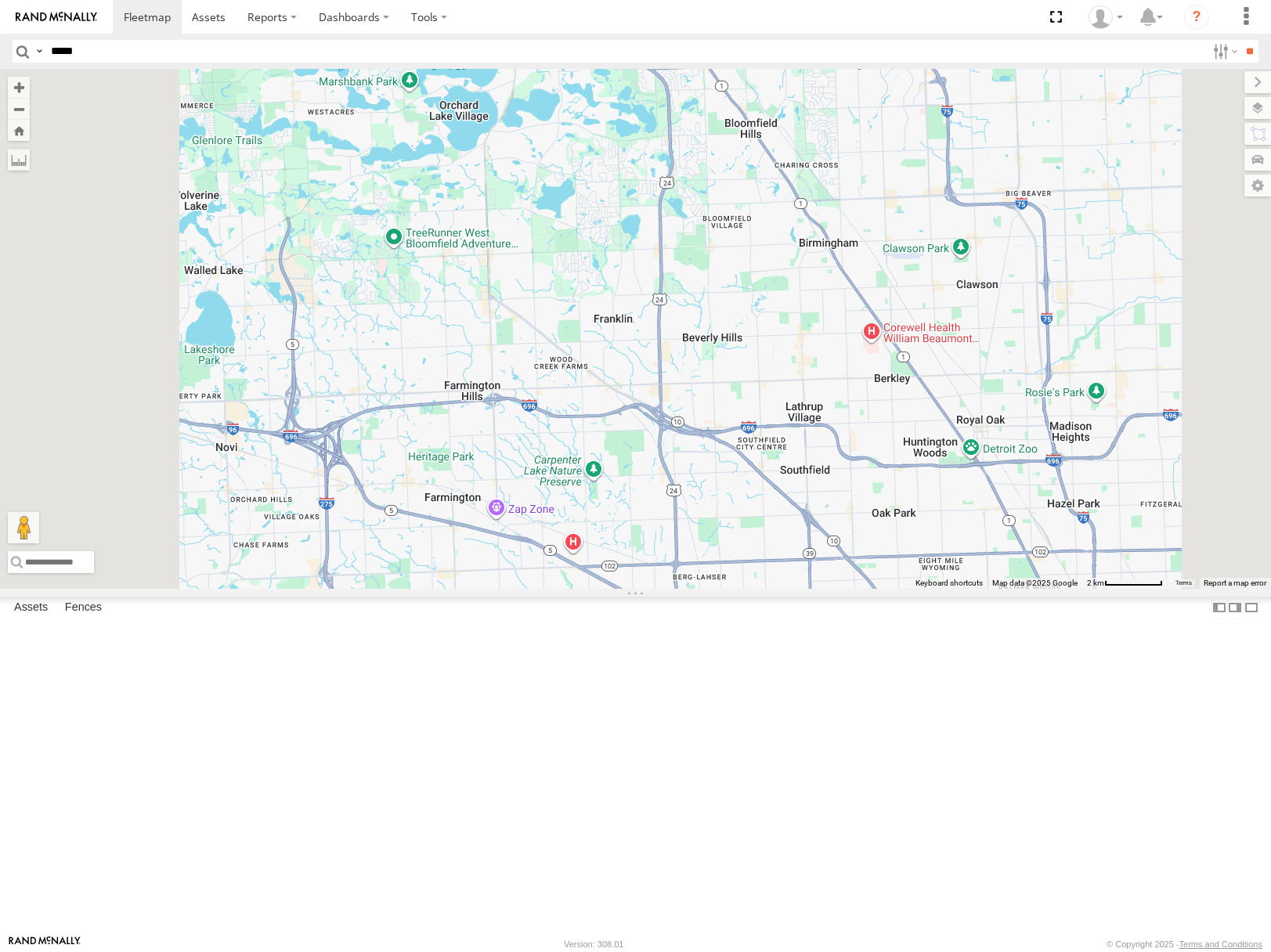
drag, startPoint x: 897, startPoint y: 573, endPoint x: 843, endPoint y: 494, distance: 95.7
click at [870, 504] on div "53106 53101 53249 53284 53258 53152 53253 53276 53282 53136 53213 53257 53269 2…" at bounding box center [636, 329] width 1271 height 519
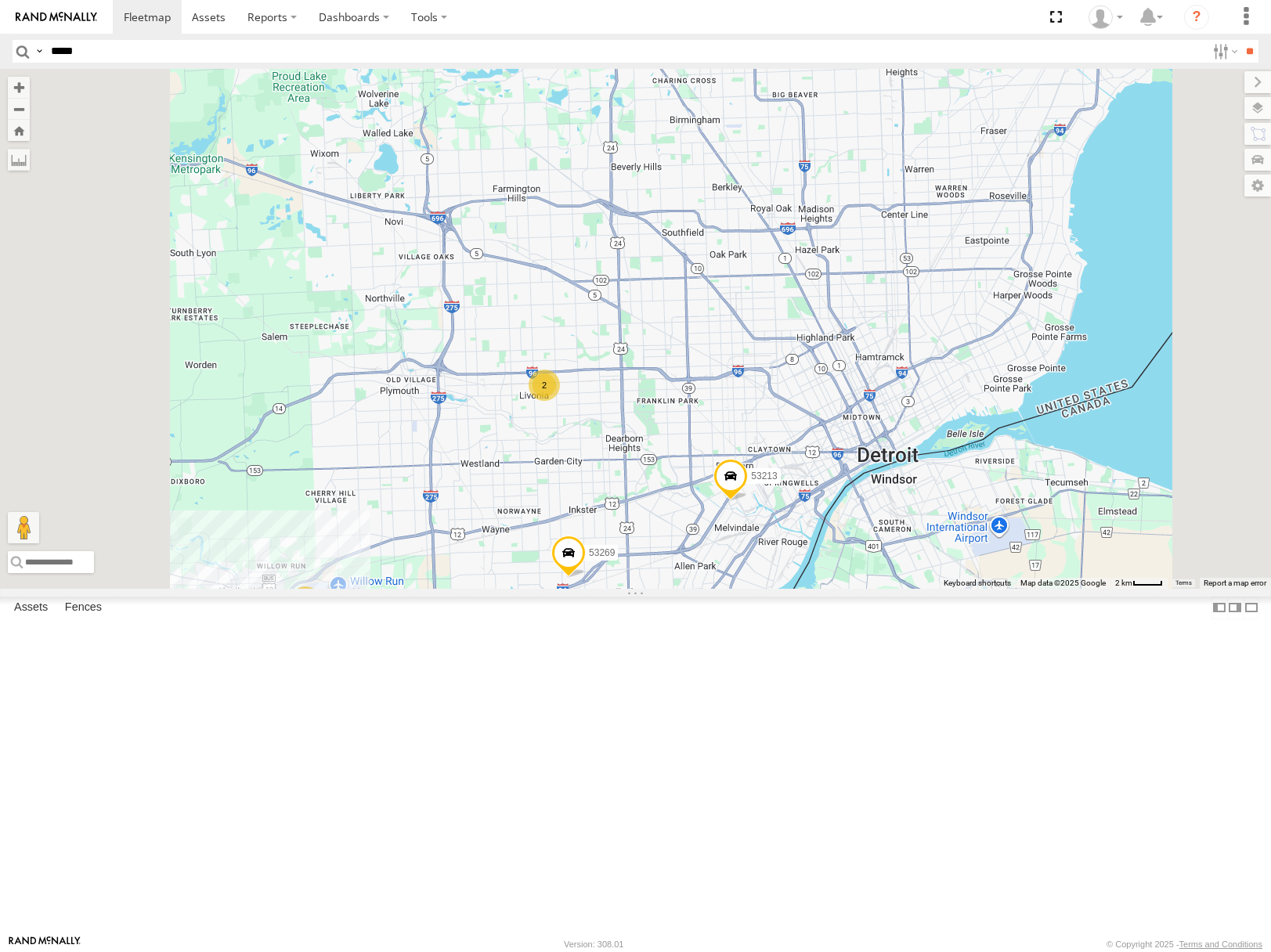
click at [888, 510] on div "53106 53101 53249 53284 53258 53152 53253 53276 53282 53136 53213 53257 53269 5…" at bounding box center [636, 329] width 1271 height 519
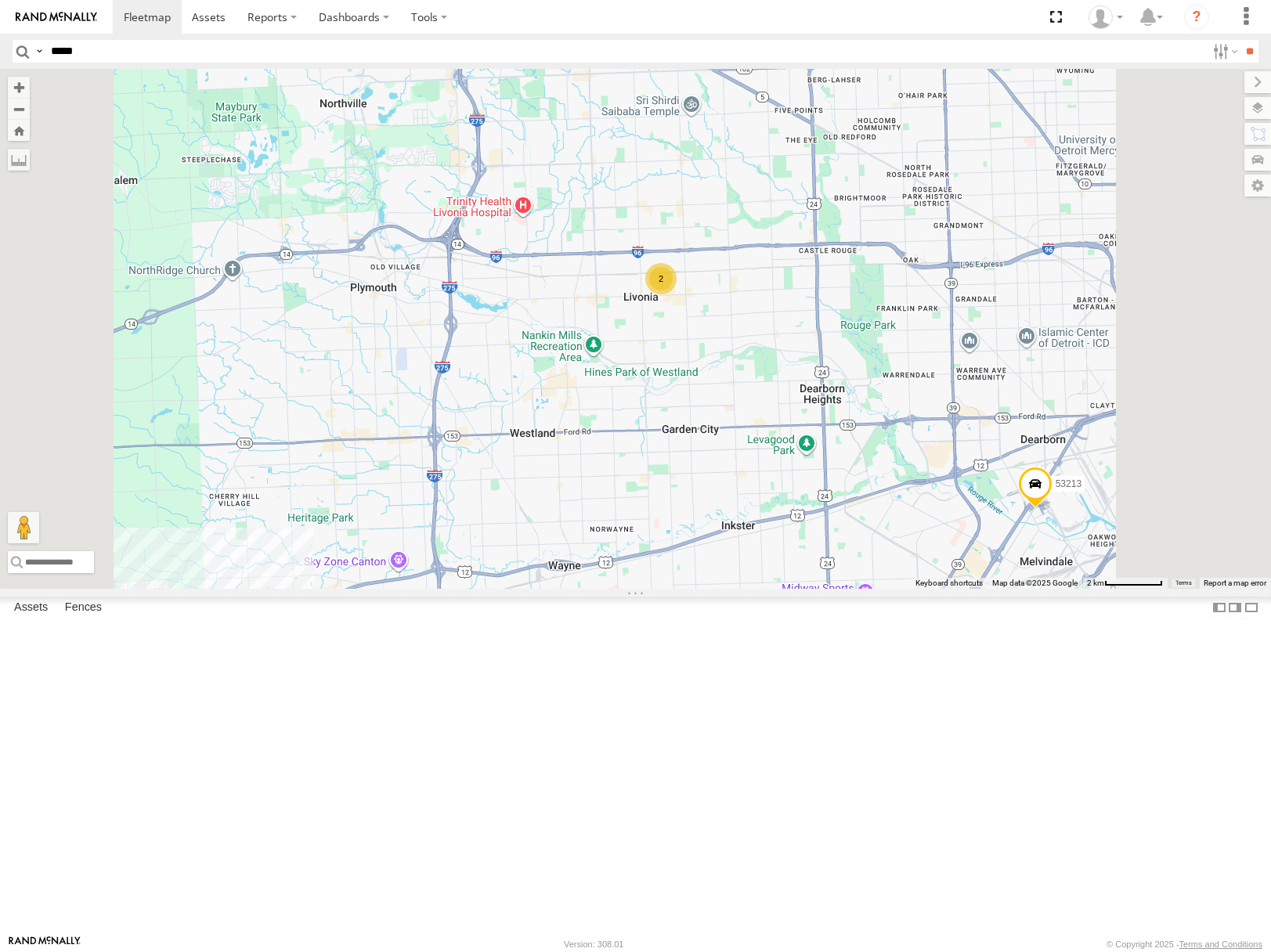
drag, startPoint x: 770, startPoint y: 620, endPoint x: 808, endPoint y: 563, distance: 68.5
click at [808, 563] on div "53106 53101 53249 53284 53258 53152 53253 53276 53282 53136 53213 53257 53269 5…" at bounding box center [636, 329] width 1271 height 519
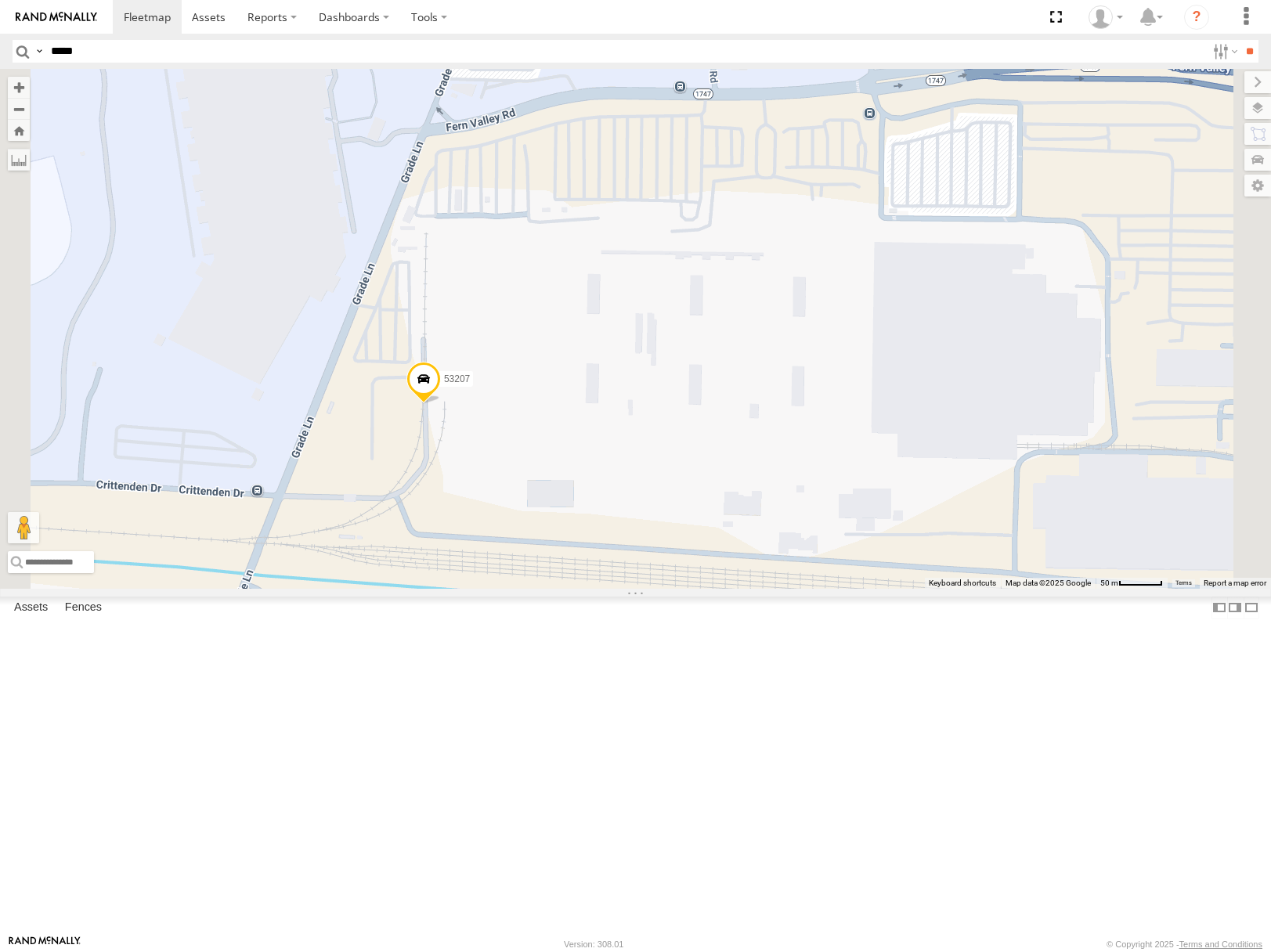
click at [0, 0] on span "Satellite" at bounding box center [0, 0] width 0 height 0
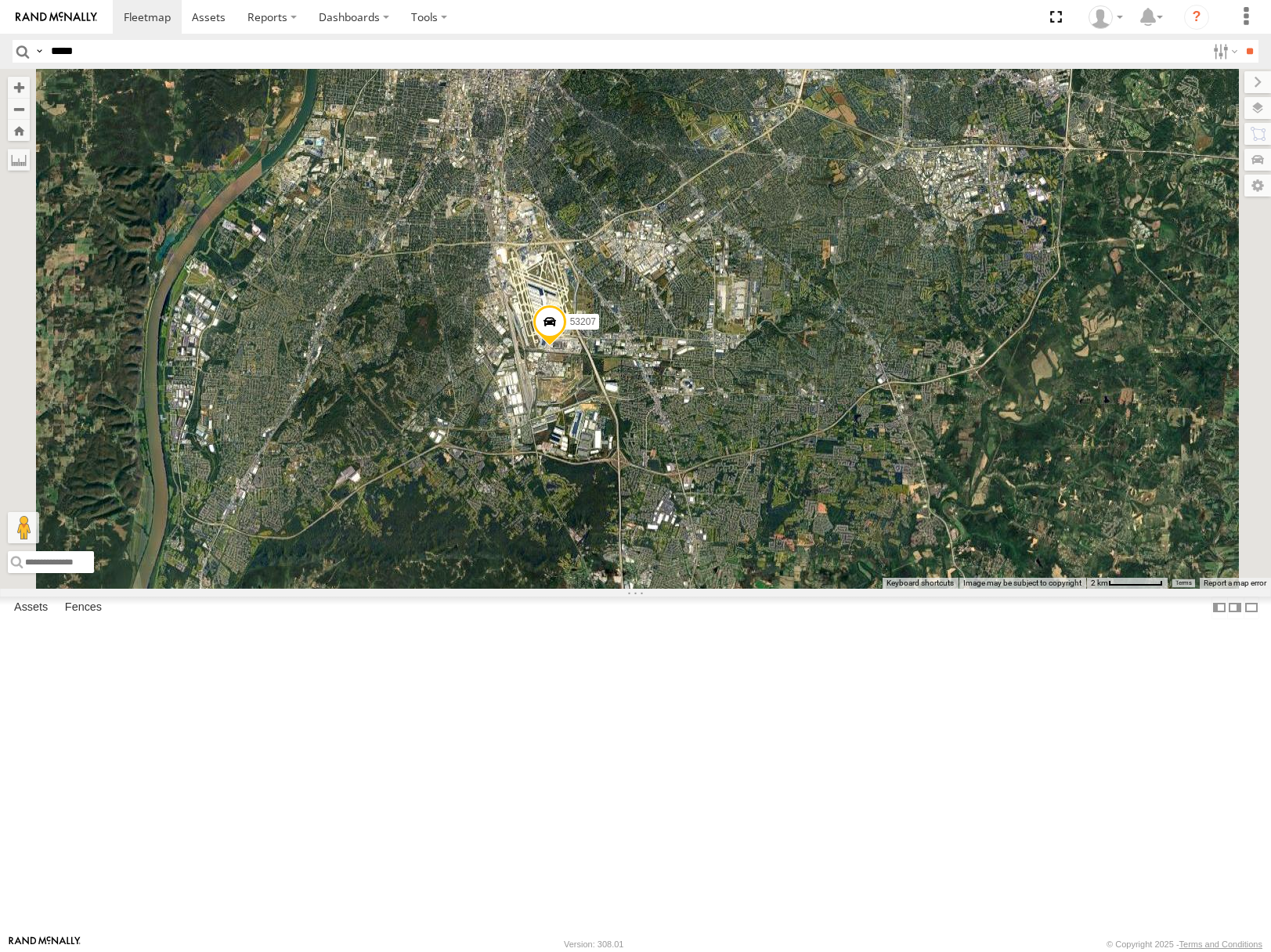
drag, startPoint x: 970, startPoint y: 306, endPoint x: 853, endPoint y: 393, distance: 145.8
click at [853, 393] on div "53249 53152 53253 53276 53271 53216 53279 53275 53228 53144 53229 53204 53290 5…" at bounding box center [636, 329] width 1271 height 519
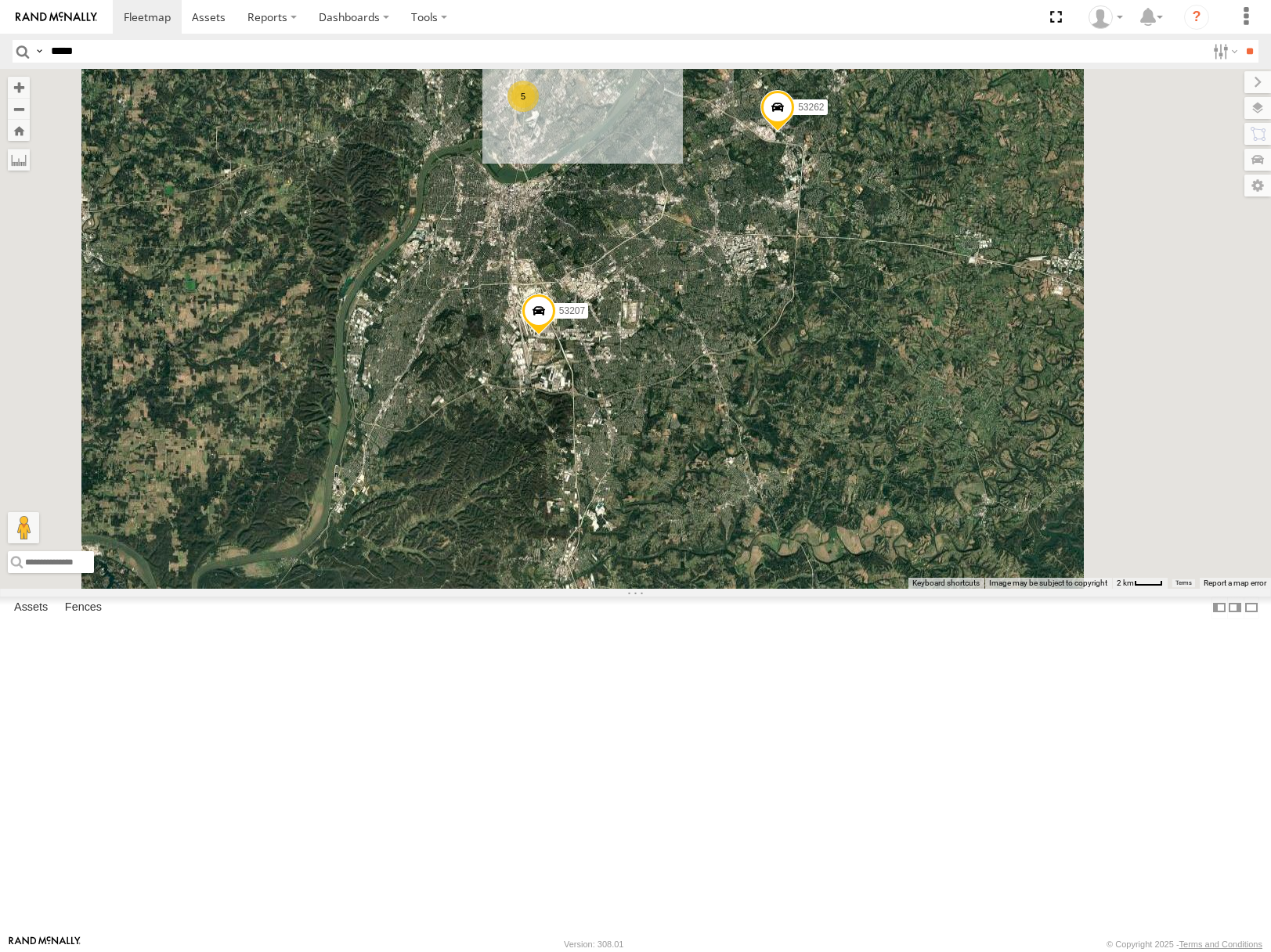
drag, startPoint x: 890, startPoint y: 348, endPoint x: 803, endPoint y: 467, distance: 147.4
click at [802, 468] on div "53249 53152 53253 53276 53271 53216 53279 53275 53228 53144 53229 53204 53290 5…" at bounding box center [636, 329] width 1271 height 519
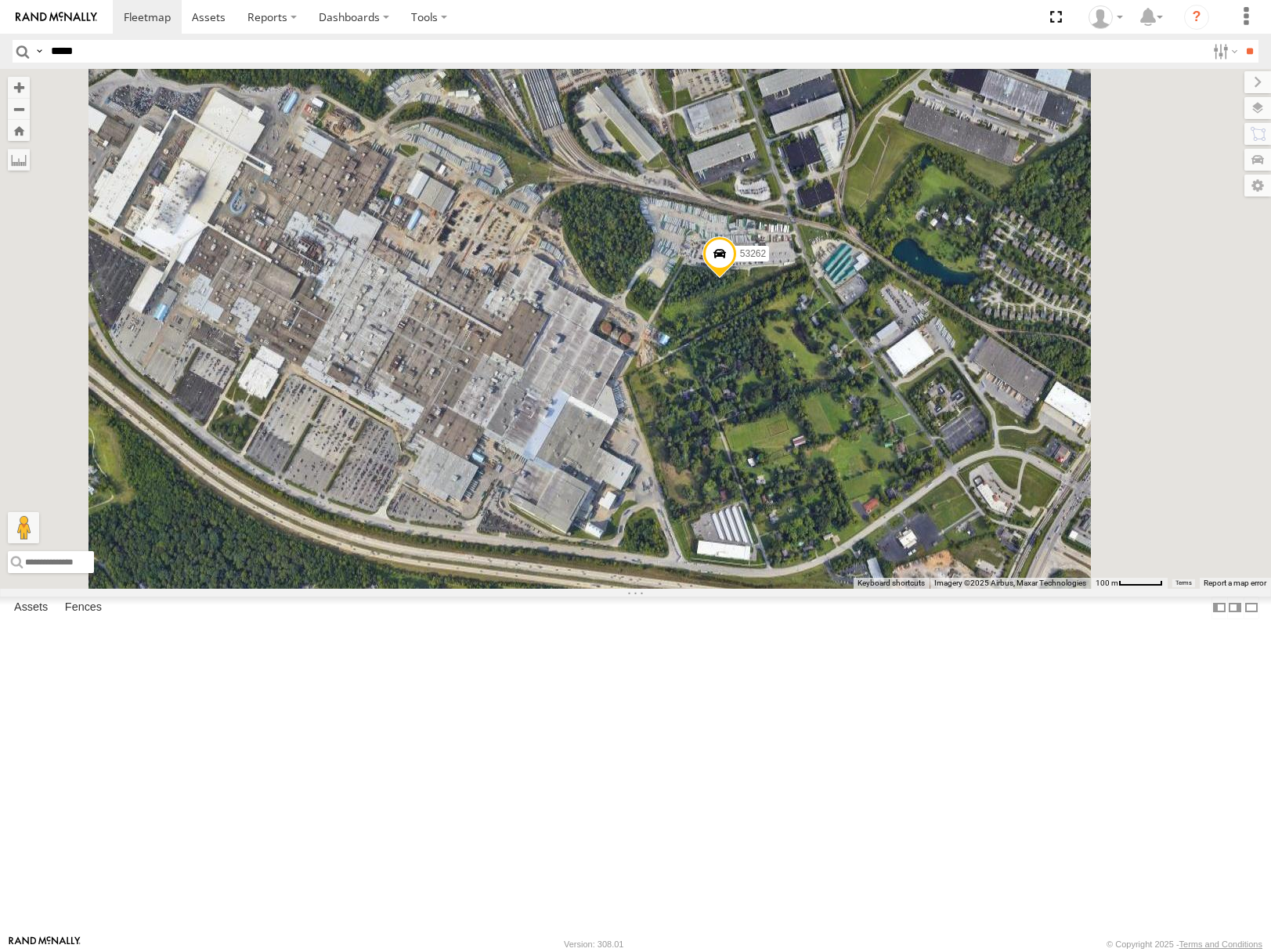
click at [737, 279] on span at bounding box center [718, 257] width 34 height 42
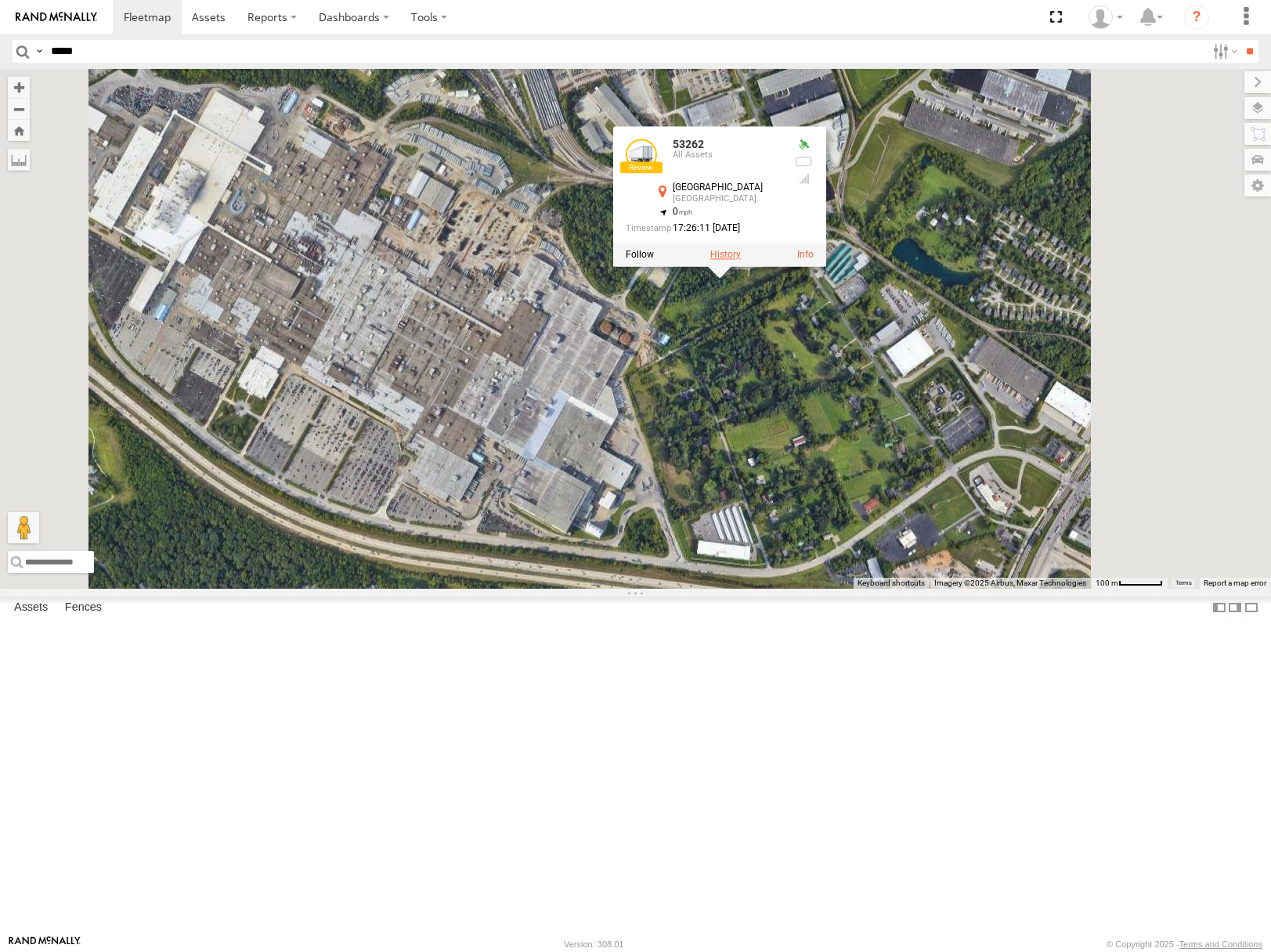
click at [740, 261] on label at bounding box center [725, 256] width 30 height 11
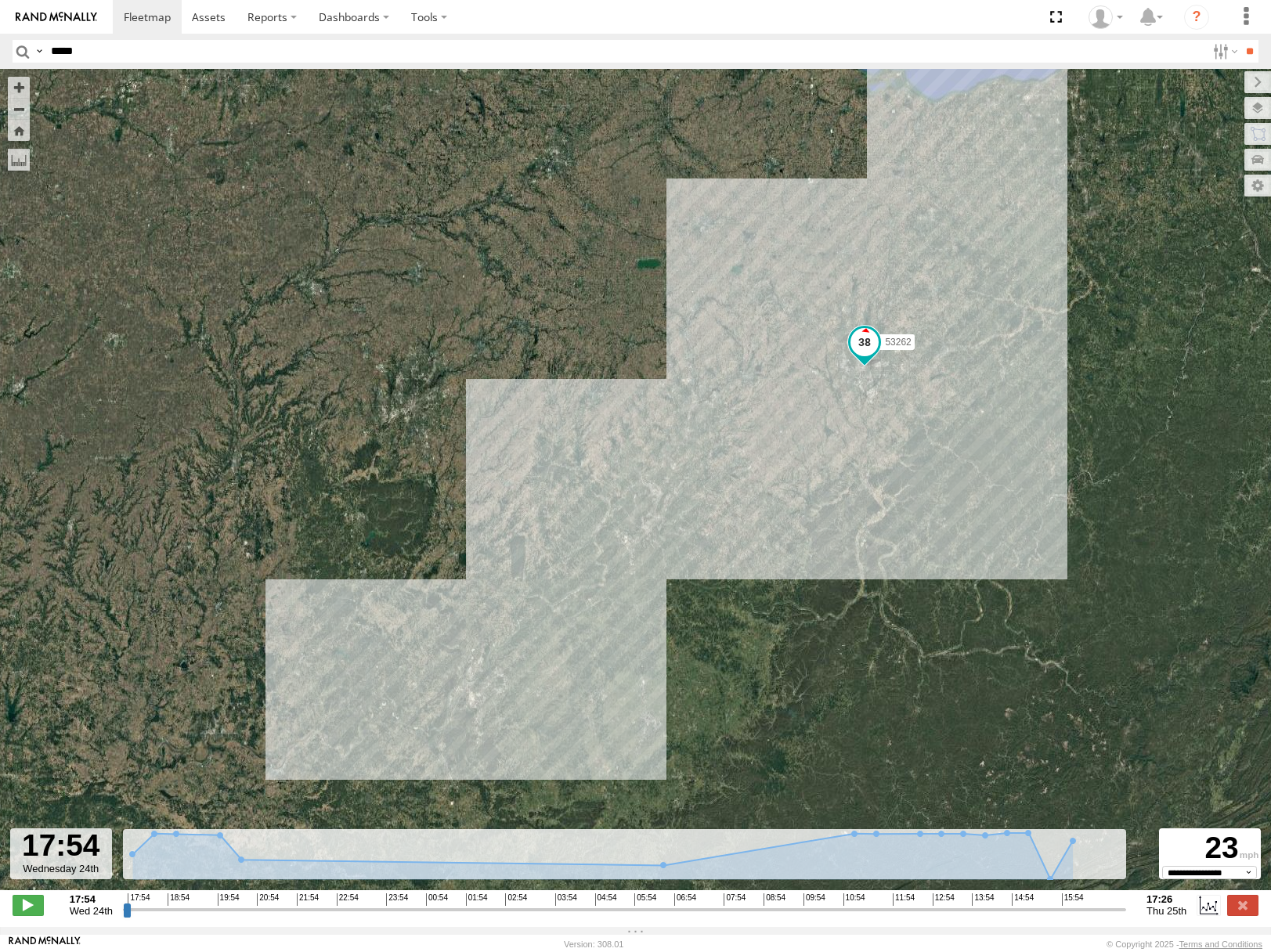
drag, startPoint x: 748, startPoint y: 469, endPoint x: 823, endPoint y: 408, distance: 96.7
click at [823, 408] on div "53262" at bounding box center [636, 488] width 1271 height 837
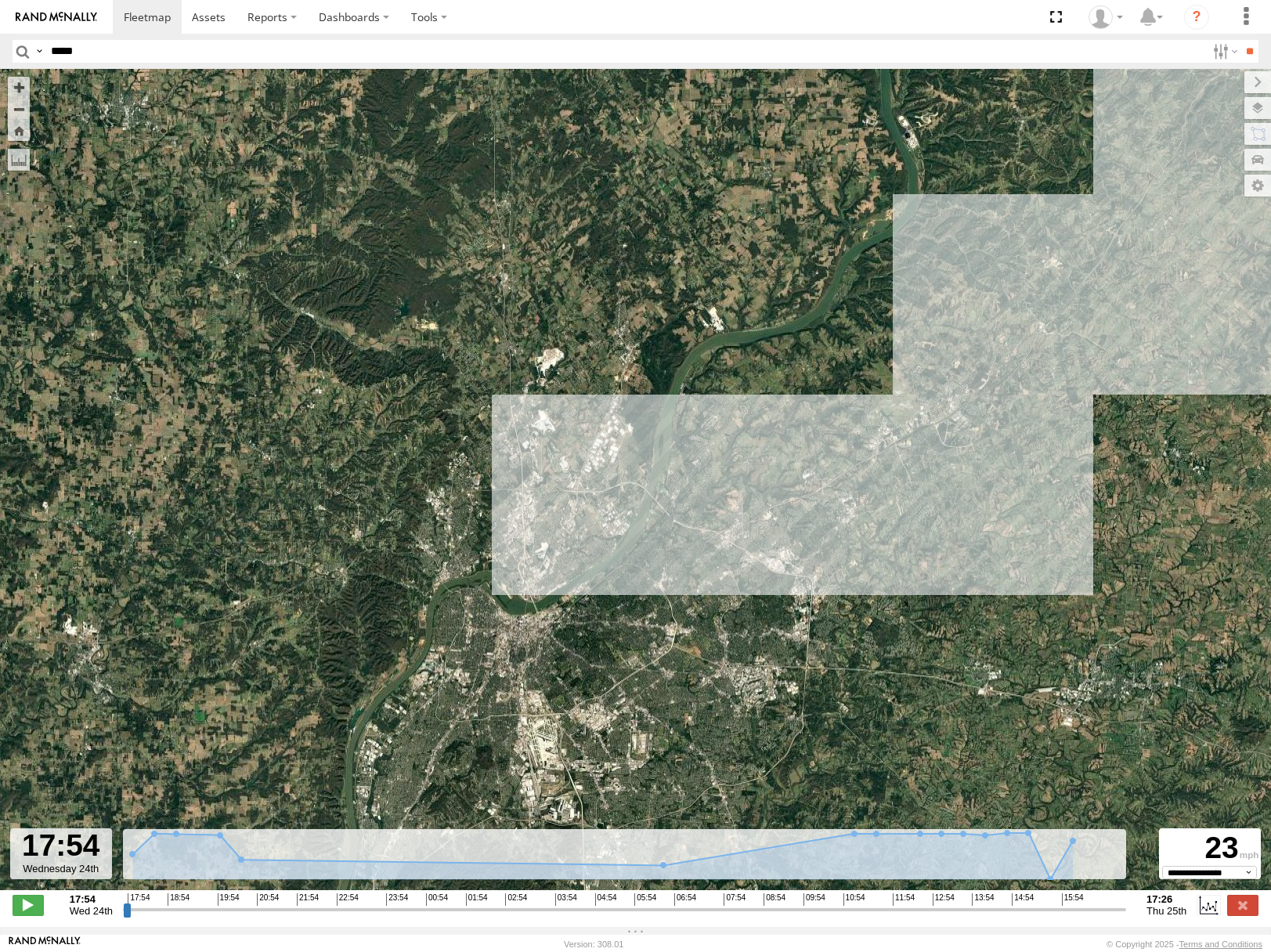
click at [0, 0] on span "Roadmap" at bounding box center [0, 0] width 0 height 0
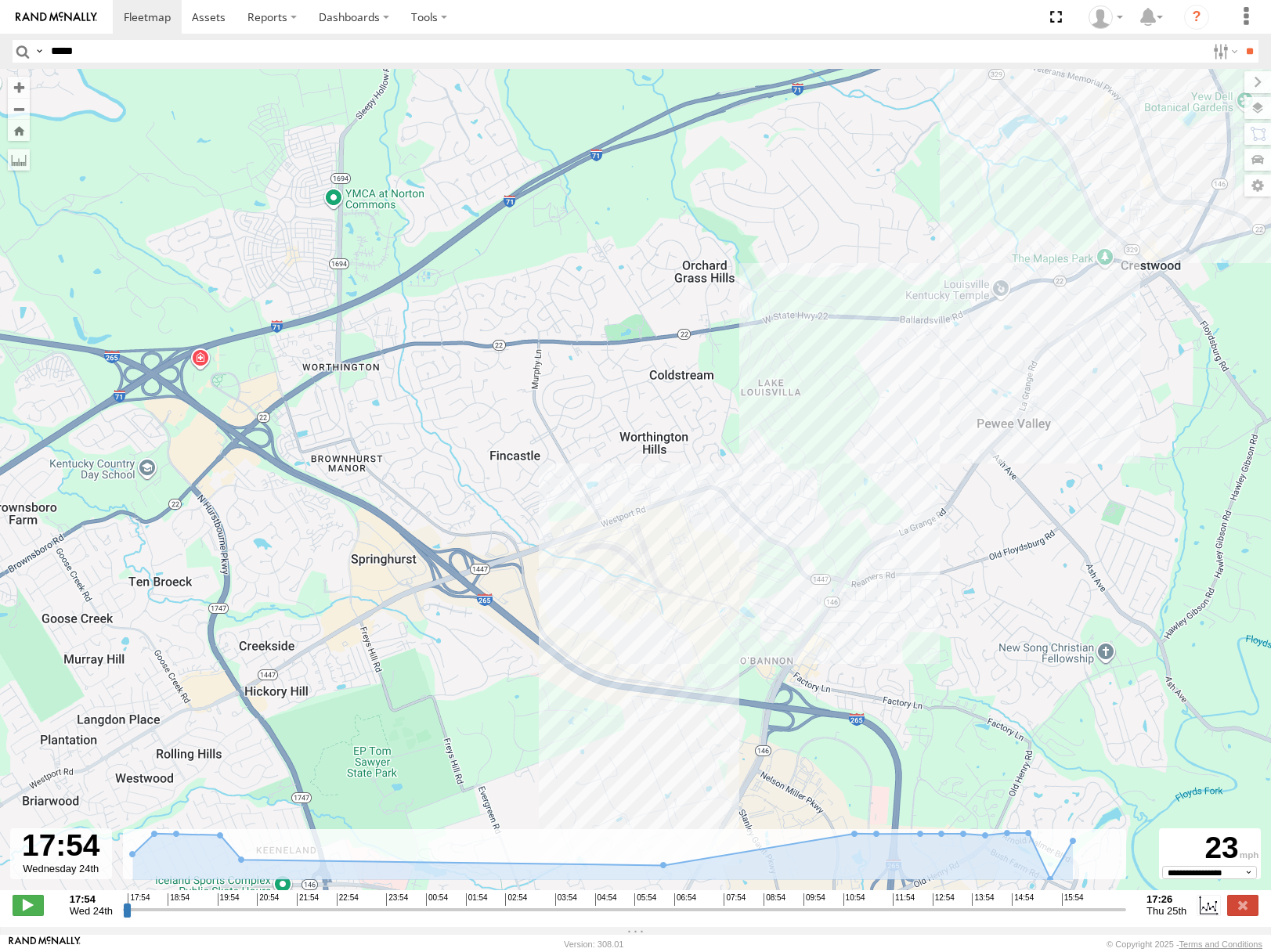
click at [0, 0] on span "Satellite" at bounding box center [0, 0] width 0 height 0
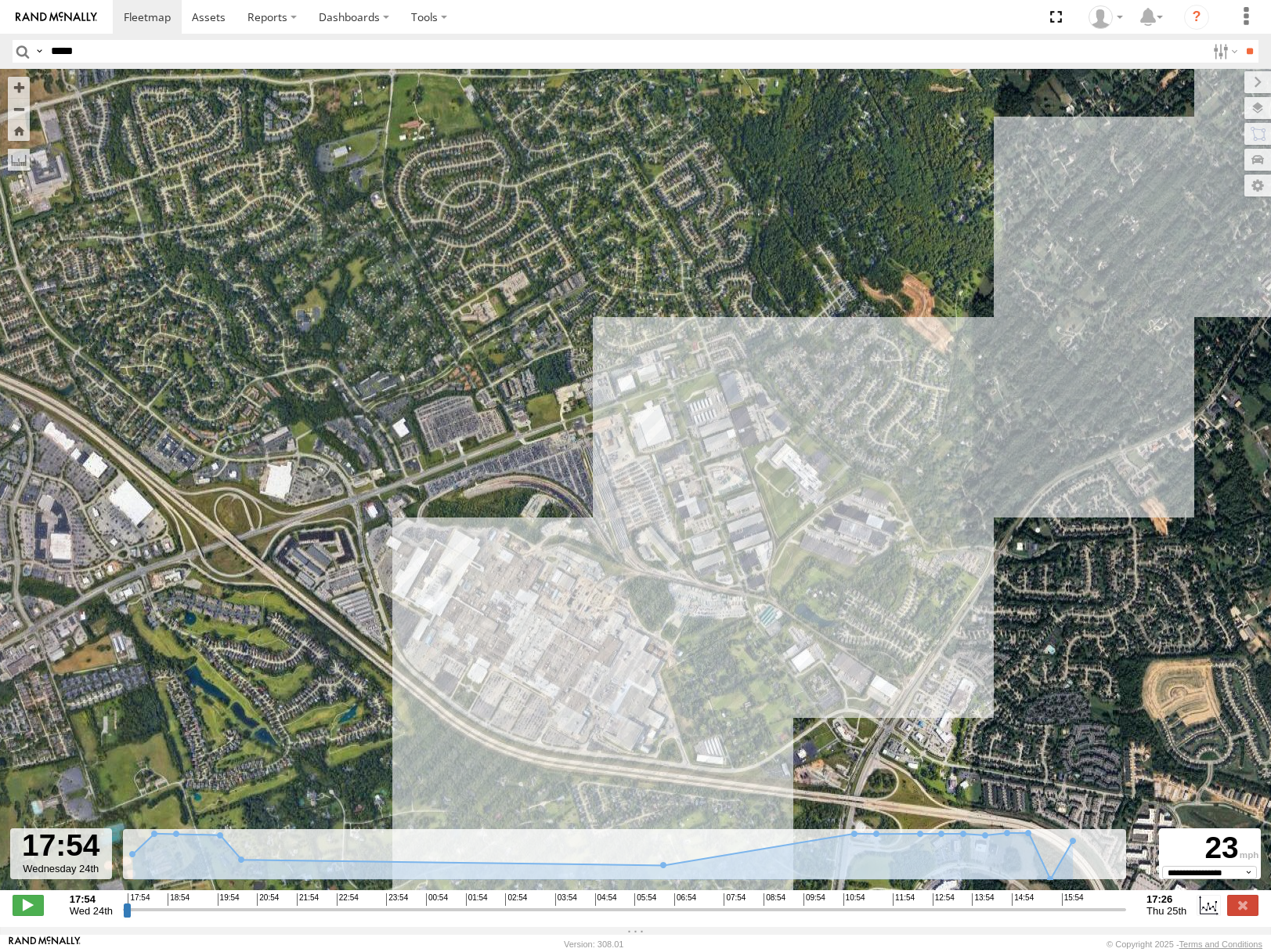
drag, startPoint x: 763, startPoint y: 627, endPoint x: 792, endPoint y: 581, distance: 54.4
click at [792, 581] on div "53262" at bounding box center [636, 488] width 1271 height 837
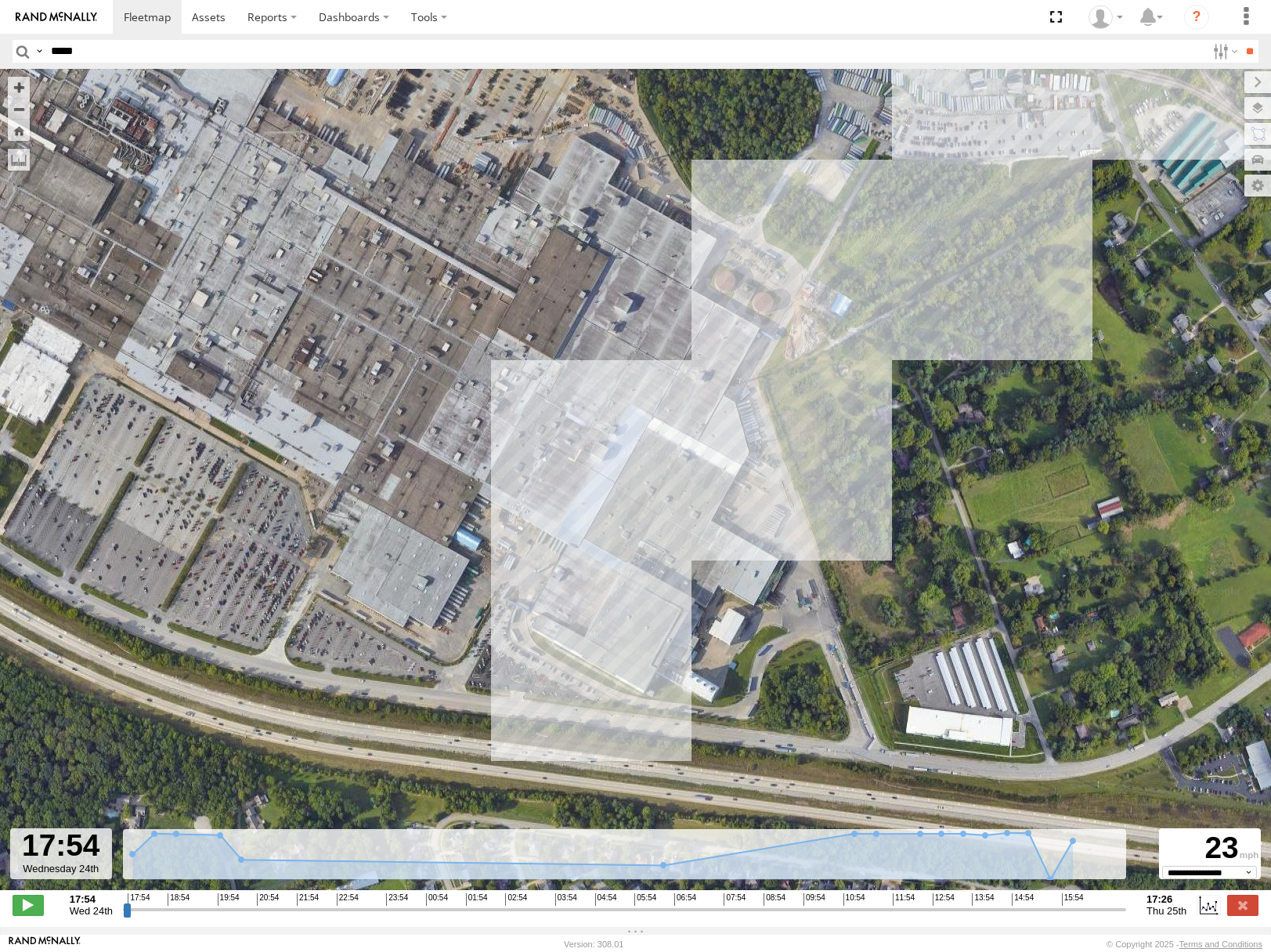
drag, startPoint x: 746, startPoint y: 497, endPoint x: 758, endPoint y: 467, distance: 32.3
click at [758, 467] on div "53262" at bounding box center [636, 488] width 1271 height 837
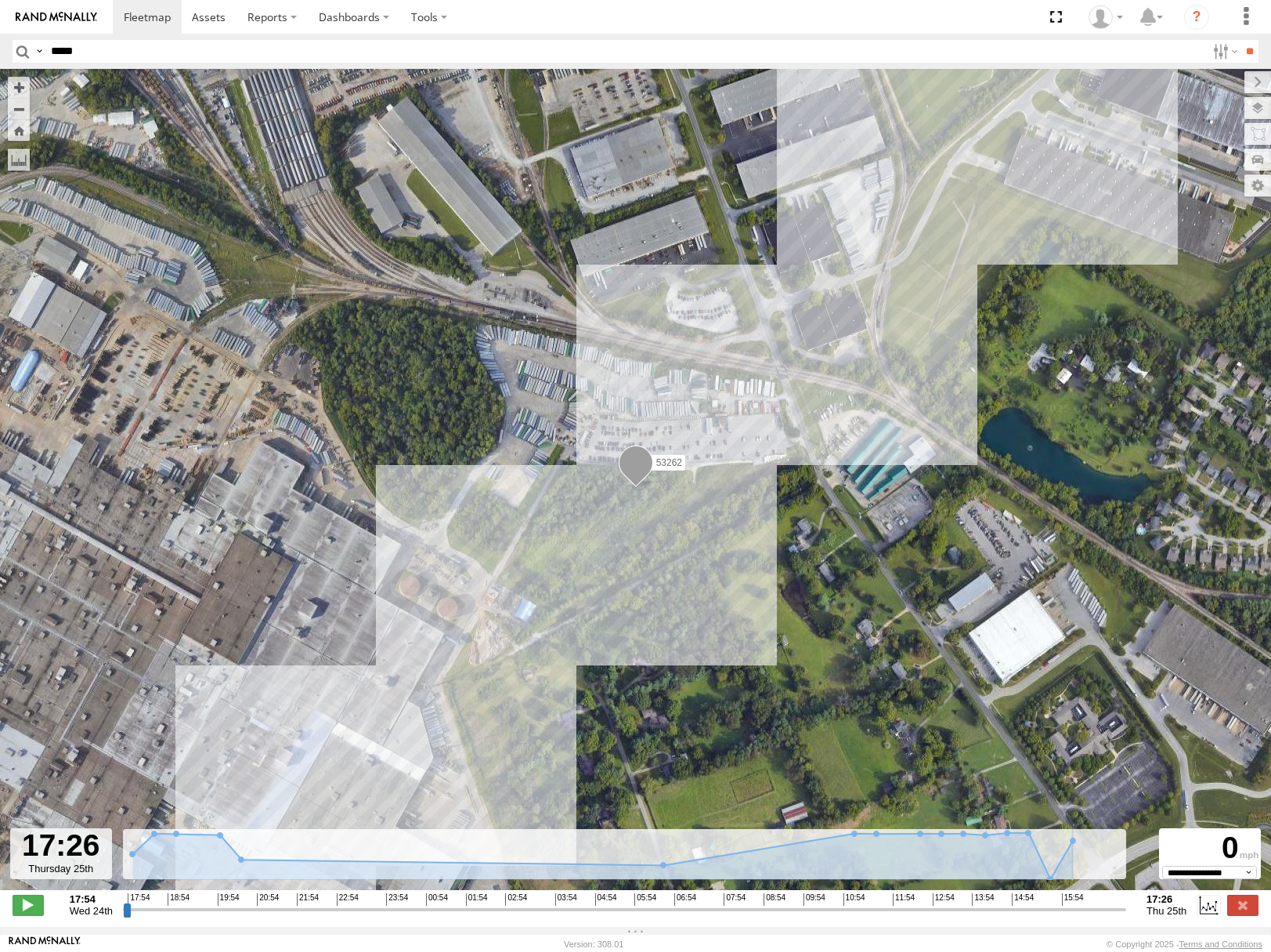
drag, startPoint x: 123, startPoint y: 919, endPoint x: 1138, endPoint y: 927, distance: 1015.0
type input "**********"
click at [1126, 917] on input "range" at bounding box center [624, 909] width 1003 height 15
click at [0, 0] on span "Roadmap" at bounding box center [0, 0] width 0 height 0
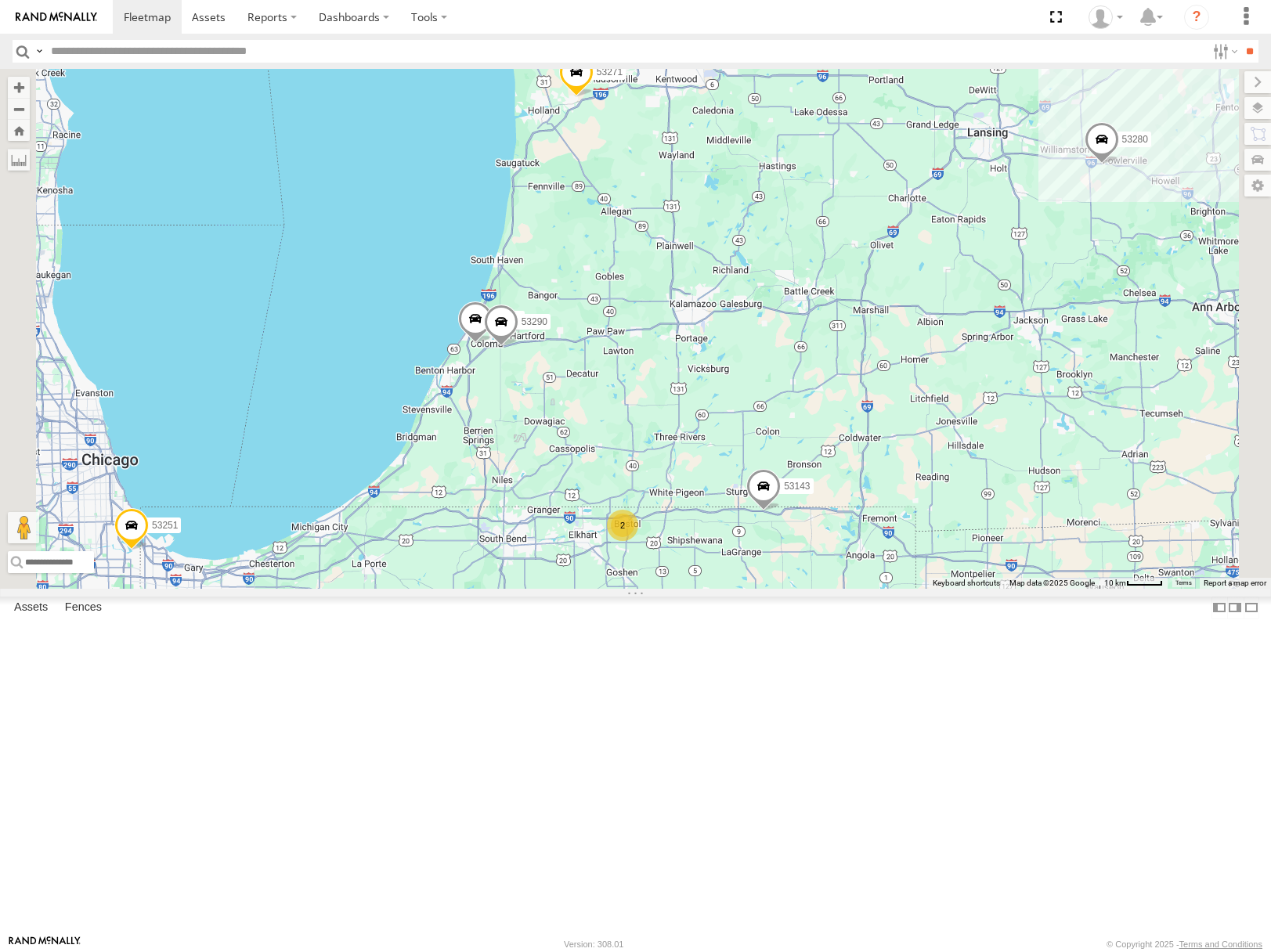
drag, startPoint x: 855, startPoint y: 443, endPoint x: 854, endPoint y: 429, distance: 14.0
click at [854, 429] on div "53271 53216 53279 53275 53152 53253 53249 53228 53144 53280 53204 53143 53101 5…" at bounding box center [636, 329] width 1271 height 519
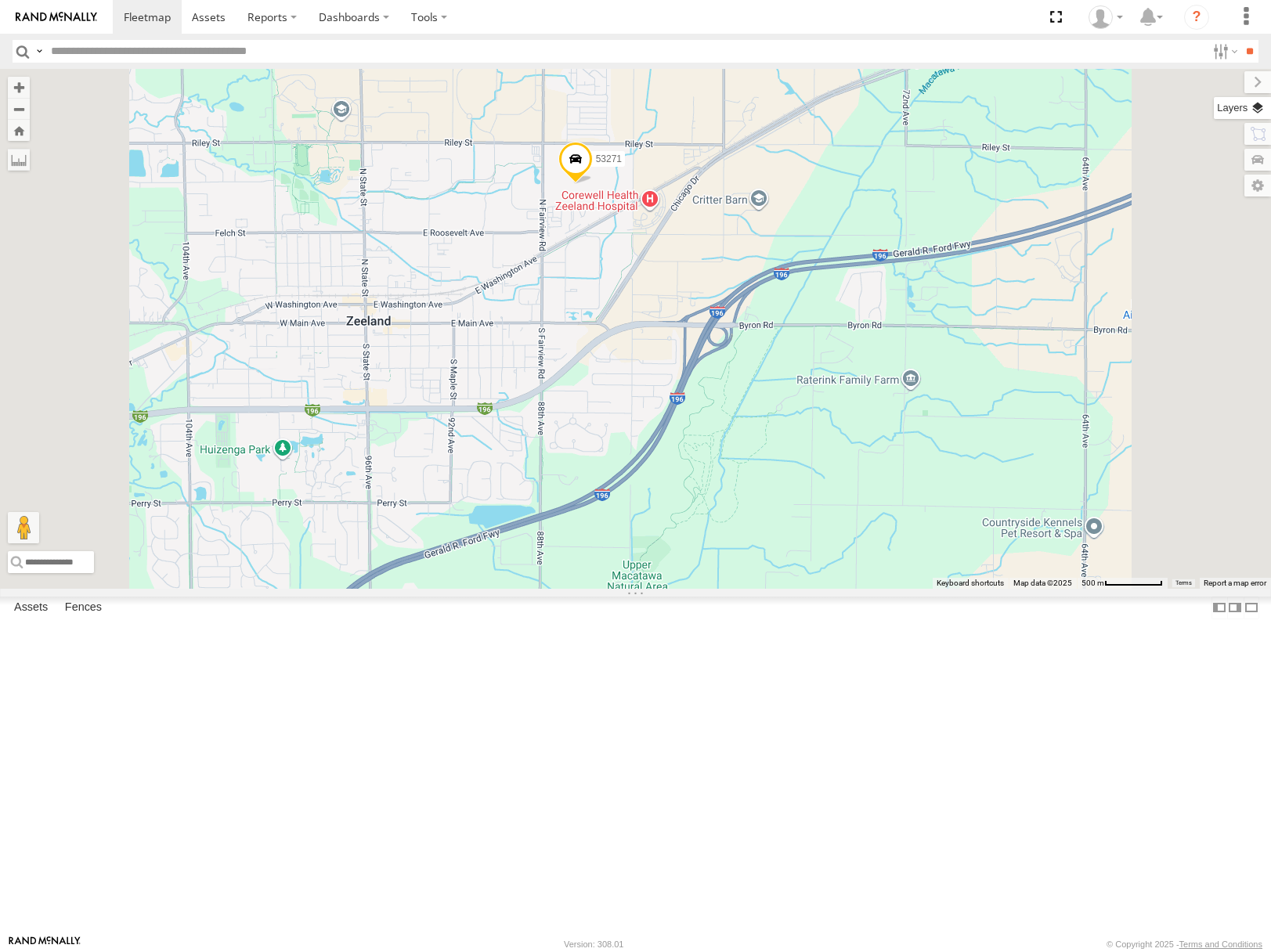
click at [1257, 105] on label at bounding box center [1243, 108] width 57 height 22
click at [0, 0] on span "Basemaps" at bounding box center [0, 0] width 0 height 0
click at [0, 0] on span "Satellite" at bounding box center [0, 0] width 0 height 0
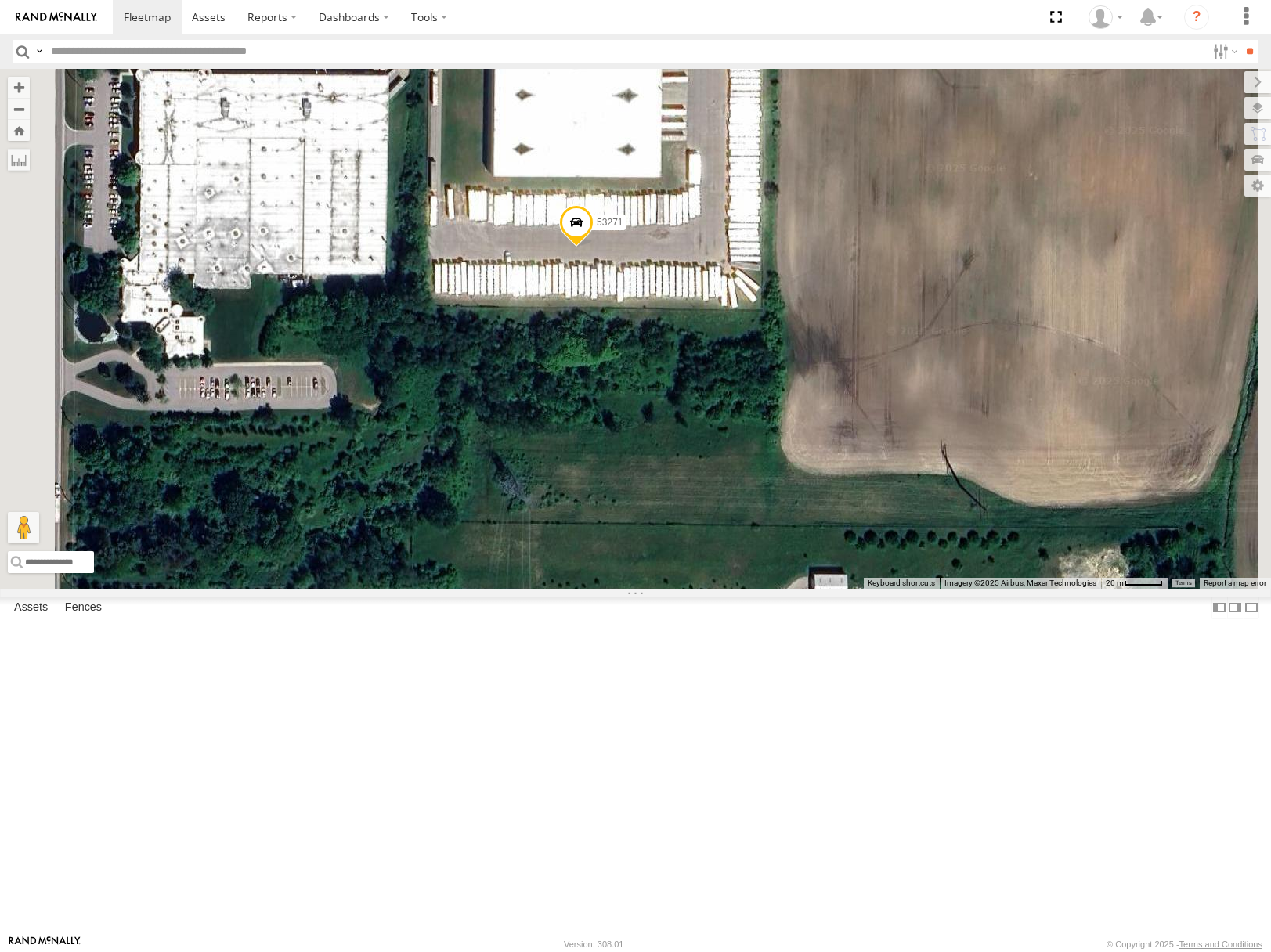
drag, startPoint x: 808, startPoint y: 432, endPoint x: 791, endPoint y: 485, distance: 55.7
click at [791, 485] on div "53271 53216 53279 53275 53152 53253 53249 53228 53144 53280 53204 53143 53101 5…" at bounding box center [636, 329] width 1271 height 519
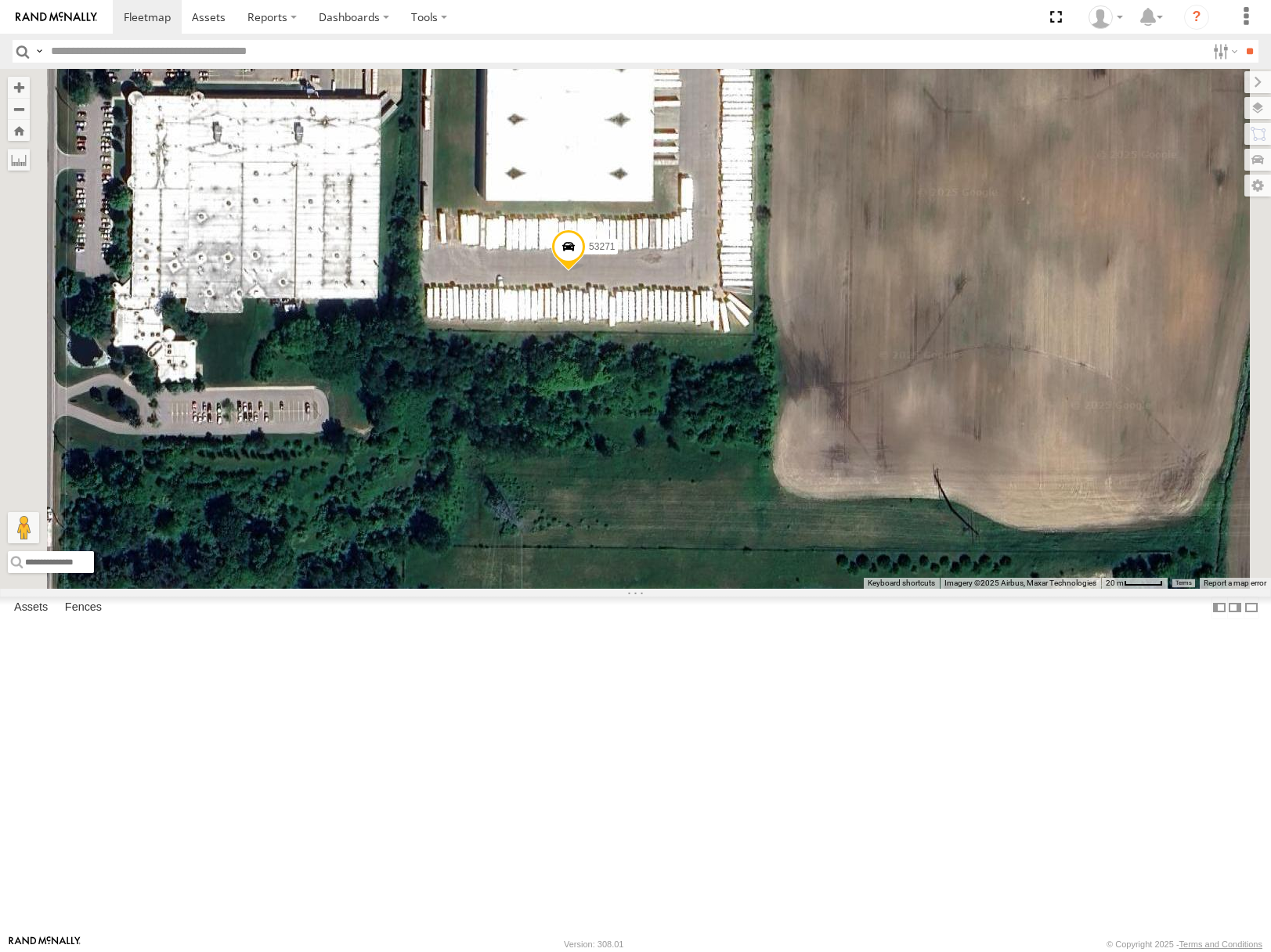
click at [586, 271] on span at bounding box center [568, 250] width 34 height 42
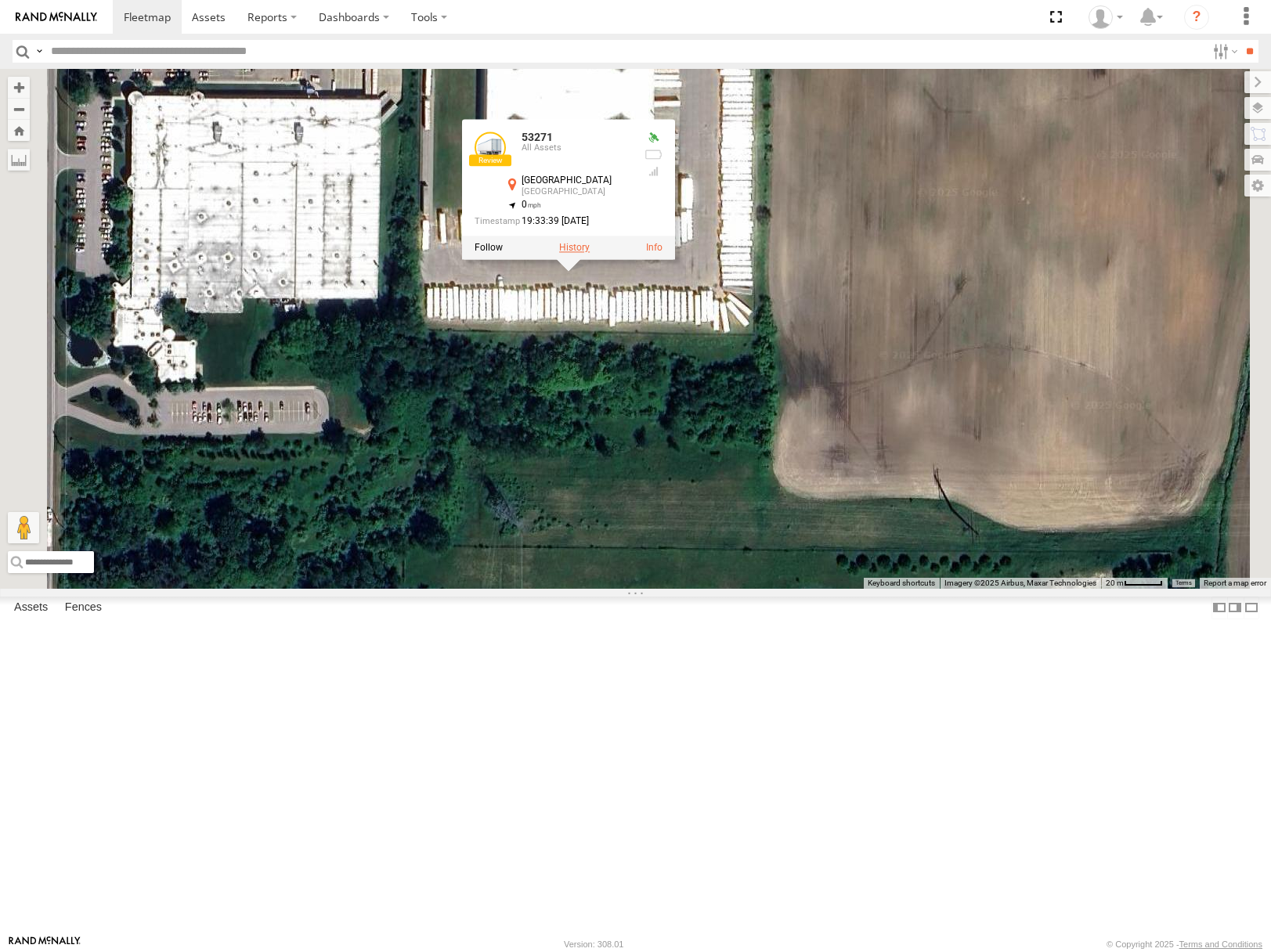
click at [590, 254] on label at bounding box center [574, 248] width 30 height 11
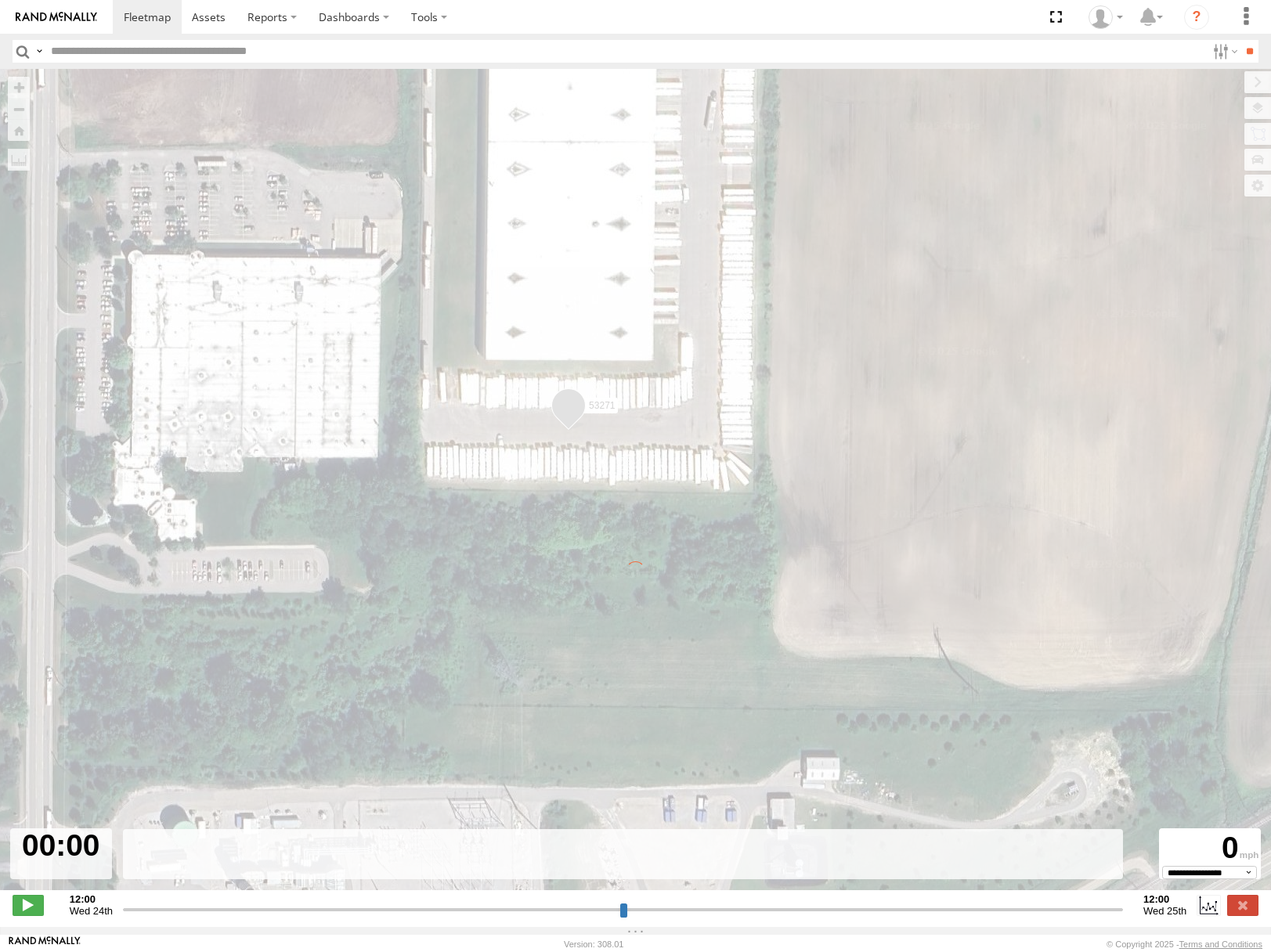
type input "**********"
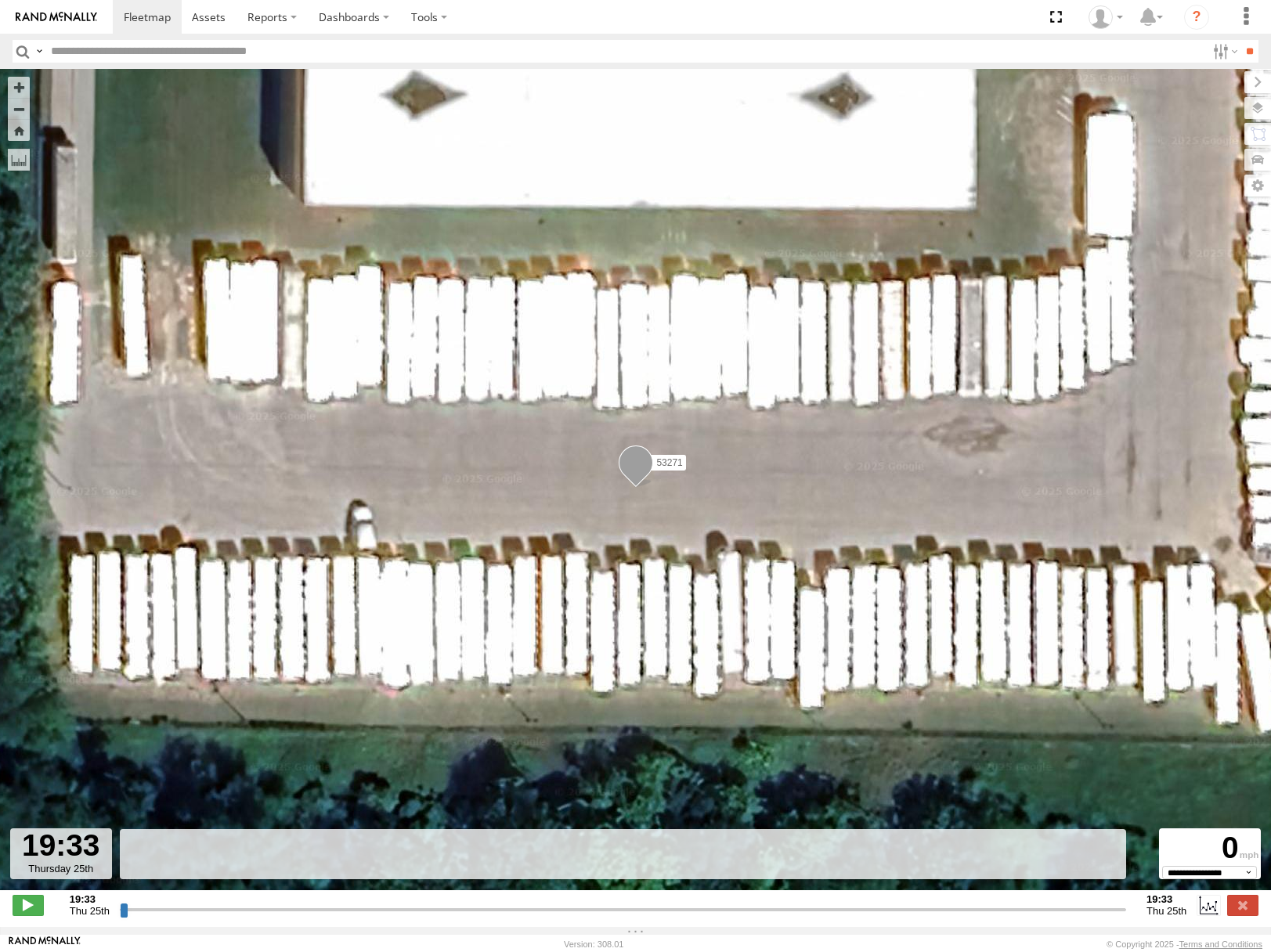
drag, startPoint x: 125, startPoint y: 917, endPoint x: 251, endPoint y: 923, distance: 126.1
click at [252, 917] on input "range" at bounding box center [623, 909] width 1007 height 15
drag, startPoint x: 121, startPoint y: 916, endPoint x: 444, endPoint y: 884, distance: 324.6
click at [442, 902] on input "range" at bounding box center [623, 909] width 1007 height 15
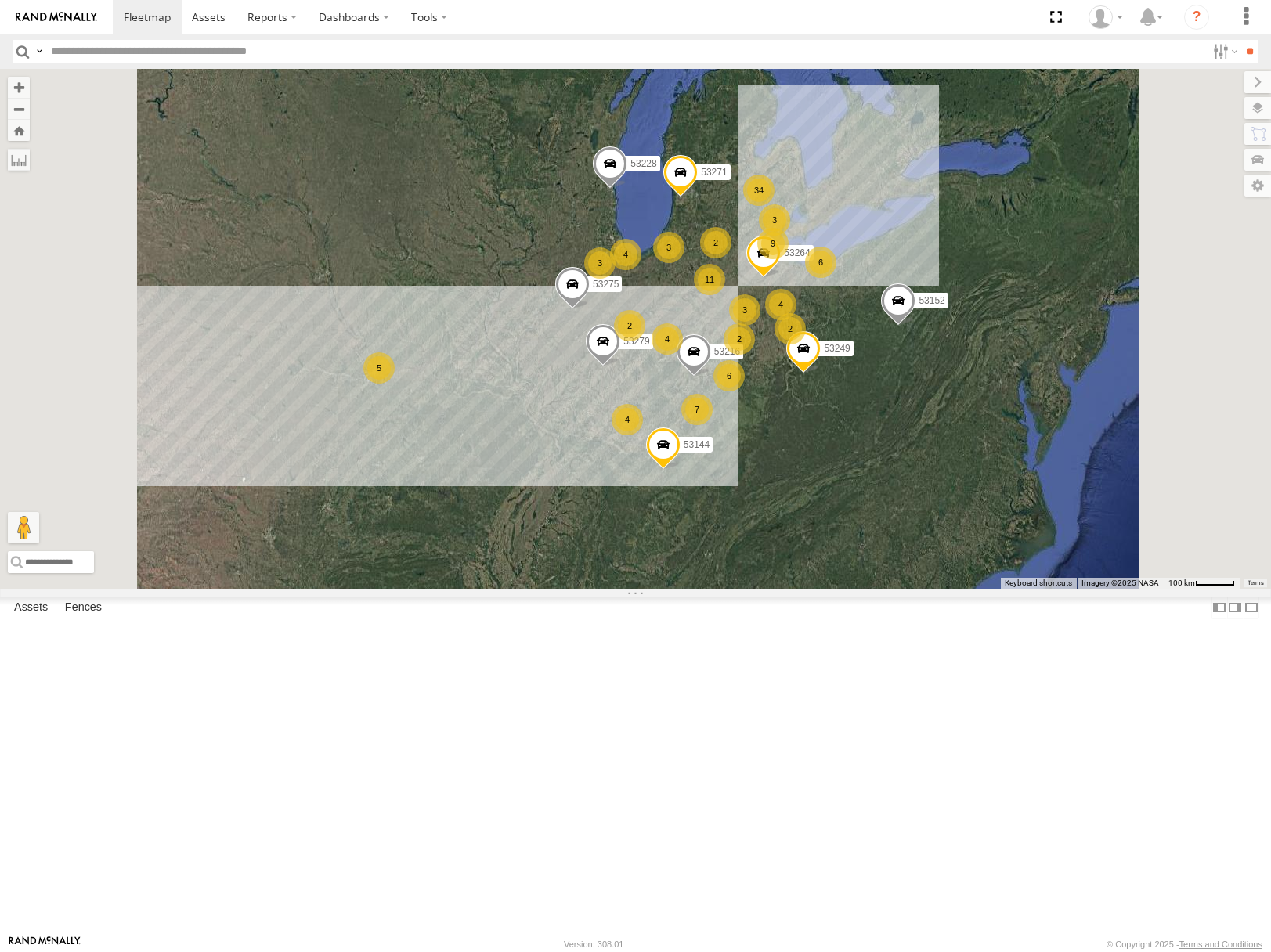
click at [233, 54] on input "text" at bounding box center [625, 51] width 1162 height 23
type input "*****"
click at [1241, 40] on input "**" at bounding box center [1249, 51] width 18 height 23
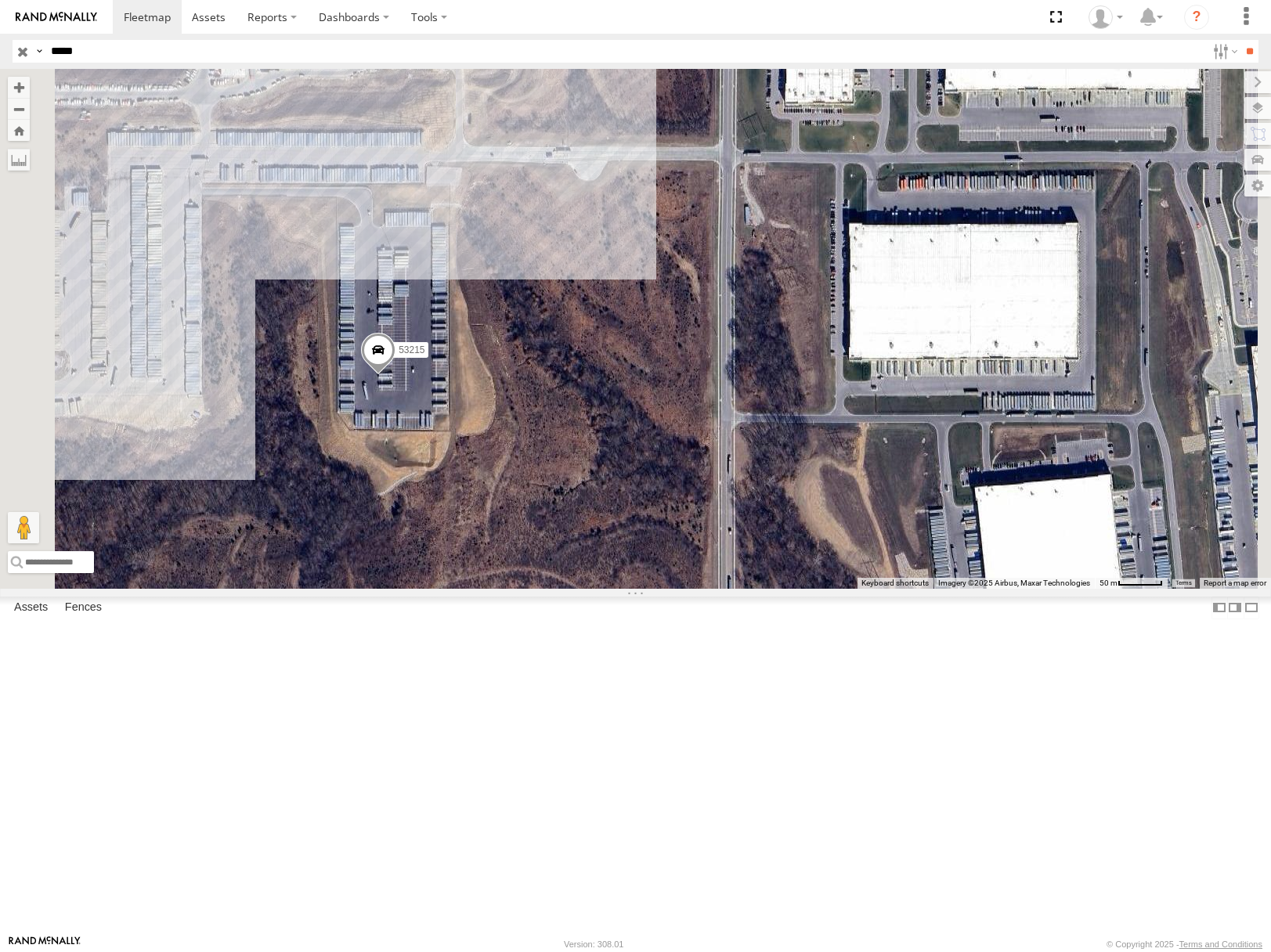
click at [23, 55] on input "button" at bounding box center [23, 51] width 21 height 23
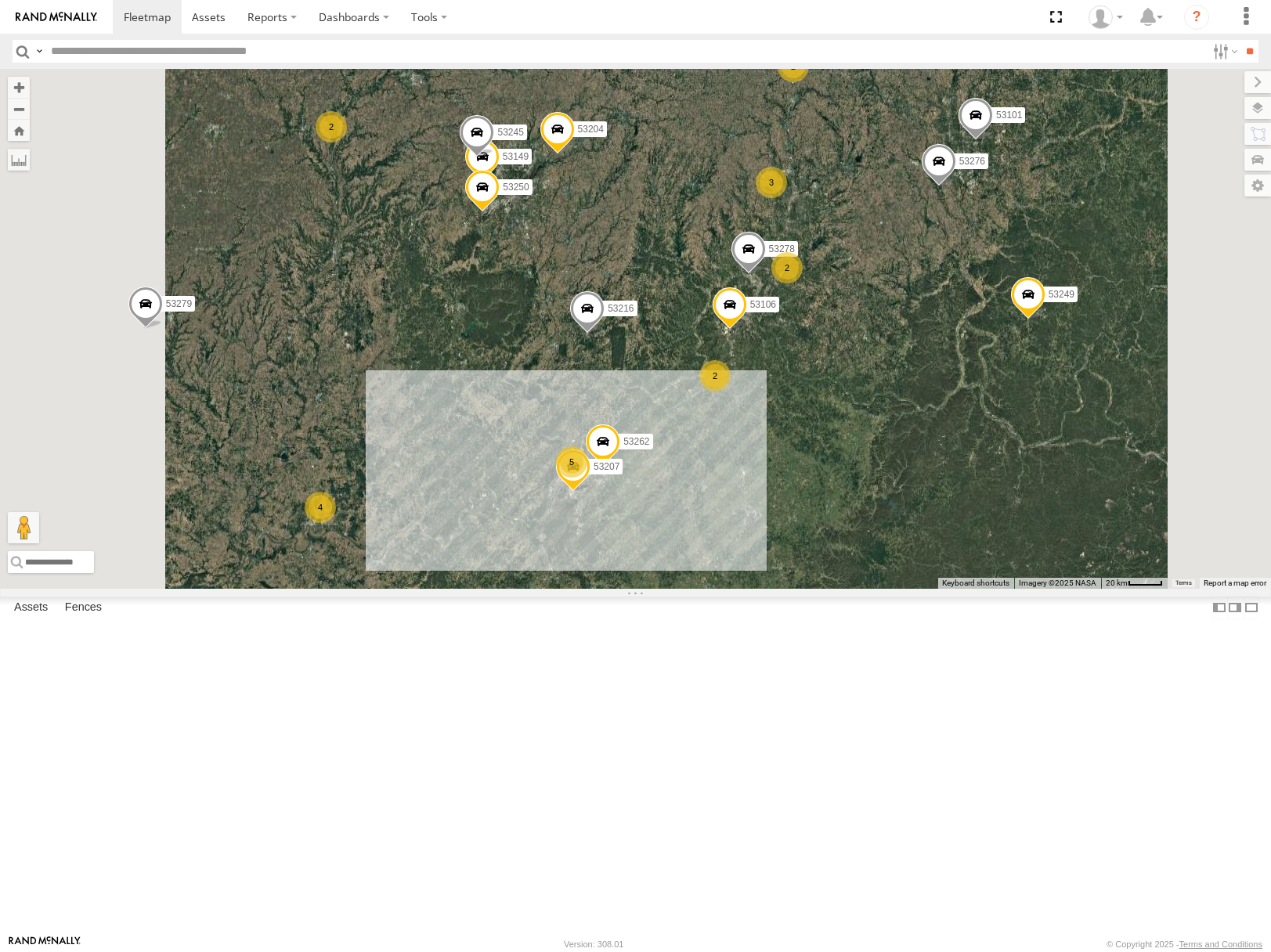
drag, startPoint x: 1109, startPoint y: 435, endPoint x: 1120, endPoint y: 487, distance: 53.2
click at [1120, 486] on div "53271 53216 53279 53275 53152 53249 53228 53144 53229 53204 53143 53290 4 11 53…" at bounding box center [636, 329] width 1271 height 519
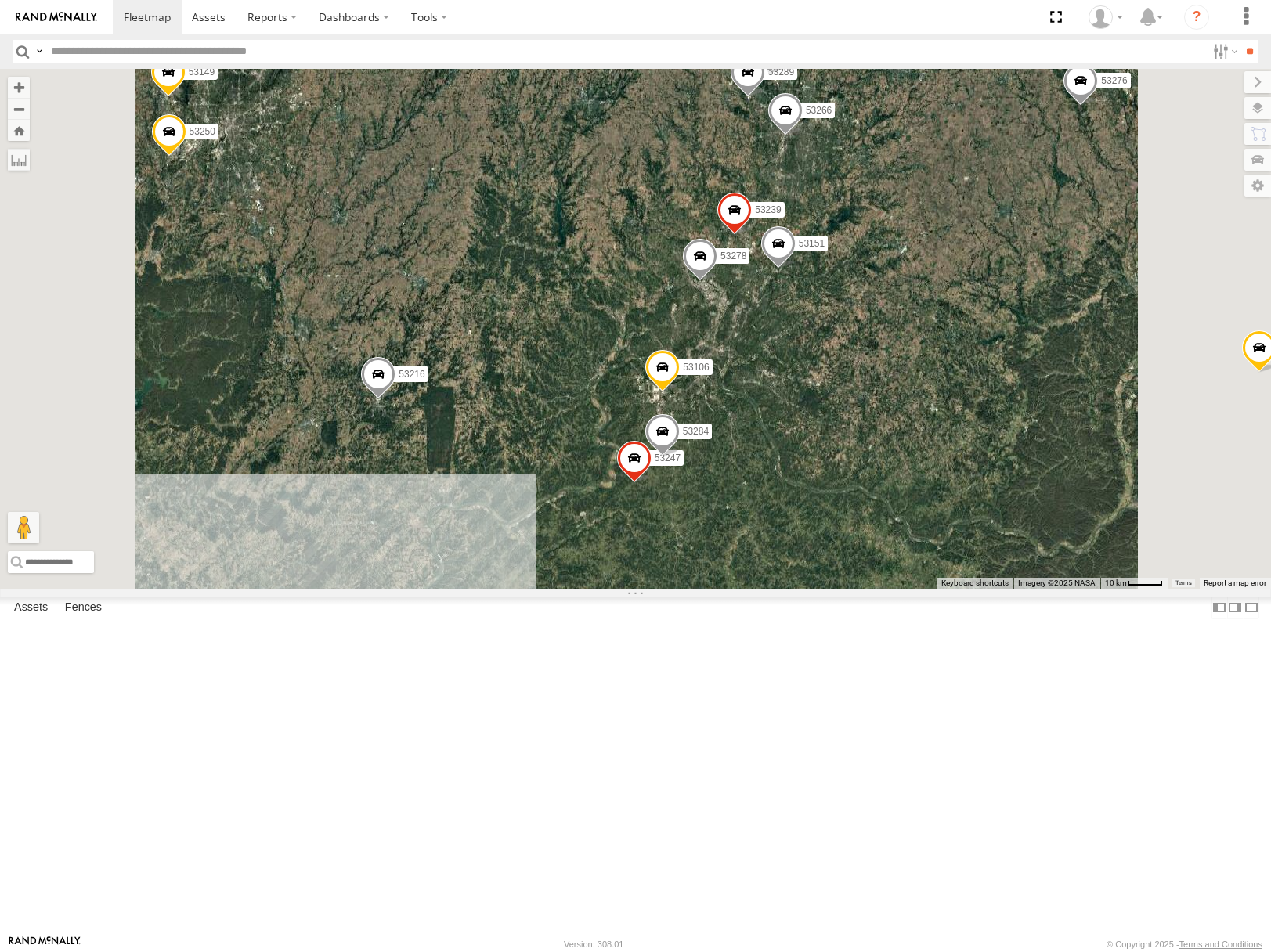
click at [1084, 490] on div "53271 53216 53279 53275 53152 53249 53228 53144 53229 53204 53143 53290 53106 5…" at bounding box center [636, 329] width 1271 height 519
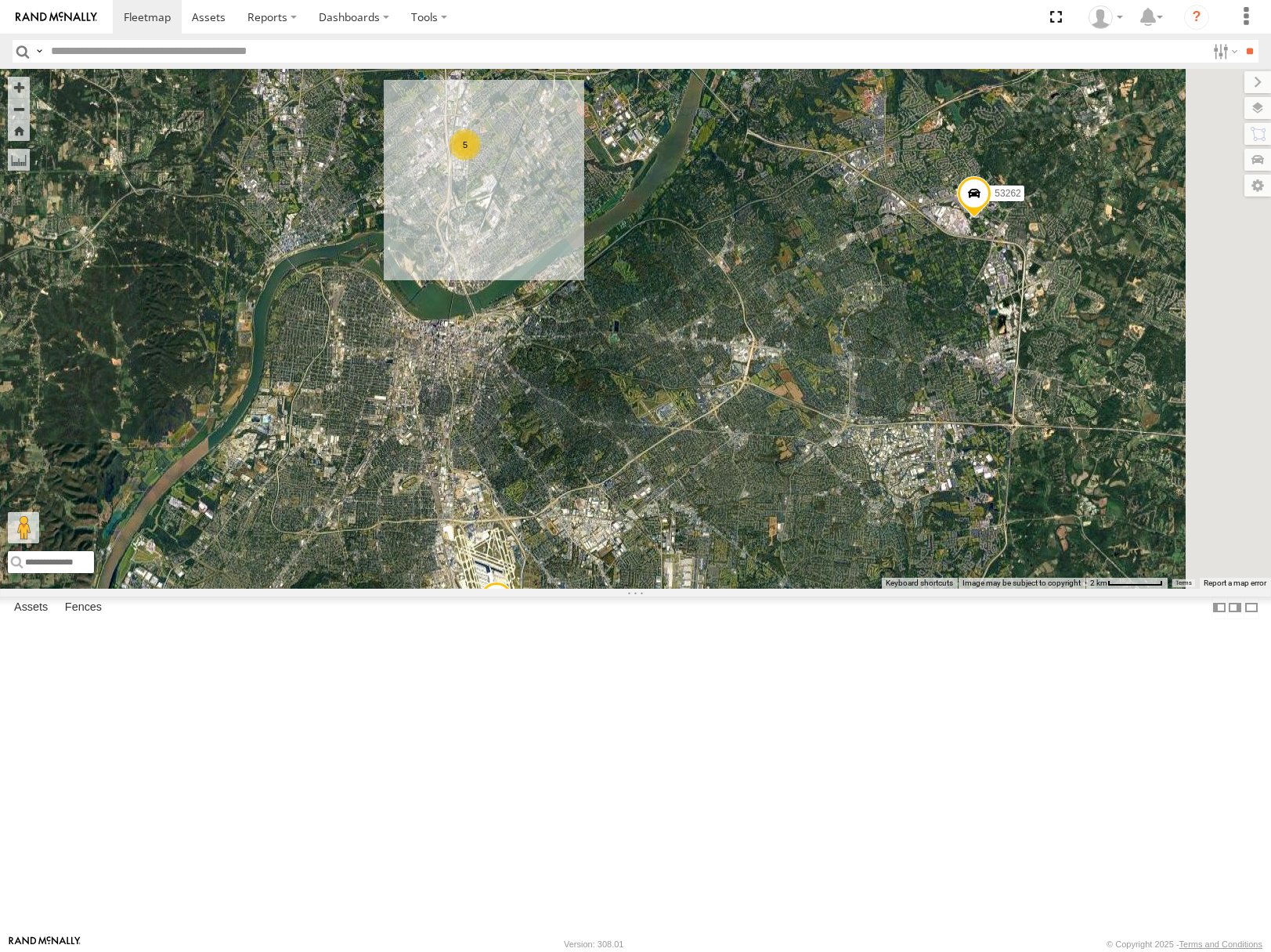
drag, startPoint x: 875, startPoint y: 625, endPoint x: 833, endPoint y: 544, distance: 91.2
click at [834, 544] on div "53271 53216 53279 53275 53152 53249 53228 53144 53229 53204 53143 53290 53106 5…" at bounding box center [636, 329] width 1271 height 519
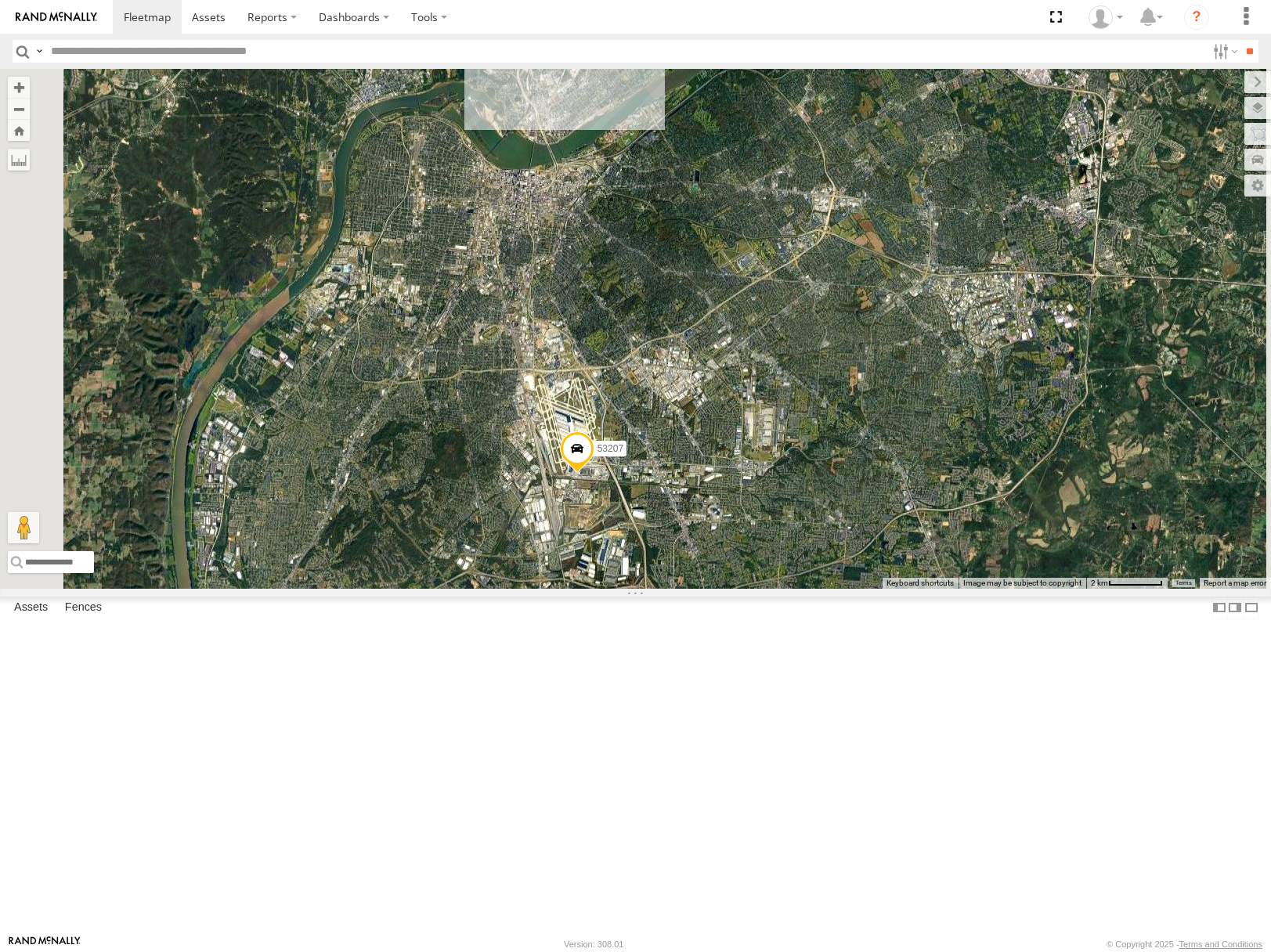
drag, startPoint x: 946, startPoint y: 478, endPoint x: 955, endPoint y: 447, distance: 32.3
click at [955, 452] on div "53271 53216 53279 53275 53152 53249 53228 53144 53229 53204 53143 53290 53106 5…" at bounding box center [636, 329] width 1271 height 519
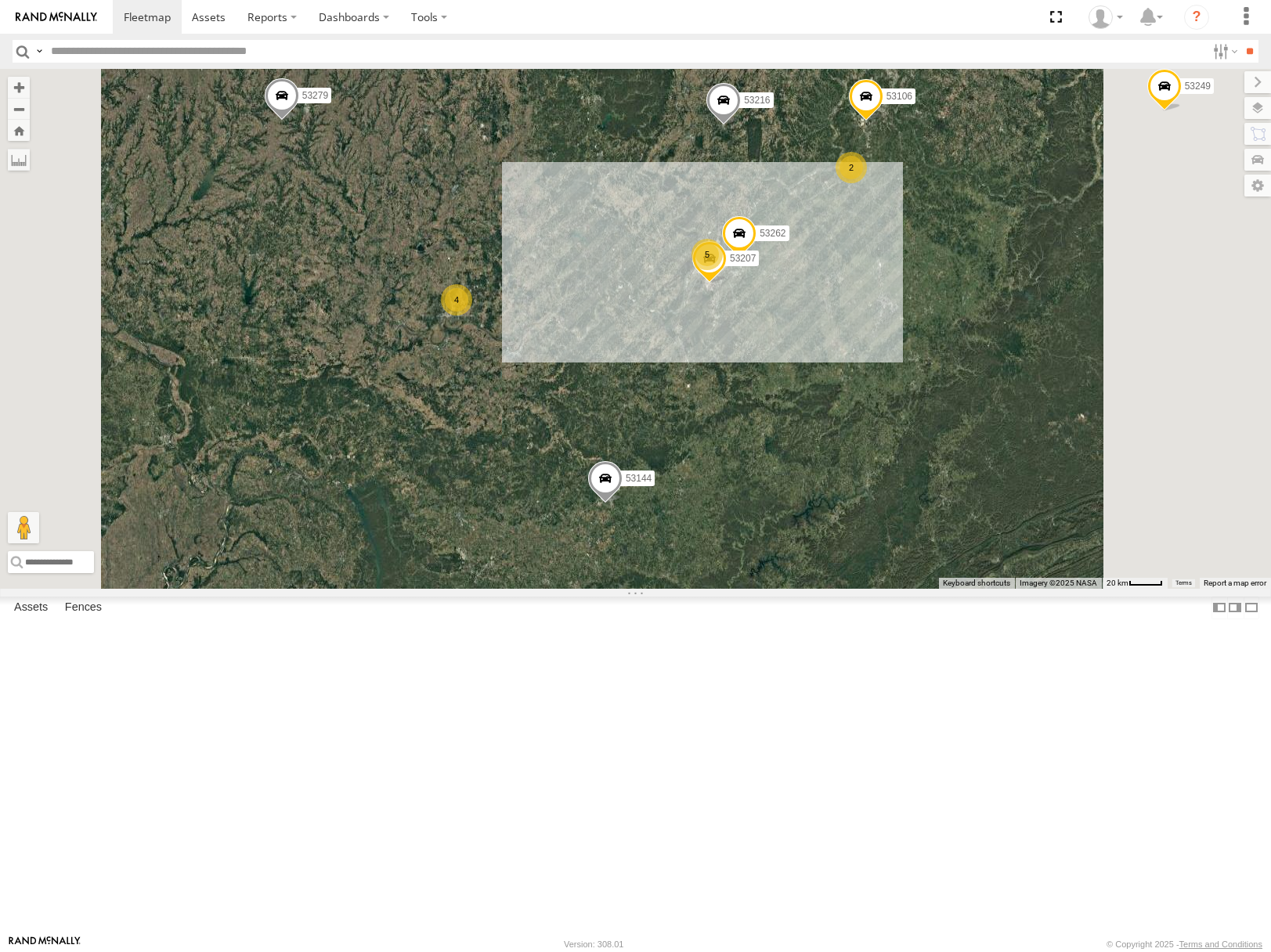
drag, startPoint x: 1023, startPoint y: 378, endPoint x: 1056, endPoint y: 575, distance: 199.7
click at [1056, 575] on div "53216 53279 53275 53229 53204 53101 53249 53276 53144 4 53106 53149 53262 2 5 5…" at bounding box center [636, 329] width 1271 height 519
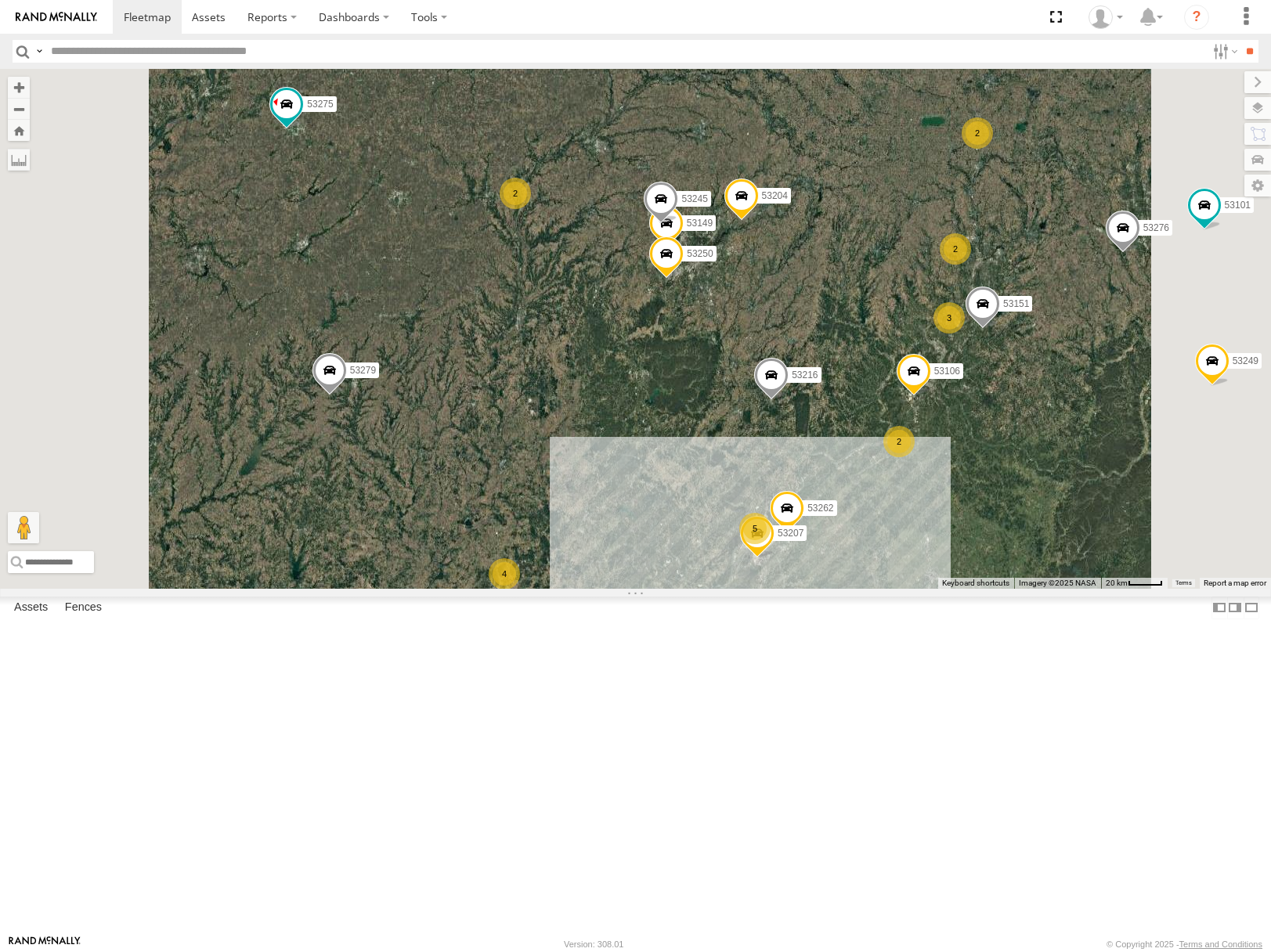
drag, startPoint x: 717, startPoint y: 608, endPoint x: 966, endPoint y: 596, distance: 249.3
click at [966, 588] on div "53216 53279 53275 53229 53204 53101 53249 53276 53144 4 53106 53149 53262 2 5 5…" at bounding box center [636, 329] width 1271 height 519
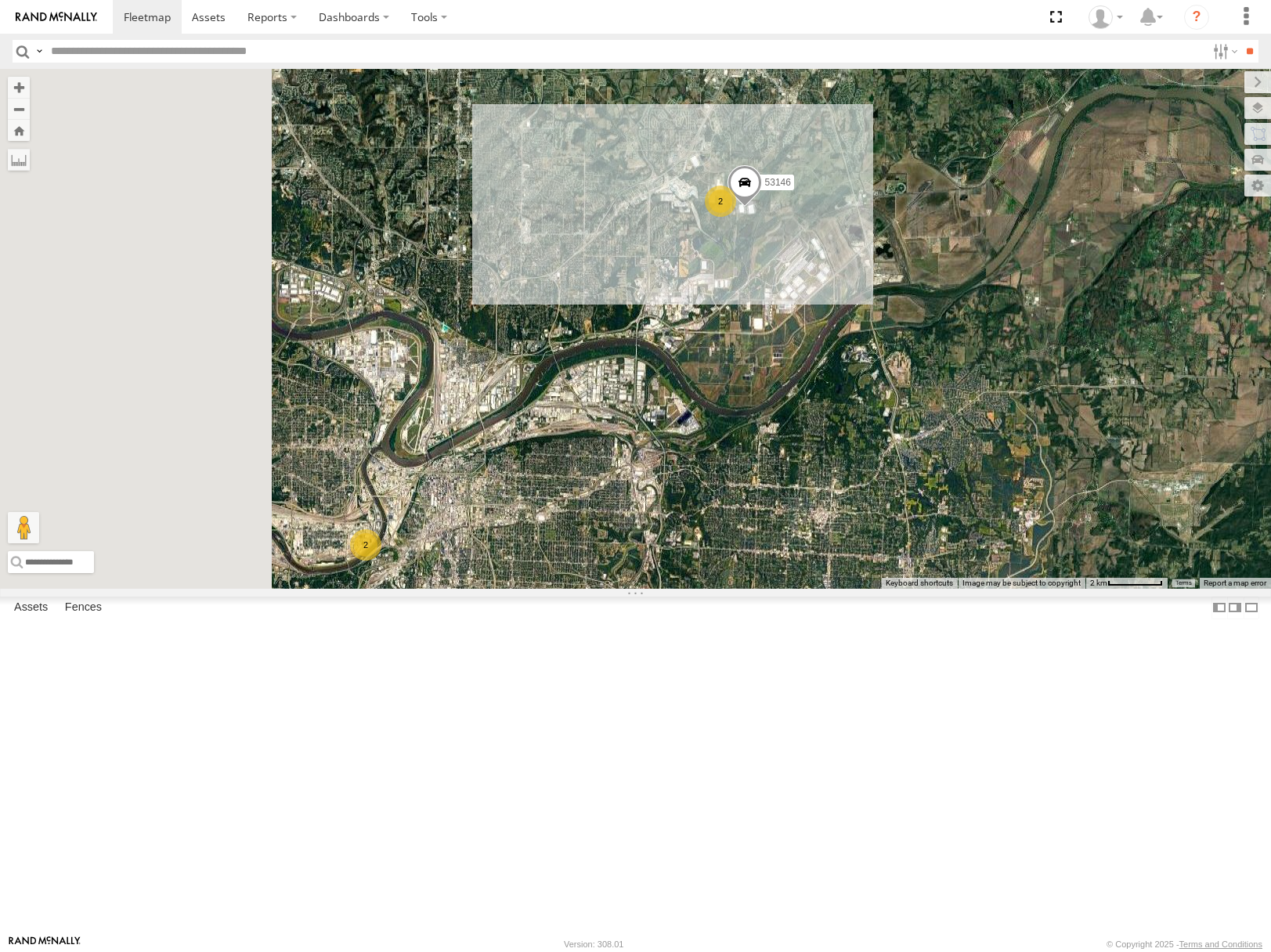
drag, startPoint x: 849, startPoint y: 630, endPoint x: 890, endPoint y: 615, distance: 43.7
click at [890, 588] on div "53216 53279 53275 53249 53144 53271 53228 53152 53264 2 2 53146" at bounding box center [636, 329] width 1271 height 519
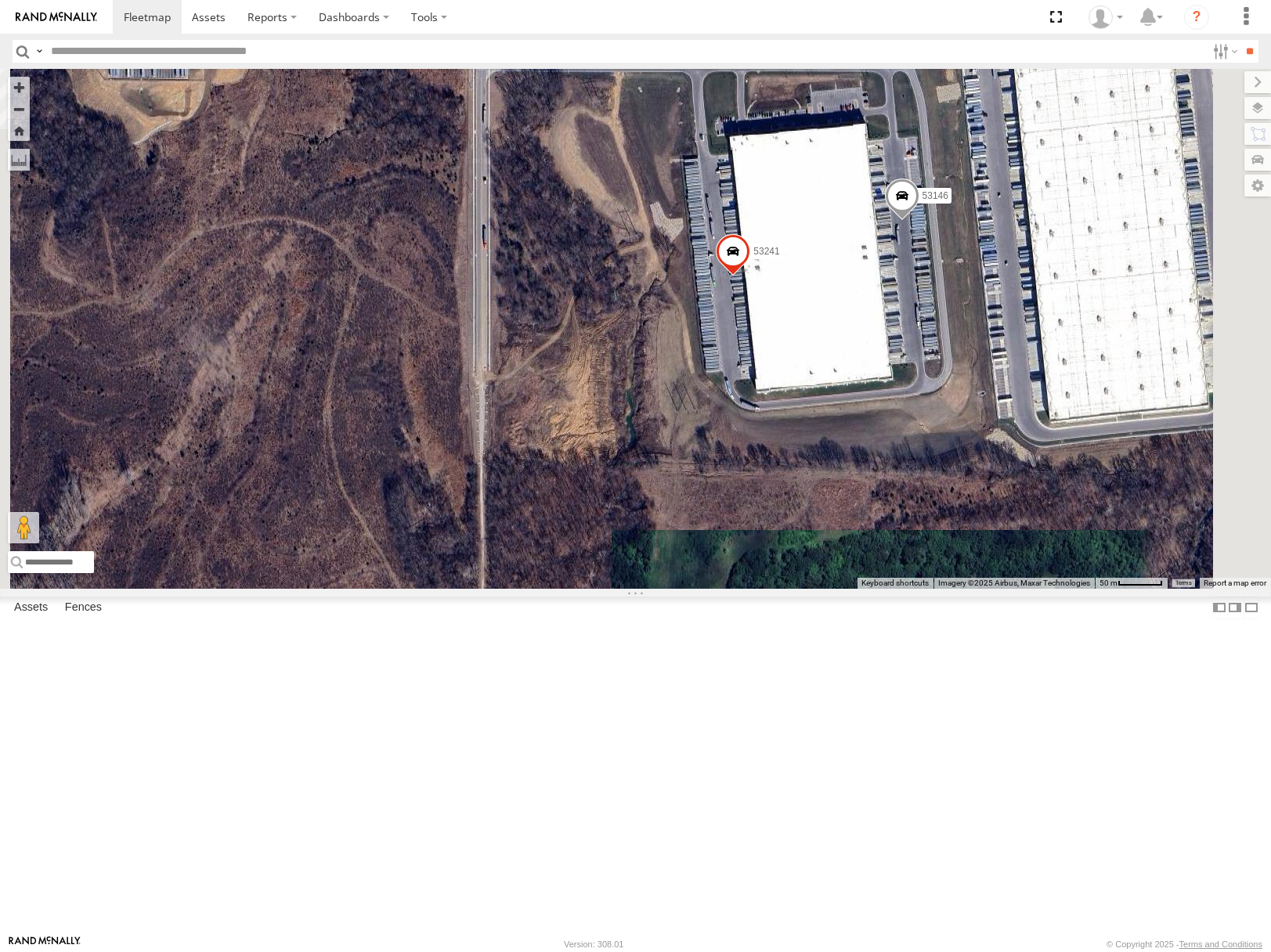
drag, startPoint x: 1105, startPoint y: 418, endPoint x: 1102, endPoint y: 459, distance: 41.1
click at [1102, 459] on div "53216 53279 53275 53249 53144 53271 53228 53152 53264 53215 53241 53146" at bounding box center [636, 329] width 1271 height 519
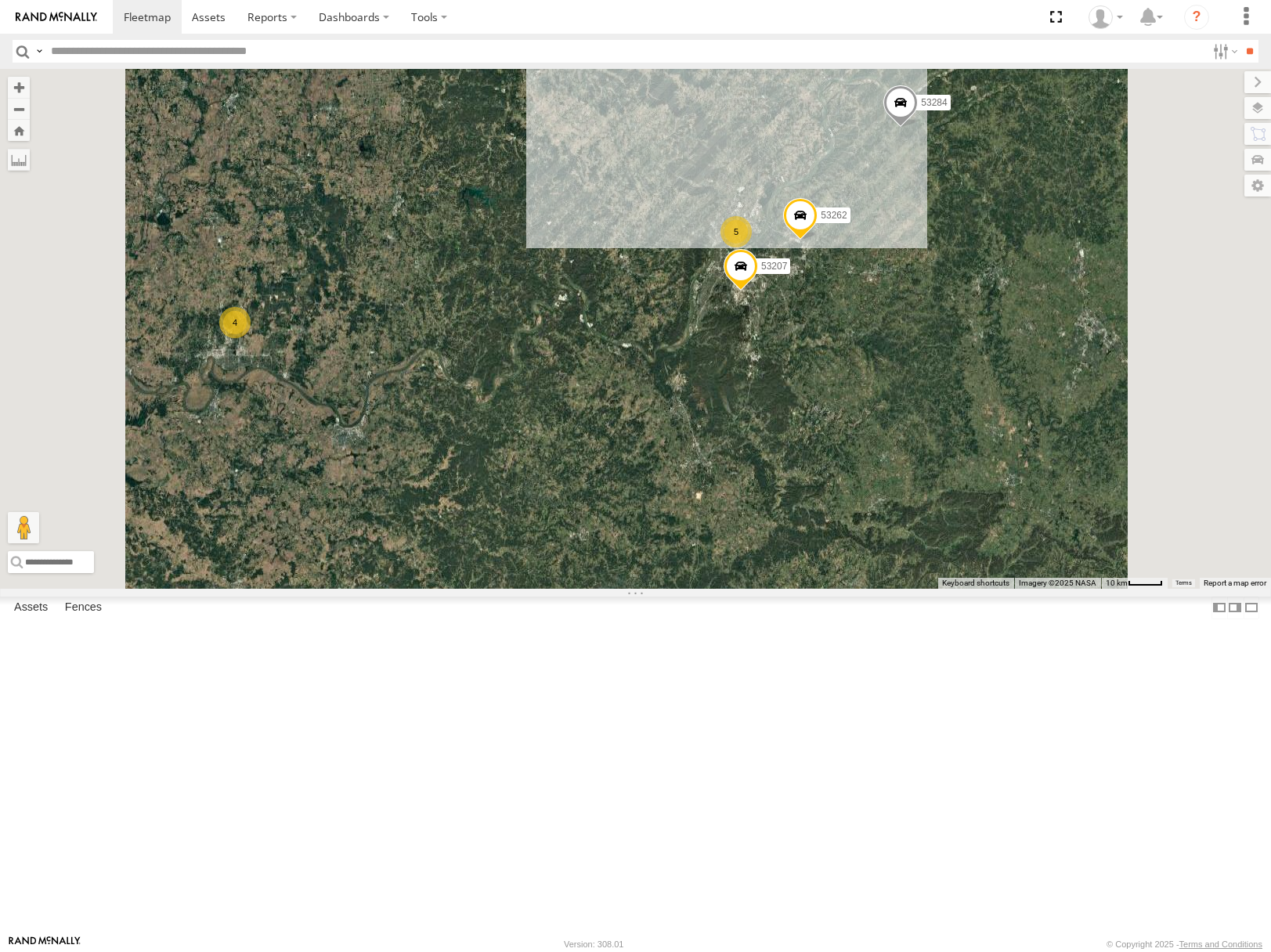
drag, startPoint x: 963, startPoint y: 350, endPoint x: 929, endPoint y: 599, distance: 251.3
click at [929, 588] on div "53207 4 53216 53106 53262 53247 5 53284 53144" at bounding box center [636, 329] width 1271 height 519
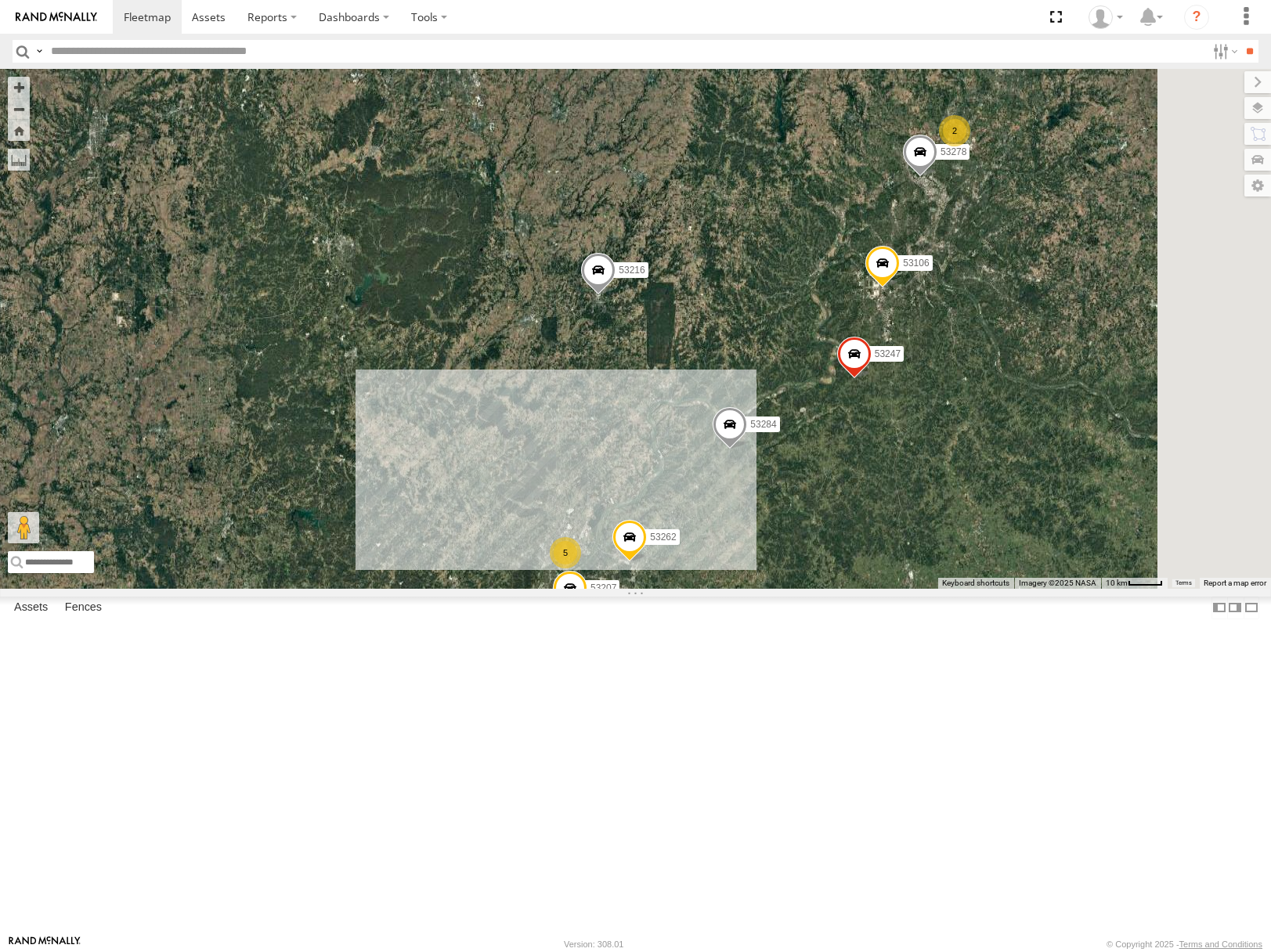
drag, startPoint x: 1047, startPoint y: 283, endPoint x: 905, endPoint y: 245, distance: 147.0
click at [905, 245] on div "53207 4 53216 53106 53262 53247 5 53284 53144 53149 53204 2 53250 2 53289 53278…" at bounding box center [636, 329] width 1271 height 519
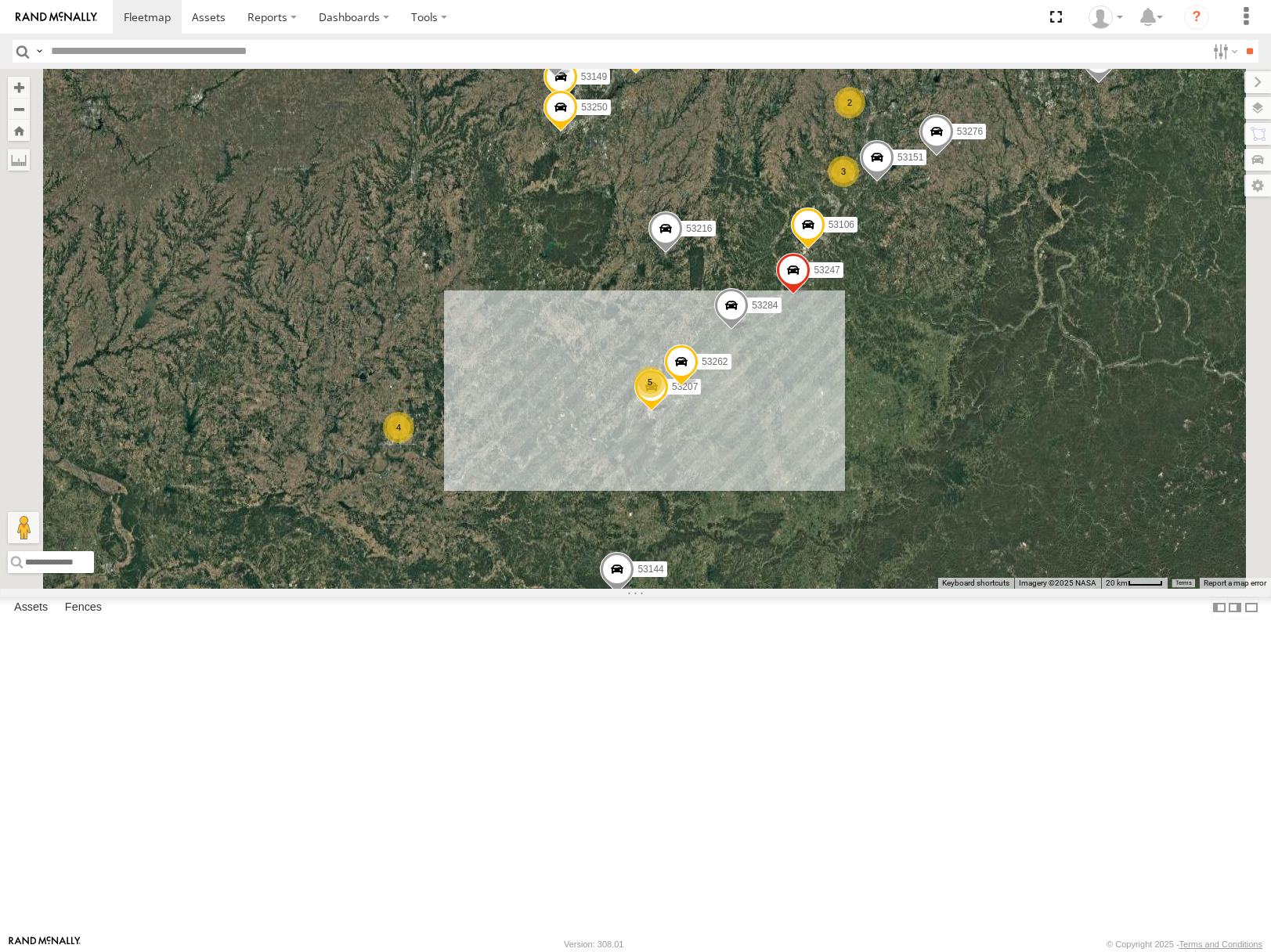
drag, startPoint x: 925, startPoint y: 260, endPoint x: 799, endPoint y: 505, distance: 275.5
click at [801, 505] on div "53207 53216 53106 53262 53247 53284 53144 53149 53204 53250 53245 53151 4 3 5 2…" at bounding box center [636, 329] width 1271 height 519
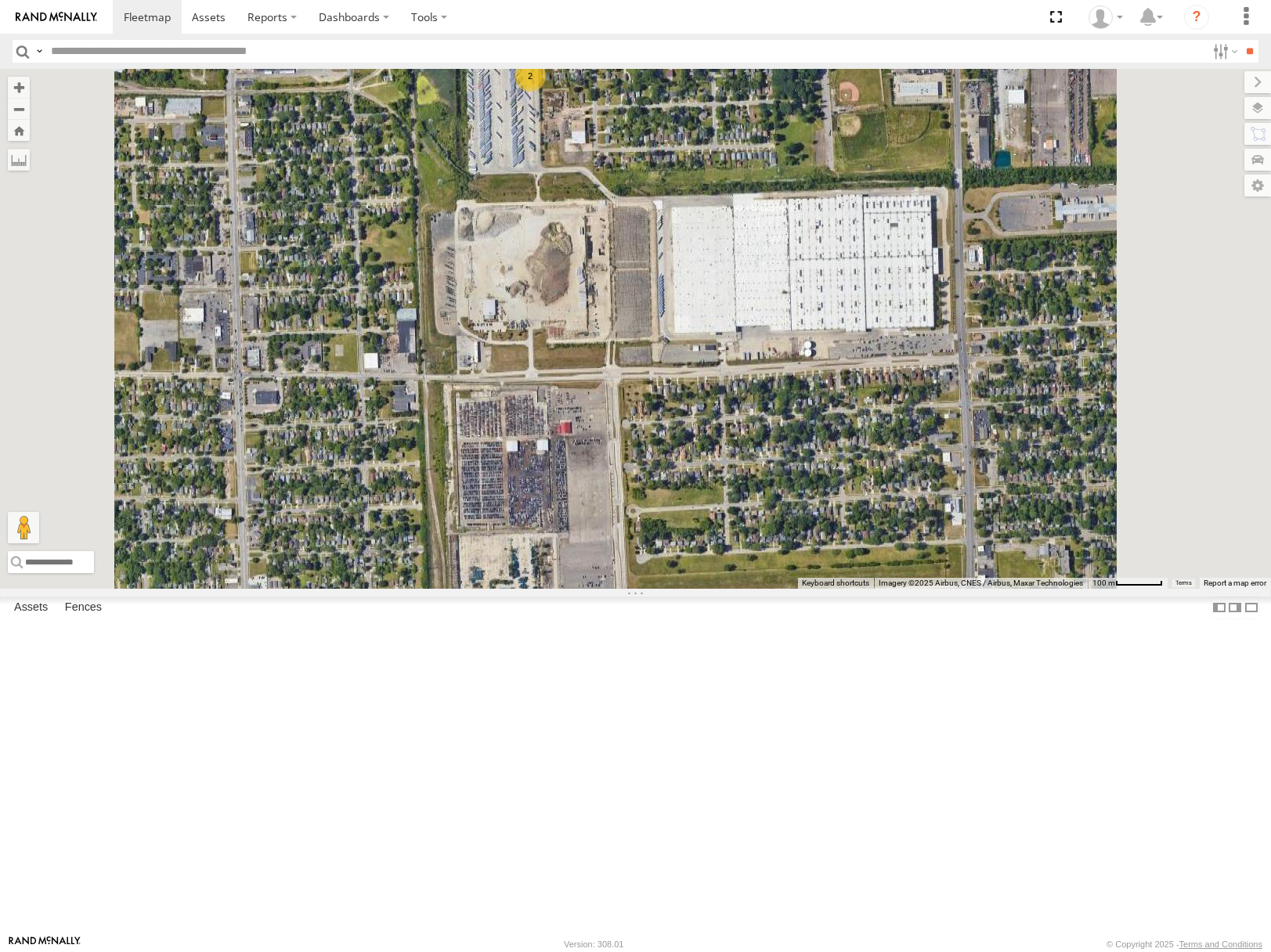
drag, startPoint x: 885, startPoint y: 428, endPoint x: 829, endPoint y: 379, distance: 74.4
click at [832, 380] on div "53216 53284 53144 53204 53275 53101 53276 53271 53279 53229 53152 53249 53228 5…" at bounding box center [636, 329] width 1271 height 519
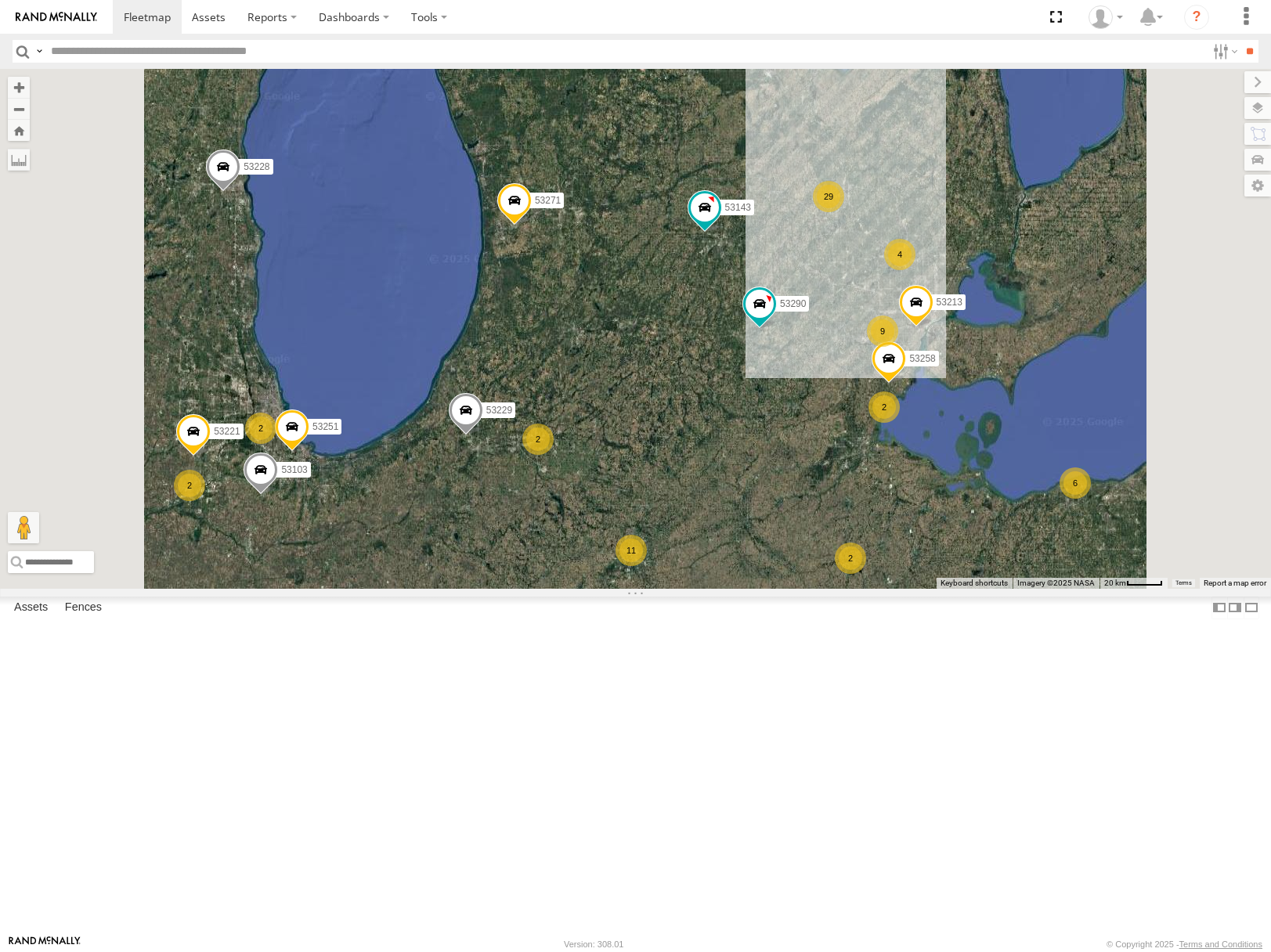
drag, startPoint x: 1092, startPoint y: 594, endPoint x: 1055, endPoint y: 515, distance: 87.2
click at [1069, 536] on div "29 11 53271 2 9 2 6 3 53229 53251 53213 53258 53103 53143 4 2 2 53221 2 2 53290…" at bounding box center [636, 329] width 1271 height 519
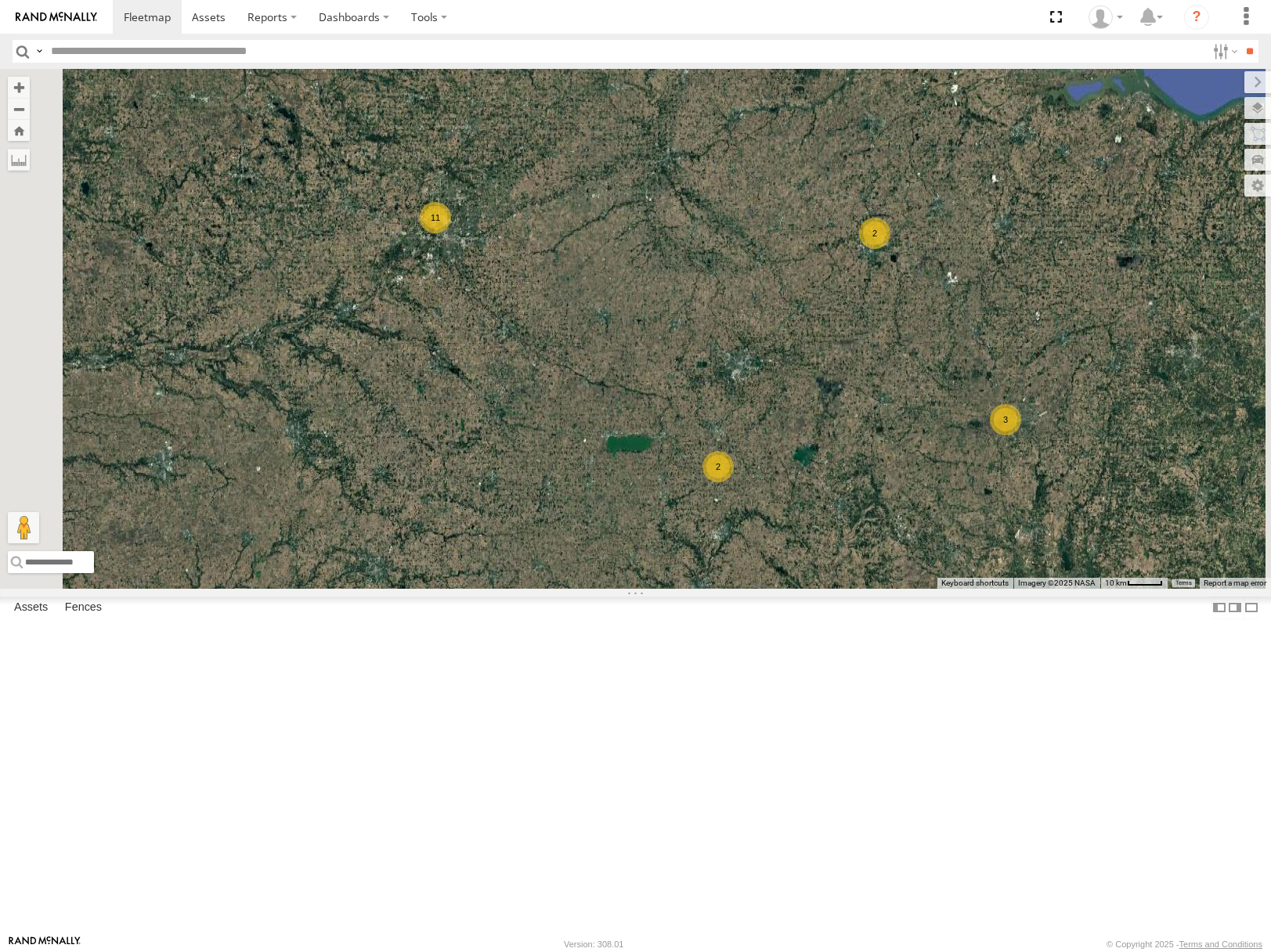
drag, startPoint x: 1002, startPoint y: 657, endPoint x: 1015, endPoint y: 615, distance: 44.0
click at [1015, 588] on div "53271 53229 53251 53213 53258 53103 53143 53221 53290 53228 53149 53204 53151 5…" at bounding box center [636, 329] width 1271 height 519
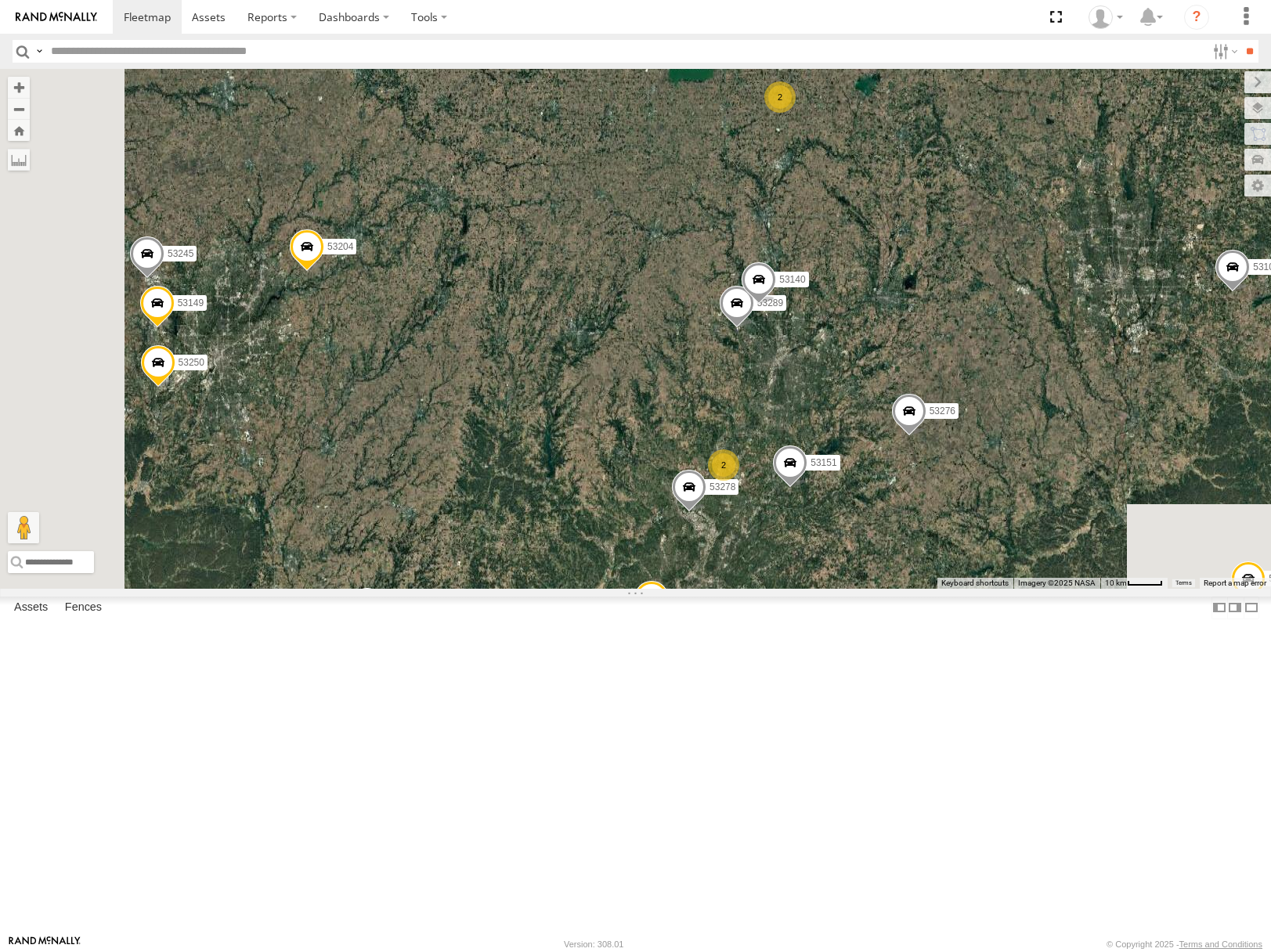
drag, startPoint x: 1163, startPoint y: 518, endPoint x: 1156, endPoint y: 460, distance: 58.4
click at [1160, 462] on div "53271 53229 53251 53213 53258 53103 53143 53221 53290 53228 53216 53106 53149 5…" at bounding box center [636, 329] width 1271 height 519
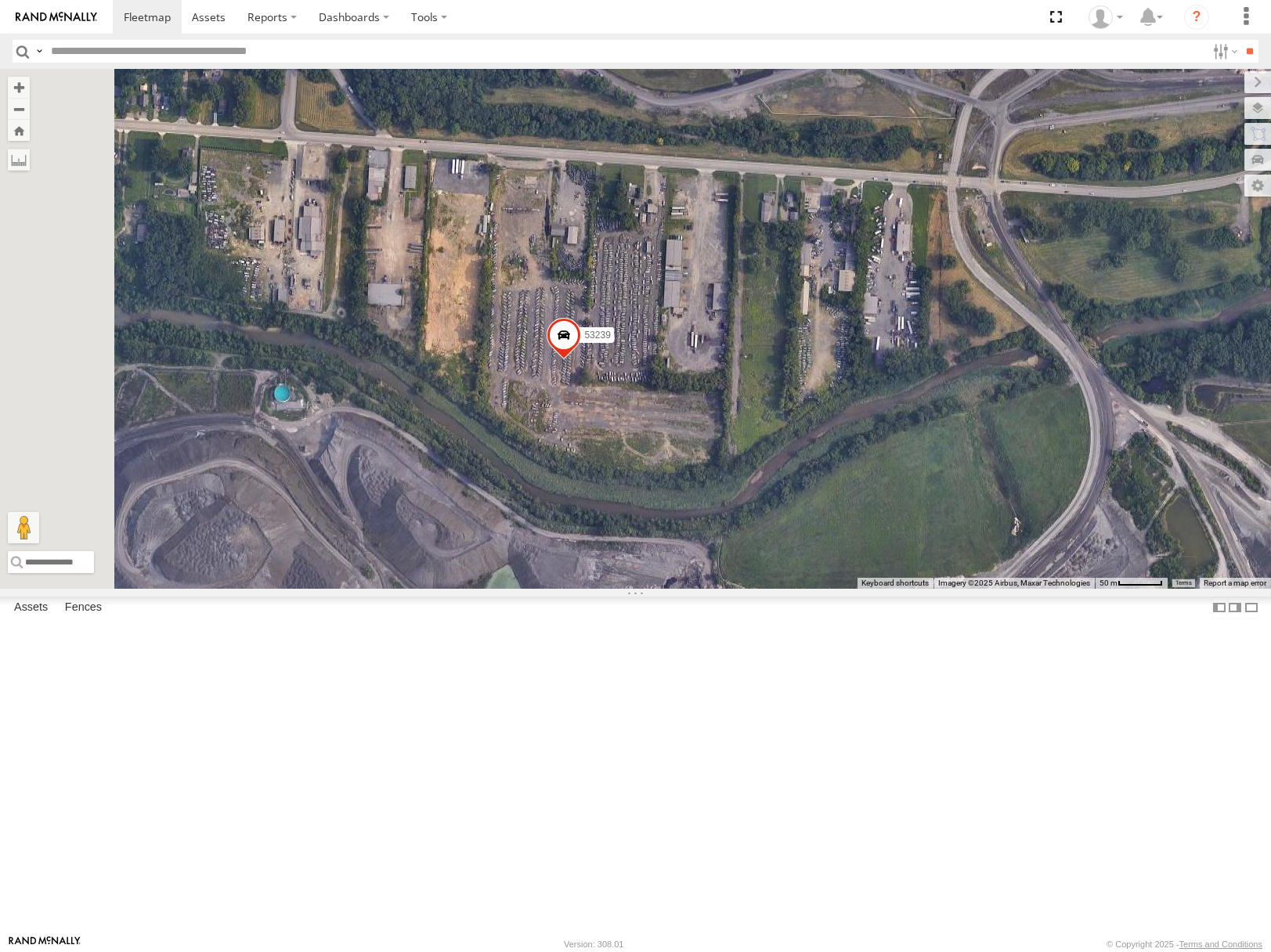
drag, startPoint x: 757, startPoint y: 426, endPoint x: 911, endPoint y: 419, distance: 154.2
click at [911, 419] on div "53271 53229 53251 53213 53258 53103 53143 53221 53290 53228 53216 53106 53149 5…" at bounding box center [636, 329] width 1271 height 519
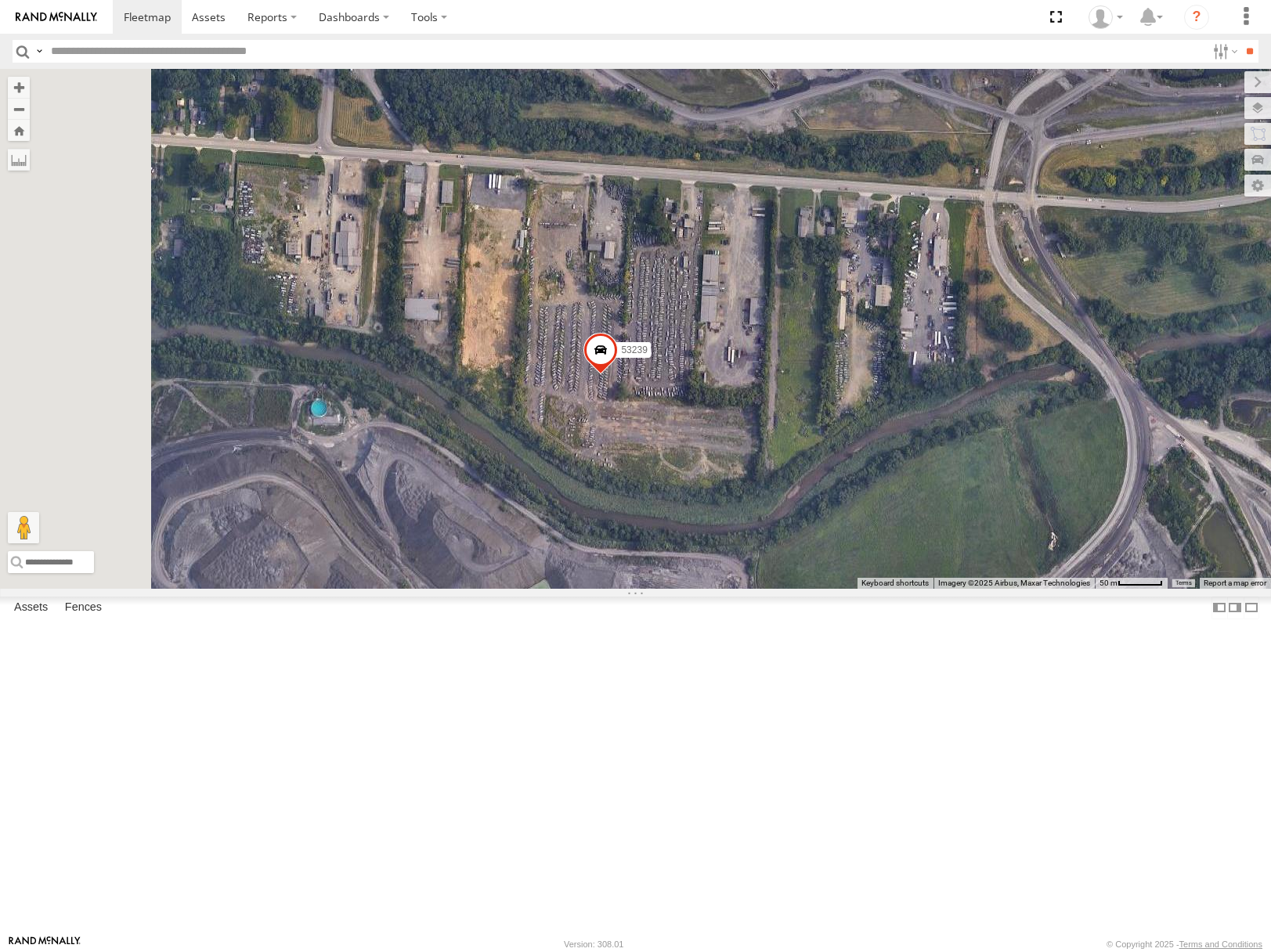
drag, startPoint x: 912, startPoint y: 419, endPoint x: 947, endPoint y: 435, distance: 38.5
click at [947, 435] on div "53271 53229 53251 53213 53258 53103 53143 53221 53290 53228 53216 53106 53149 5…" at bounding box center [636, 329] width 1271 height 519
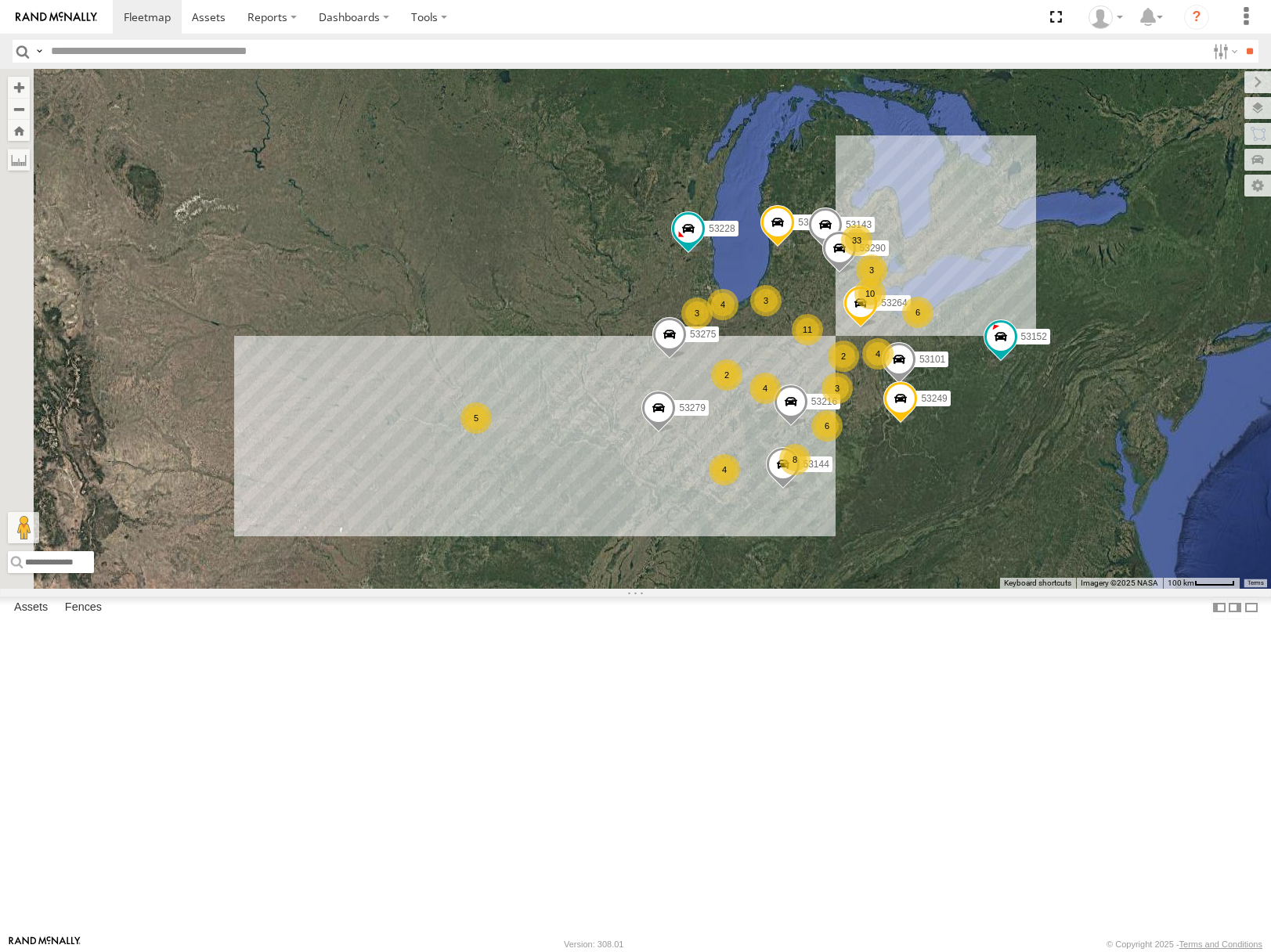
drag, startPoint x: 786, startPoint y: 640, endPoint x: 832, endPoint y: 640, distance: 46.0
click at [832, 588] on div "33 5 4 11 53271 10 53216 3 6 6 4 8 53279 53275 4 3 4 2 53143 2 53101 3 53152 53…" at bounding box center [636, 329] width 1271 height 519
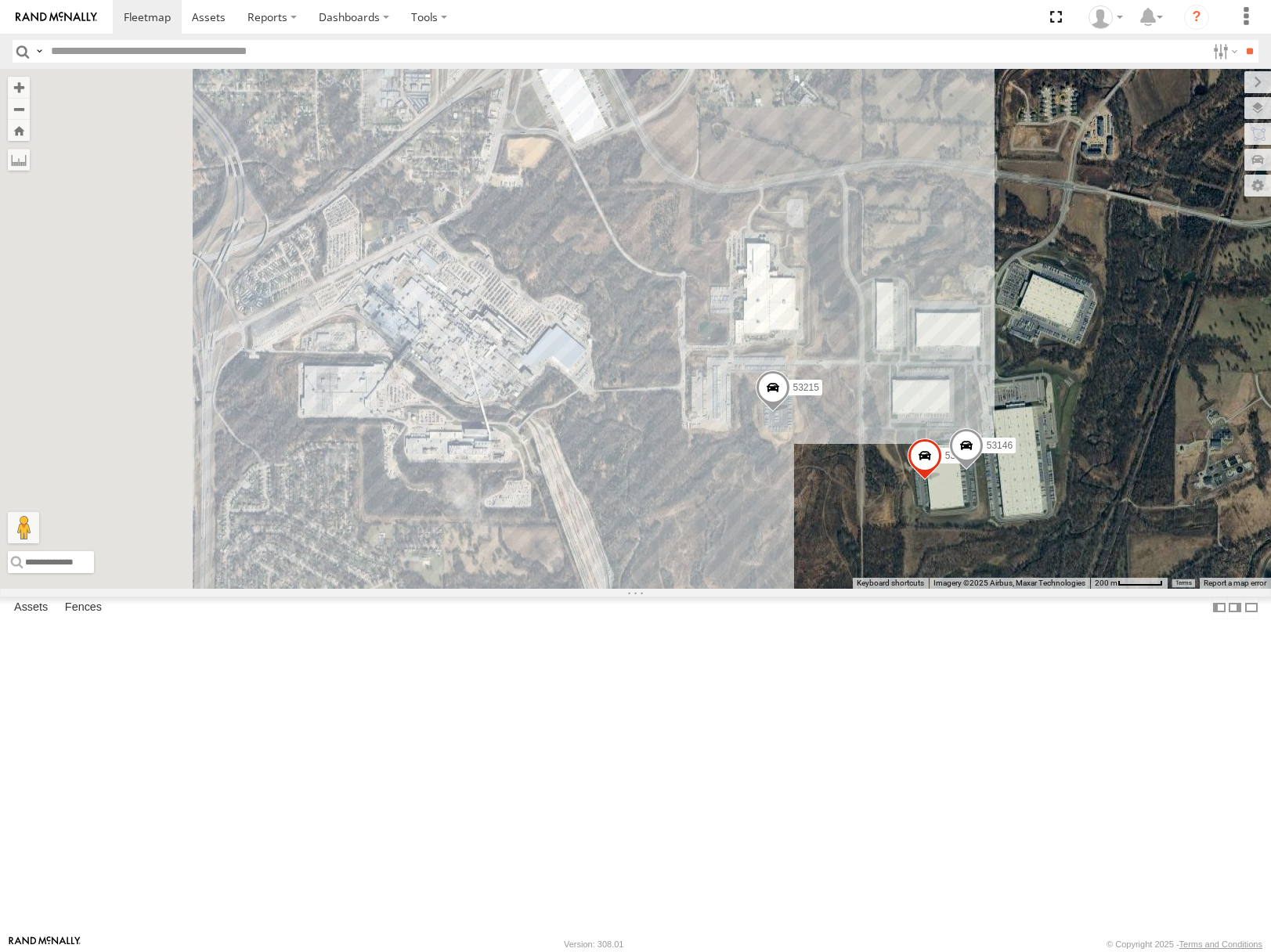
drag, startPoint x: 779, startPoint y: 476, endPoint x: 1130, endPoint y: 609, distance: 375.4
click at [1124, 588] on div "53271 53216 53279 53275 53143 53101 53152 53249 53290 53264 53228 53144 53215 5…" at bounding box center [636, 329] width 1271 height 519
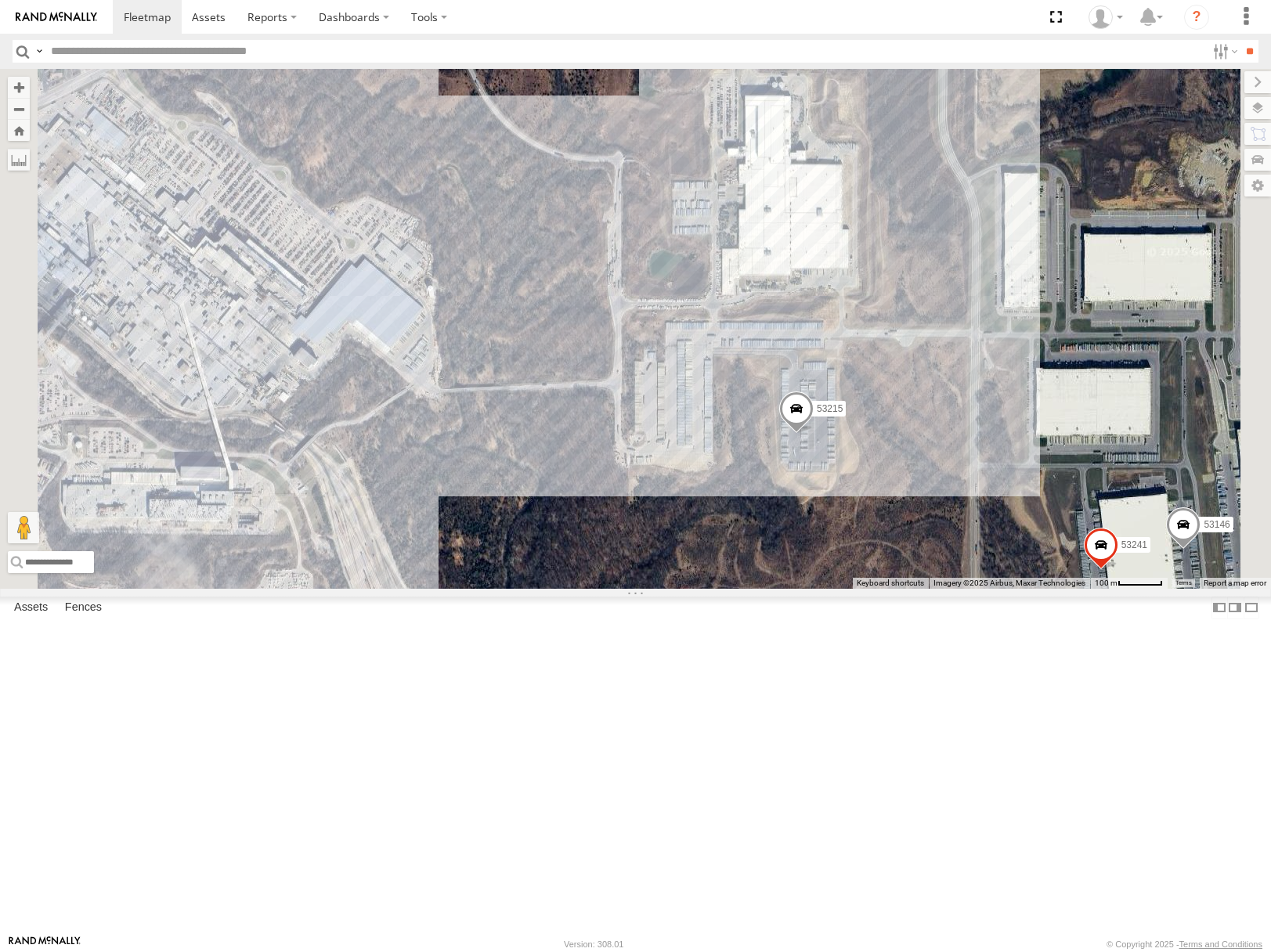
drag, startPoint x: 1003, startPoint y: 600, endPoint x: 1154, endPoint y: 638, distance: 155.7
click at [1154, 588] on div "53271 53216 53279 53275 53143 53101 53152 53249 53290 53264 53228 53144 53215 5…" at bounding box center [636, 329] width 1271 height 519
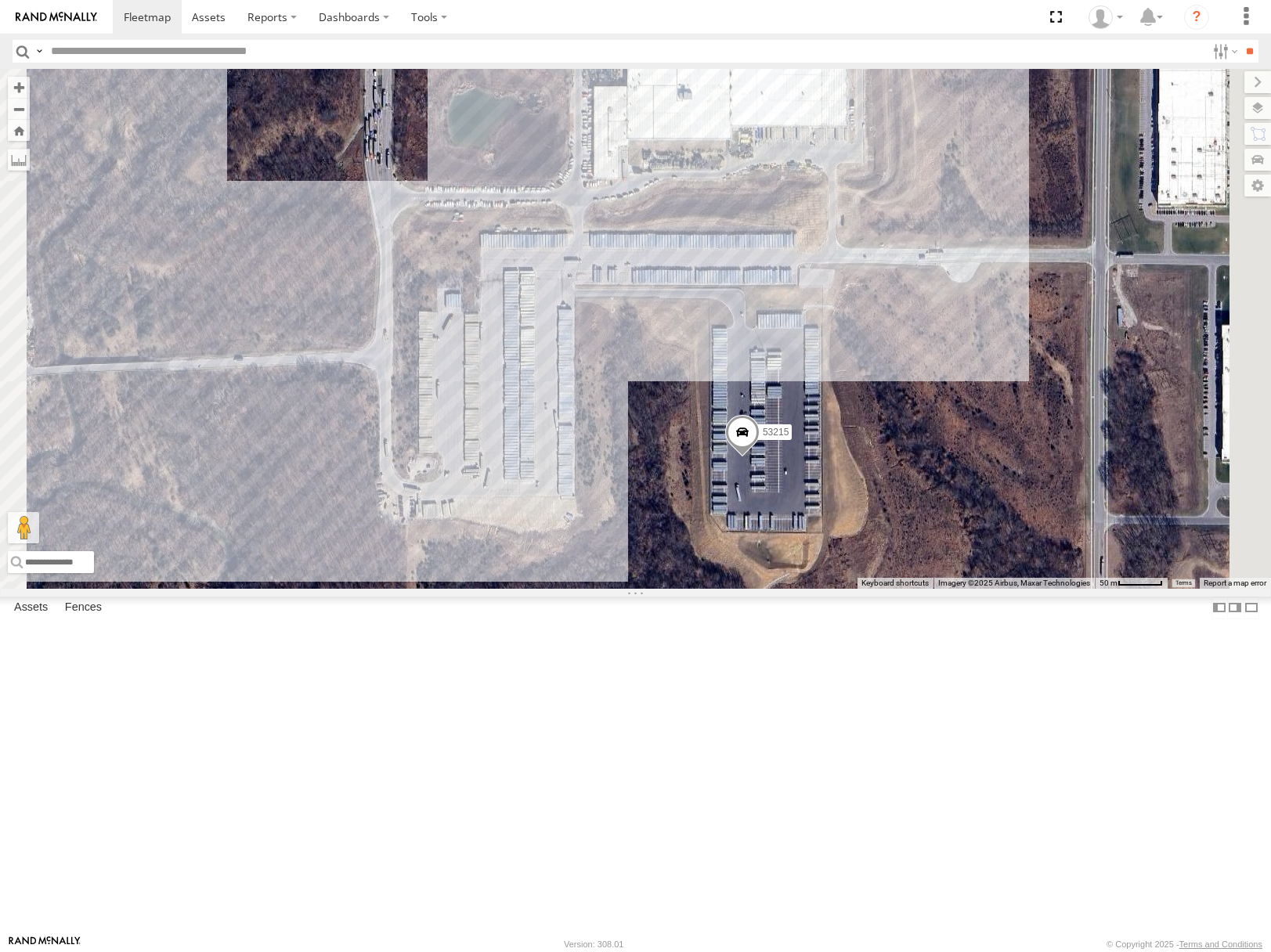
drag, startPoint x: 1014, startPoint y: 602, endPoint x: 1094, endPoint y: 646, distance: 91.3
click at [1094, 588] on div "53271 53216 53279 53275 53143 53101 53152 53249 53290 53264 53228 53144 53215 5…" at bounding box center [636, 329] width 1271 height 519
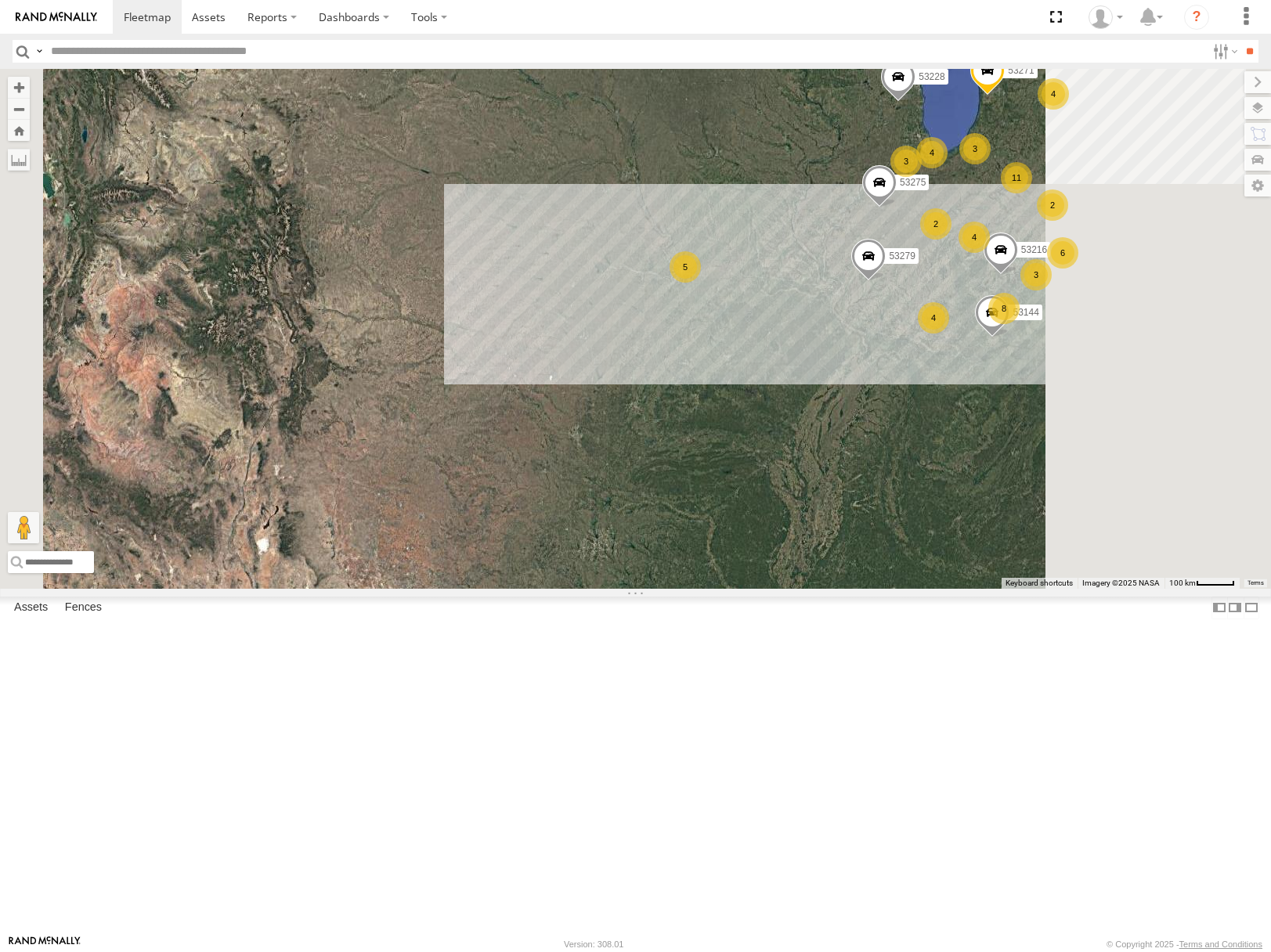
drag, startPoint x: 1113, startPoint y: 627, endPoint x: 931, endPoint y: 572, distance: 190.1
click at [933, 568] on div "53279 53275 5 4 11 53271 53216 3 4 3 4 8 3 4 6 2 2 53228 53144" at bounding box center [636, 329] width 1271 height 519
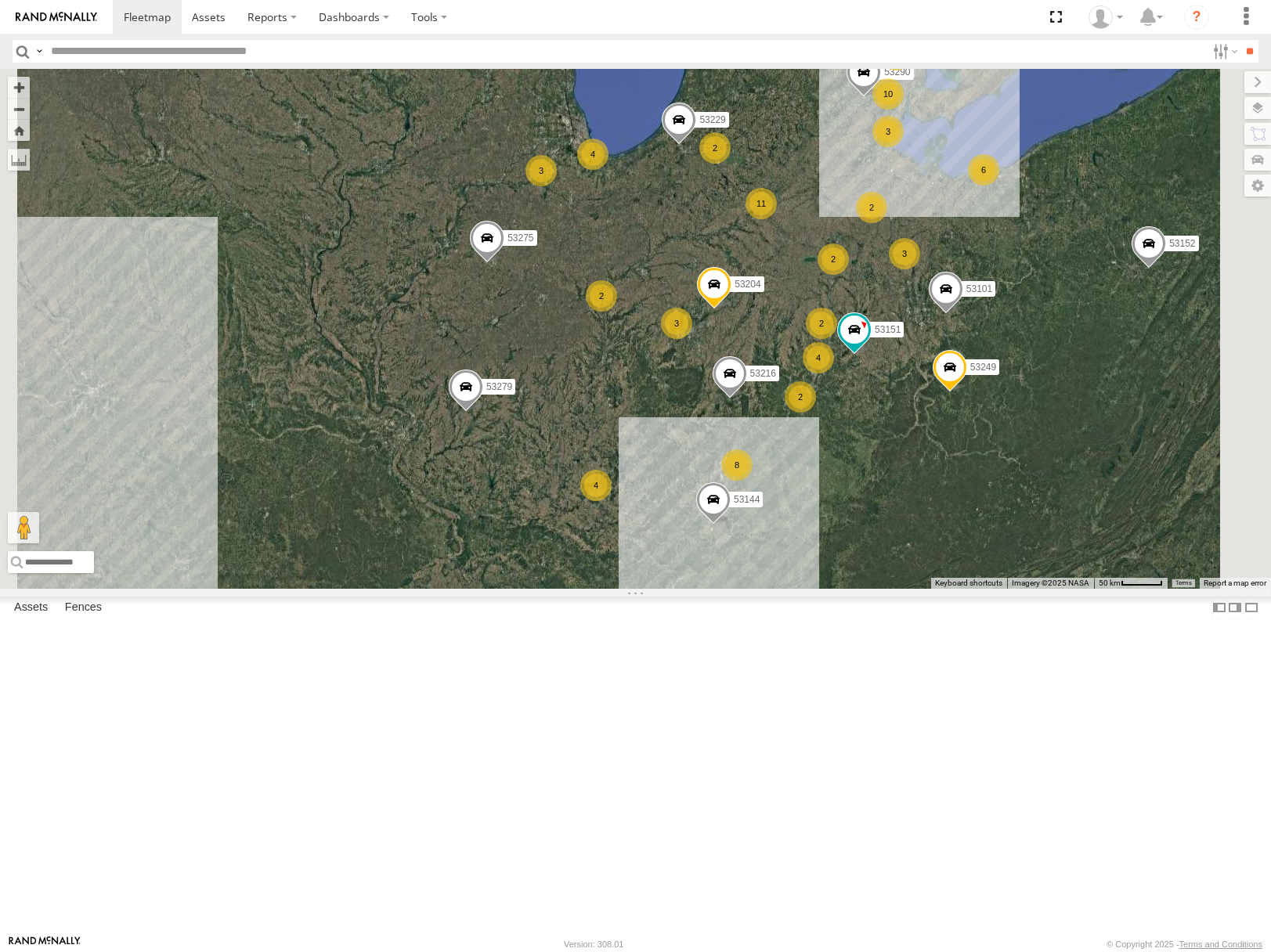
drag, startPoint x: 1142, startPoint y: 414, endPoint x: 1084, endPoint y: 511, distance: 113.0
click at [1084, 511] on div "53279 53275 53271 53216 53228 53144 53101 53152 53249 53204 53151 26 4 11 3 10 …" at bounding box center [636, 329] width 1271 height 519
